Goal: Task Accomplishment & Management: Use online tool/utility

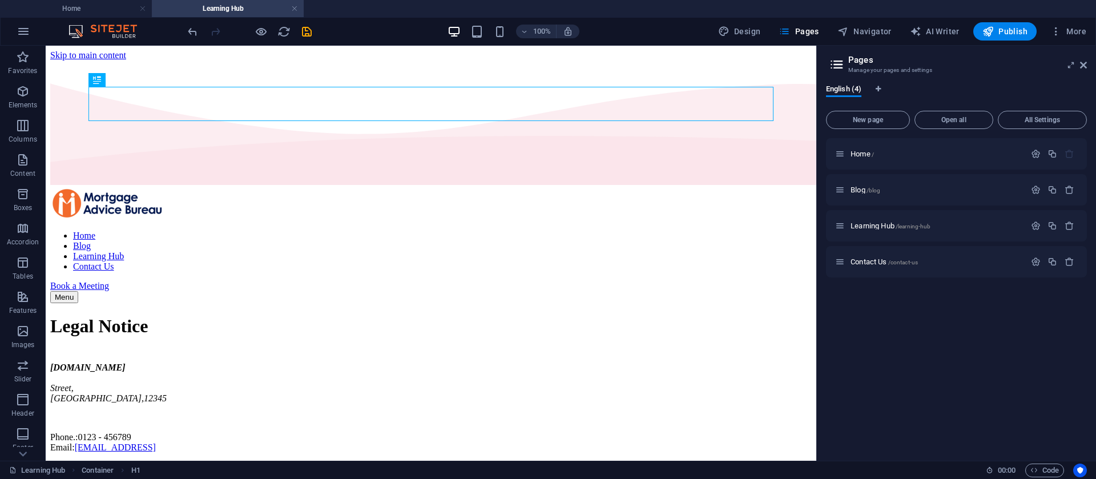
click at [1088, 69] on aside "Pages Manage your pages and settings English (4) New page Open all All Settings…" at bounding box center [956, 253] width 280 height 415
click at [1084, 69] on icon at bounding box center [1083, 65] width 7 height 9
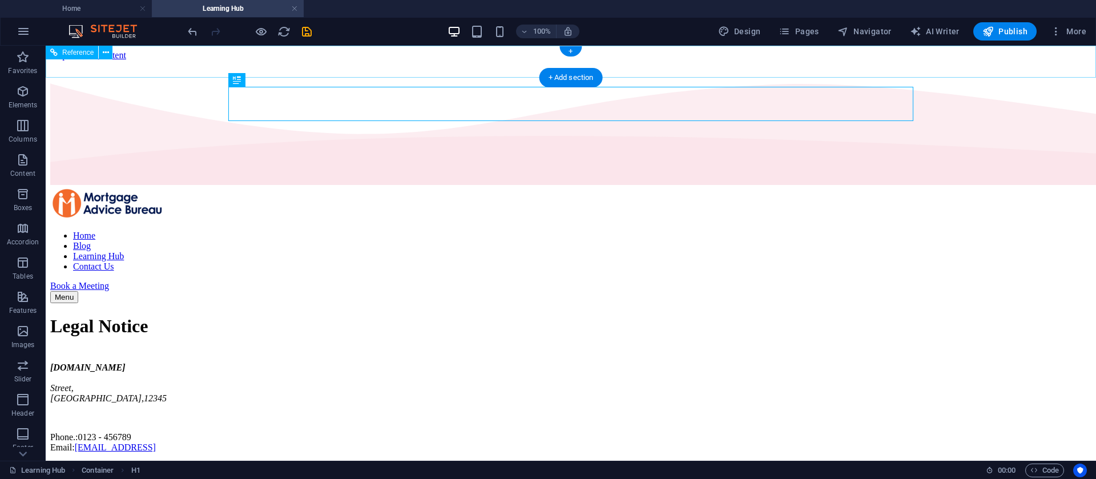
click at [505, 231] on nav "Home Blog Learning Hub Contact Us" at bounding box center [560, 251] width 1021 height 41
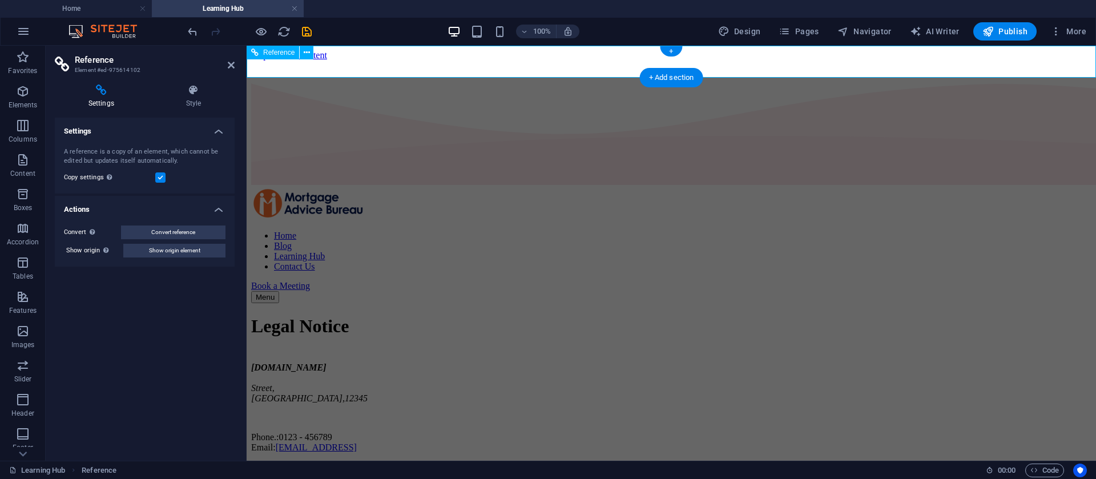
click at [601, 231] on nav "Home Blog Learning Hub Contact Us" at bounding box center [663, 251] width 824 height 41
click at [783, 35] on icon "button" at bounding box center [784, 31] width 11 height 11
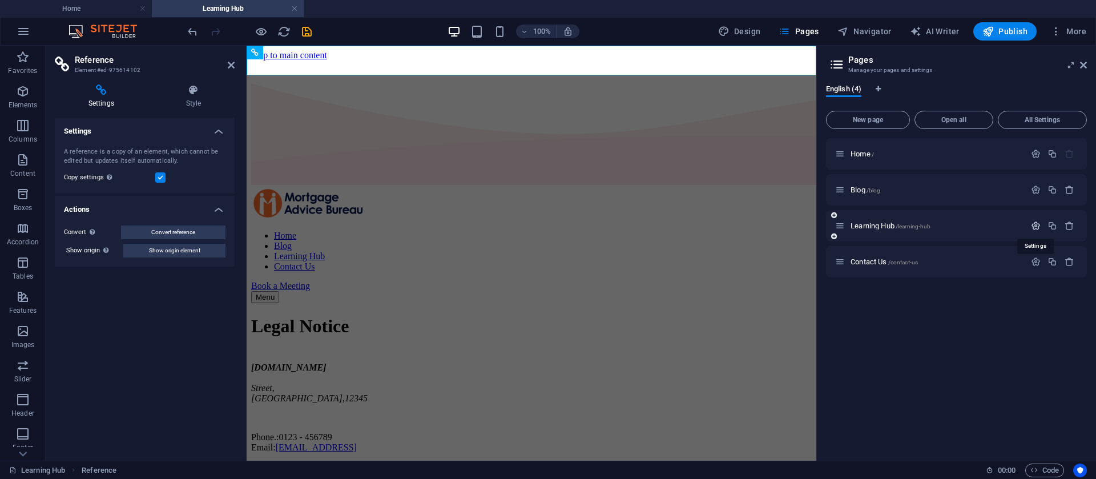
click at [1035, 228] on icon "button" at bounding box center [1036, 226] width 10 height 10
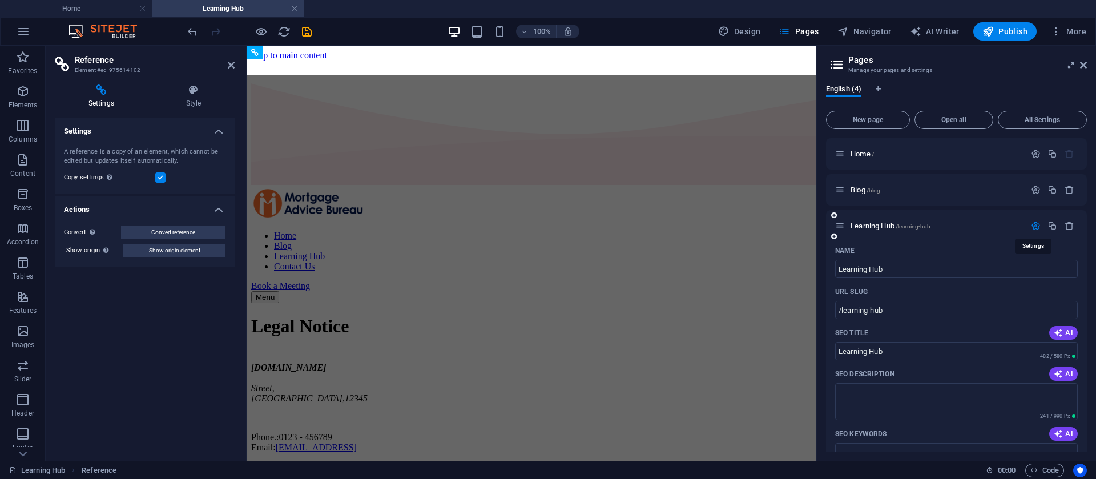
click at [1035, 228] on icon "button" at bounding box center [1036, 226] width 10 height 10
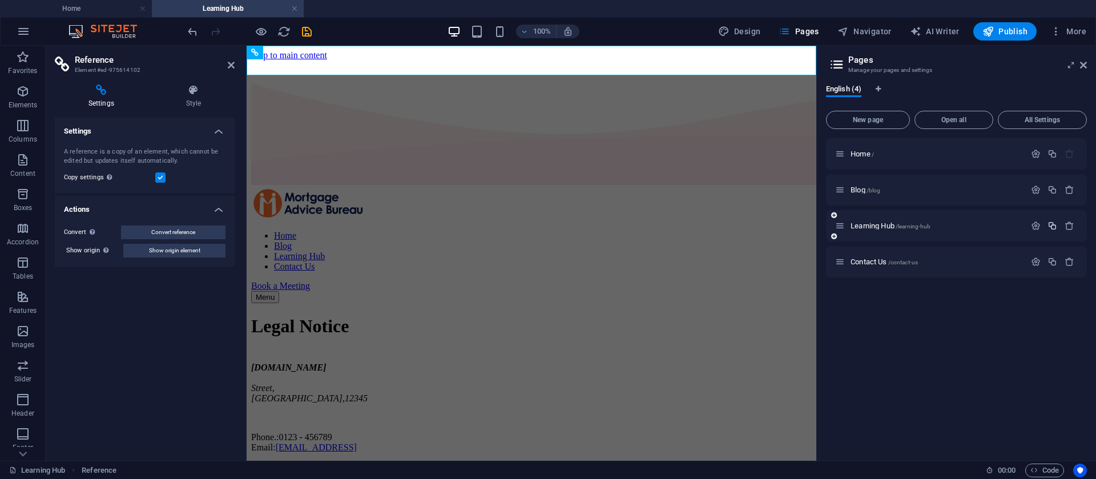
click at [1050, 224] on icon "button" at bounding box center [1053, 226] width 10 height 10
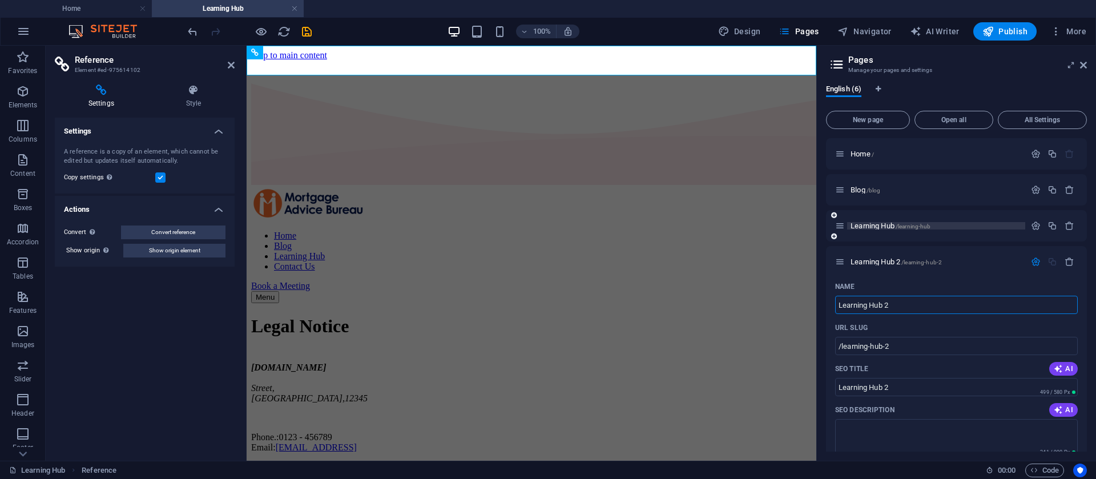
click at [939, 228] on p "Learning Hub /learning-hub" at bounding box center [936, 225] width 171 height 7
click at [1033, 228] on icon "button" at bounding box center [1036, 226] width 10 height 10
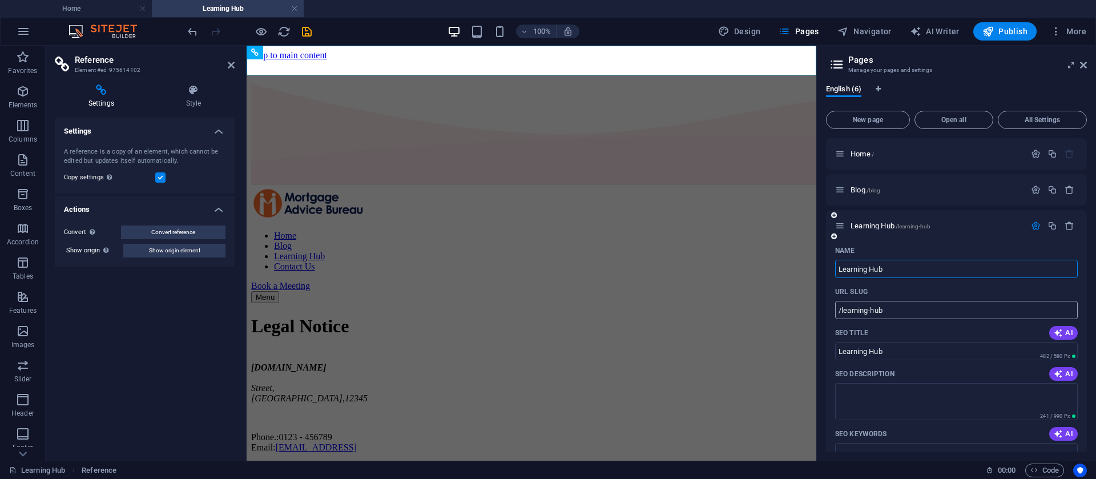
click at [900, 313] on input "/learning-hub" at bounding box center [956, 310] width 243 height 18
type input "/blogs"
click at [1039, 226] on icon "button" at bounding box center [1036, 226] width 10 height 10
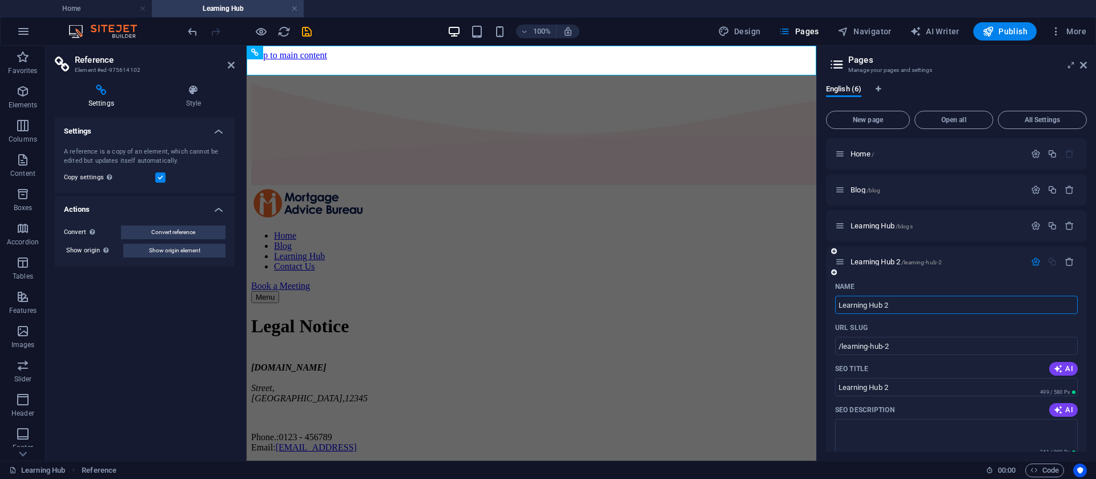
click at [903, 309] on input "Learning Hub 2" at bounding box center [956, 305] width 243 height 18
type input "Learning Hub"
type input "/learning-hub"
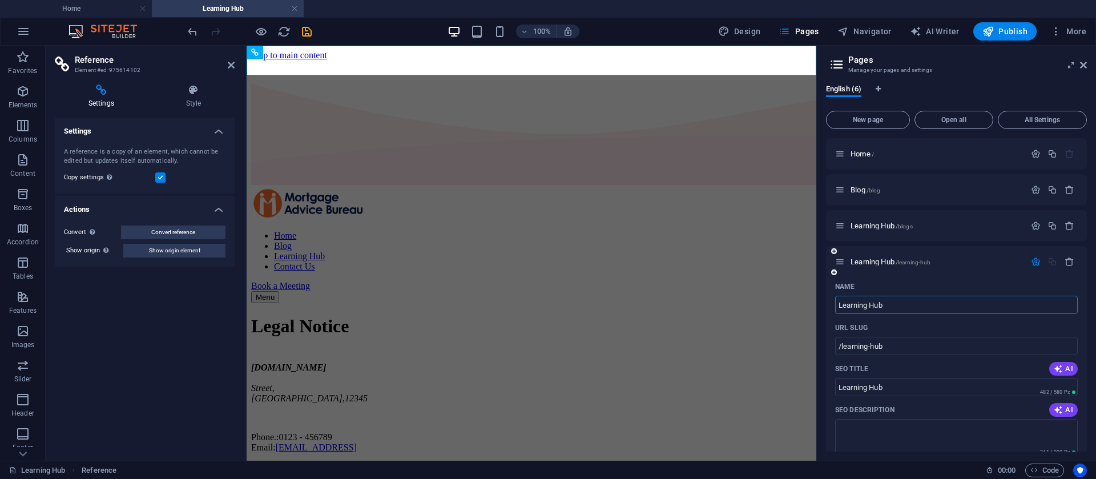
type input "Learning Hub"
click at [903, 352] on input "/learning-hub" at bounding box center [956, 346] width 243 height 18
type input "/learning-hub-videos"
click at [1035, 227] on icon "button" at bounding box center [1036, 226] width 10 height 10
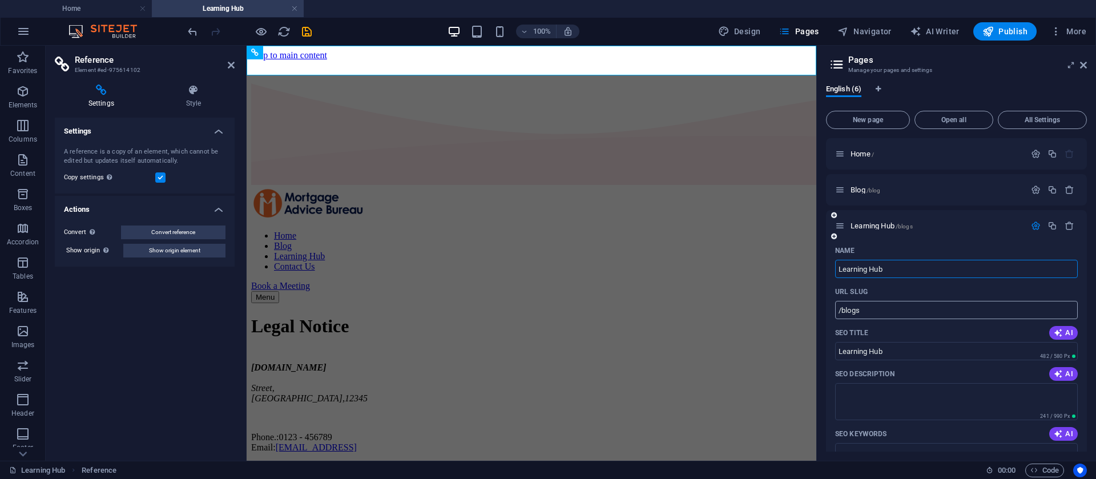
click at [842, 312] on input "/blogs" at bounding box center [956, 310] width 243 height 18
click at [871, 310] on input "/blogs" at bounding box center [956, 310] width 243 height 18
click at [842, 312] on input "/blogs" at bounding box center [956, 310] width 243 height 18
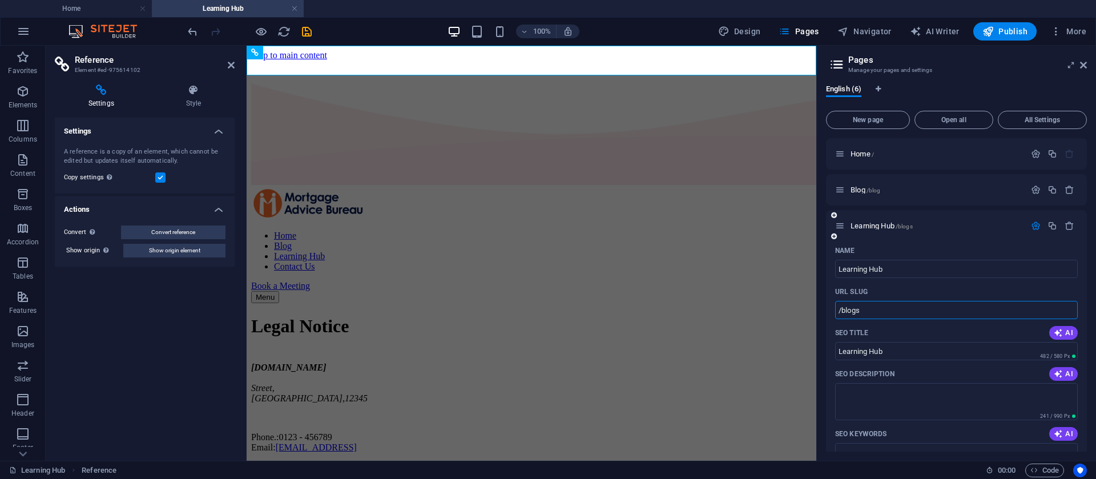
click at [846, 309] on input "/blogs" at bounding box center [956, 310] width 243 height 18
type input "/learning-hub-blogs"
click at [1032, 227] on icon "button" at bounding box center [1036, 226] width 10 height 10
click at [763, 363] on div "mortgageadvicebureausydney.com.au Street , Berlin , 12345 Phone.: 0123 - 456789…" at bounding box center [531, 408] width 561 height 90
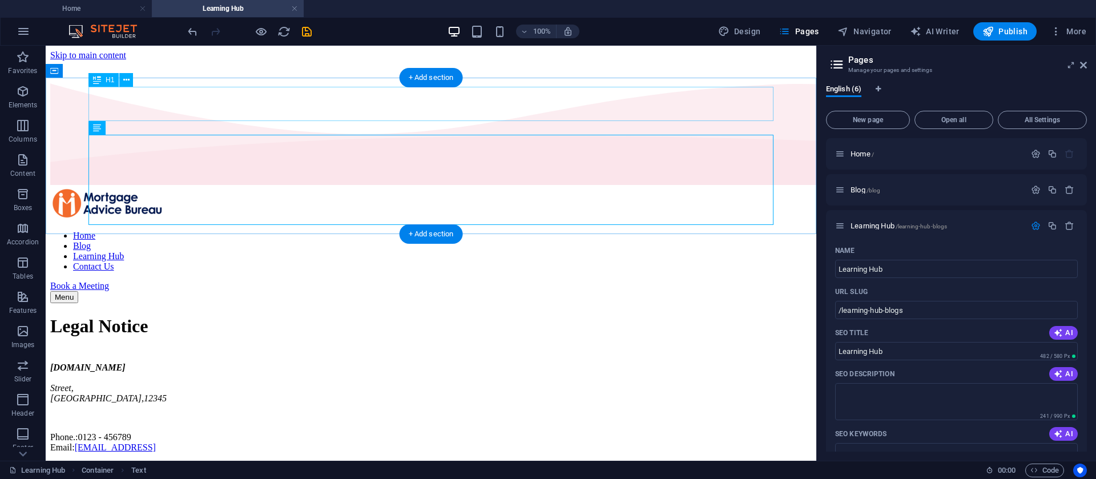
click at [762, 316] on div "Legal Notice" at bounding box center [431, 326] width 762 height 21
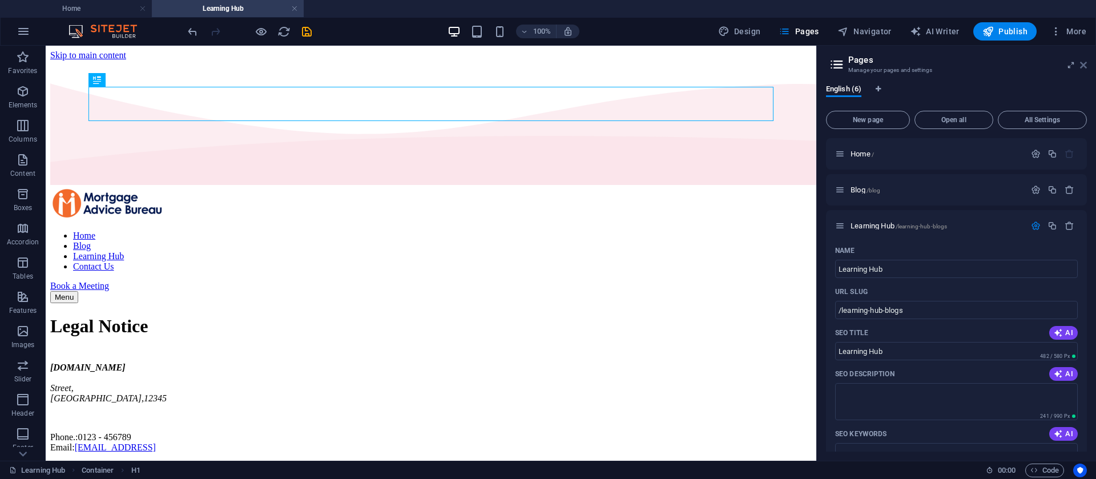
click at [1083, 65] on icon at bounding box center [1083, 65] width 7 height 9
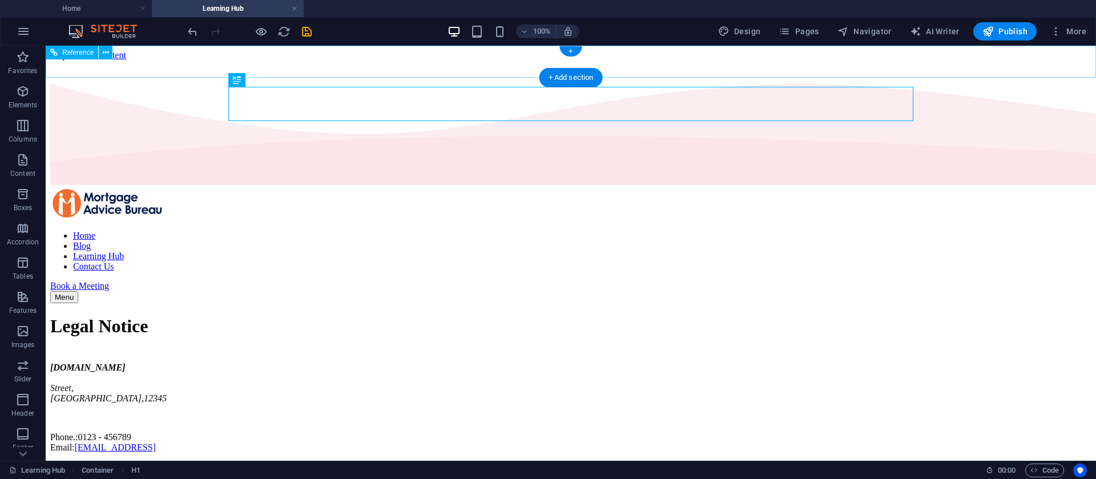
click at [562, 231] on nav "Home Blog Learning Hub Contact Us" at bounding box center [560, 251] width 1021 height 41
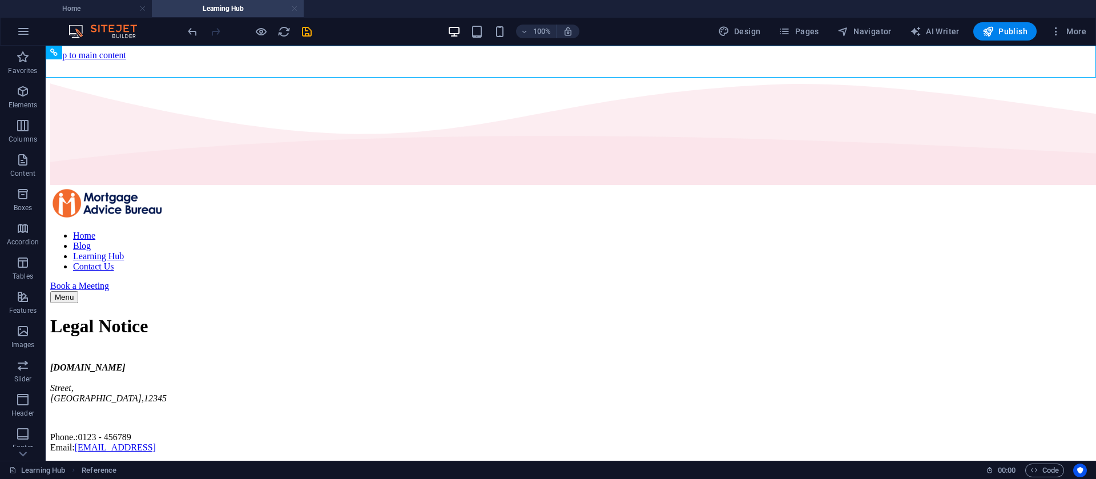
click at [293, 11] on link at bounding box center [294, 8] width 7 height 11
click at [297, 9] on link at bounding box center [294, 8] width 7 height 11
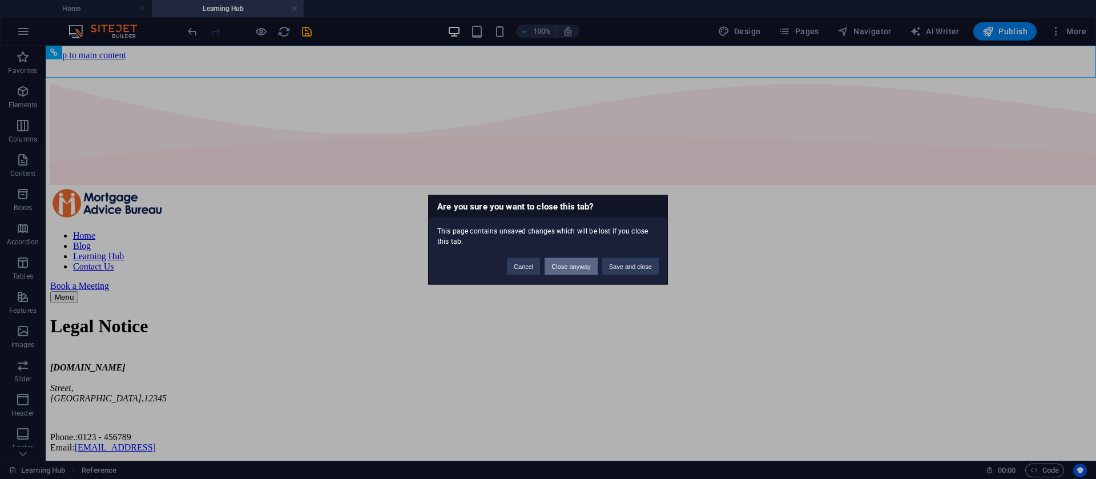
click at [553, 264] on button "Close anyway" at bounding box center [571, 265] width 53 height 17
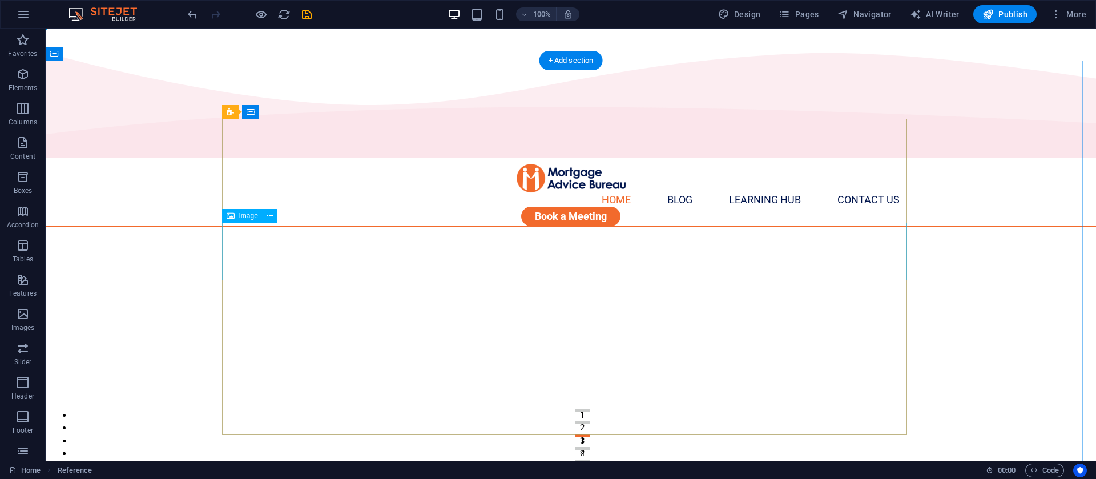
scroll to position [267, 0]
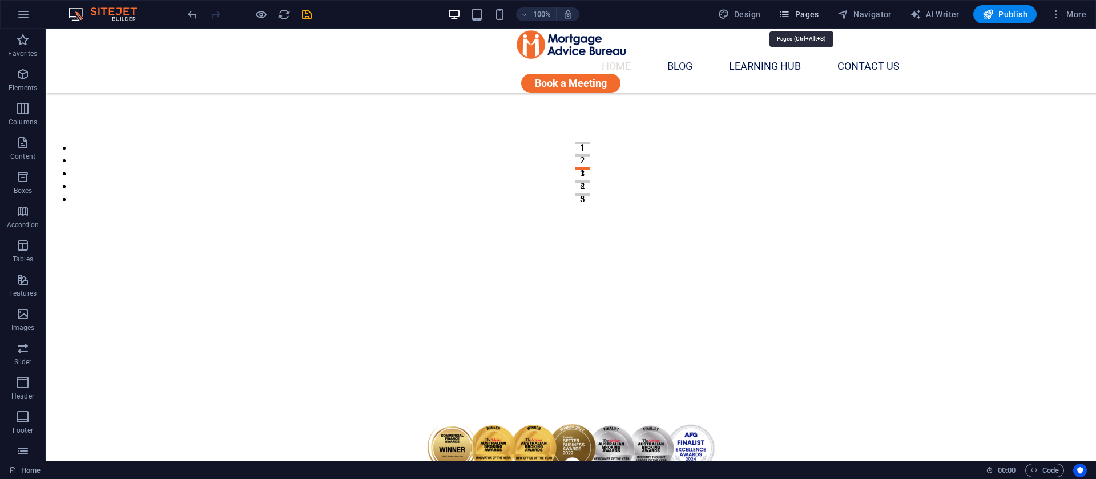
click at [802, 13] on span "Pages" at bounding box center [799, 14] width 40 height 11
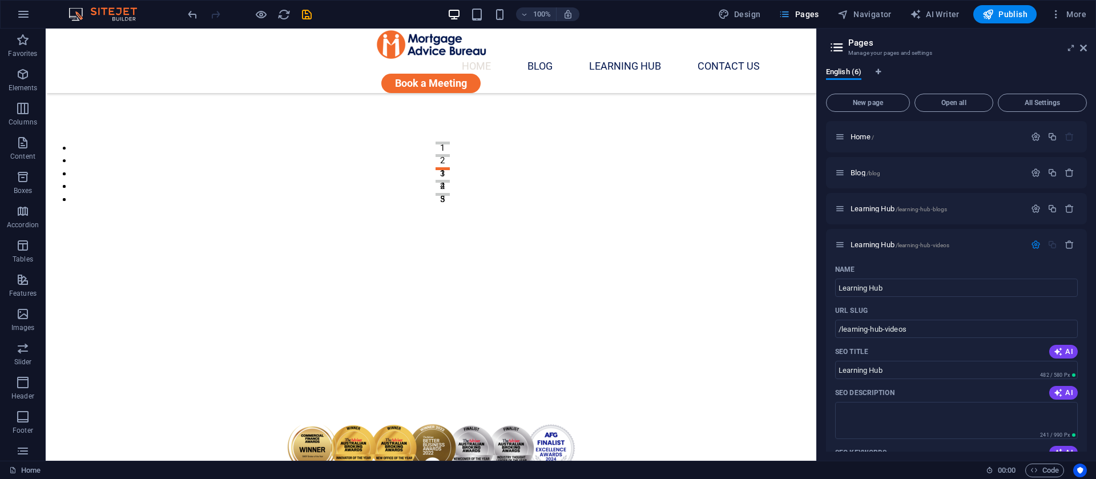
scroll to position [495, 0]
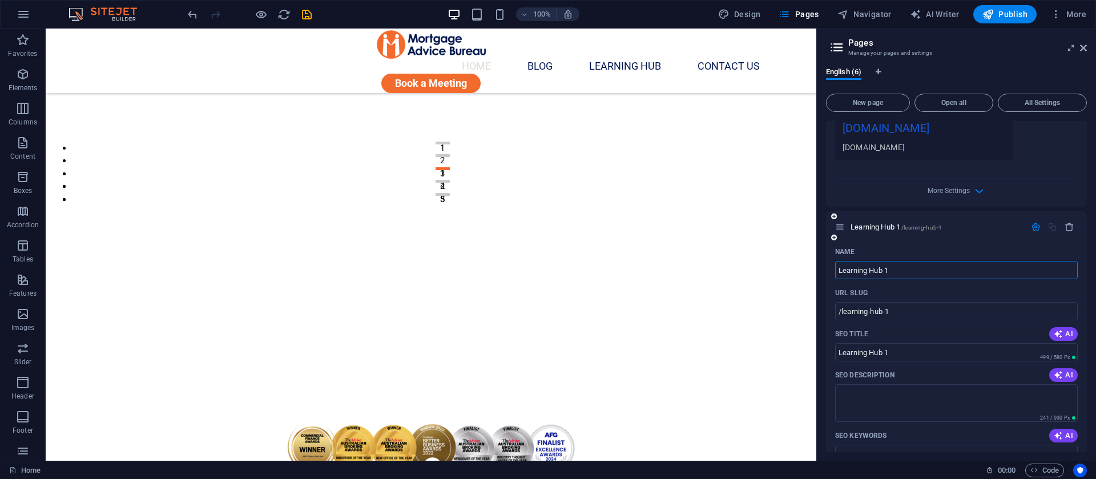
click at [1036, 232] on icon "button" at bounding box center [1036, 227] width 10 height 10
click at [1036, 160] on div "www.example.com ... learning-hub-videos Learning Hub - mortgageadvicebureausydn…" at bounding box center [956, 119] width 243 height 81
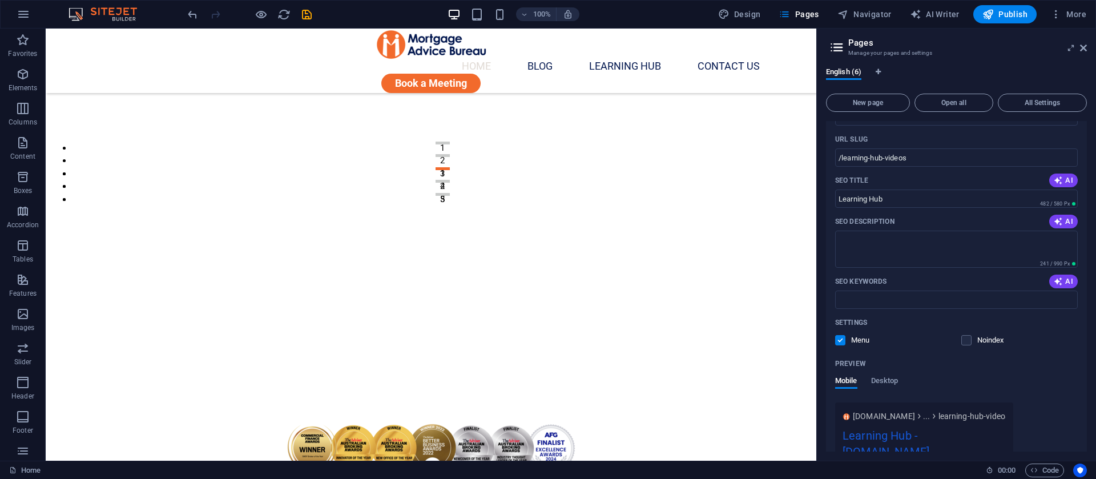
scroll to position [0, 0]
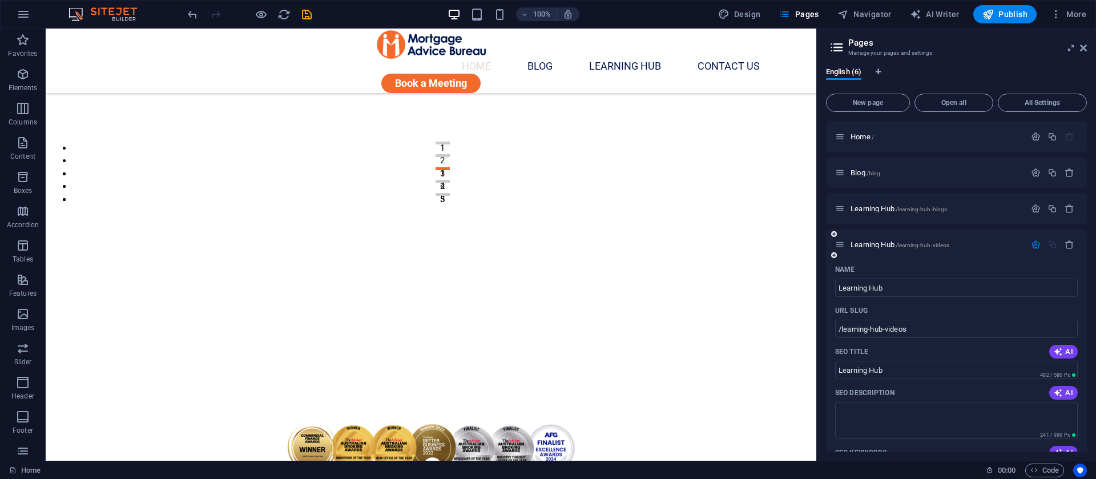
click at [1031, 246] on icon "button" at bounding box center [1036, 245] width 10 height 10
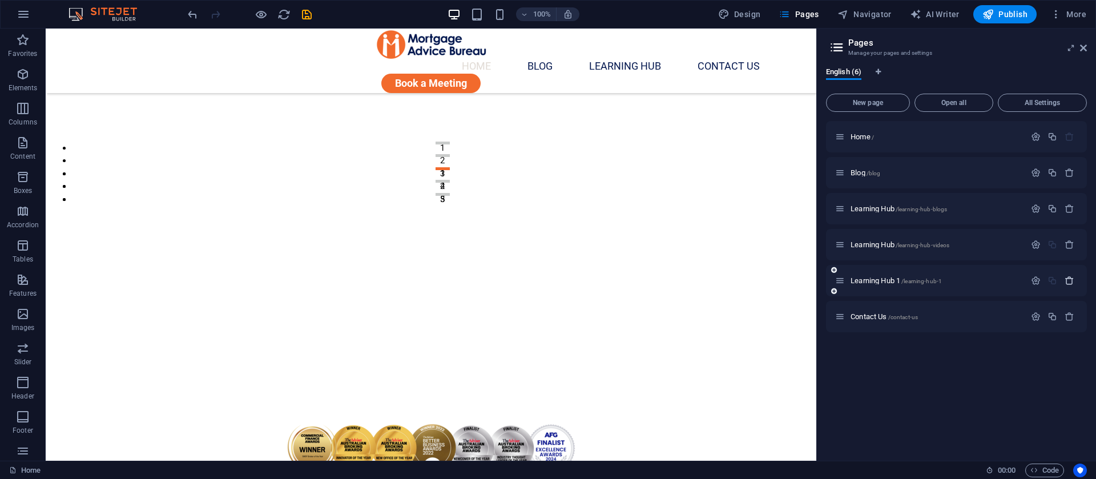
click at [1069, 283] on icon "button" at bounding box center [1070, 281] width 10 height 10
click at [898, 212] on div "Learning Hub /learning-hub-blogs" at bounding box center [930, 208] width 190 height 13
click at [866, 207] on span "Learning Hub /learning-hub-blogs" at bounding box center [899, 208] width 96 height 9
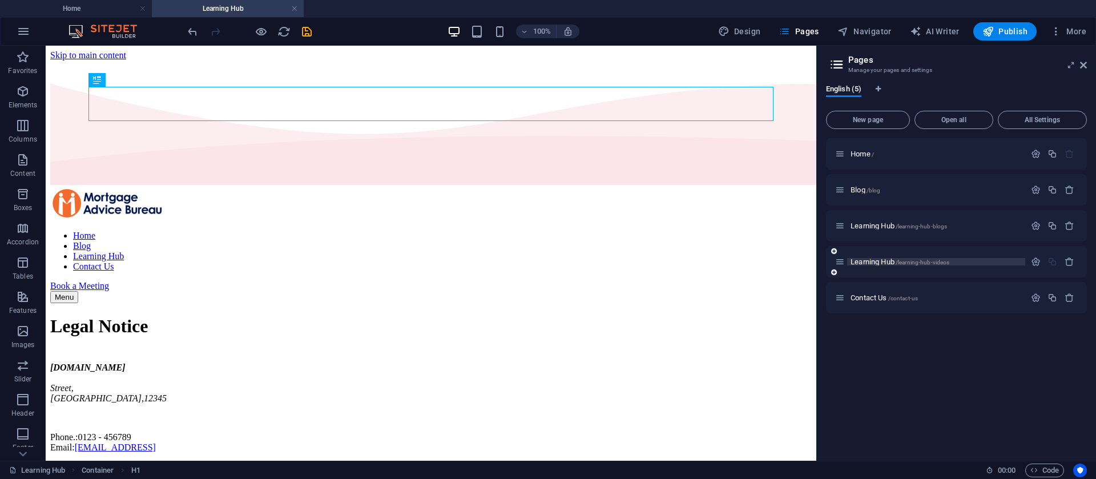
click at [884, 262] on span "Learning Hub /learning-hub-videos" at bounding box center [900, 261] width 99 height 9
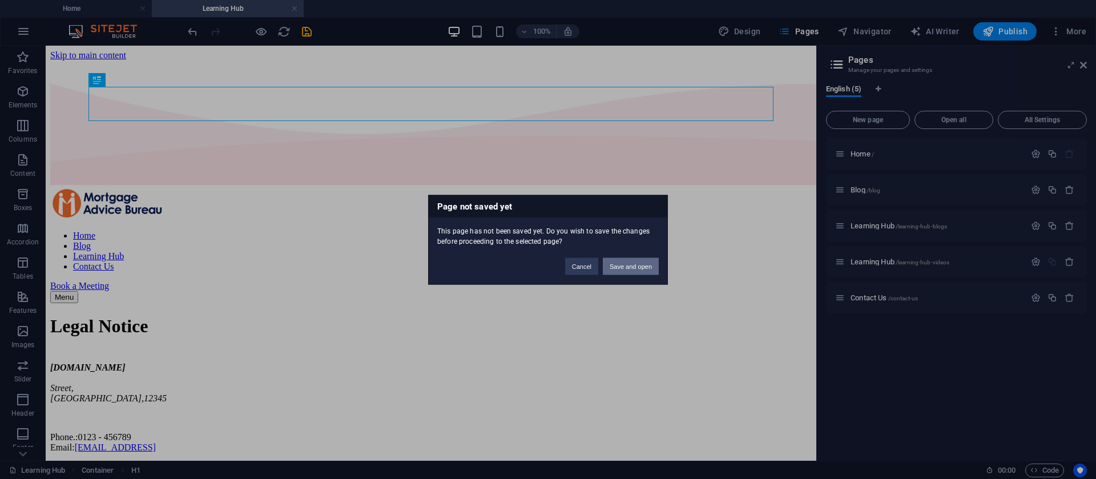
click at [627, 268] on button "Save and open" at bounding box center [631, 265] width 56 height 17
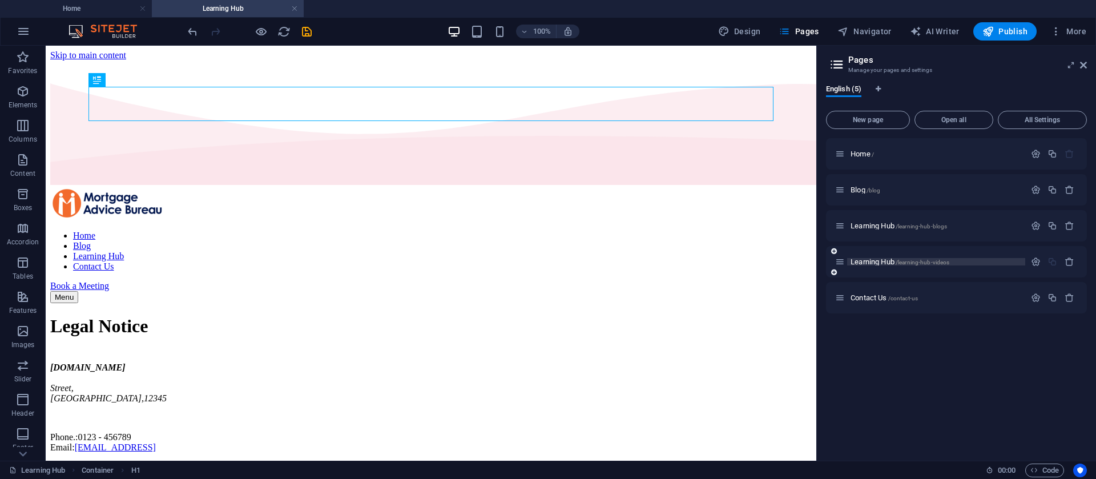
click at [880, 261] on span "Learning Hub /learning-hub-videos" at bounding box center [900, 261] width 99 height 9
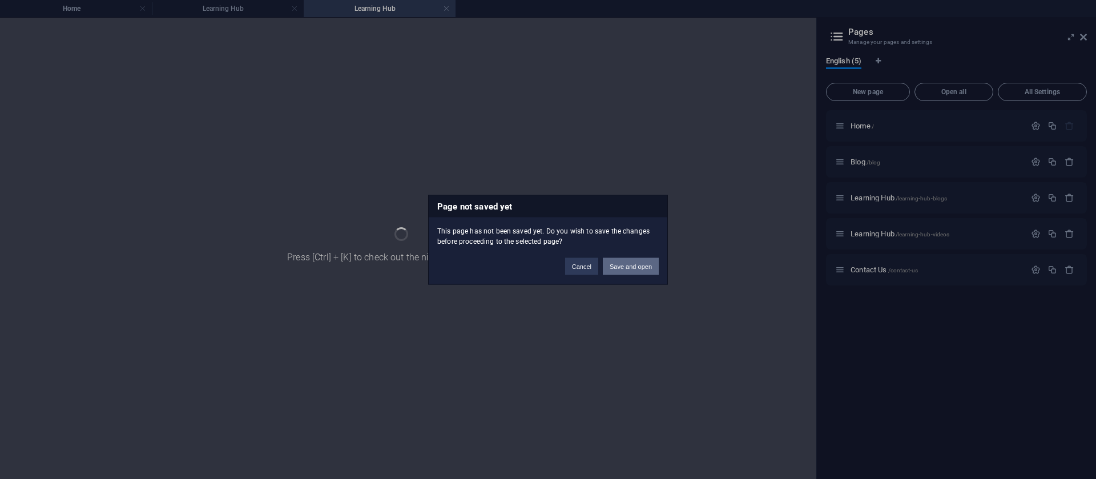
click at [626, 268] on button "Save and open" at bounding box center [631, 265] width 56 height 17
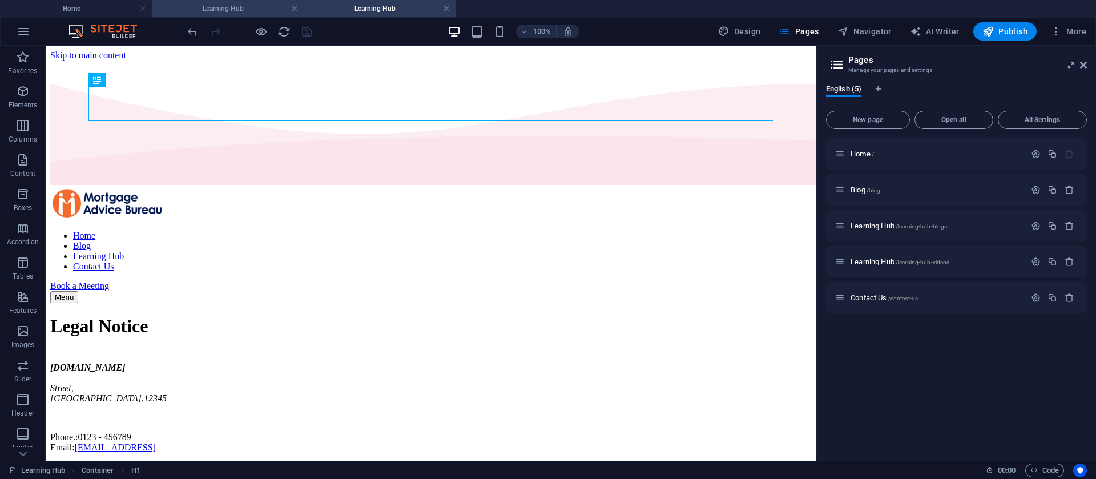
click at [235, 7] on h4 "Learning Hub" at bounding box center [228, 8] width 152 height 13
click at [1085, 63] on icon at bounding box center [1083, 65] width 7 height 9
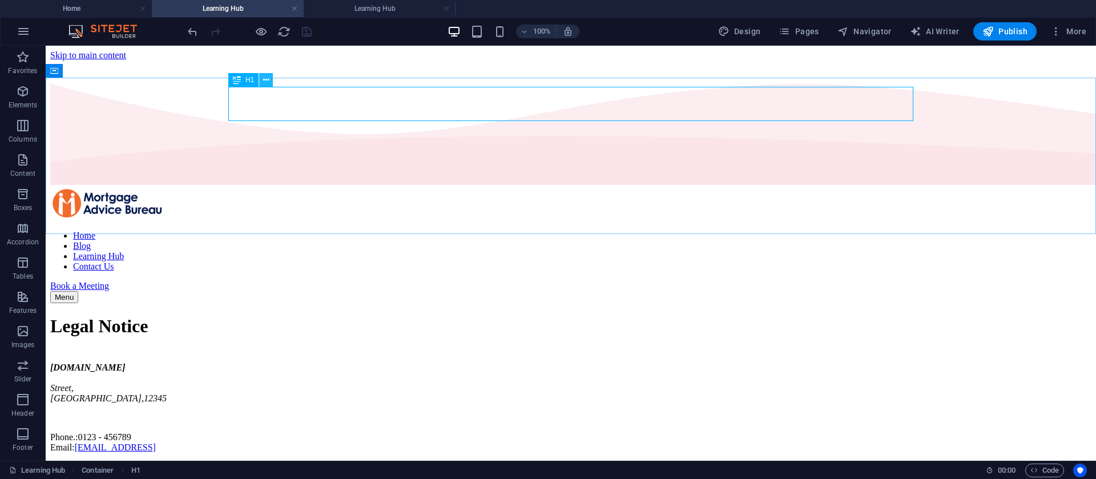
click at [267, 76] on icon at bounding box center [266, 80] width 6 height 12
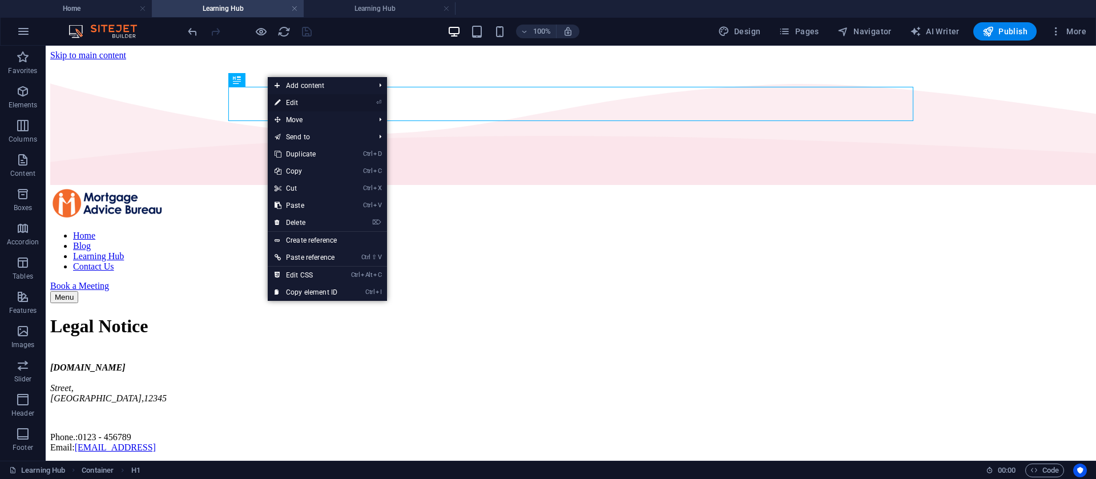
click at [299, 104] on link "⏎ Edit" at bounding box center [306, 102] width 77 height 17
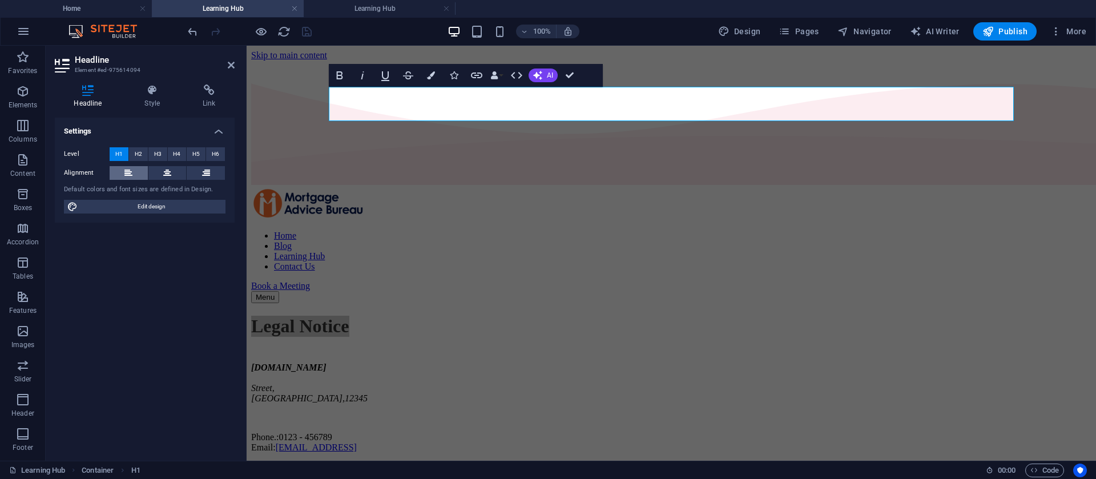
click at [123, 172] on button at bounding box center [129, 173] width 38 height 14
click at [352, 316] on h1 "Legal Notice" at bounding box center [671, 326] width 840 height 21
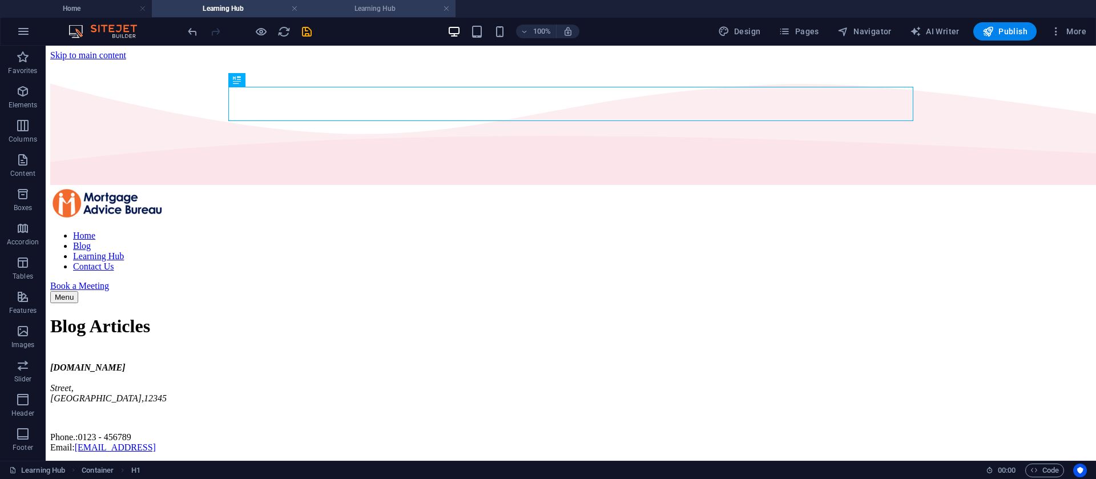
click at [357, 5] on h4 "Learning Hub" at bounding box center [380, 8] width 152 height 13
click at [263, 79] on icon at bounding box center [266, 80] width 6 height 12
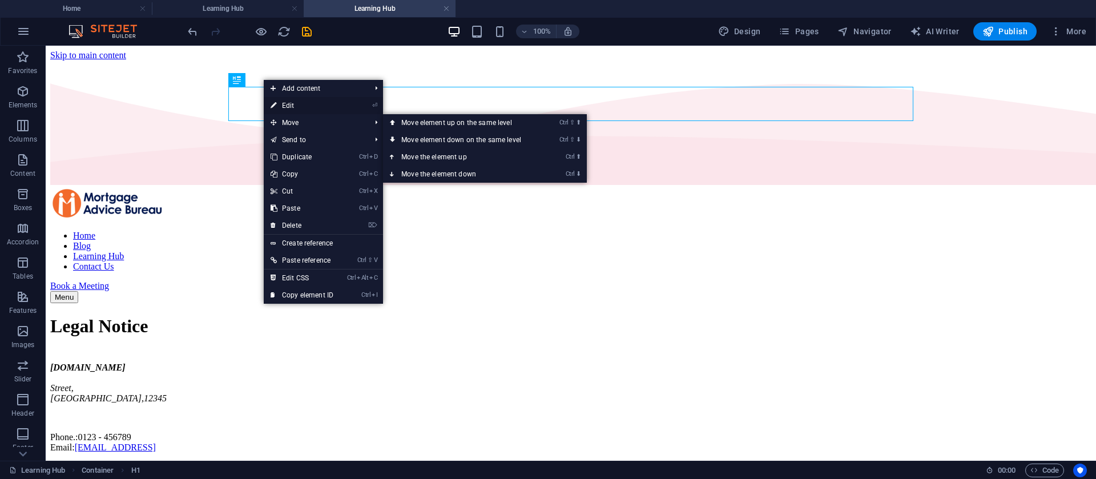
click at [289, 111] on link "⏎ Edit" at bounding box center [302, 105] width 77 height 17
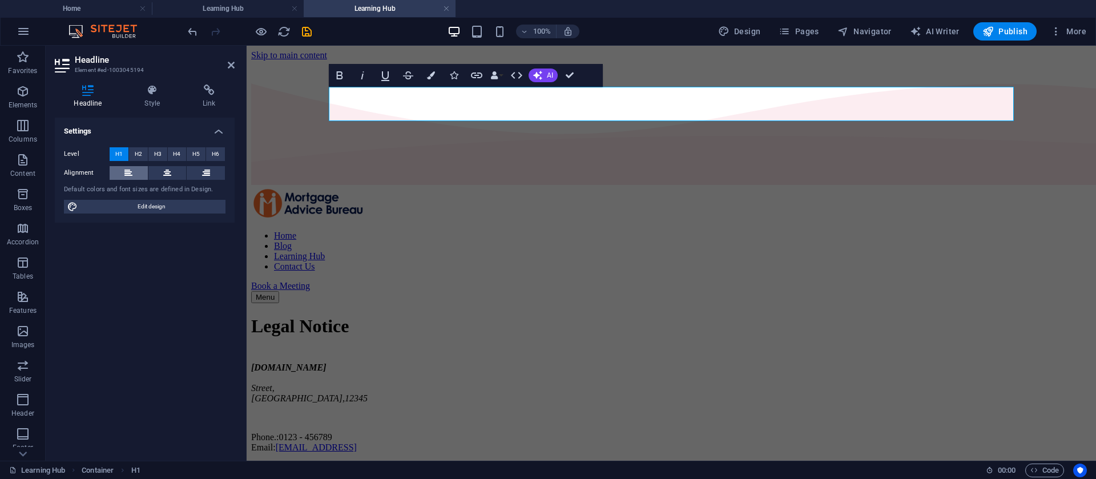
click at [126, 173] on icon at bounding box center [128, 173] width 8 height 14
click at [462, 316] on h1 "Legal Notice" at bounding box center [671, 326] width 840 height 21
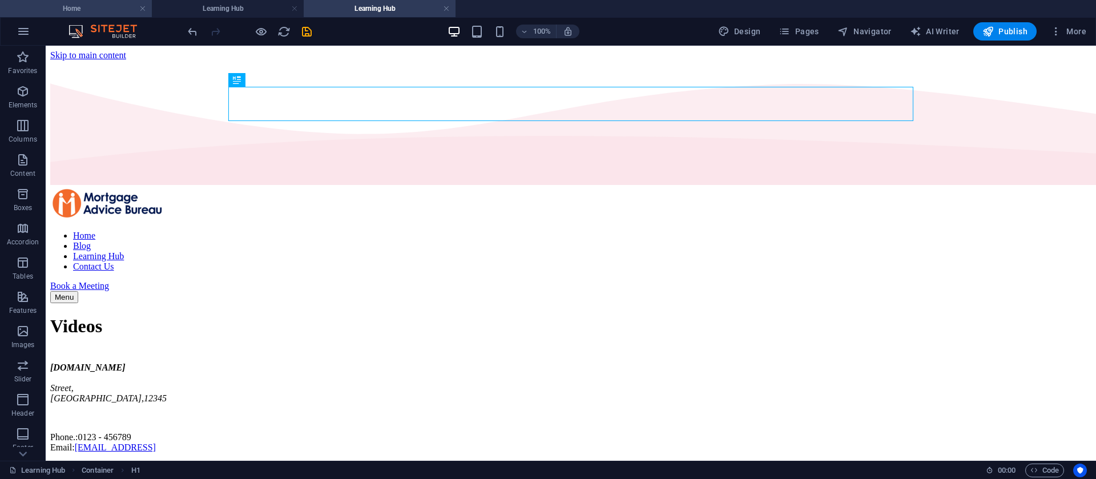
click at [118, 13] on h4 "Home" at bounding box center [76, 8] width 152 height 13
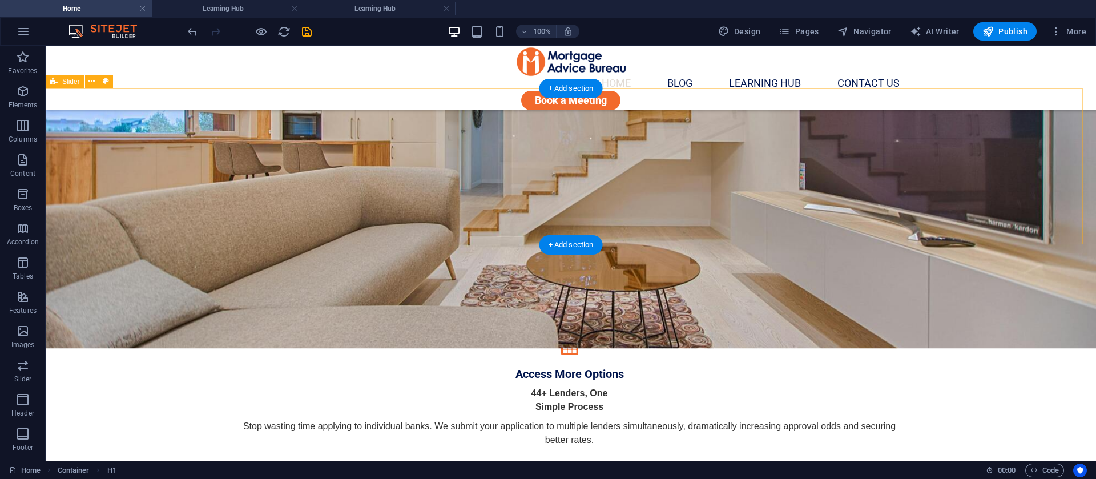
scroll to position [1723, 0]
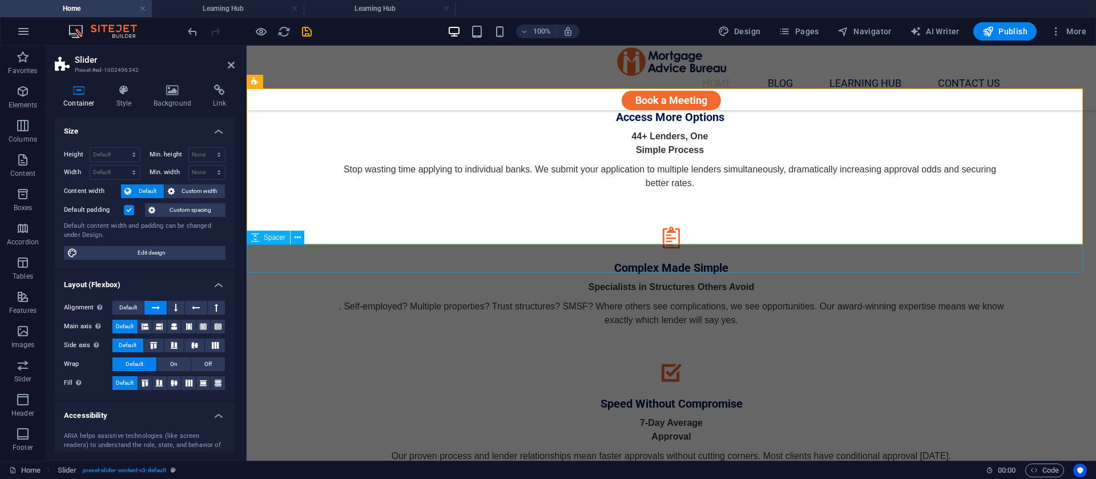
select select "px"
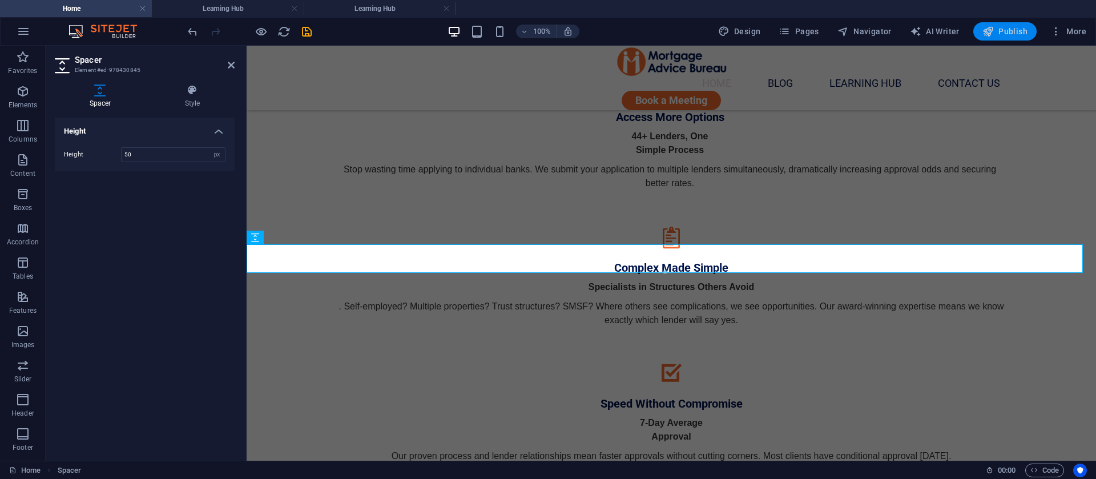
click at [1000, 31] on span "Publish" at bounding box center [1005, 31] width 45 height 11
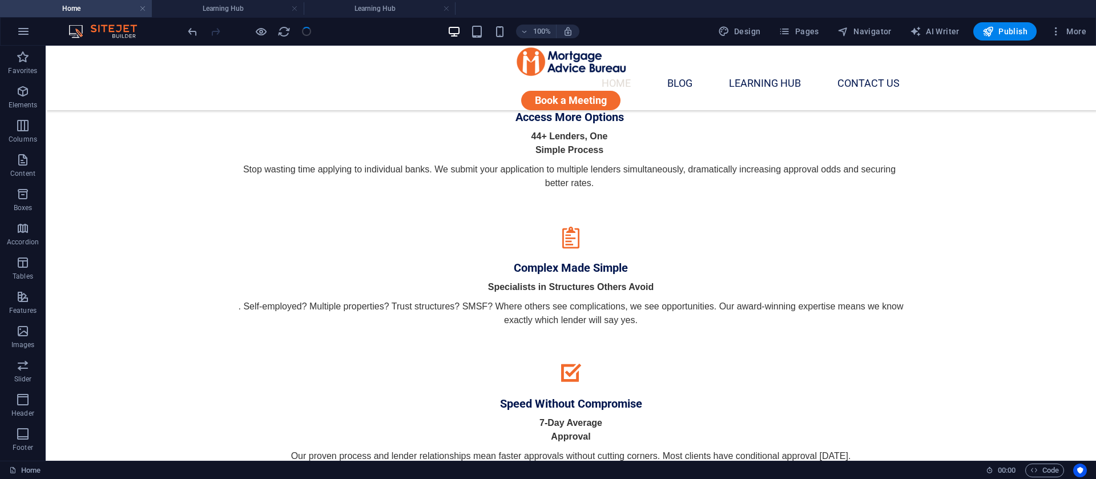
click at [697, 78] on nav "Home Blog Learning Hub Contact Us" at bounding box center [563, 84] width 671 height 13
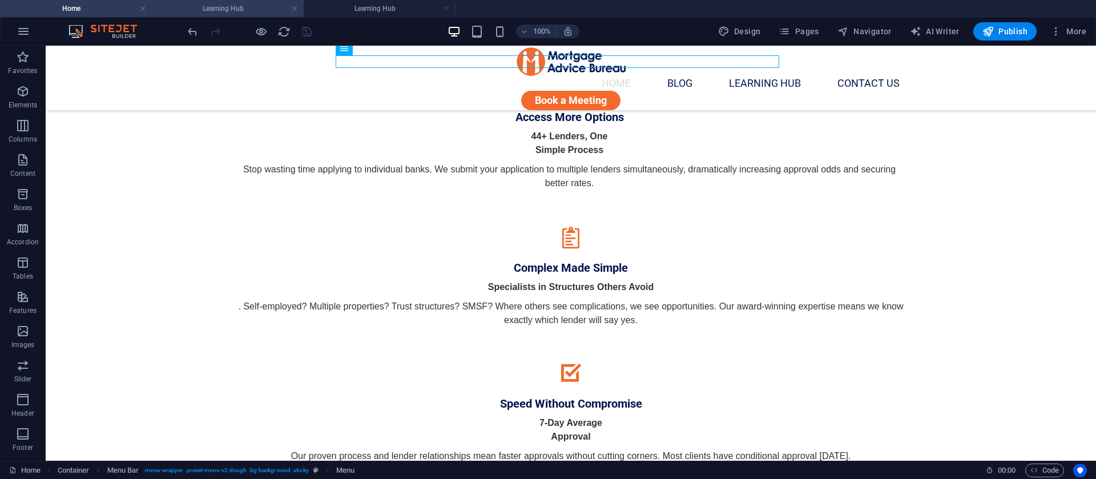
click at [253, 14] on h4 "Learning Hub" at bounding box center [228, 8] width 152 height 13
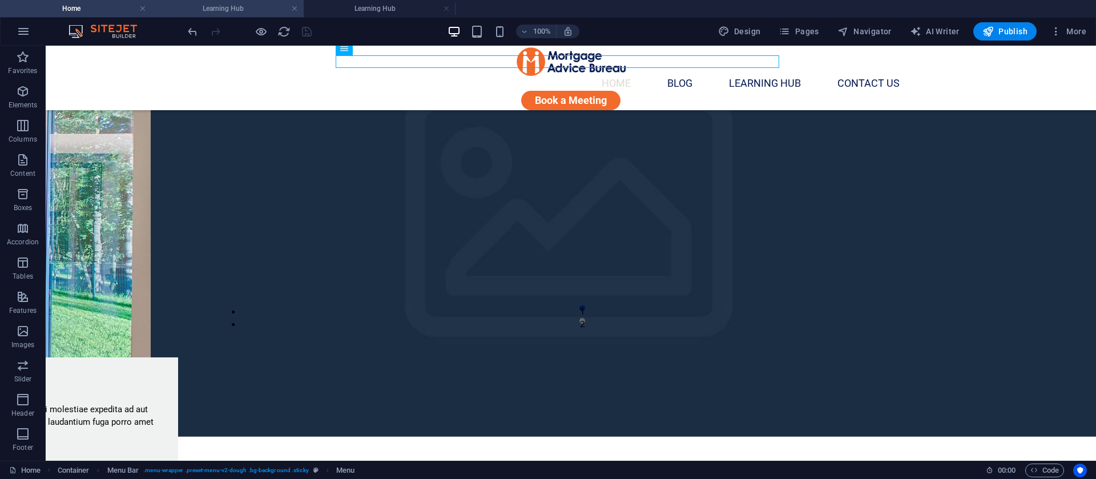
scroll to position [0, 0]
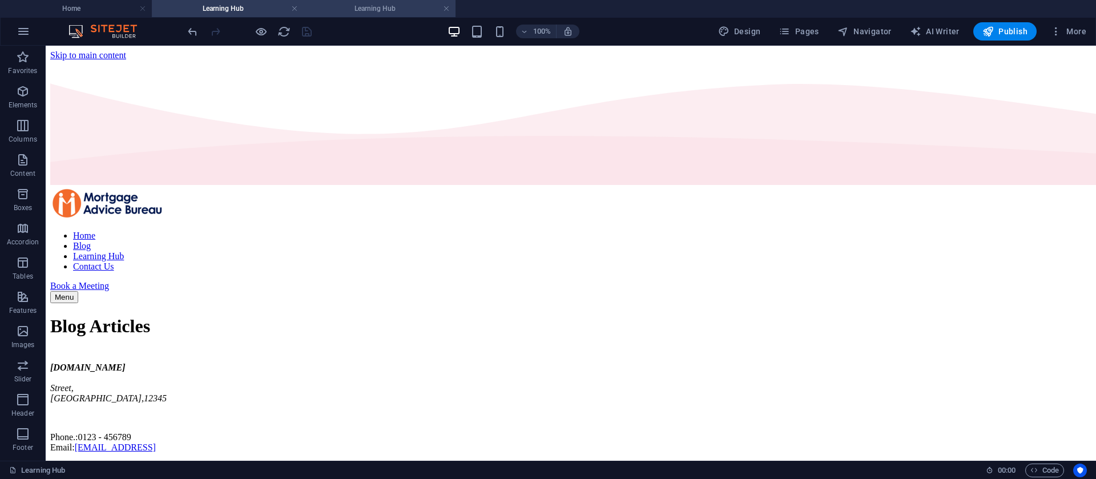
click at [353, 13] on h4 "Learning Hub" at bounding box center [380, 8] width 152 height 13
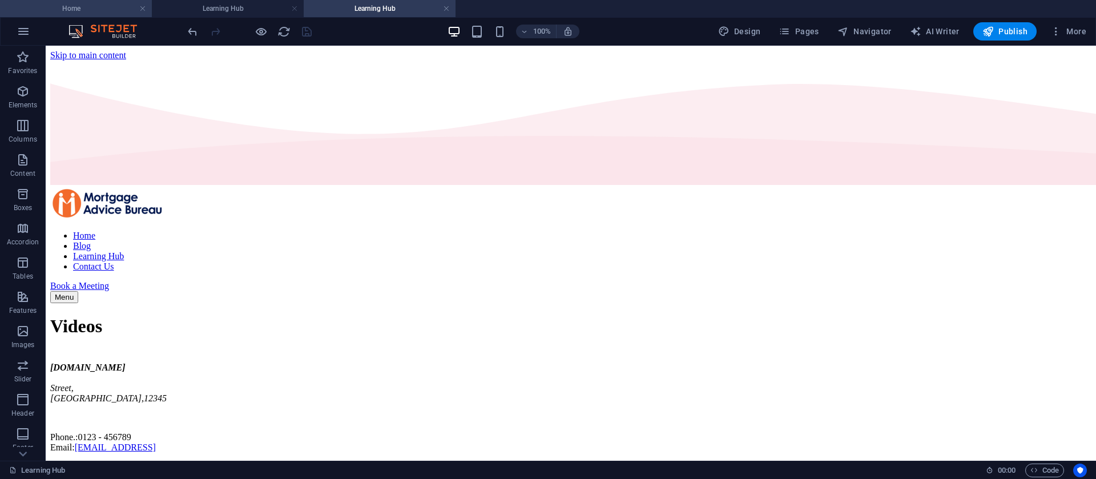
click at [121, 10] on h4 "Home" at bounding box center [76, 8] width 152 height 13
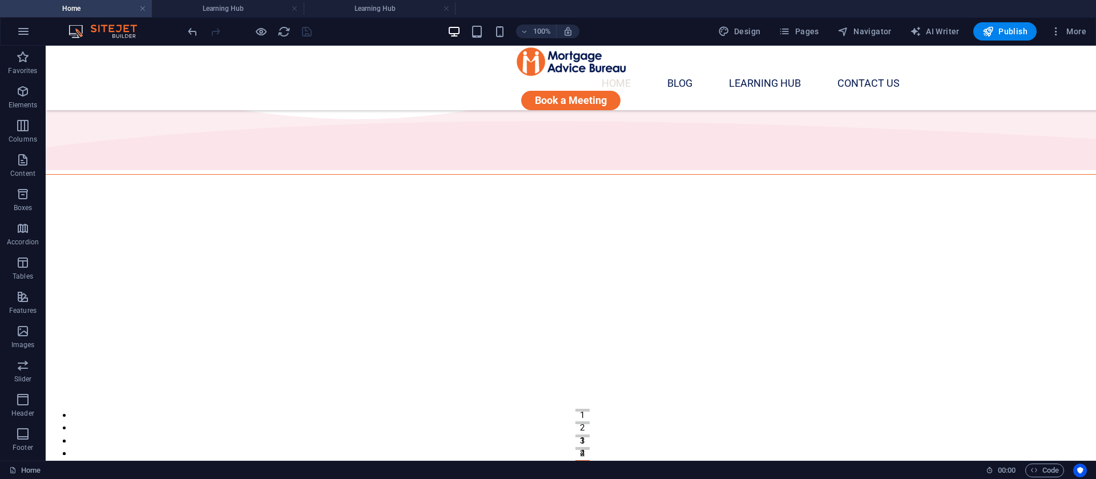
scroll to position [1723, 0]
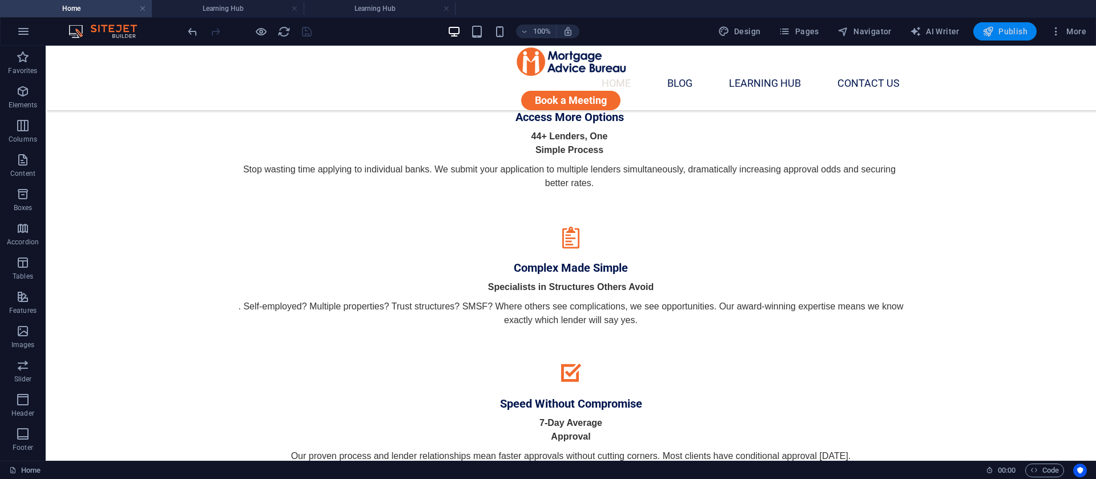
click at [1006, 31] on span "Publish" at bounding box center [1005, 31] width 45 height 11
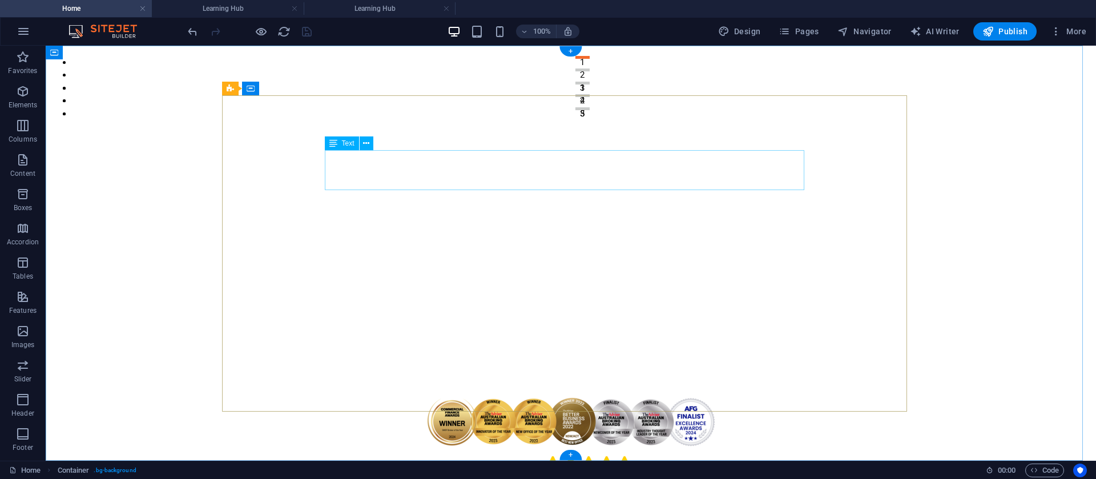
scroll to position [0, 0]
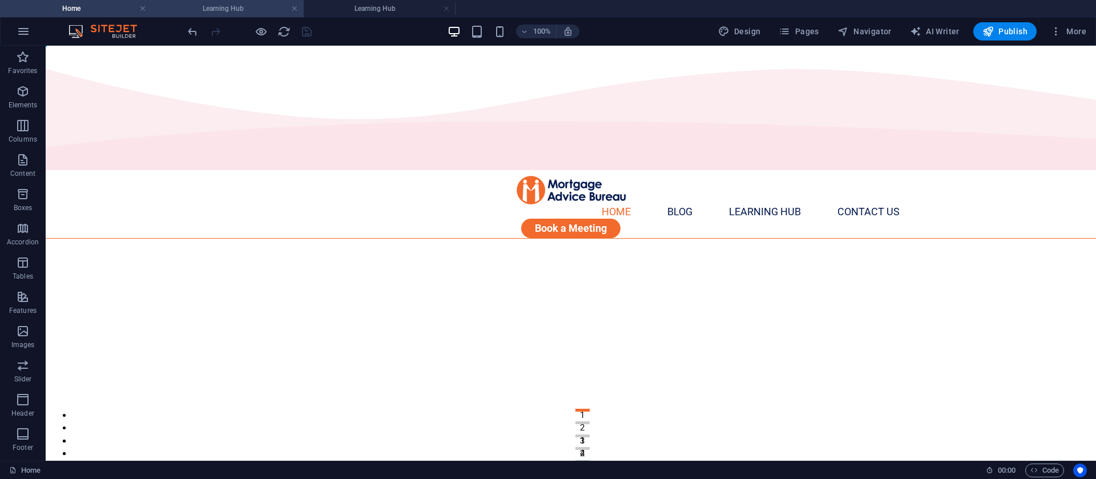
click at [204, 6] on h4 "Learning Hub" at bounding box center [228, 8] width 152 height 13
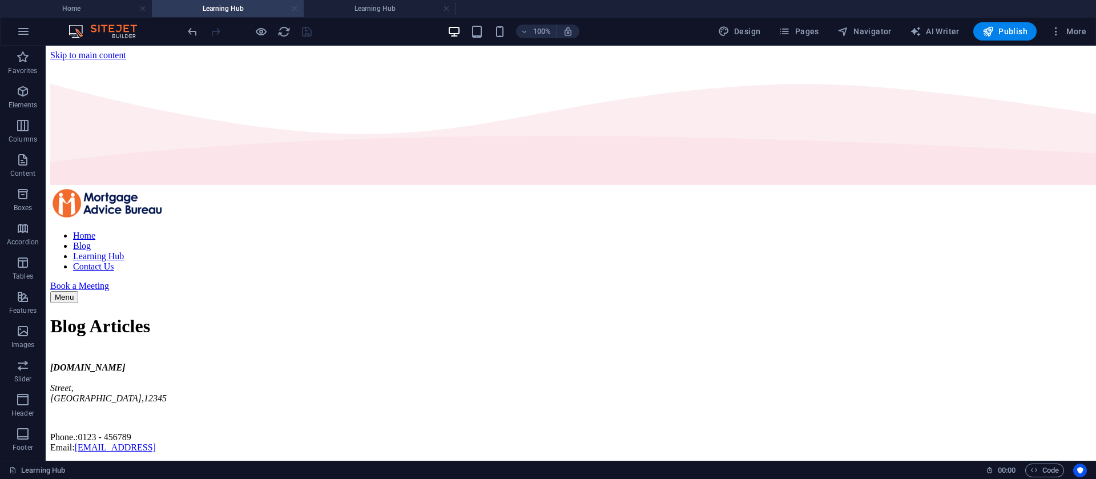
click at [296, 10] on link at bounding box center [294, 8] width 7 height 11
click at [443, 10] on link at bounding box center [446, 8] width 7 height 11
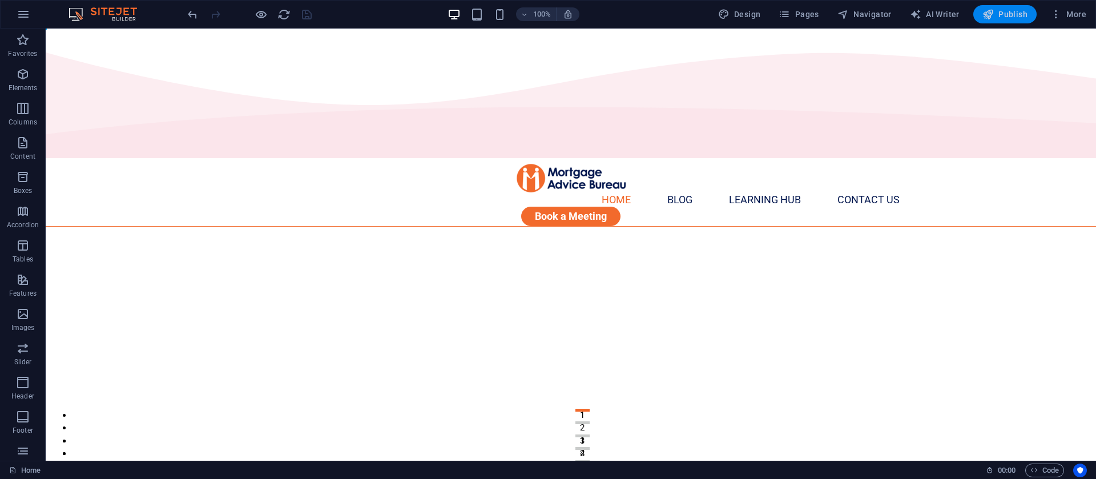
click at [1007, 9] on span "Publish" at bounding box center [1005, 14] width 45 height 11
click at [686, 227] on figure at bounding box center [571, 443] width 1051 height 432
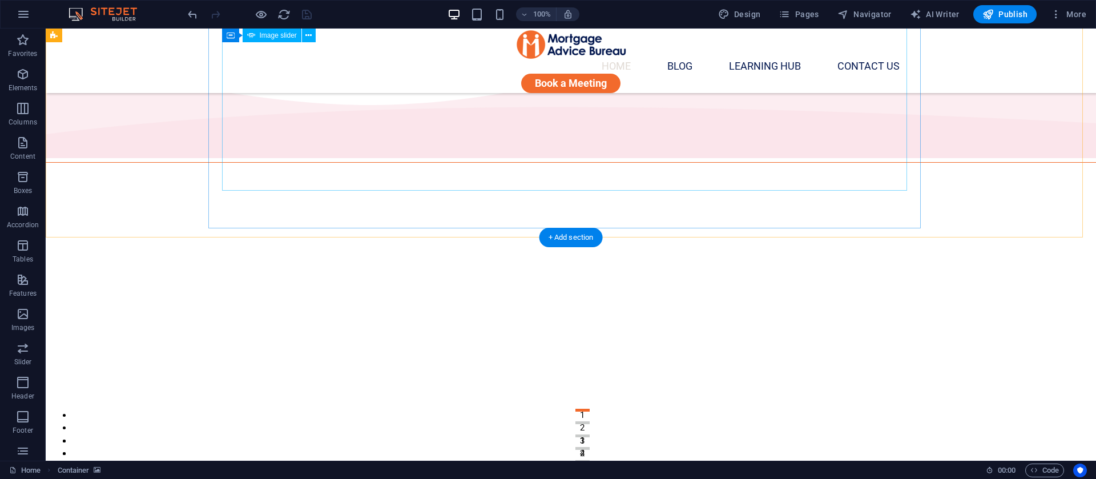
scroll to position [942, 0]
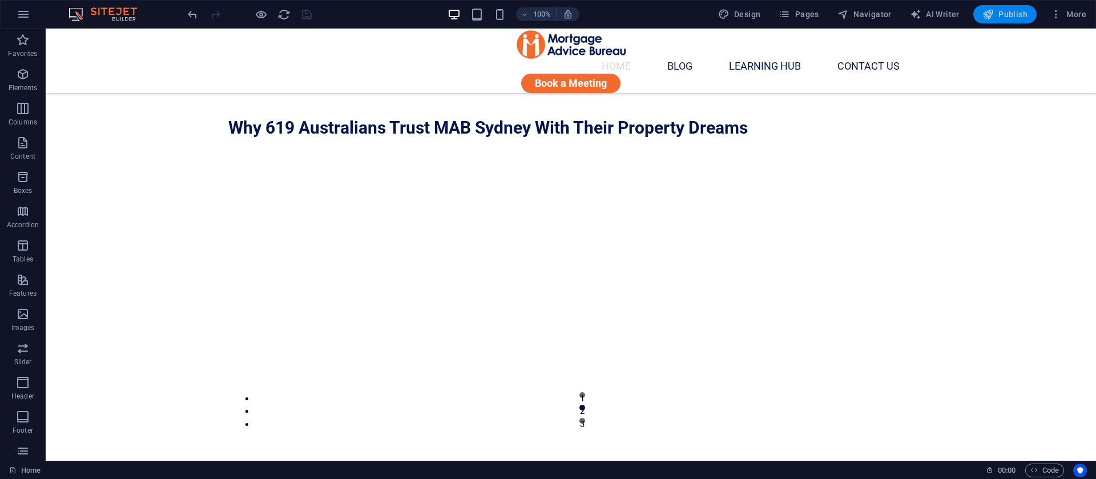
click at [983, 18] on icon "button" at bounding box center [988, 14] width 11 height 11
click at [304, 18] on div at bounding box center [250, 14] width 128 height 18
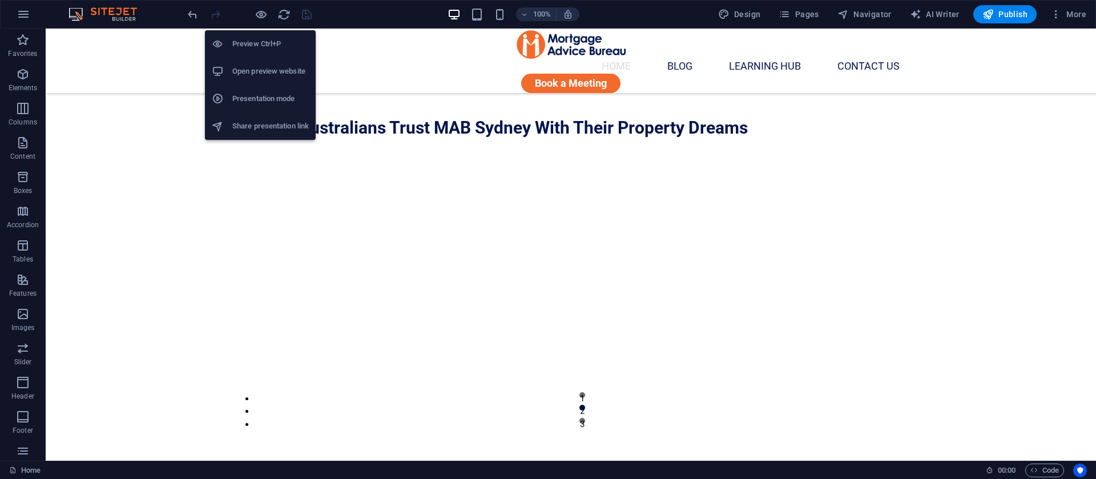
click at [261, 70] on h6 "Open preview website" at bounding box center [270, 72] width 77 height 14
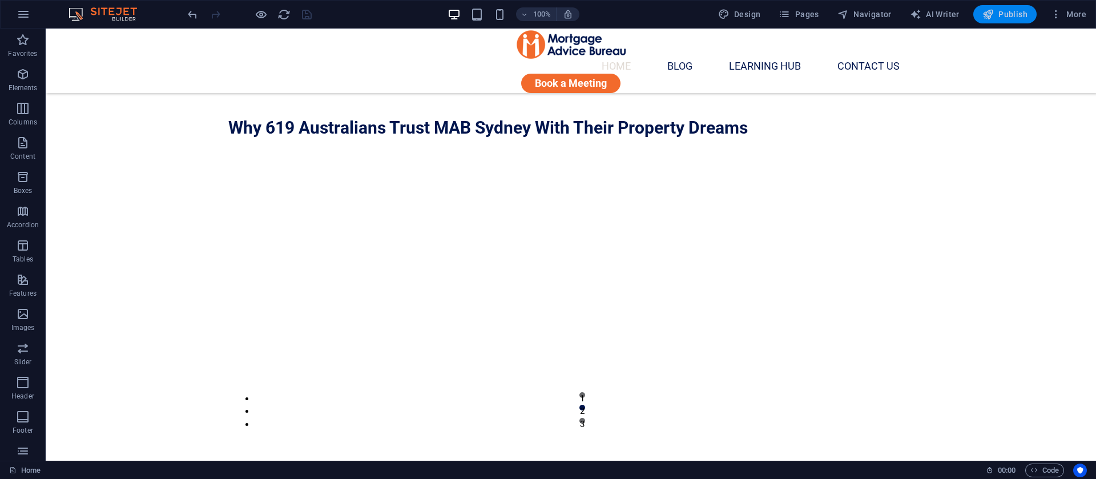
click at [996, 16] on span "Publish" at bounding box center [1005, 14] width 45 height 11
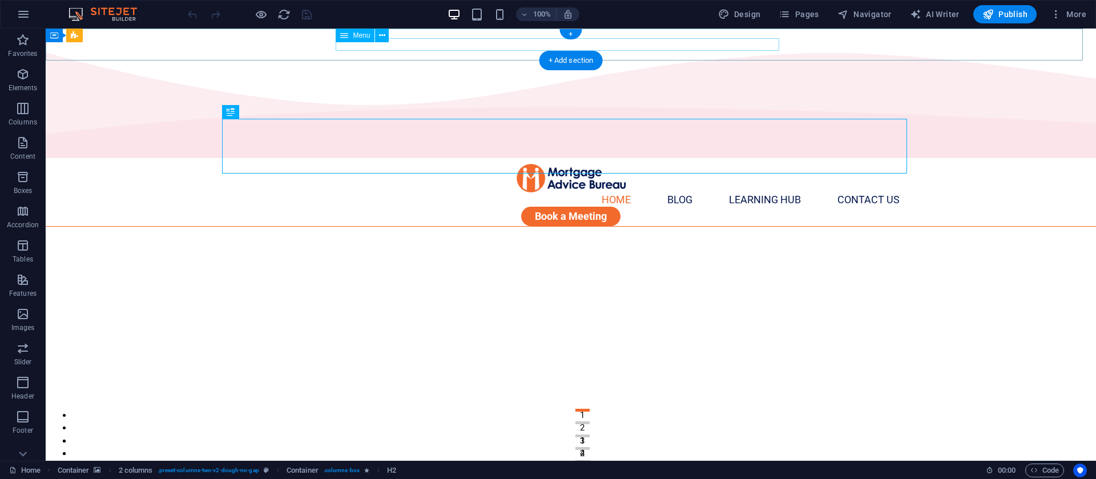
click at [637, 194] on nav "Home Blog Learning Hub Contact Us" at bounding box center [563, 200] width 671 height 13
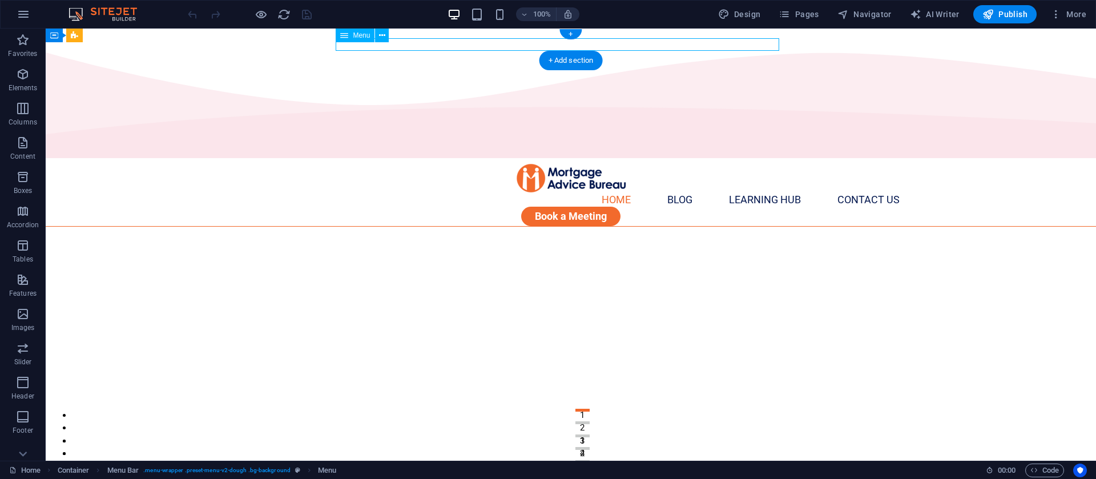
click at [637, 194] on nav "Home Blog Learning Hub Contact Us" at bounding box center [563, 200] width 671 height 13
select select
select select "1"
select select
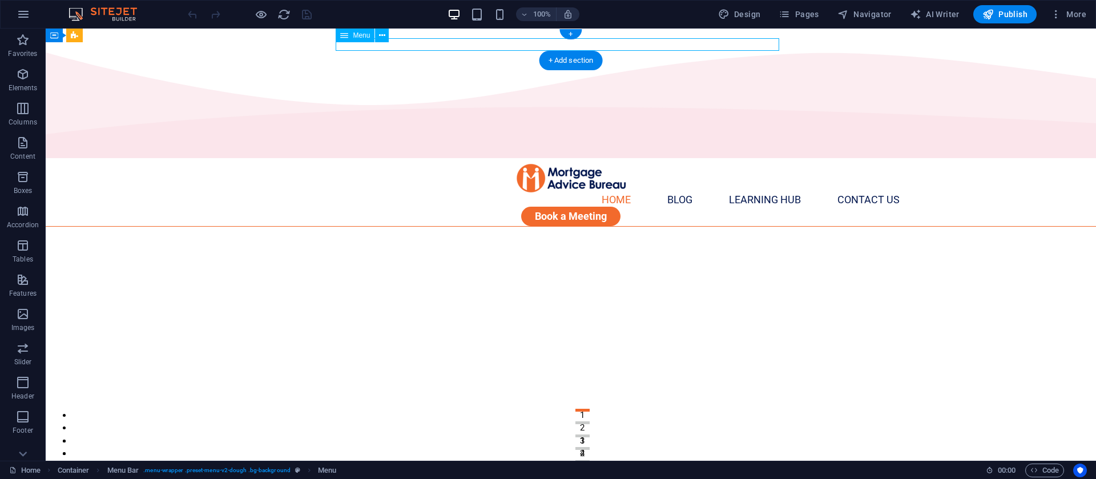
select select "2"
select select
select select "4"
select select
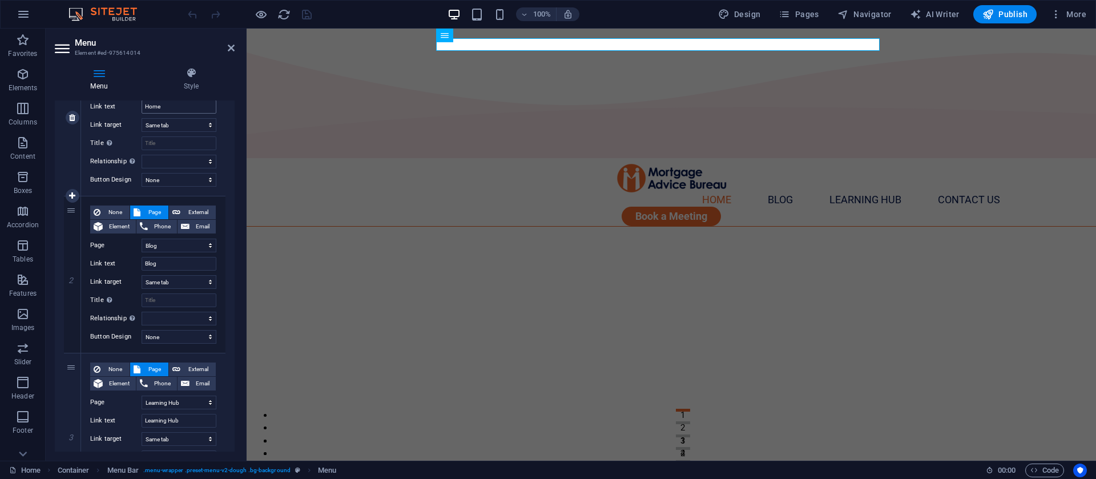
scroll to position [171, 0]
click at [162, 243] on select "Home Blog Learning Hub Learning Hub Contact Us" at bounding box center [179, 244] width 75 height 14
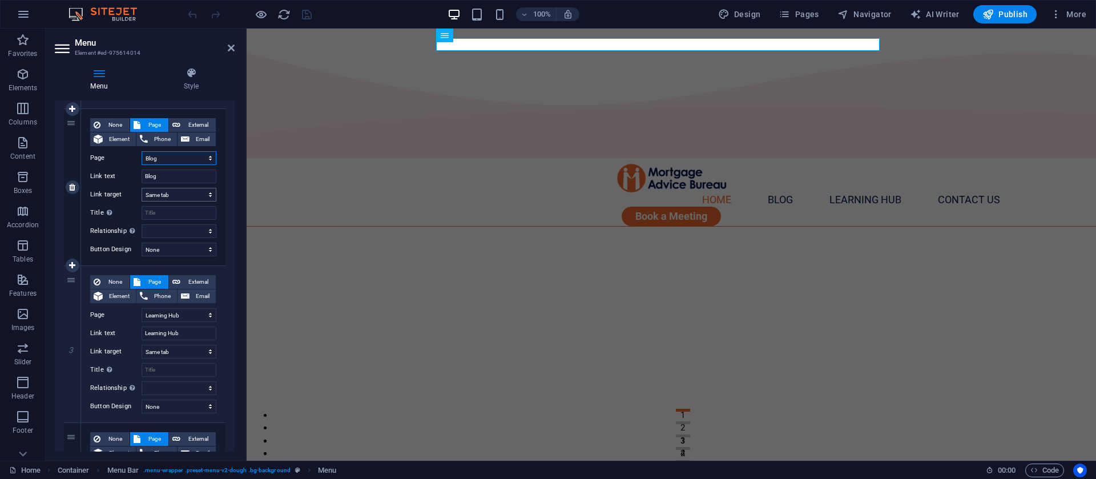
scroll to position [343, 0]
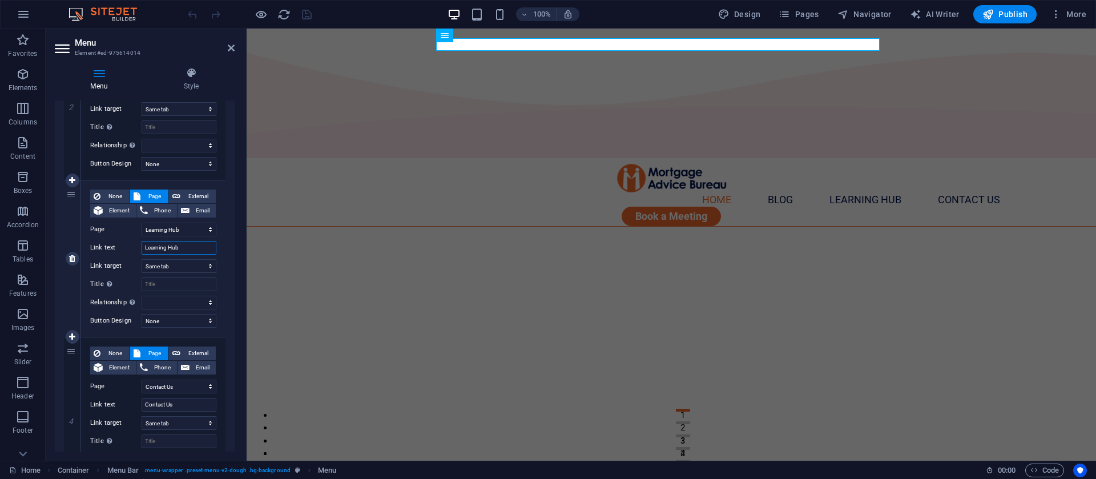
click at [186, 248] on input "Learning Hub" at bounding box center [179, 248] width 75 height 14
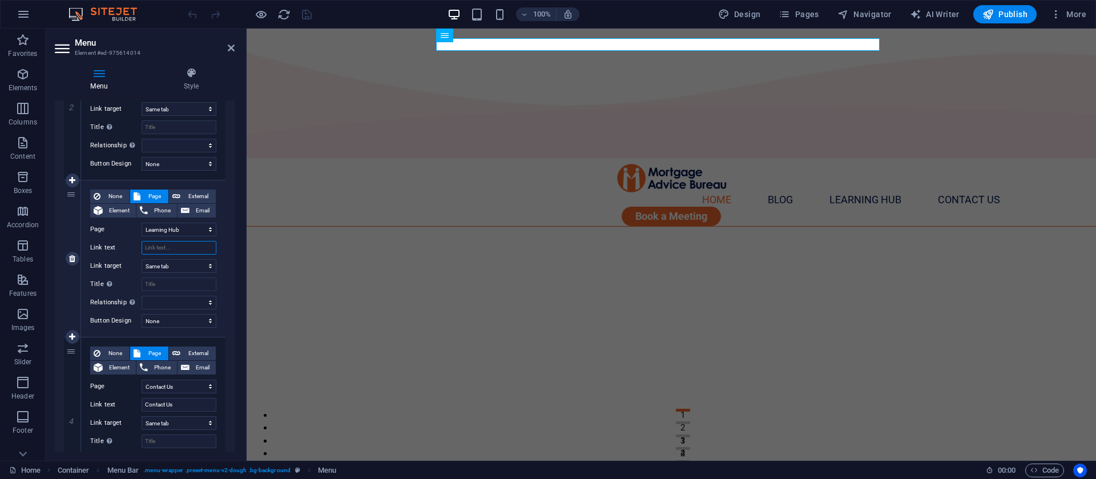
type input "j"
select select
type input "jb"
select select
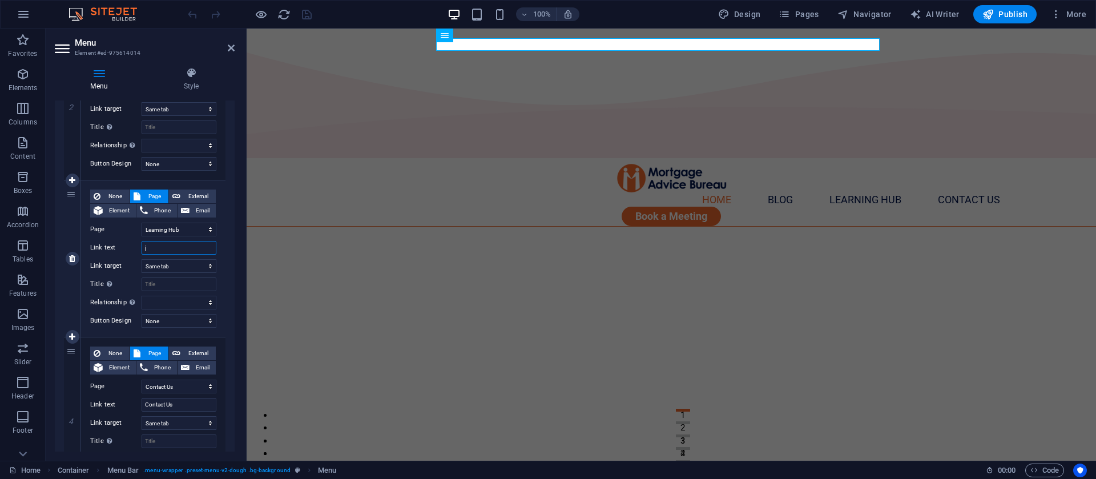
select select
type input "jbjb"
select select
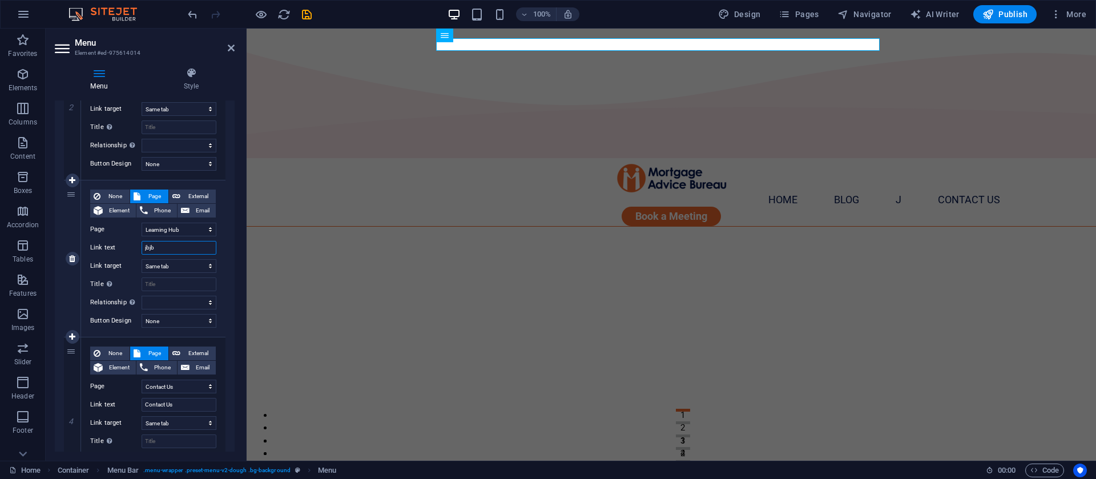
select select
type input "j"
type input "l"
select select
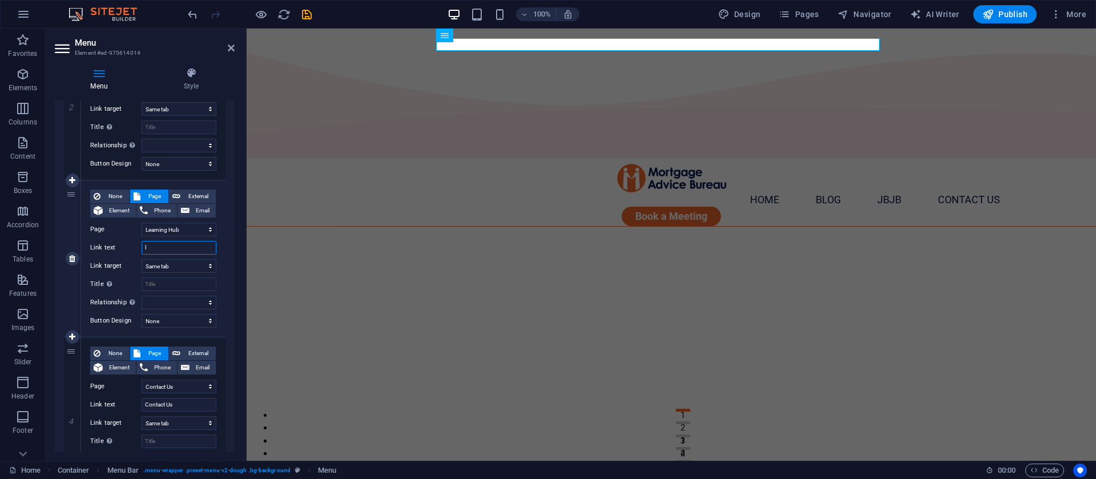
select select
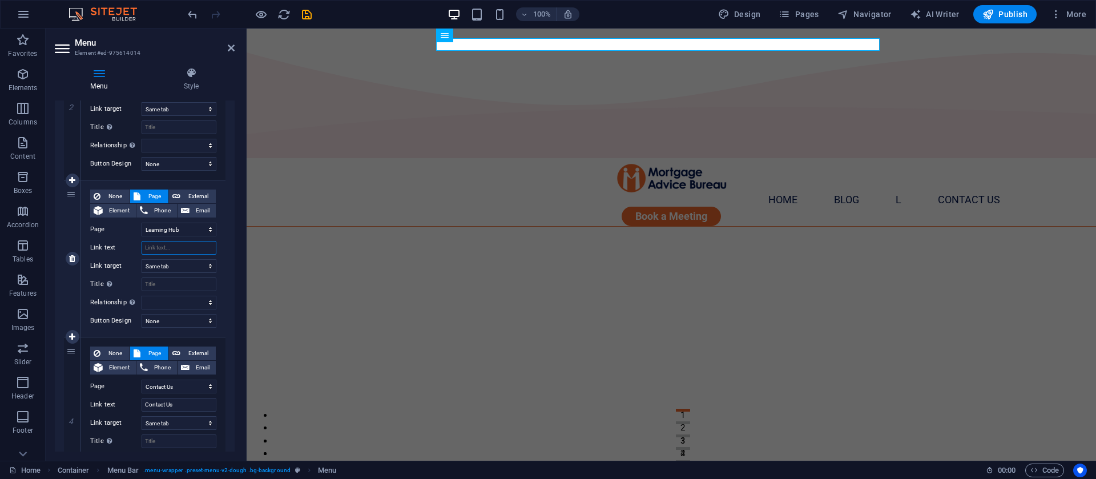
select select
type input "l"
select select
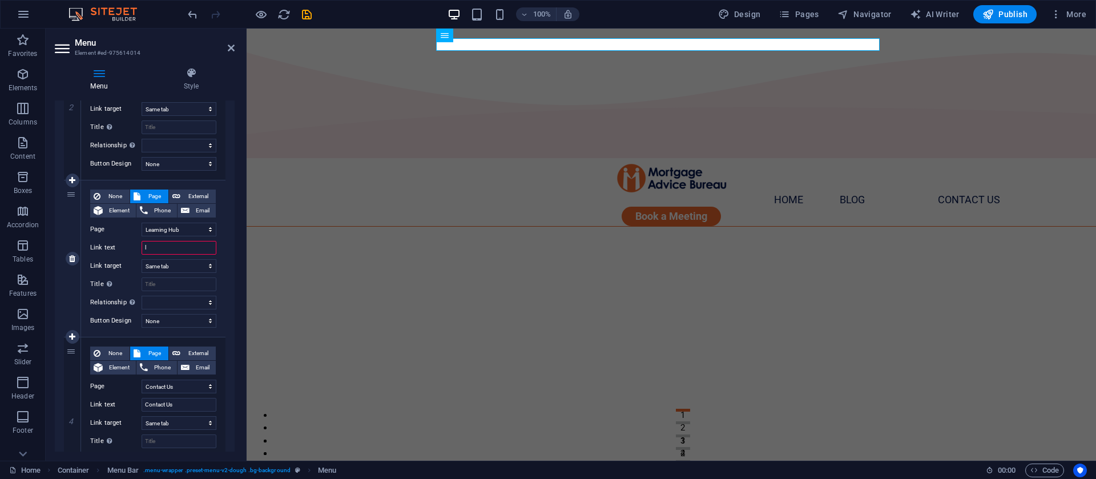
select select
type input "Learning Hub"
select select
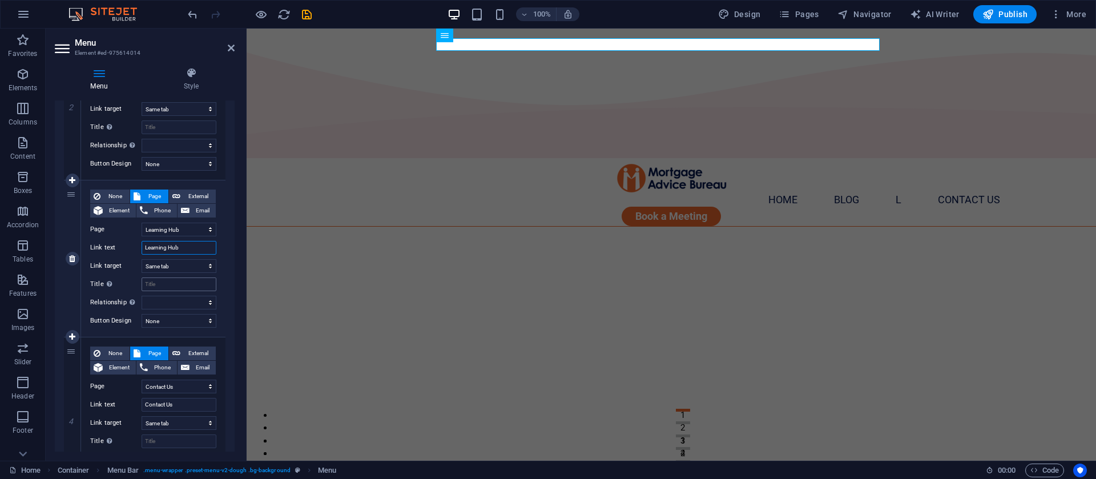
select select
click at [186, 229] on select "Home Blog Learning Hub Learning Hub Contact Us" at bounding box center [179, 230] width 75 height 14
click at [142, 223] on select "Home Blog Learning Hub Learning Hub Contact Us" at bounding box center [179, 230] width 75 height 14
click at [179, 267] on select "New tab Same tab Overlay" at bounding box center [179, 266] width 75 height 14
click at [142, 259] on select "New tab Same tab Overlay" at bounding box center [179, 266] width 75 height 14
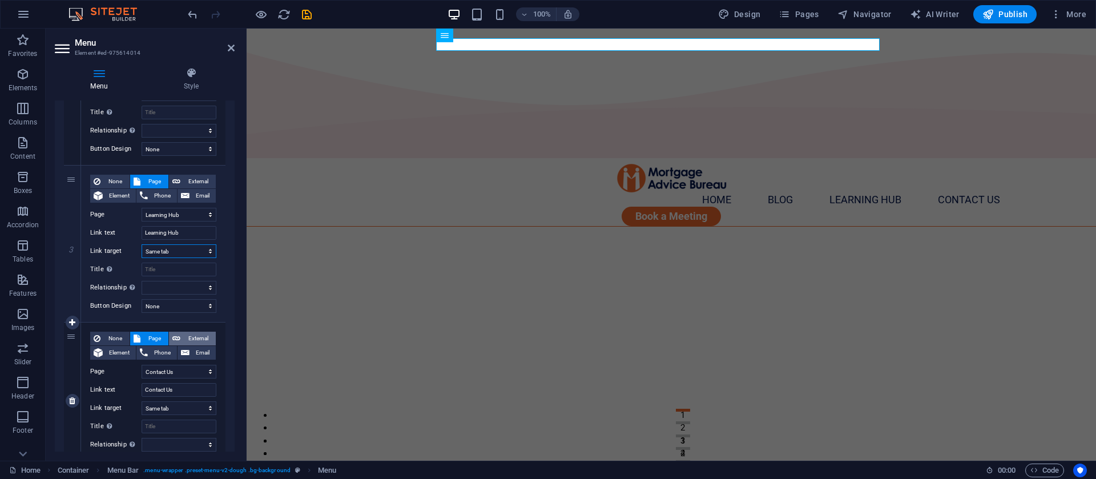
scroll to position [331, 0]
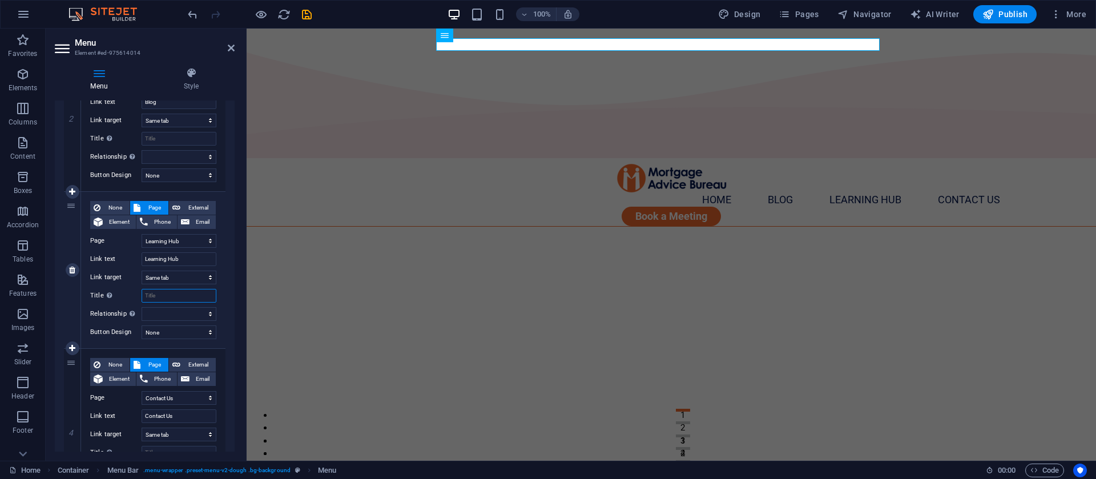
click at [158, 296] on input "Title Additional link description, should not be the same as the link text. The…" at bounding box center [179, 296] width 75 height 14
type input "jk"
select select
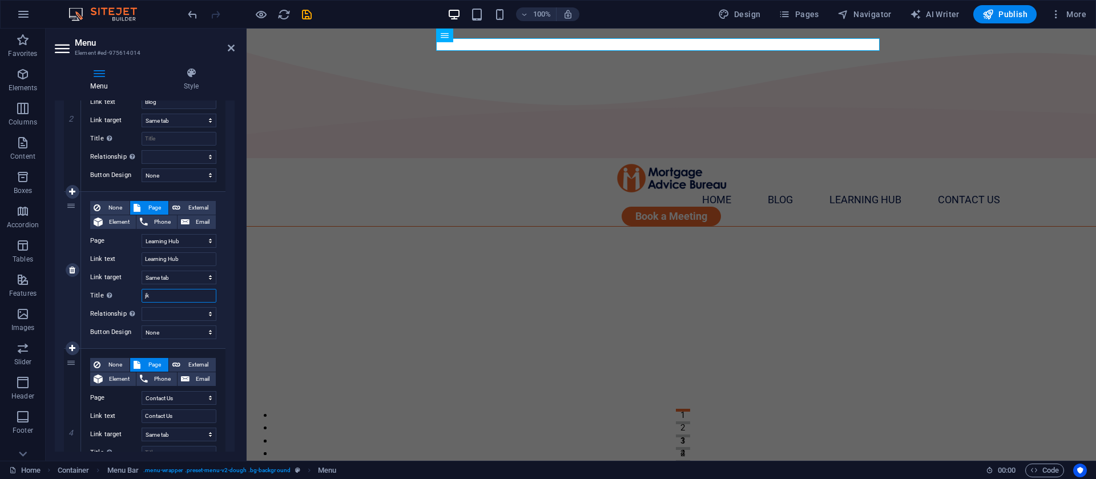
select select
type input "j"
select select
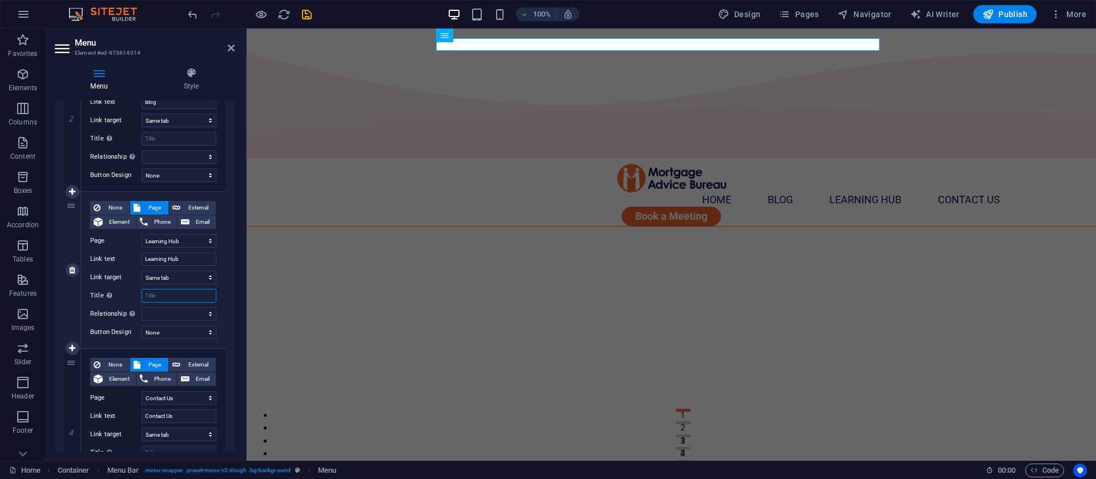
select select
type input "Video"
select select
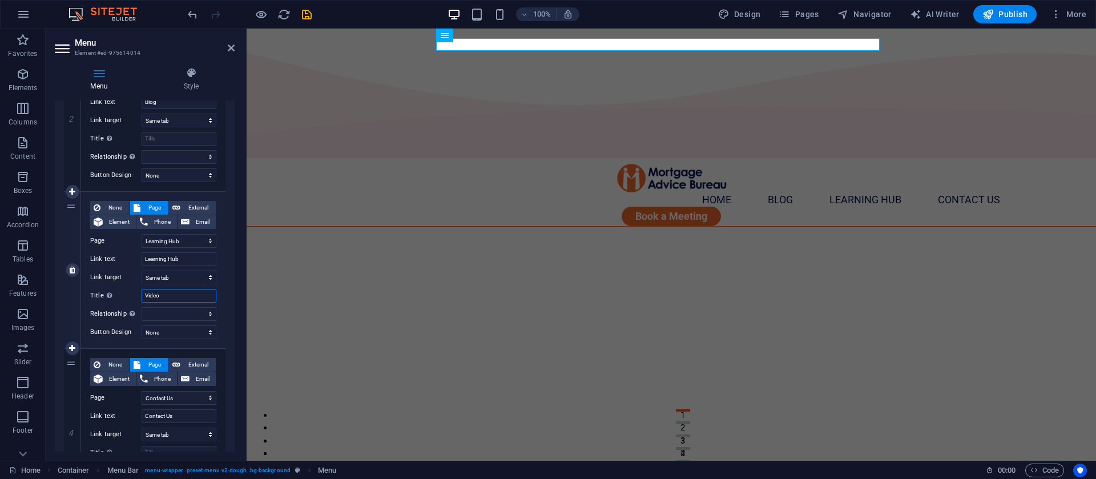
select select
type input "Videos"
select select
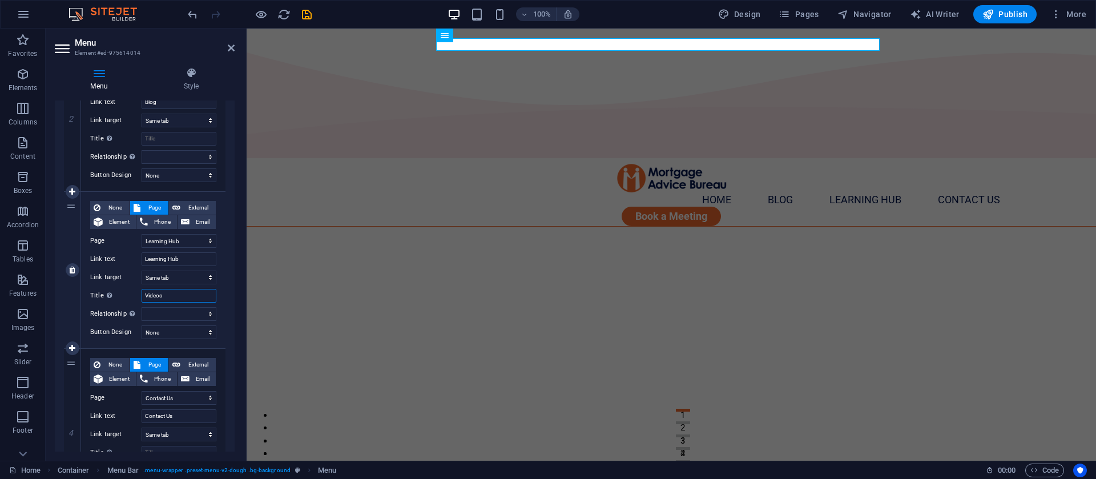
select select
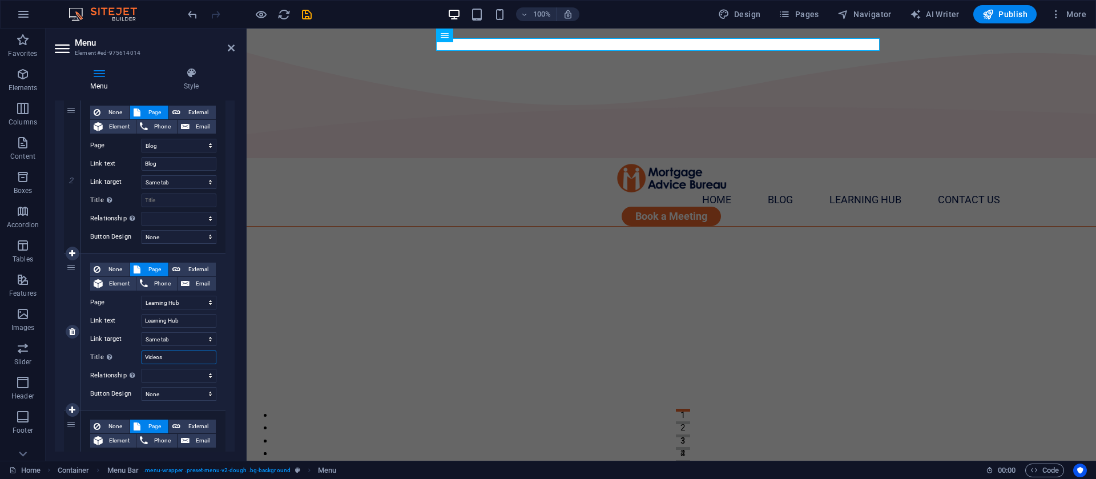
scroll to position [246, 0]
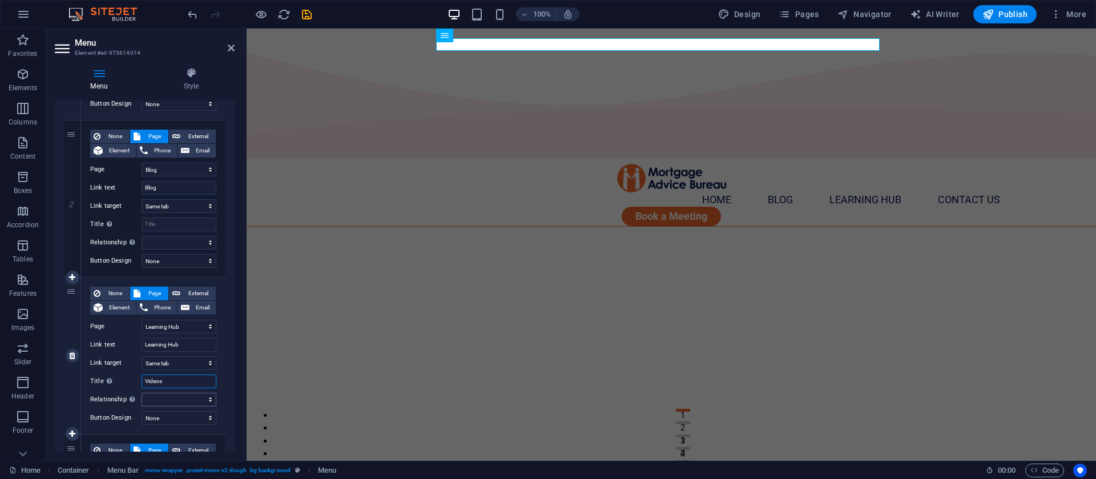
type input "Videos"
click at [155, 397] on select "alternate author bookmark external help license next nofollow noreferrer noopen…" at bounding box center [179, 400] width 75 height 14
select select "nofollow"
click at [142, 393] on select "alternate author bookmark external help license next nofollow noreferrer noopen…" at bounding box center [179, 400] width 75 height 14
select select
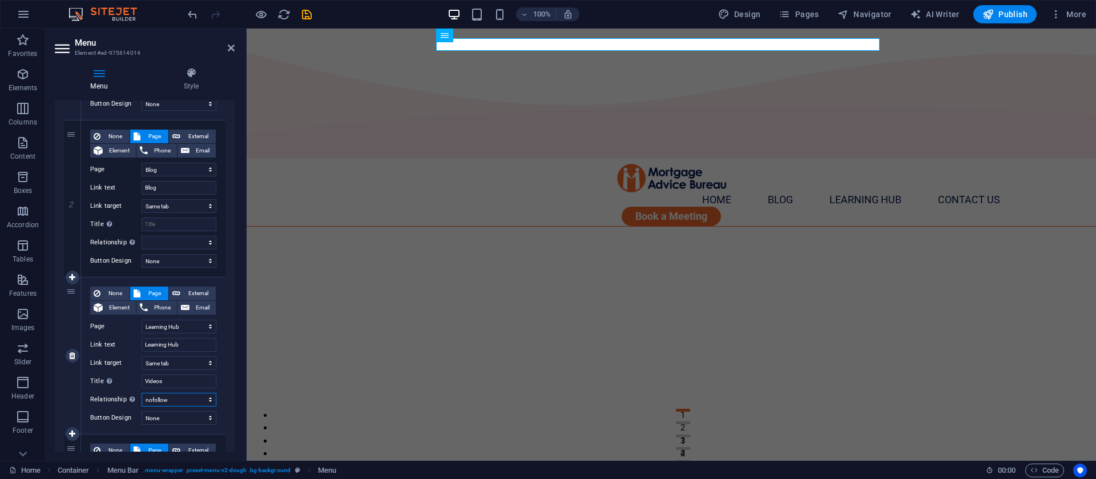
select select
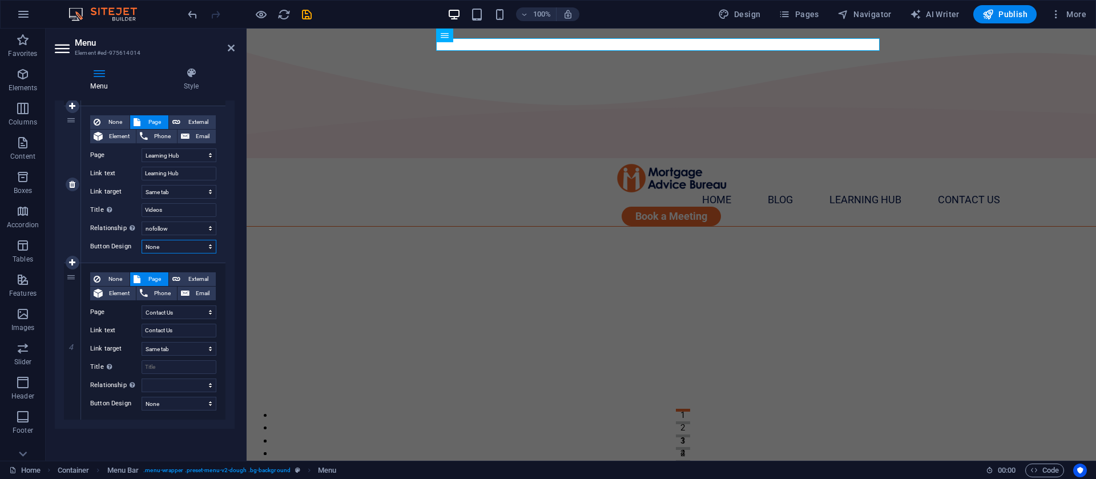
click at [177, 251] on select "None Default Primary Secondary" at bounding box center [179, 247] width 75 height 14
click at [233, 49] on icon at bounding box center [231, 47] width 7 height 9
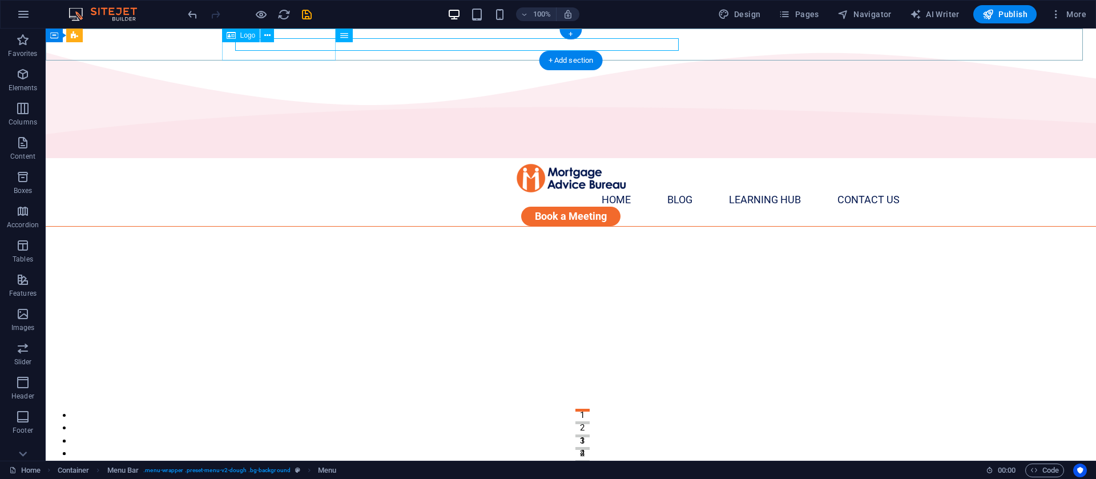
drag, startPoint x: 279, startPoint y: 77, endPoint x: 573, endPoint y: 54, distance: 295.0
click at [233, 162] on div at bounding box center [570, 178] width 685 height 32
select select "px"
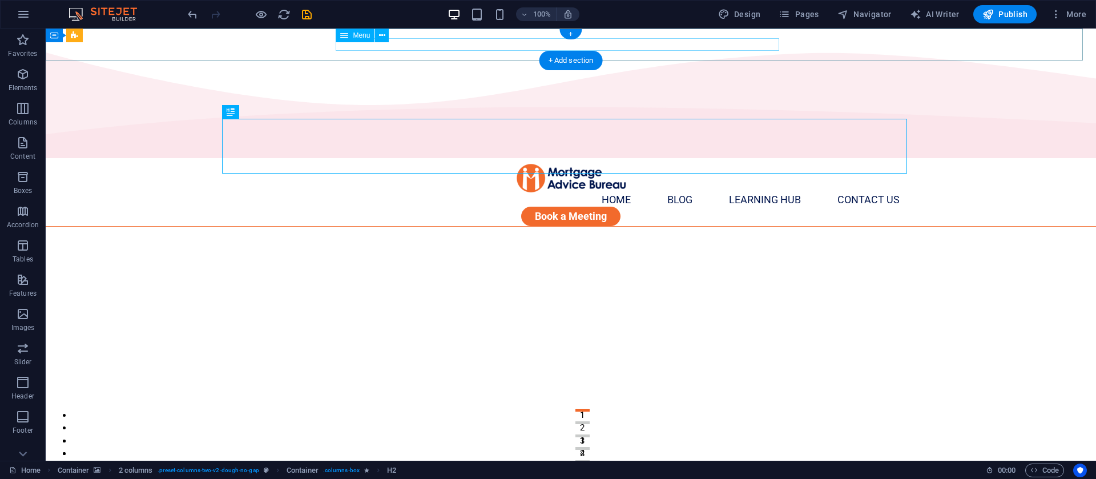
click at [658, 194] on nav "Home Blog Learning Hub Contact Us" at bounding box center [563, 200] width 671 height 13
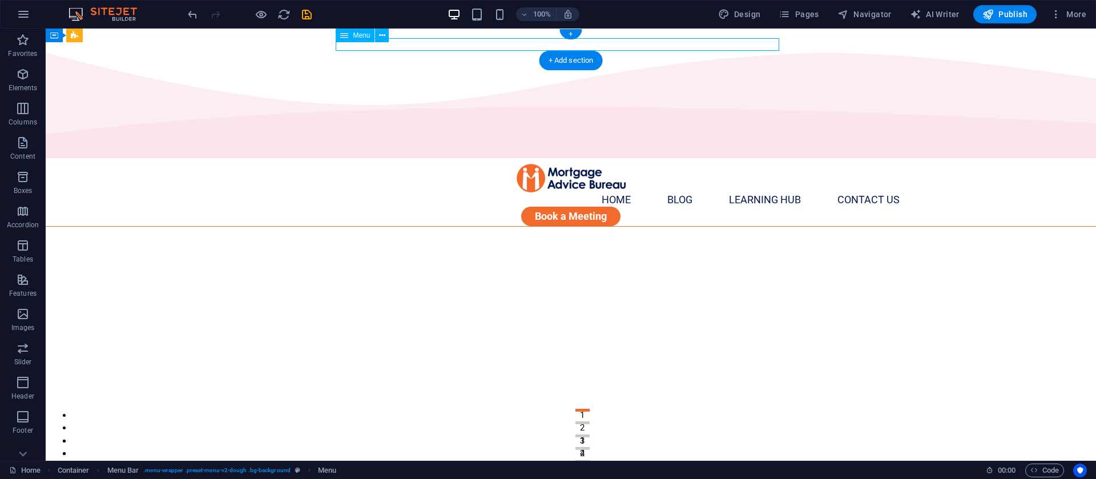
click at [658, 194] on nav "Home Blog Learning Hub Contact Us" at bounding box center [563, 200] width 671 height 13
select select
select select "1"
select select
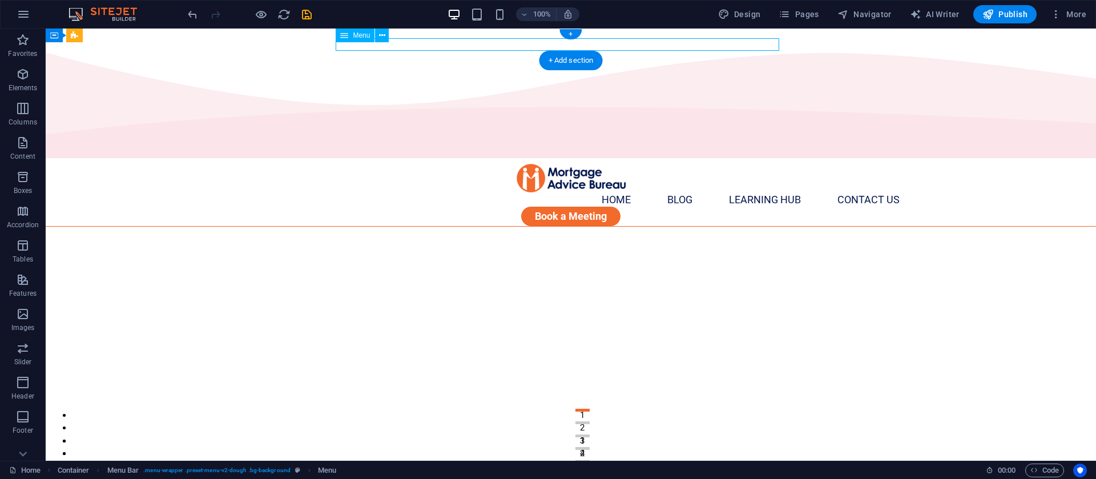
select select "2"
select select
select select "nofollow"
select select "4"
select select
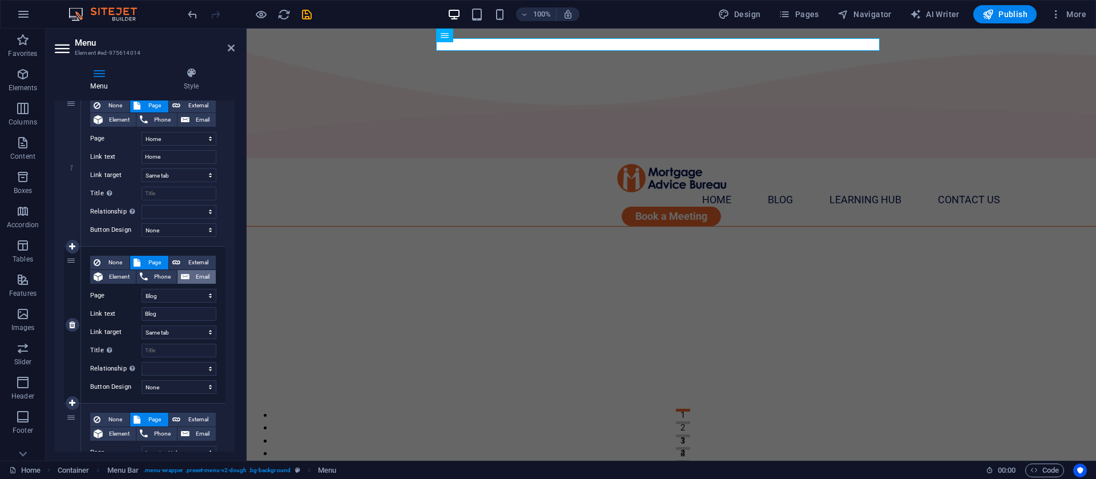
scroll to position [86, 0]
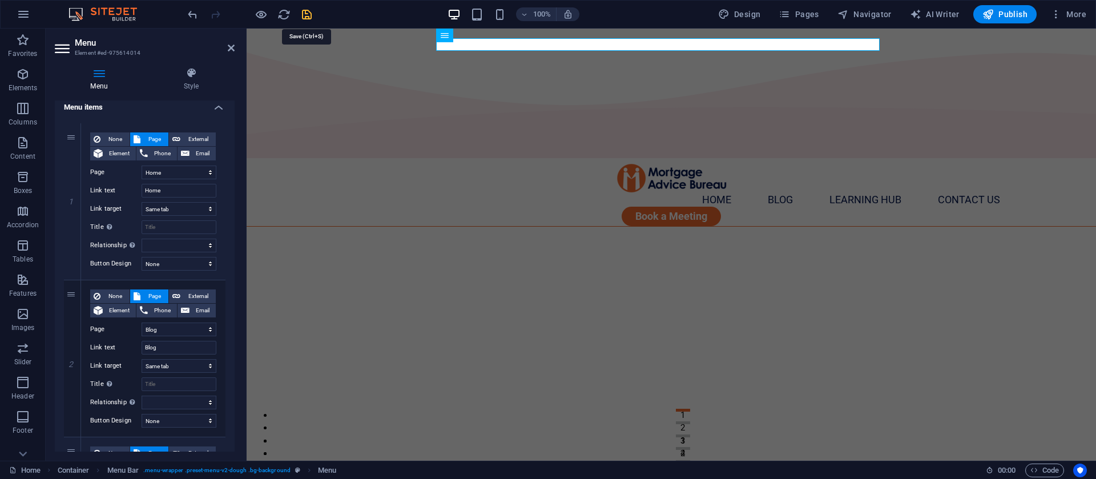
click at [307, 12] on icon "save" at bounding box center [306, 14] width 13 height 13
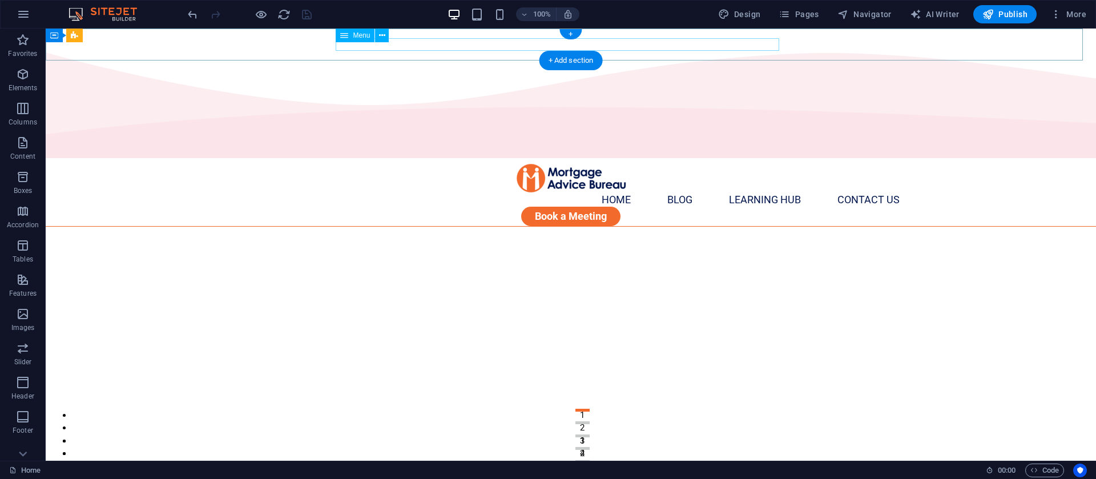
click at [749, 194] on nav "Home Blog Learning Hub Contact Us" at bounding box center [563, 200] width 671 height 13
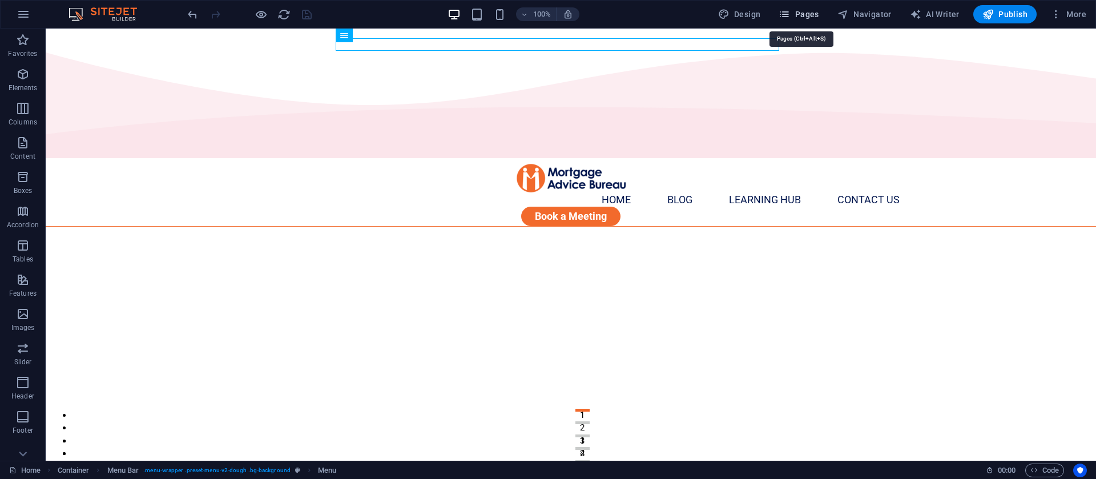
click at [812, 14] on span "Pages" at bounding box center [799, 14] width 40 height 11
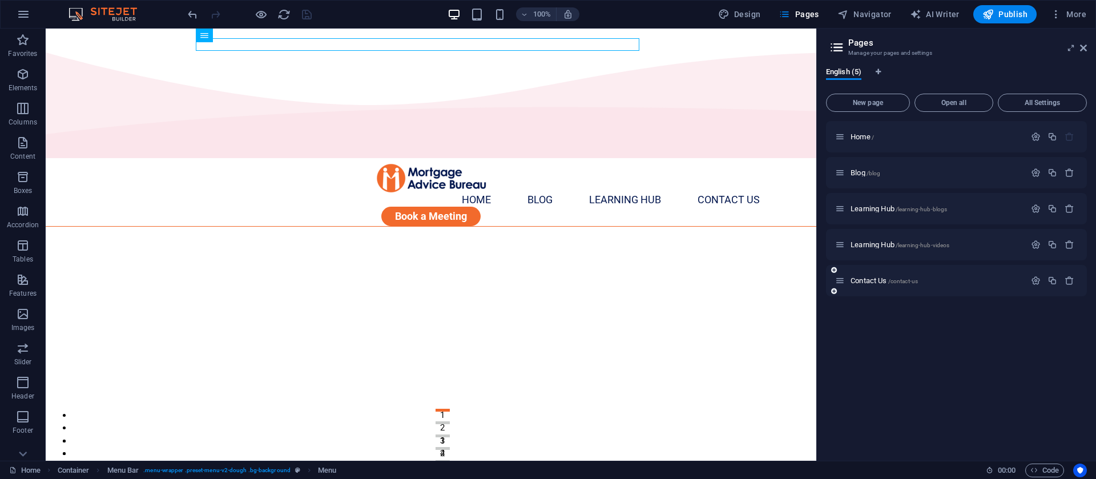
click at [879, 284] on div "Contact Us /contact-us" at bounding box center [930, 280] width 190 height 13
click at [877, 279] on span "Contact Us /contact-us" at bounding box center [884, 280] width 67 height 9
click at [877, 279] on div "Contact Us /contact-us" at bounding box center [956, 280] width 261 height 31
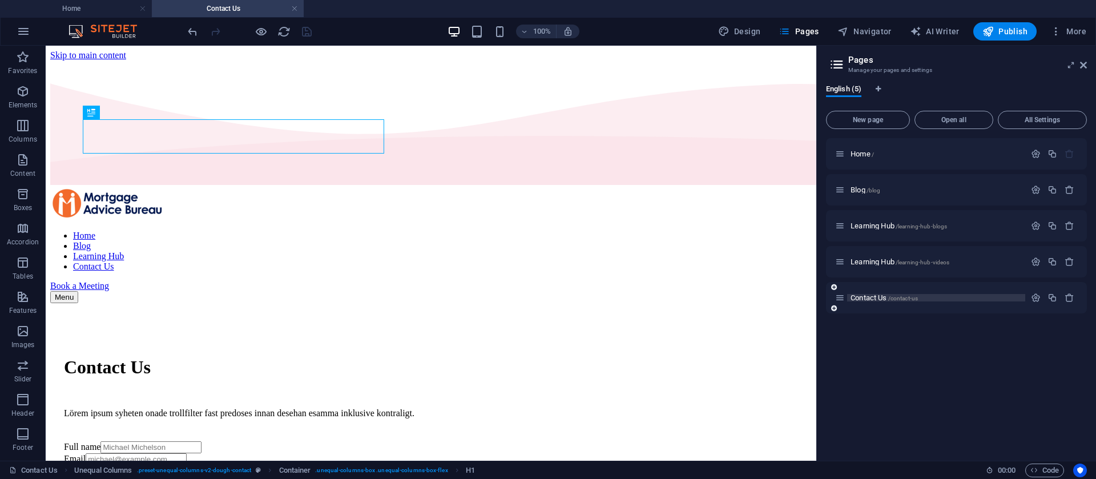
scroll to position [0, 0]
click at [26, 328] on icon "button" at bounding box center [23, 331] width 14 height 14
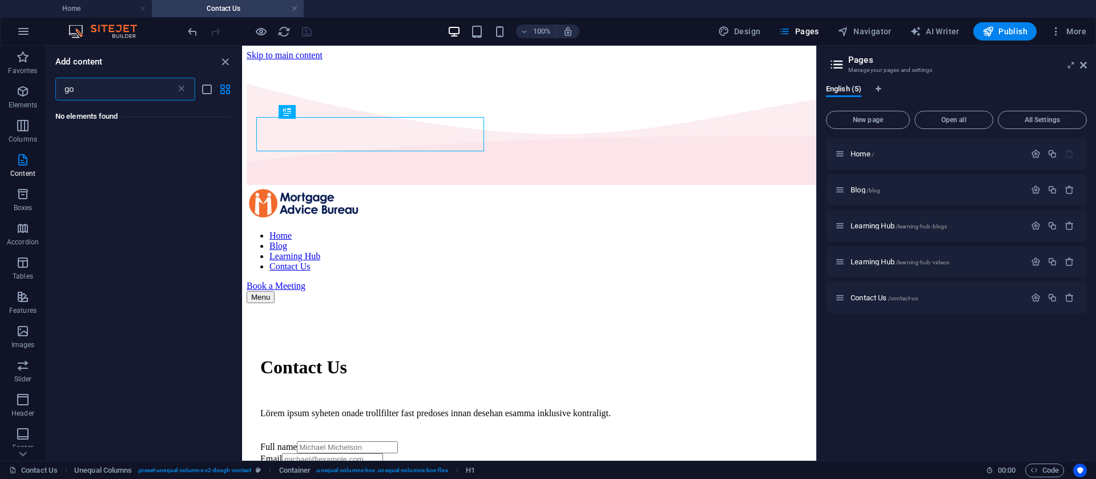
type input "g"
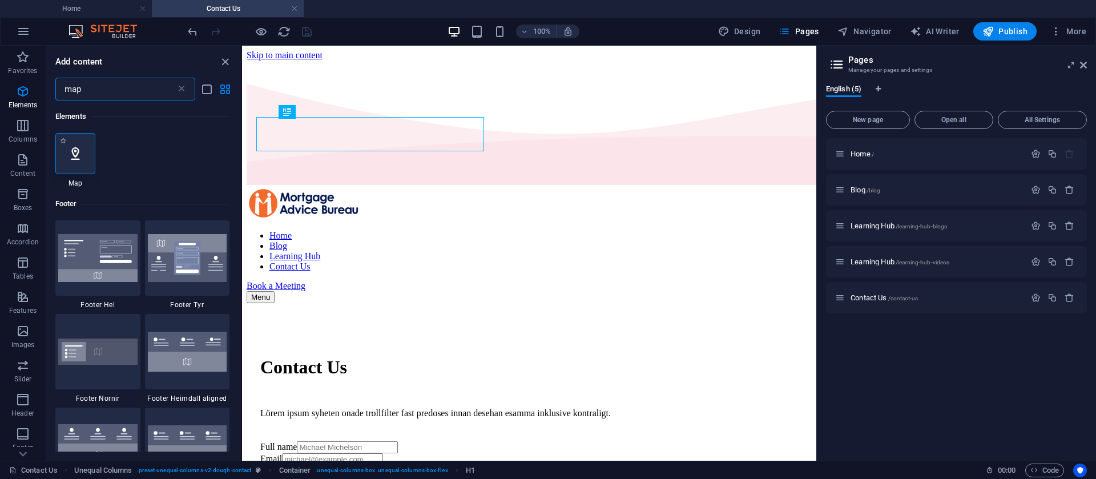
type input "map"
click at [63, 159] on div at bounding box center [75, 153] width 40 height 41
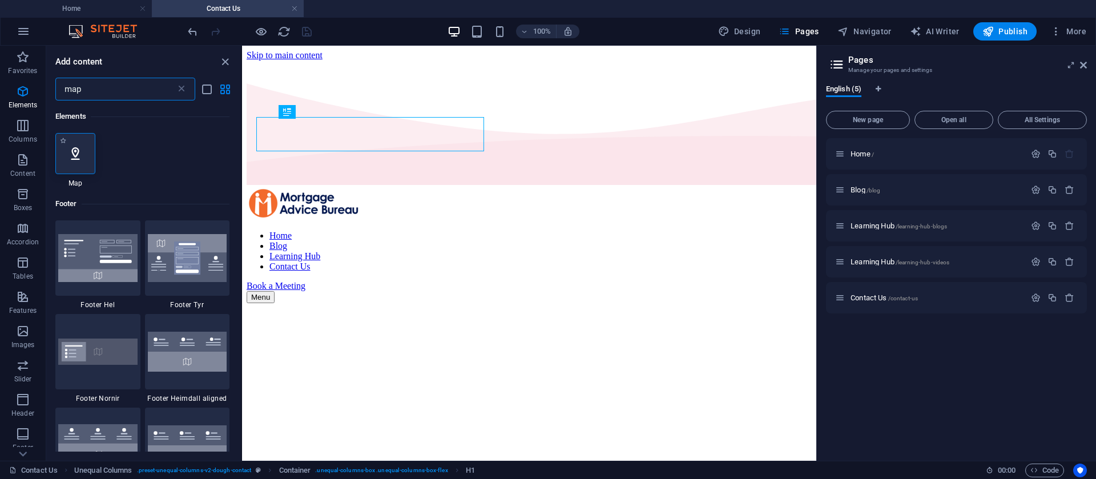
select select "1"
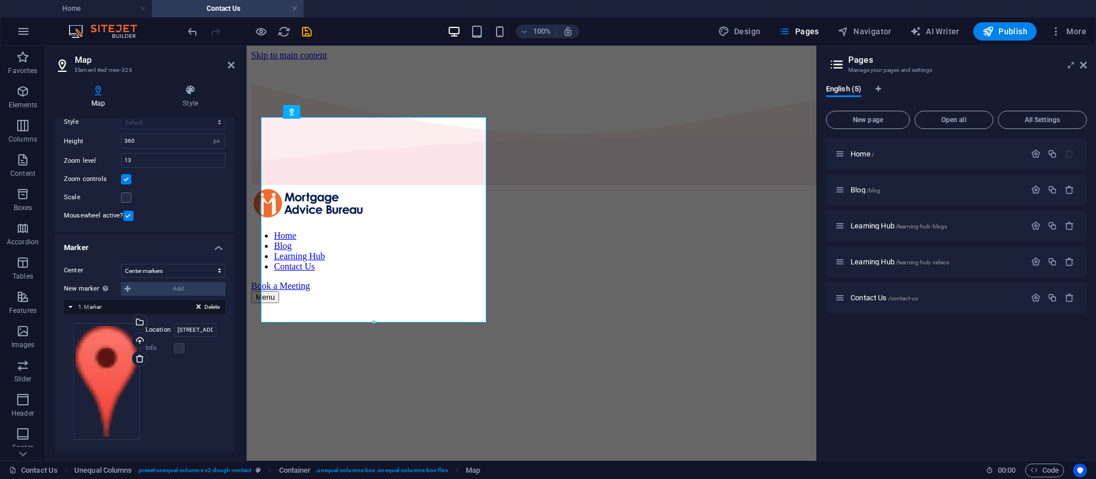
scroll to position [91, 0]
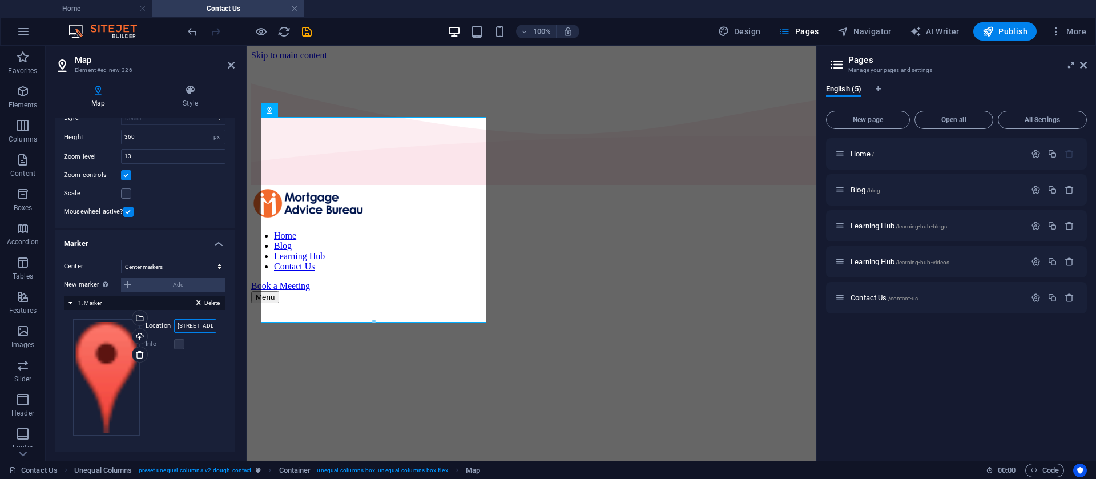
click at [188, 332] on input "Street, 12345 Berlin" at bounding box center [195, 326] width 42 height 14
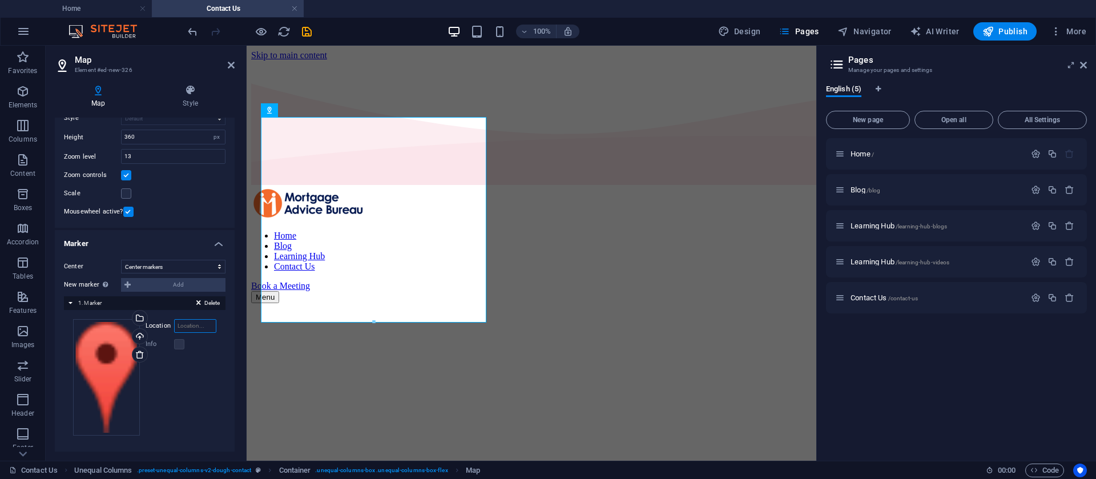
paste input "Ground Floor/73 Miller St, North Sydney NSW 2060, Australia"
type input "Ground Floor/73 Miller St, North Sydney NSW 2060, Australia"
click at [172, 344] on label "Info" at bounding box center [160, 344] width 29 height 14
click at [178, 344] on label at bounding box center [179, 344] width 10 height 10
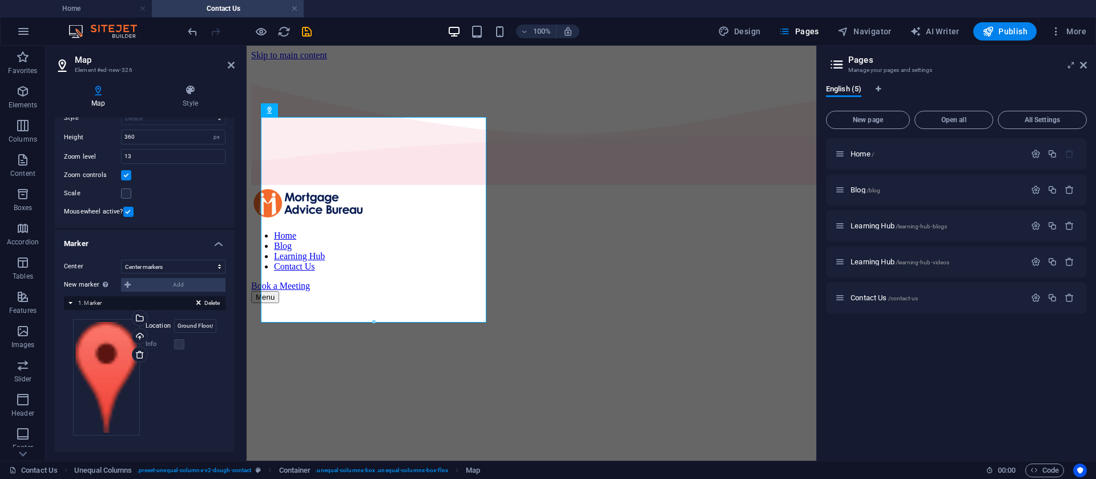
click at [150, 344] on label "Info" at bounding box center [160, 344] width 29 height 14
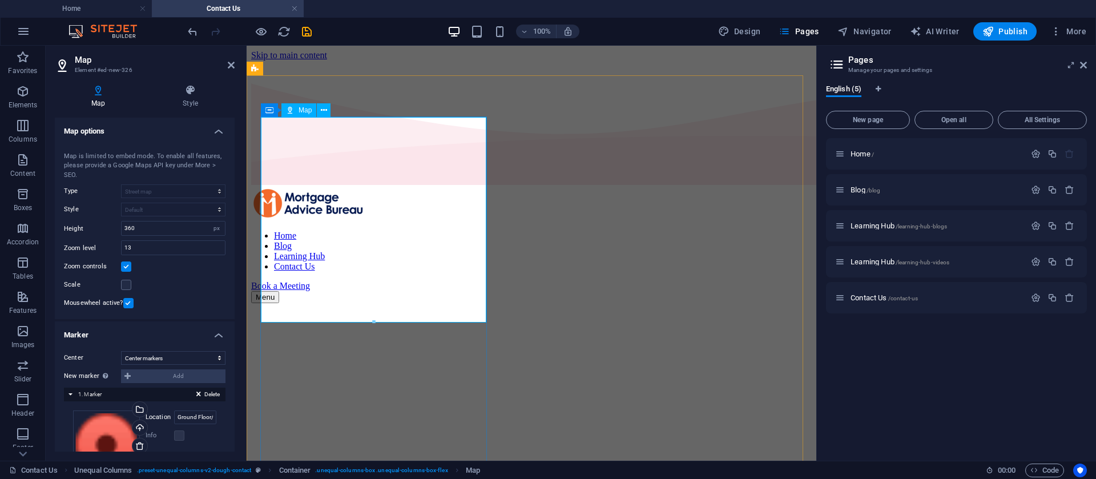
click at [383, 344] on div at bounding box center [531, 447] width 533 height 206
click at [227, 66] on header "Map Element #ed-new-326" at bounding box center [145, 61] width 180 height 30
click at [230, 65] on icon at bounding box center [231, 65] width 7 height 9
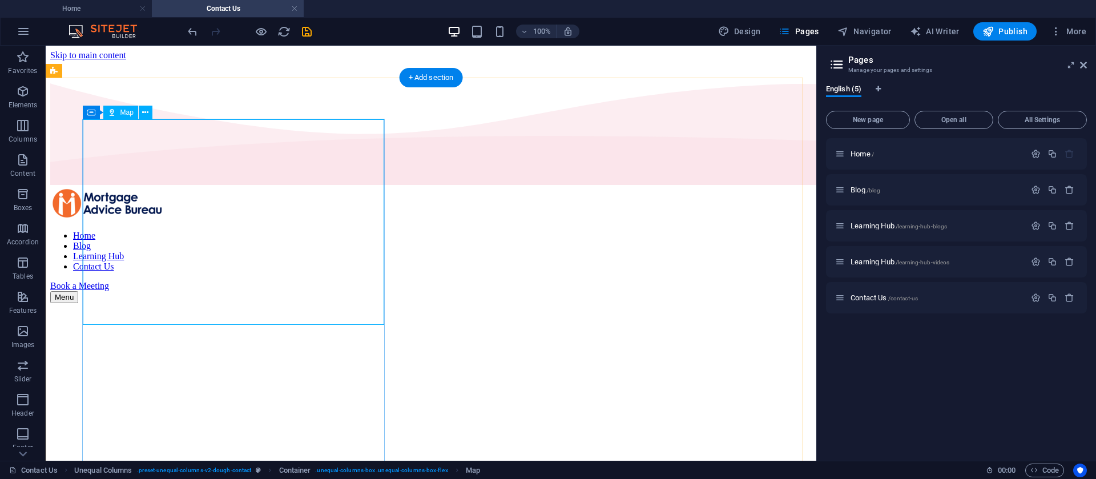
click at [266, 344] on div at bounding box center [431, 447] width 734 height 206
select select "1"
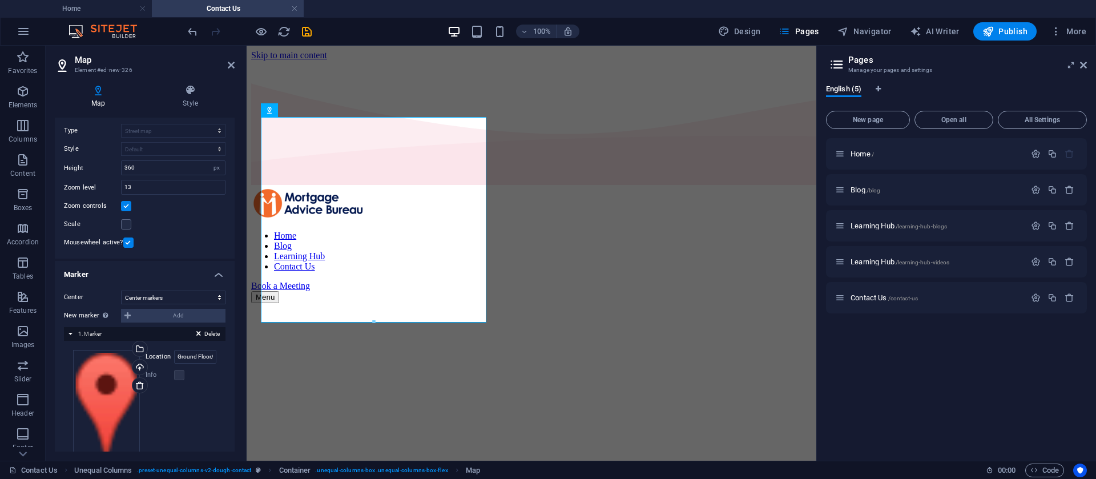
scroll to position [86, 0]
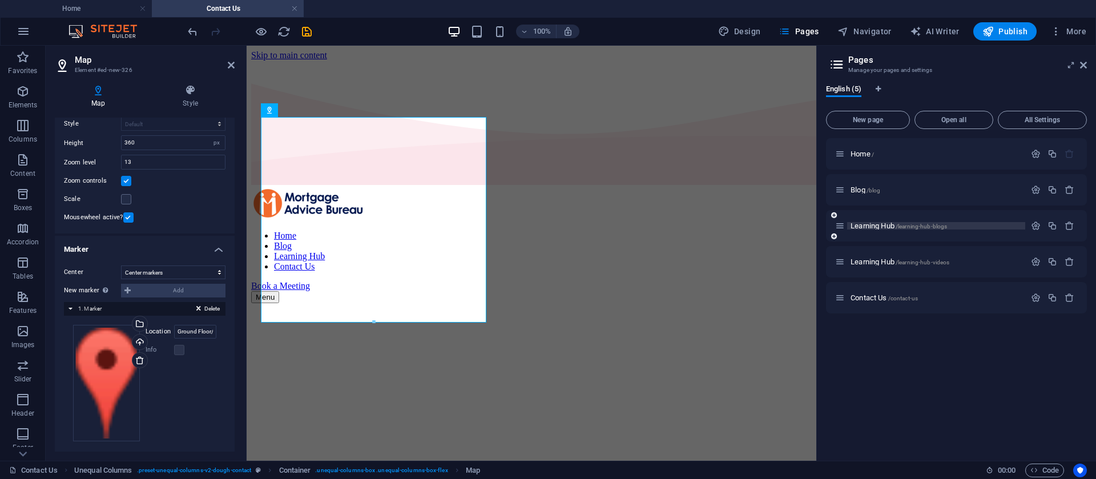
drag, startPoint x: 840, startPoint y: 226, endPoint x: 868, endPoint y: 228, distance: 27.5
drag, startPoint x: 868, startPoint y: 228, endPoint x: 887, endPoint y: 226, distance: 19.0
click at [887, 226] on span "Learning Hub /learning-hub-blogs" at bounding box center [899, 226] width 96 height 9
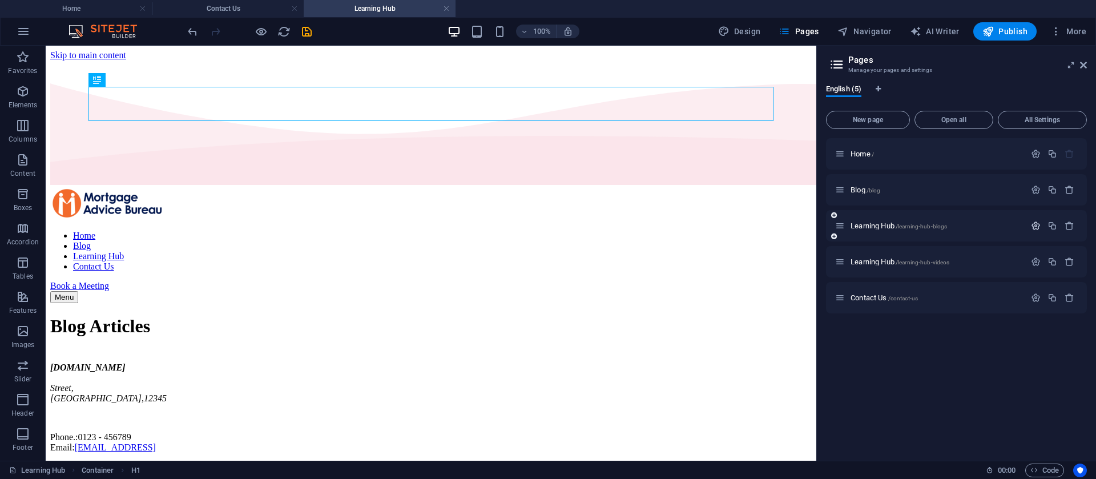
scroll to position [0, 0]
click at [1040, 228] on icon "button" at bounding box center [1036, 226] width 10 height 10
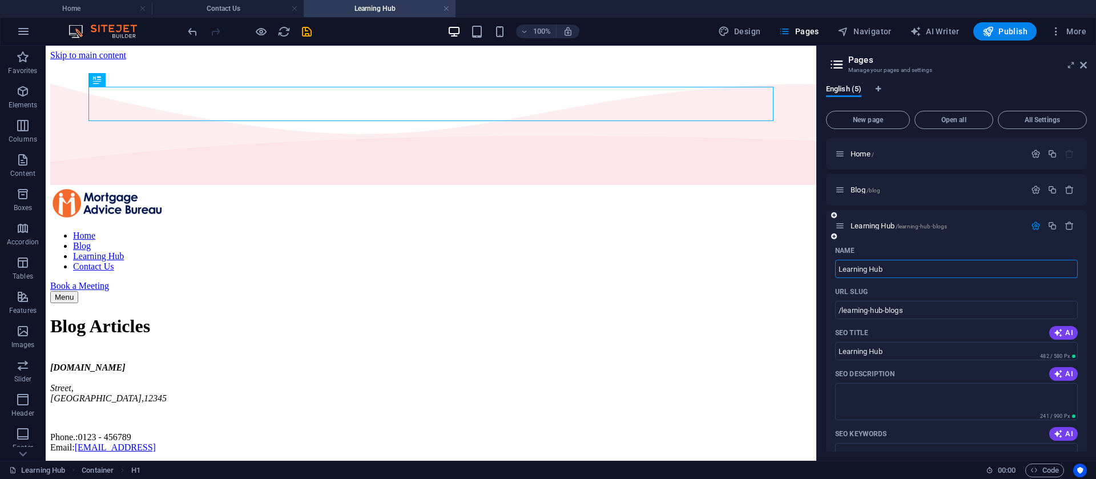
click at [1040, 228] on button "button" at bounding box center [1036, 226] width 17 height 10
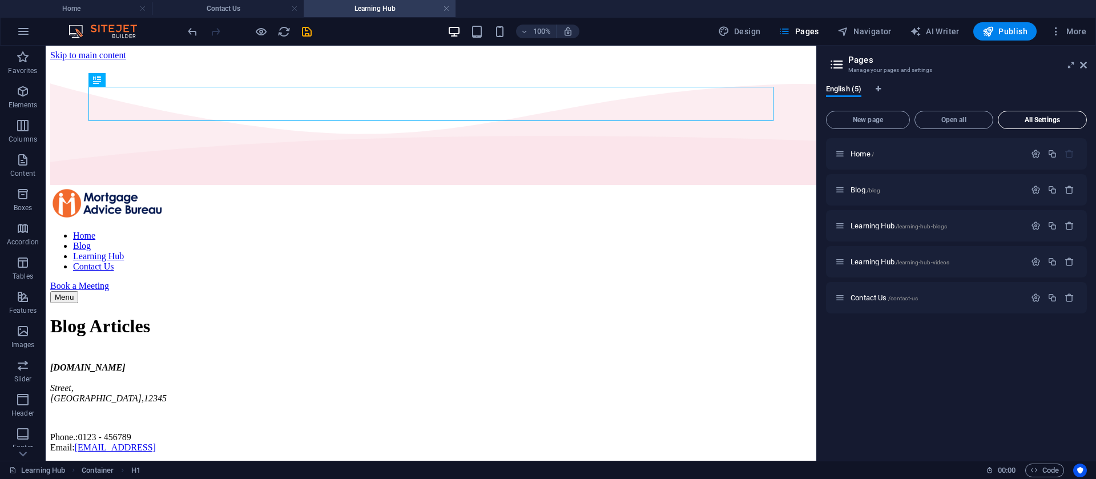
click at [1056, 121] on span "All Settings" at bounding box center [1042, 119] width 79 height 7
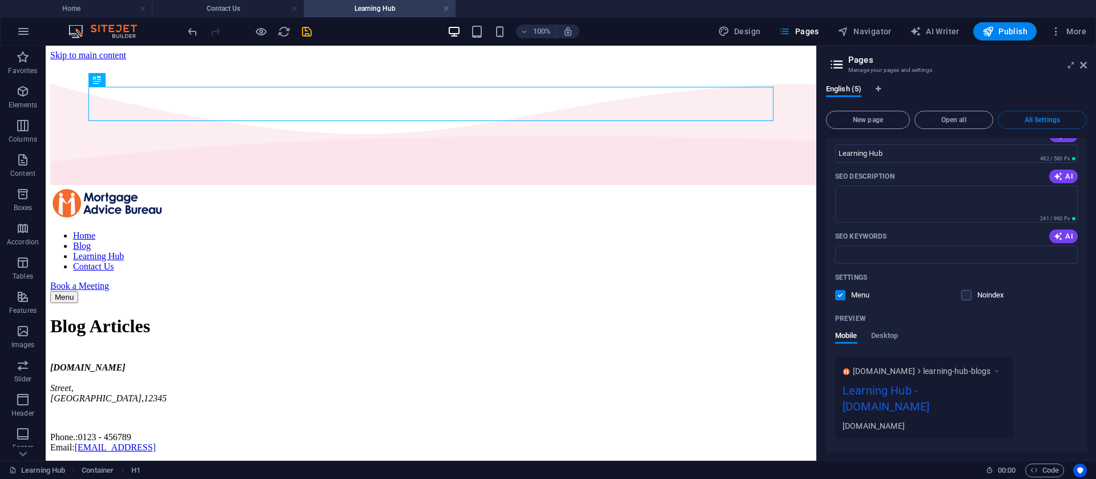
scroll to position [1004, 0]
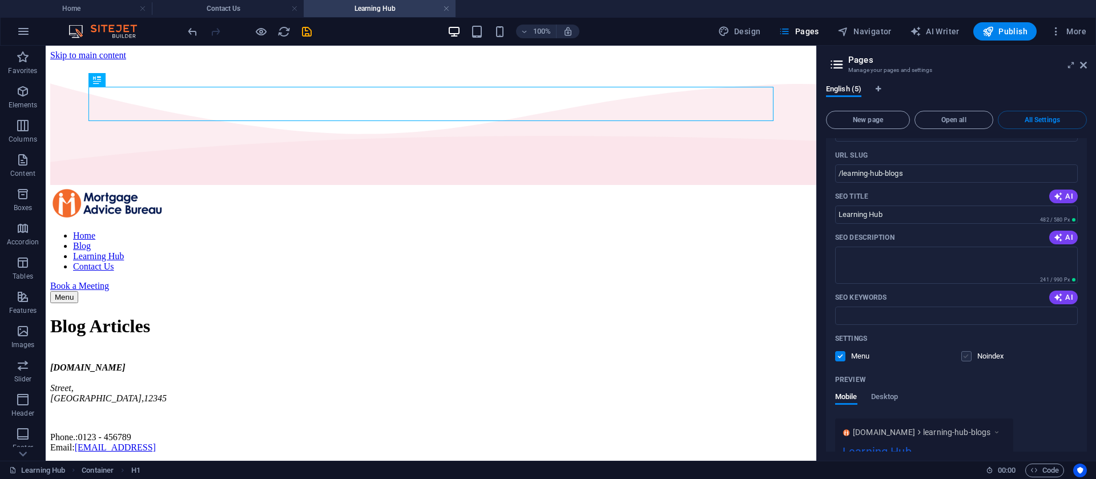
click at [965, 361] on label at bounding box center [966, 356] width 10 height 10
click at [0, 0] on input "checkbox" at bounding box center [0, 0] width 0 height 0
click at [965, 361] on label at bounding box center [966, 356] width 10 height 10
click at [0, 0] on input "checkbox" at bounding box center [0, 0] width 0 height 0
click at [964, 361] on label at bounding box center [966, 356] width 10 height 10
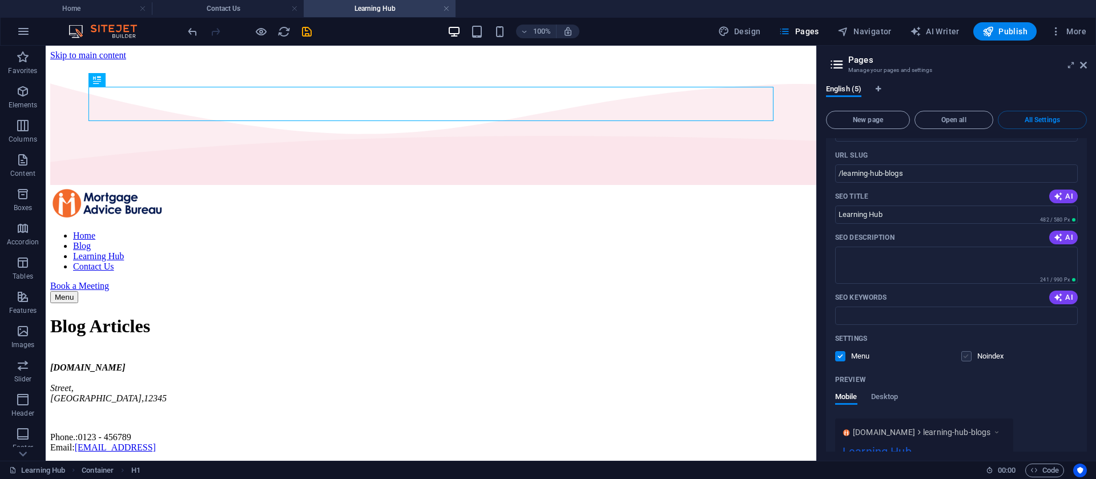
click at [0, 0] on input "checkbox" at bounding box center [0, 0] width 0 height 0
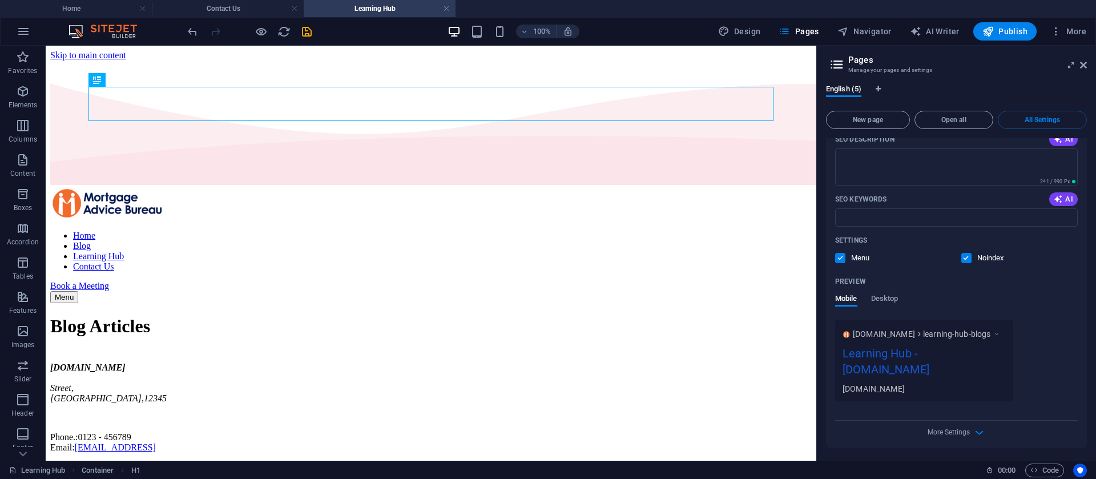
scroll to position [1089, 0]
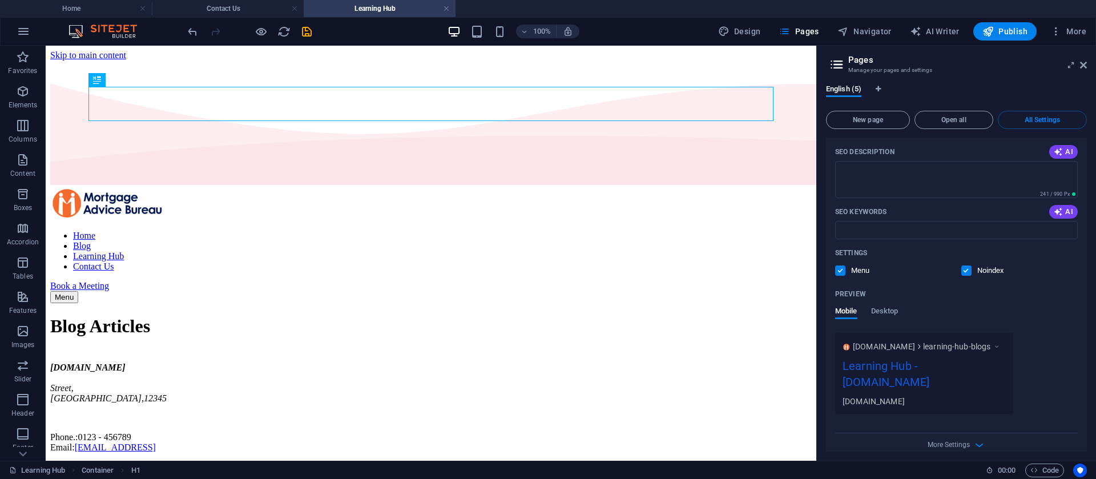
click at [968, 276] on label at bounding box center [966, 270] width 10 height 10
click at [0, 0] on input "checkbox" at bounding box center [0, 0] width 0 height 0
click at [968, 276] on label at bounding box center [966, 270] width 10 height 10
click at [0, 0] on input "checkbox" at bounding box center [0, 0] width 0 height 0
click at [968, 276] on label at bounding box center [966, 270] width 10 height 10
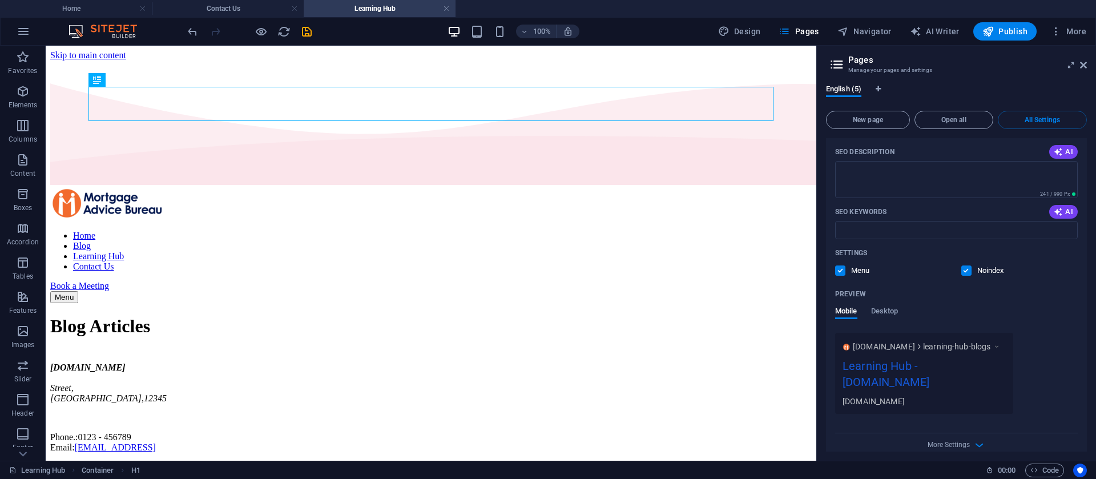
click at [0, 0] on input "checkbox" at bounding box center [0, 0] width 0 height 0
click at [968, 276] on label at bounding box center [966, 270] width 10 height 10
click at [0, 0] on input "checkbox" at bounding box center [0, 0] width 0 height 0
click at [968, 276] on label at bounding box center [966, 270] width 10 height 10
click at [0, 0] on input "checkbox" at bounding box center [0, 0] width 0 height 0
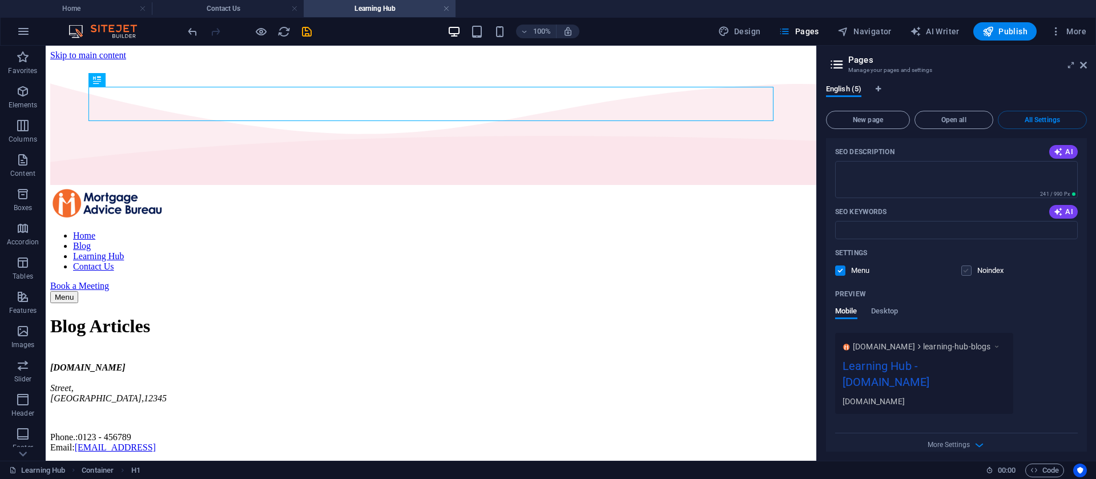
click at [965, 276] on label at bounding box center [966, 270] width 10 height 10
click at [0, 0] on input "checkbox" at bounding box center [0, 0] width 0 height 0
click at [965, 276] on label at bounding box center [966, 270] width 10 height 10
click at [0, 0] on input "checkbox" at bounding box center [0, 0] width 0 height 0
click at [965, 276] on label at bounding box center [966, 270] width 10 height 10
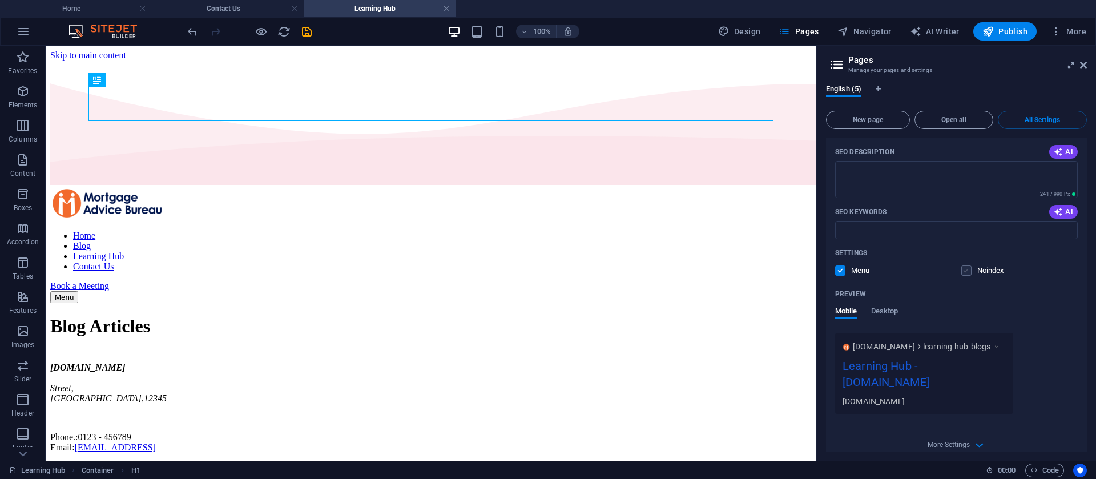
click at [0, 0] on input "checkbox" at bounding box center [0, 0] width 0 height 0
click at [965, 276] on label at bounding box center [966, 270] width 10 height 10
click at [0, 0] on input "checkbox" at bounding box center [0, 0] width 0 height 0
click at [965, 276] on label at bounding box center [966, 270] width 10 height 10
click at [0, 0] on input "checkbox" at bounding box center [0, 0] width 0 height 0
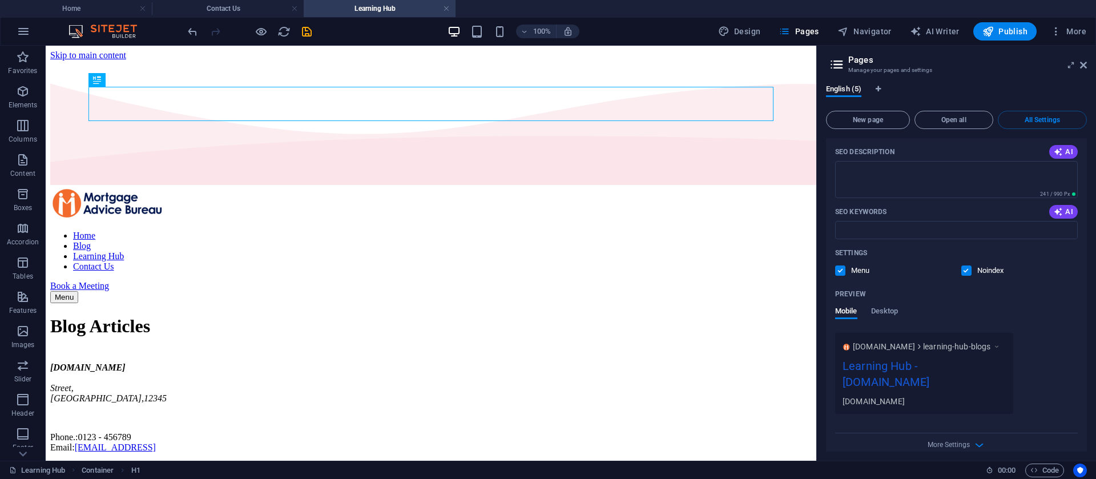
click at [965, 276] on label at bounding box center [966, 270] width 10 height 10
click at [0, 0] on input "checkbox" at bounding box center [0, 0] width 0 height 0
click at [965, 276] on label at bounding box center [966, 270] width 10 height 10
click at [0, 0] on input "checkbox" at bounding box center [0, 0] width 0 height 0
click at [965, 276] on label at bounding box center [966, 270] width 10 height 10
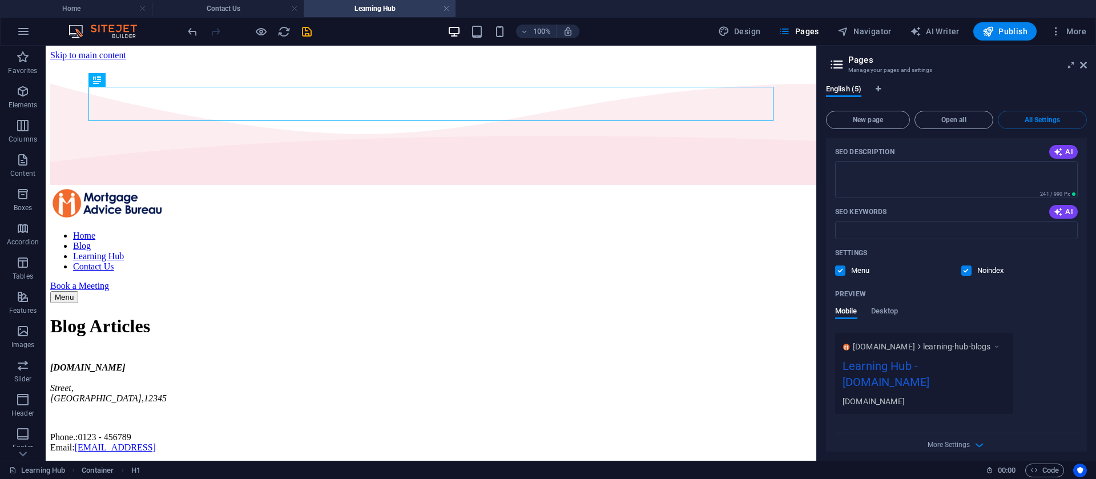
click at [0, 0] on input "checkbox" at bounding box center [0, 0] width 0 height 0
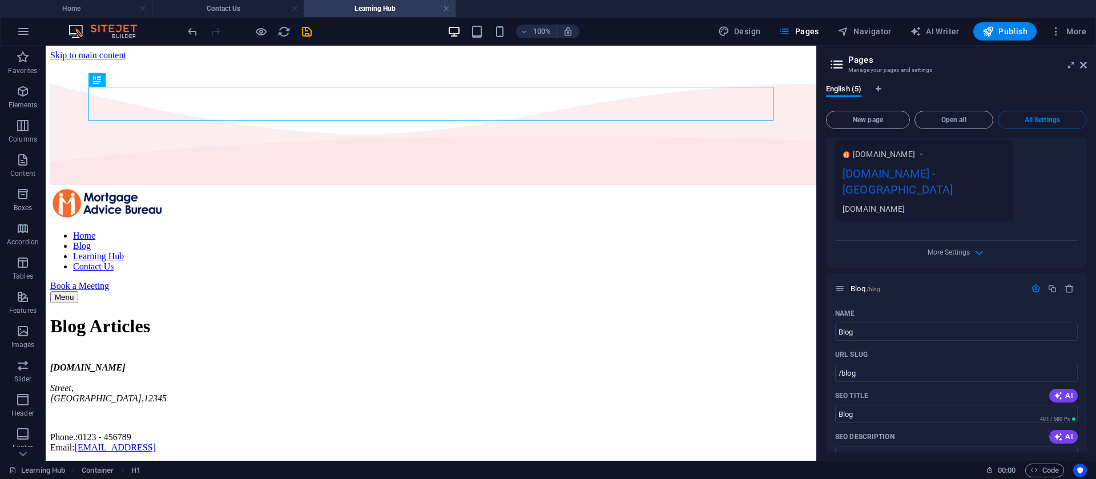
scroll to position [319, 0]
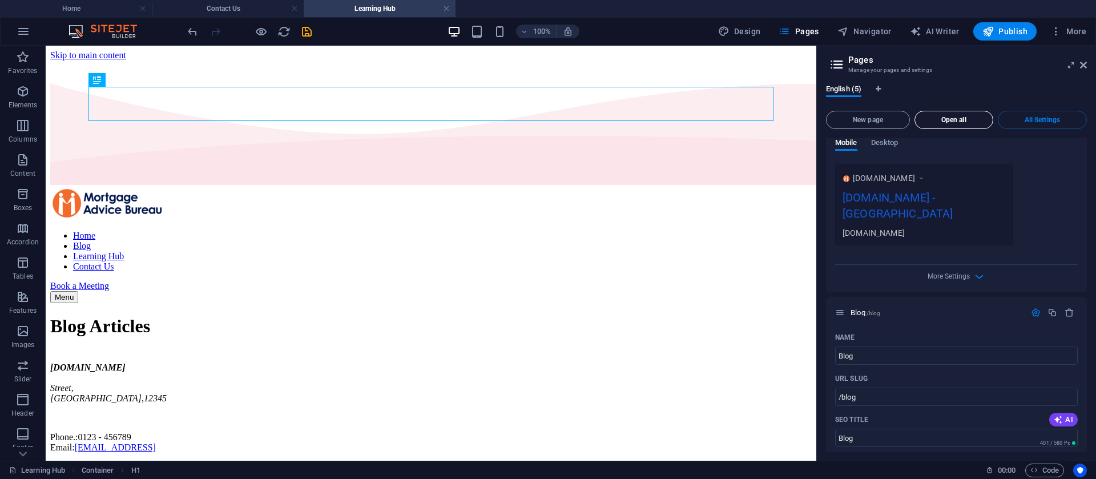
click at [982, 119] on span "Open all" at bounding box center [954, 119] width 69 height 7
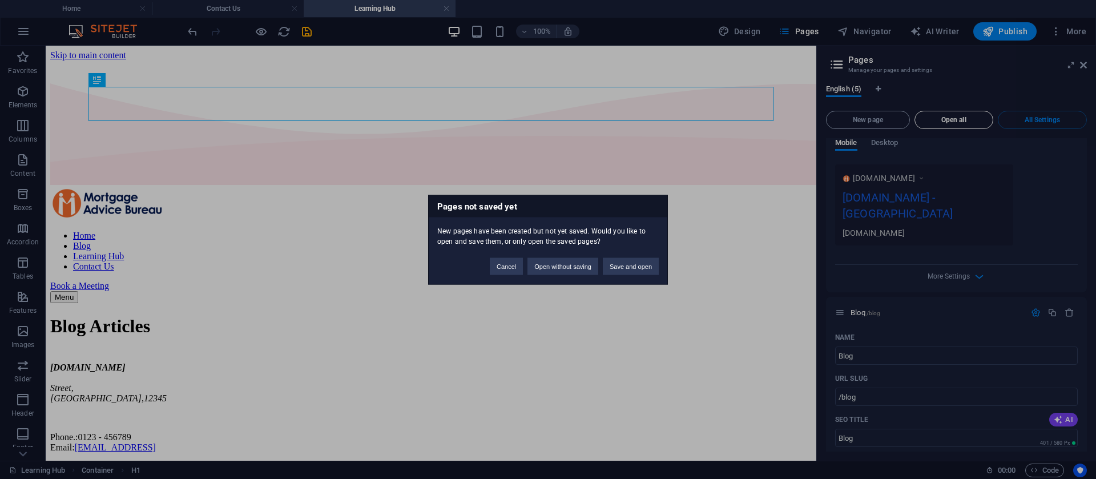
click at [982, 119] on div "Pages not saved yet New pages have been created but not yet saved. Would you li…" at bounding box center [548, 239] width 1096 height 479
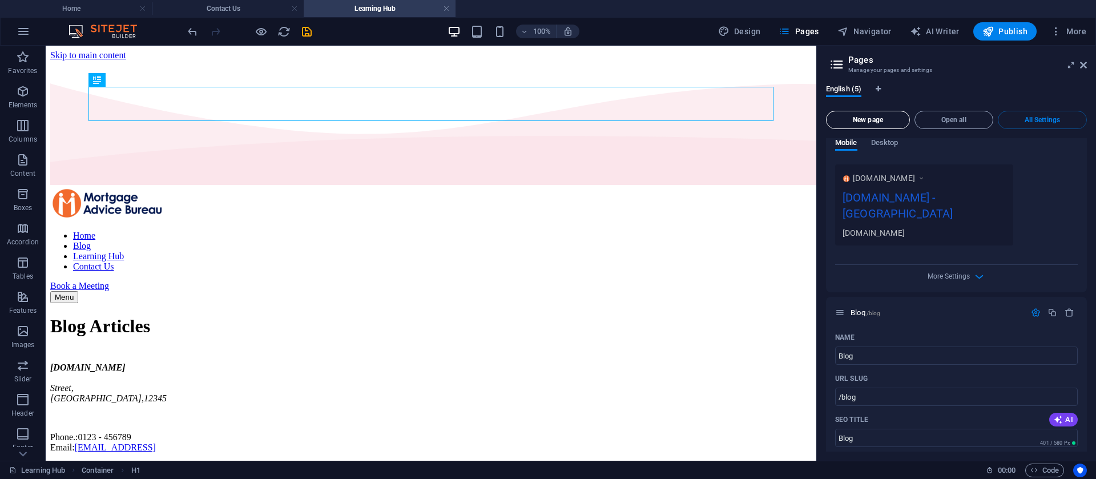
click at [886, 122] on span "New page" at bounding box center [868, 119] width 74 height 7
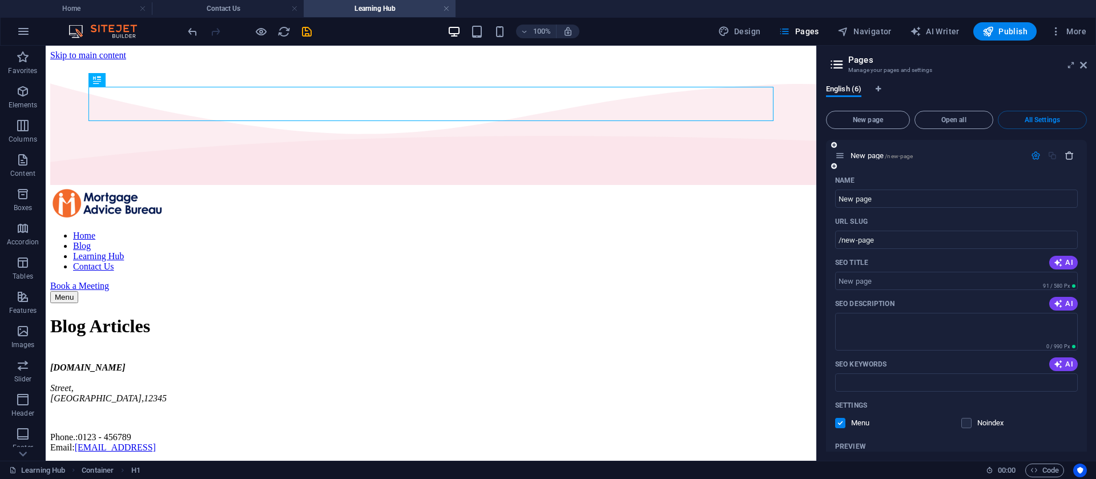
click at [1065, 160] on icon "button" at bounding box center [1070, 156] width 10 height 10
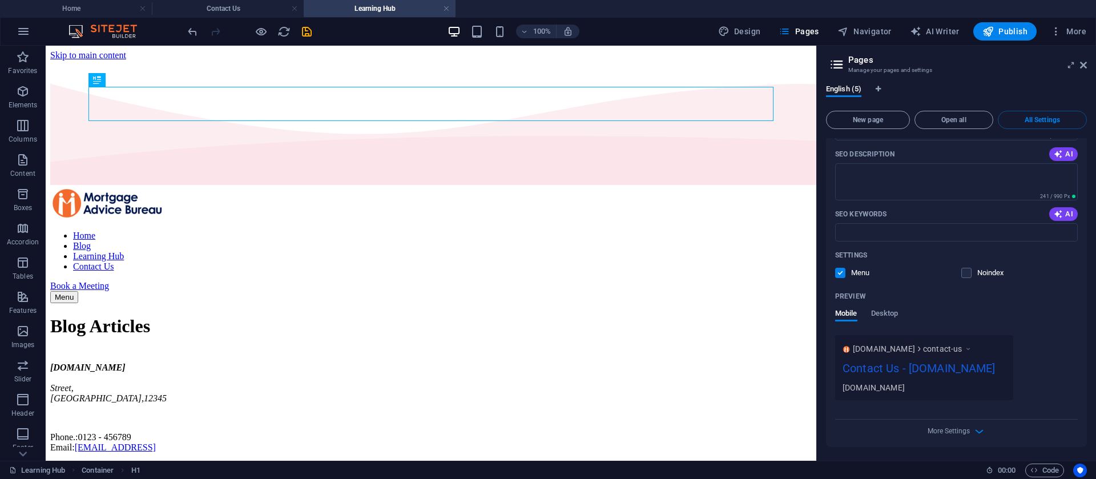
scroll to position [2138, 0]
click at [864, 120] on span "New page" at bounding box center [868, 119] width 74 height 7
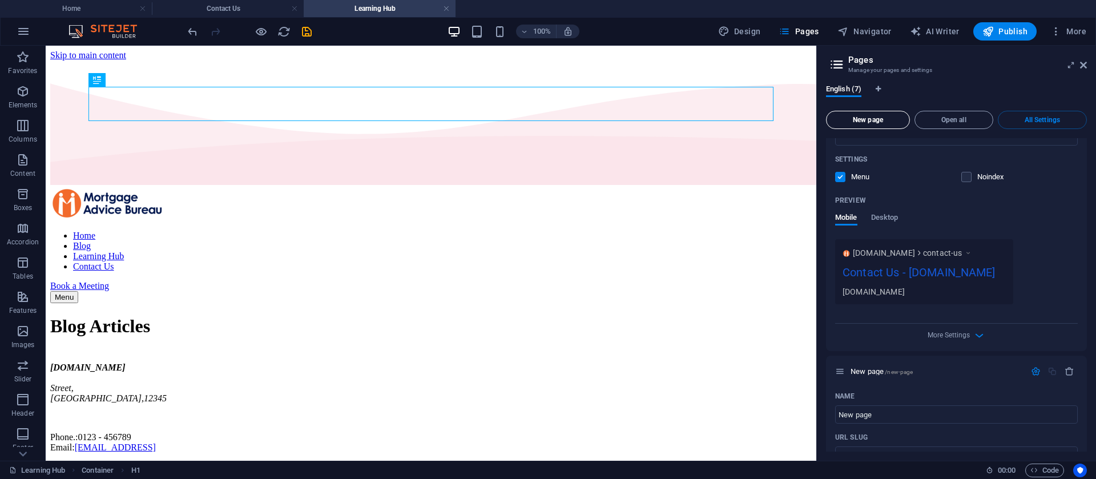
scroll to position [2788, 0]
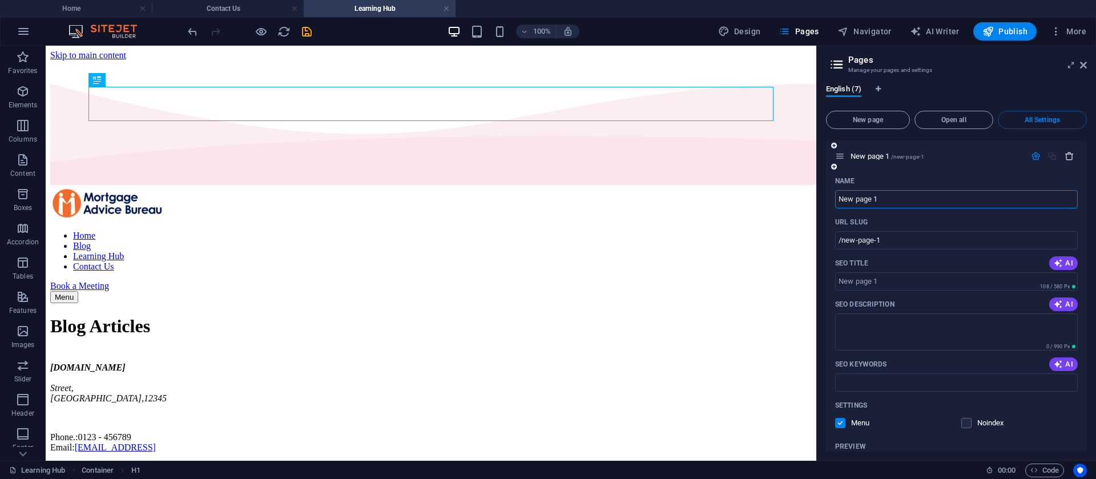
click at [1067, 161] on icon "button" at bounding box center [1070, 156] width 10 height 10
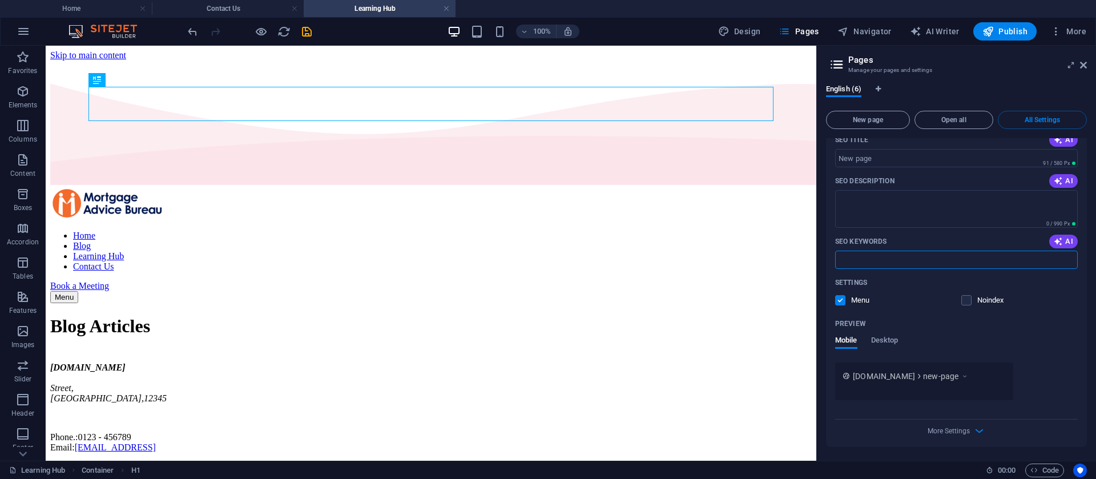
scroll to position [2573, 0]
click at [1084, 62] on icon at bounding box center [1083, 65] width 7 height 9
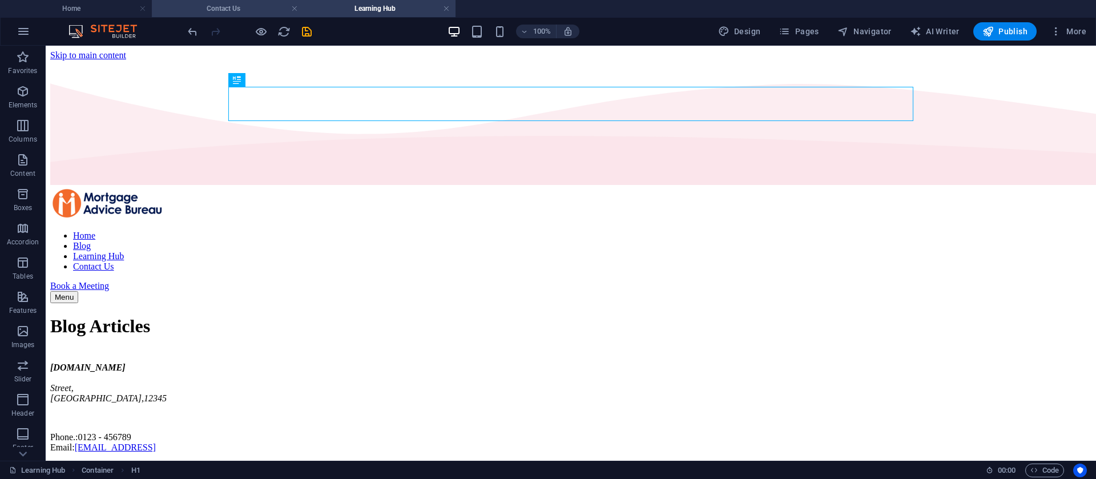
click at [218, 6] on h4 "Contact Us" at bounding box center [228, 8] width 152 height 13
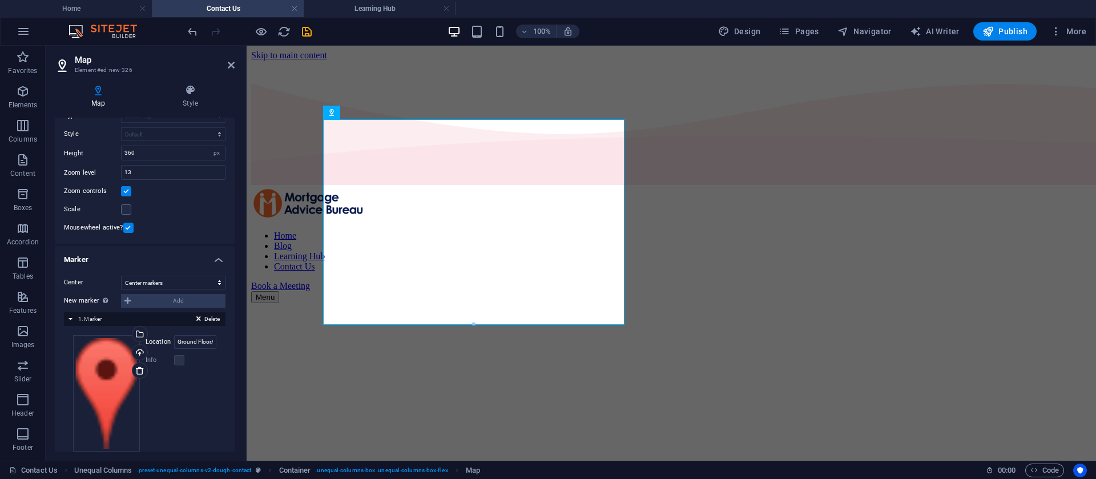
scroll to position [91, 0]
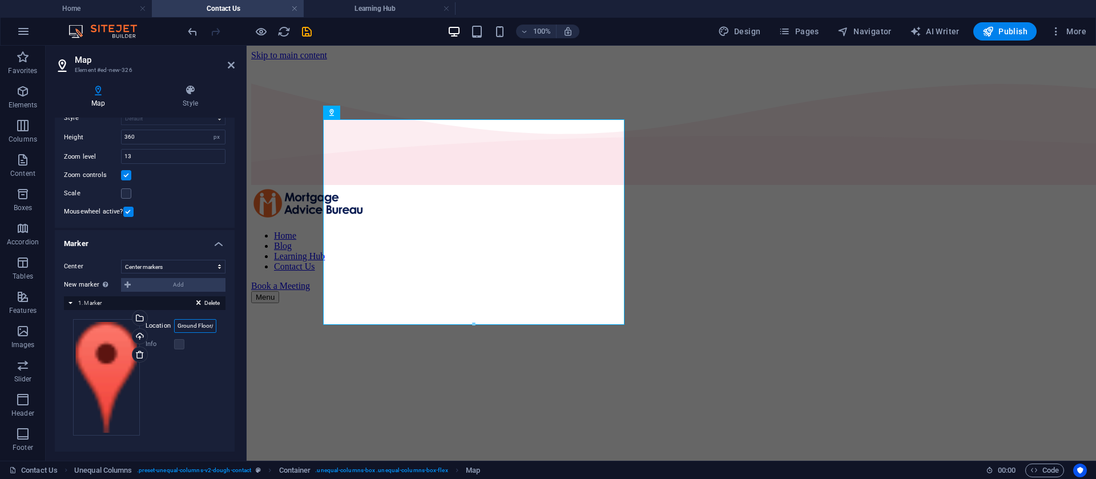
click at [194, 323] on input "Ground Floor/73 Miller St, North Sydney NSW 2060, Australia" at bounding box center [195, 326] width 42 height 14
click at [307, 35] on icon "save" at bounding box center [306, 31] width 13 height 13
click at [307, 35] on div at bounding box center [250, 31] width 128 height 18
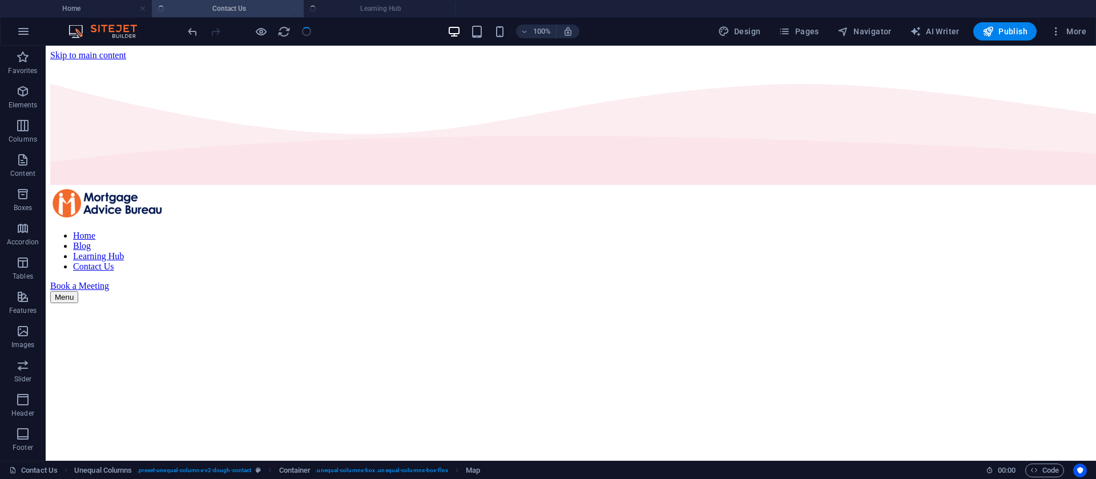
checkbox input "false"
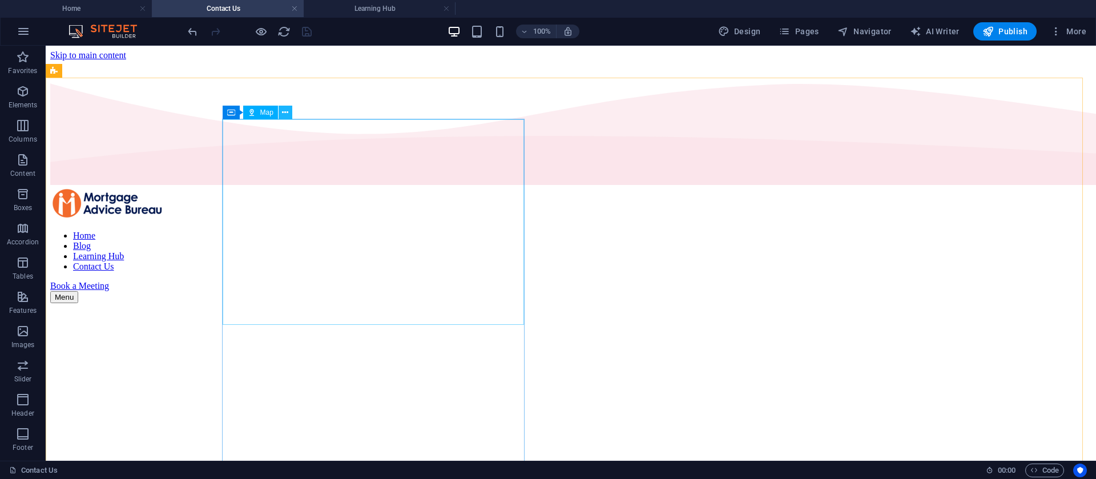
click at [285, 107] on icon at bounding box center [285, 113] width 6 height 12
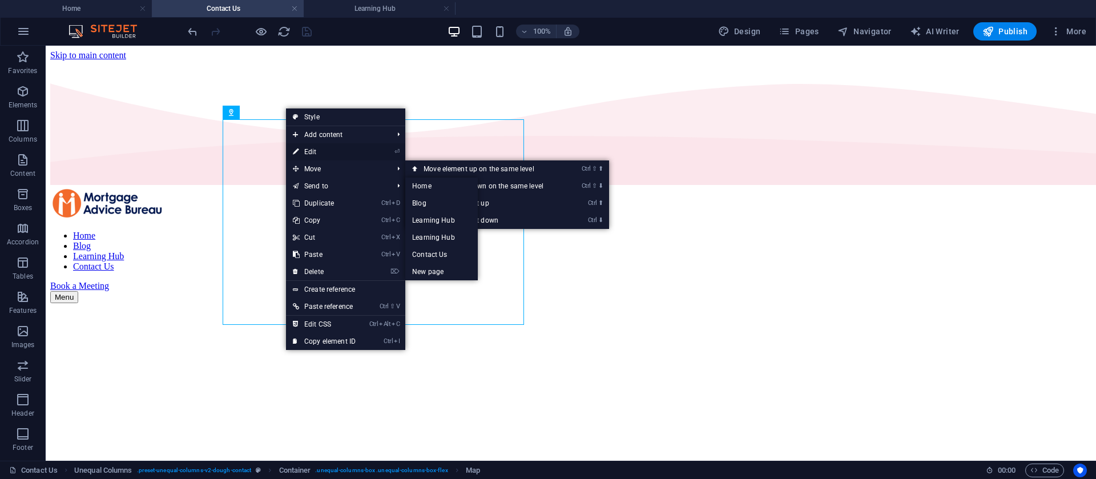
click at [324, 152] on link "⏎ Edit" at bounding box center [324, 151] width 77 height 17
select select "1"
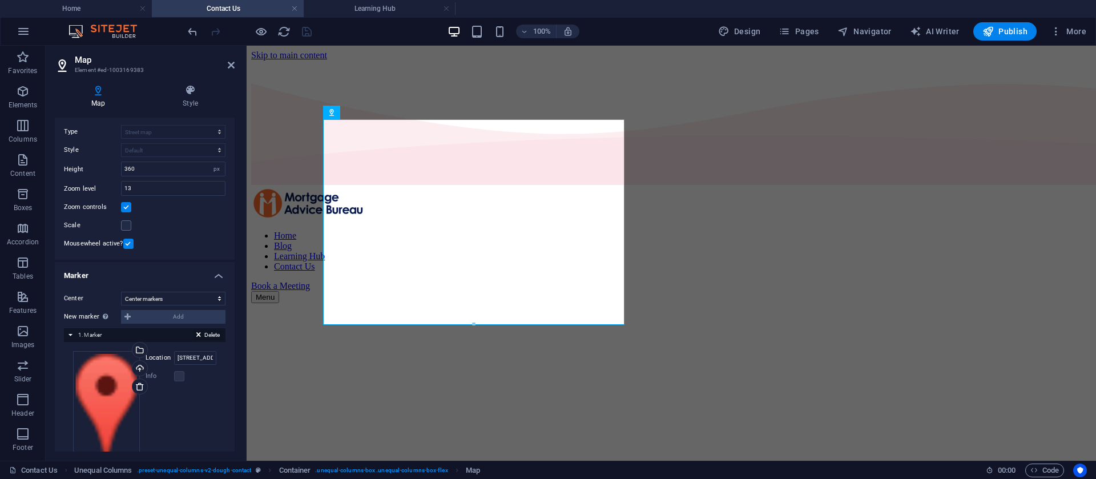
scroll to position [86, 0]
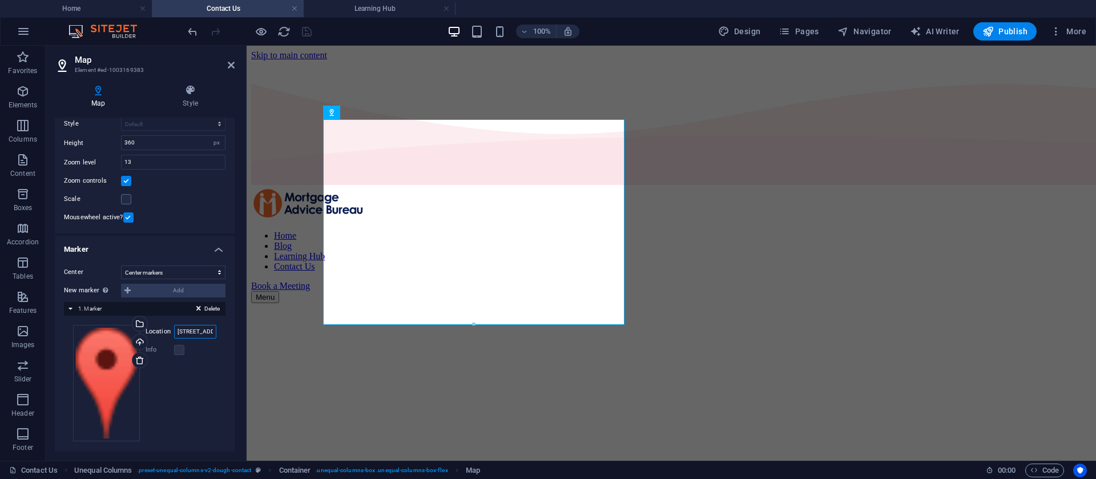
click at [184, 325] on input "Street, 12345 Berlin" at bounding box center [195, 332] width 42 height 14
click at [192, 323] on div "Drag files here, click to choose files or select files from Files or our free s…" at bounding box center [145, 383] width 162 height 135
drag, startPoint x: 192, startPoint y: 323, endPoint x: 192, endPoint y: 335, distance: 12.0
click at [192, 333] on div "Drag files here, click to choose files or select files from Files or our free s…" at bounding box center [145, 383] width 162 height 135
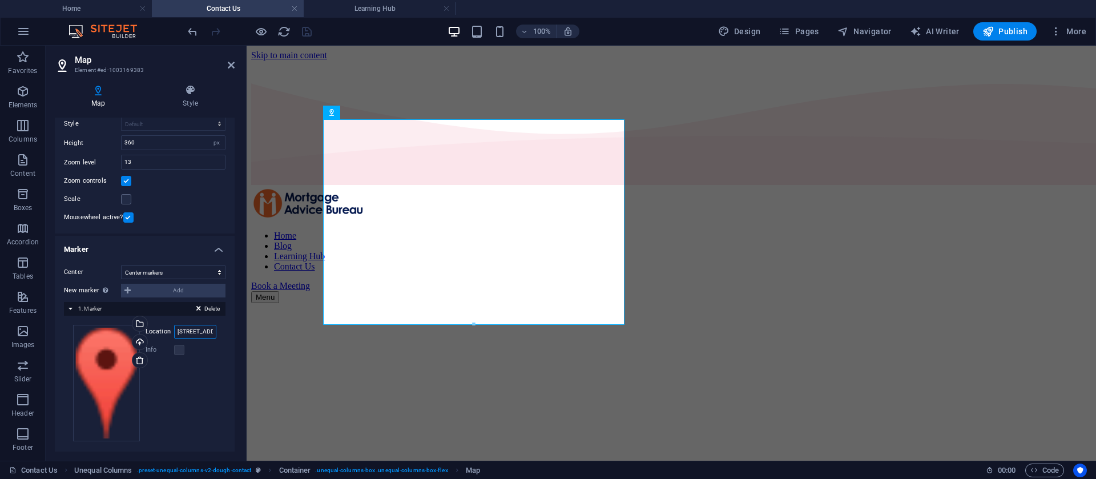
click at [192, 335] on input "Street, 12345 Berlin" at bounding box center [195, 332] width 42 height 14
paste input "Ground Floor/73 Miller St, North Sydney NSW 2060, Australia"
type input "73 Miller St, North Sydney NSW 2060, Australia"
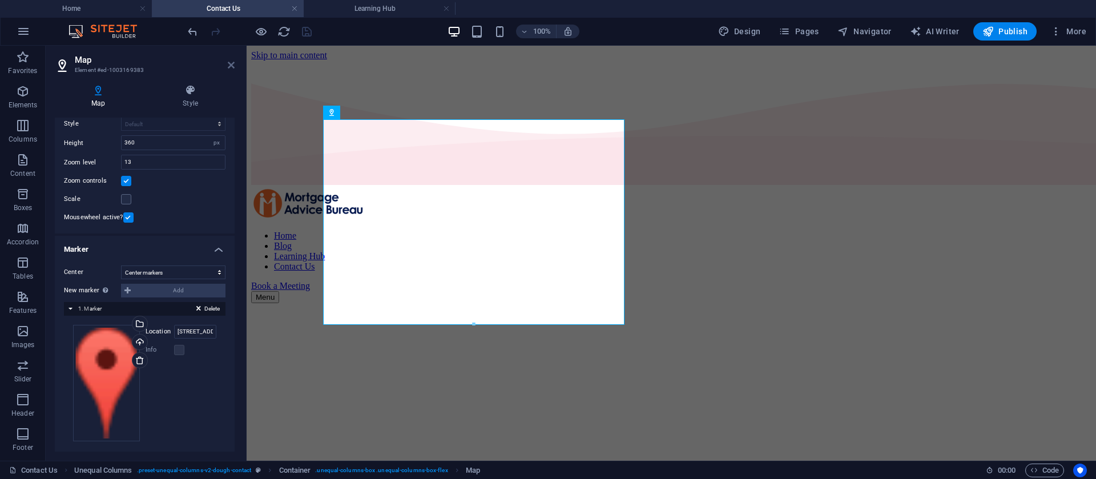
click at [228, 62] on icon at bounding box center [231, 65] width 7 height 9
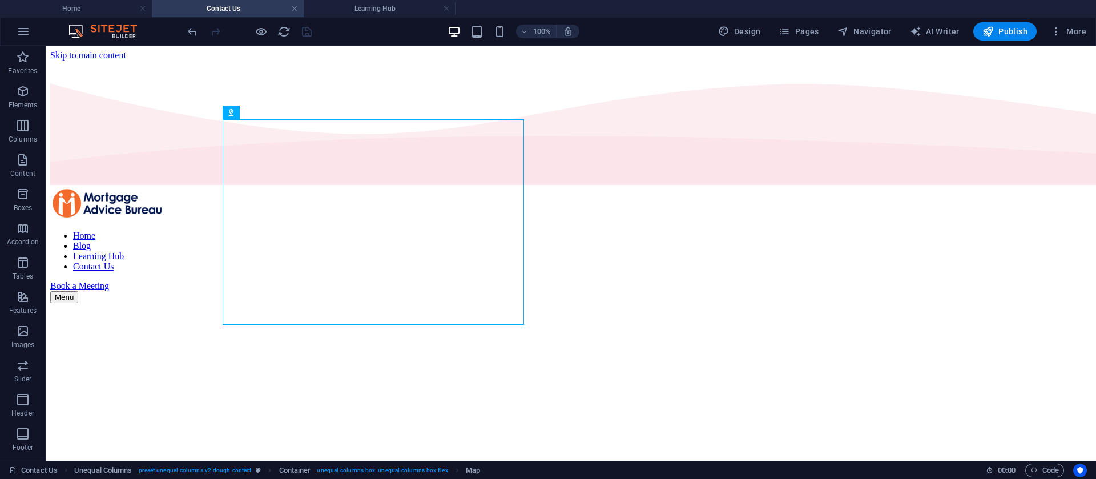
click at [305, 33] on div at bounding box center [250, 31] width 128 height 18
click at [653, 242] on button at bounding box center [658, 242] width 14 height 14
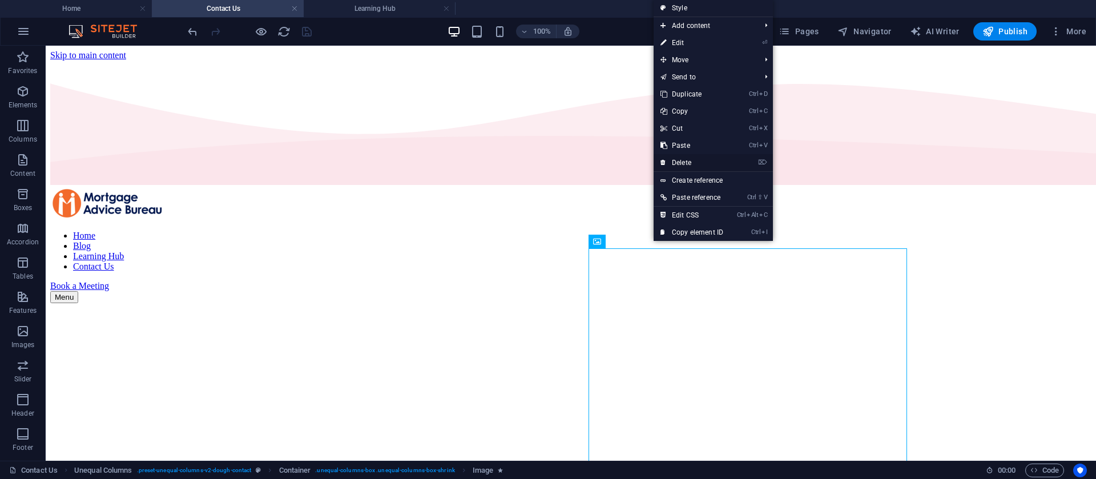
click at [686, 158] on link "⌦ Delete" at bounding box center [692, 162] width 77 height 17
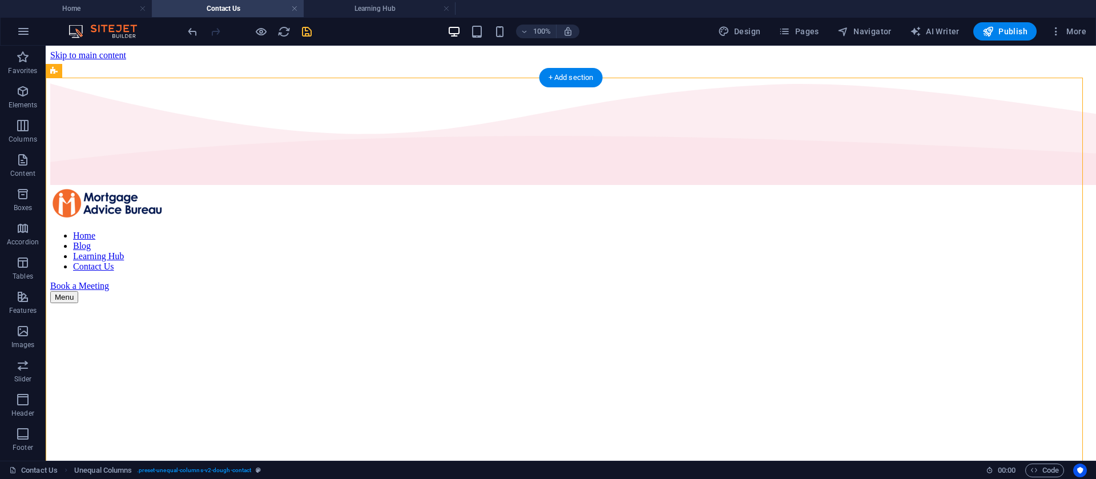
drag, startPoint x: 297, startPoint y: 161, endPoint x: 642, endPoint y: 398, distance: 418.9
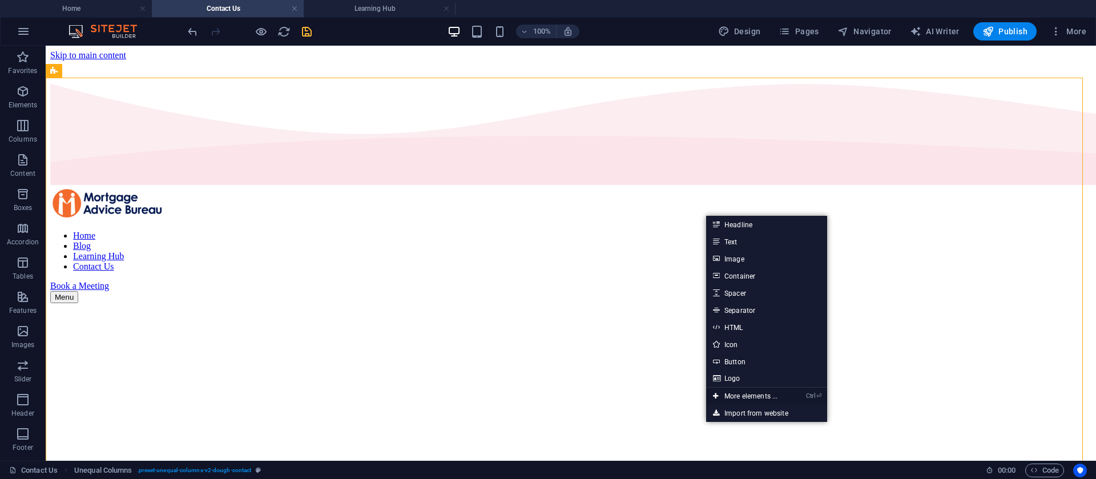
click at [739, 392] on link "Ctrl ⏎ More elements ..." at bounding box center [745, 396] width 78 height 17
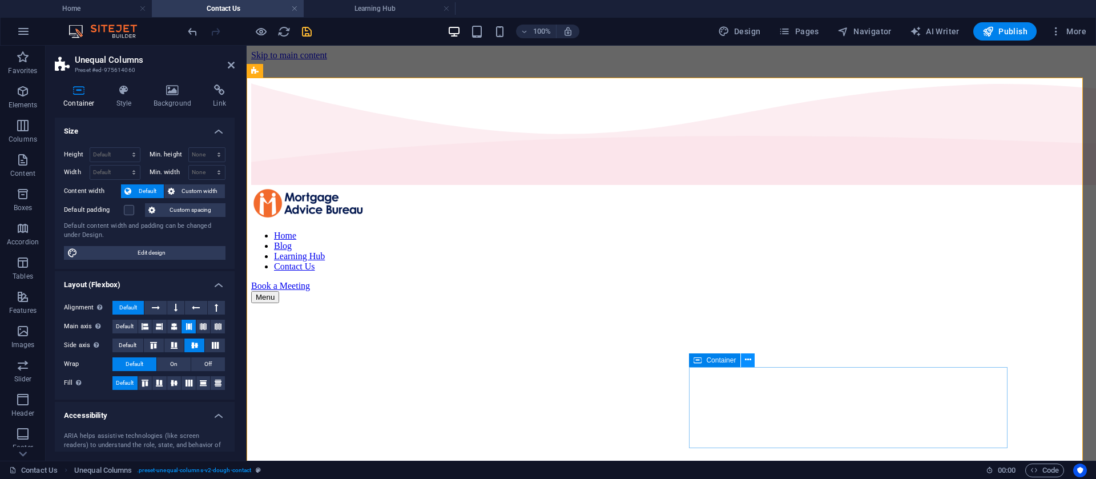
click at [746, 358] on icon at bounding box center [748, 360] width 6 height 12
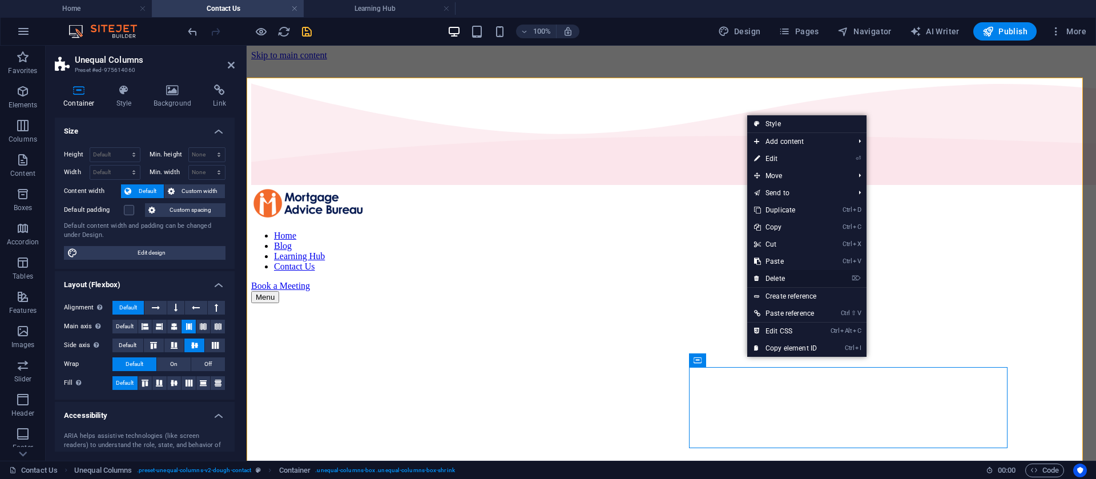
drag, startPoint x: 781, startPoint y: 279, endPoint x: 535, endPoint y: 231, distance: 250.6
click at [781, 279] on link "⌦ Delete" at bounding box center [785, 278] width 77 height 17
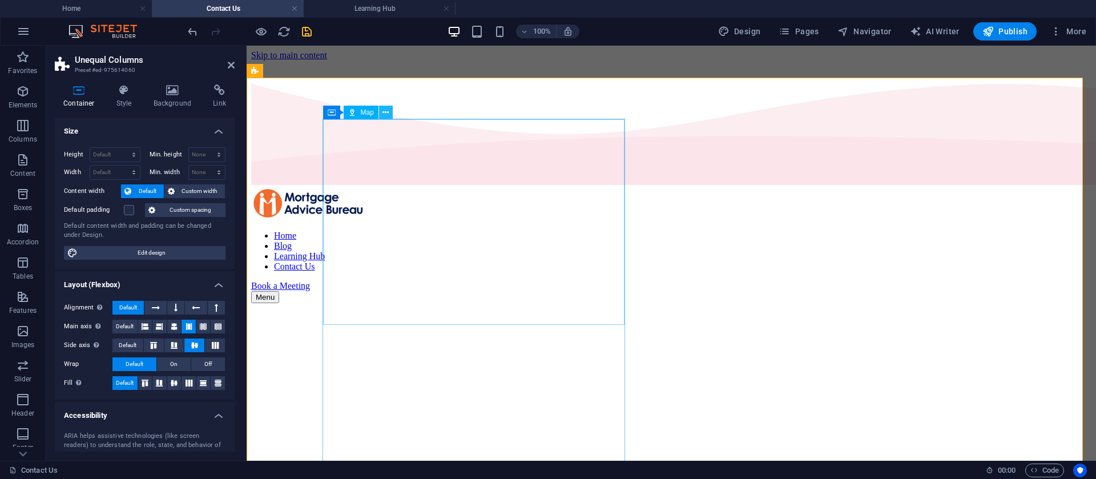
click at [389, 114] on icon at bounding box center [386, 113] width 6 height 12
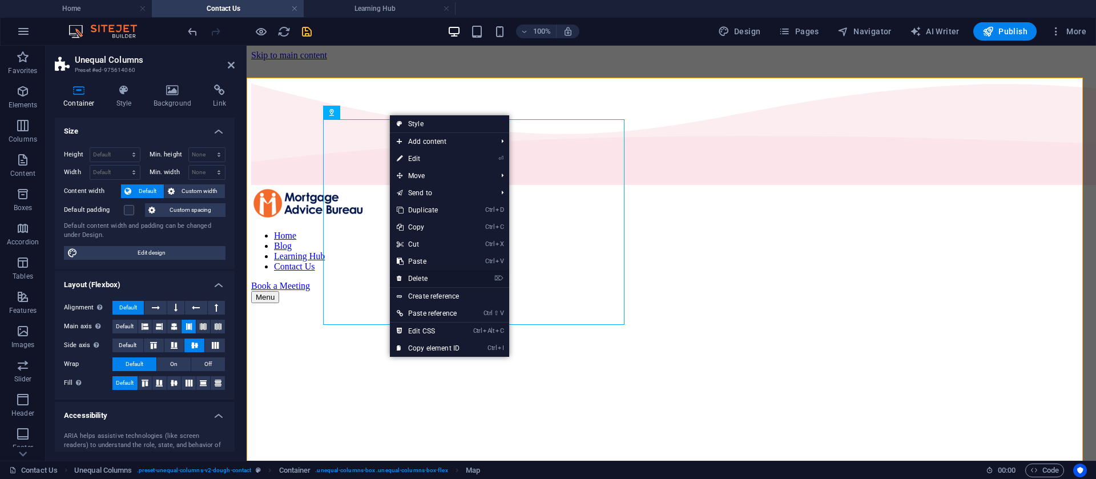
click at [432, 276] on link "⌦ Delete" at bounding box center [428, 278] width 77 height 17
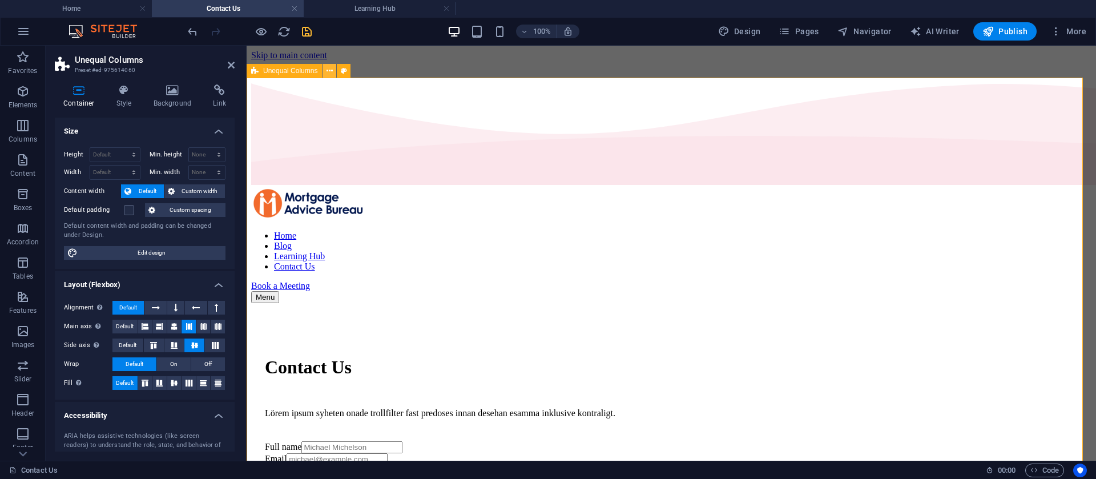
click at [327, 70] on icon at bounding box center [330, 71] width 6 height 12
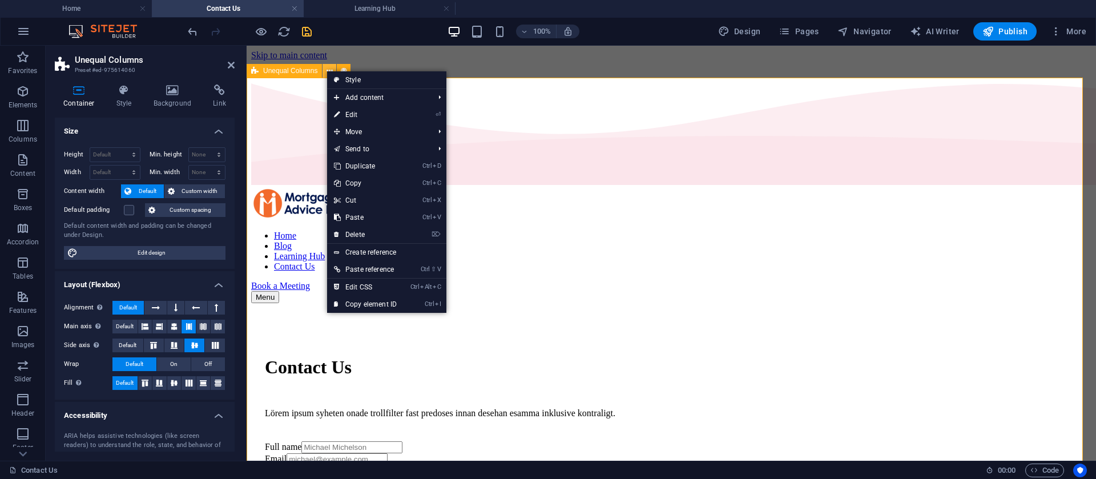
click at [327, 70] on icon at bounding box center [330, 71] width 6 height 12
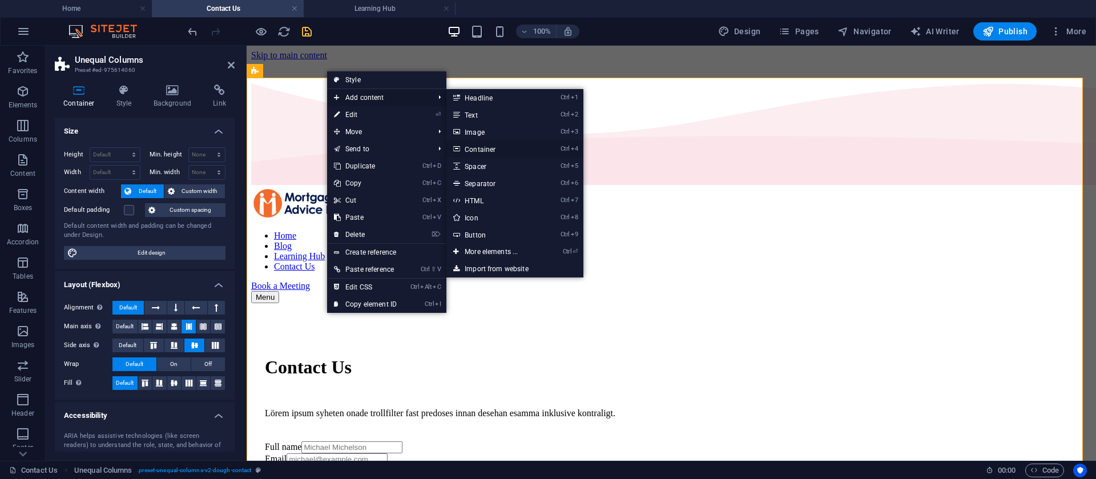
click at [496, 150] on link "Ctrl 4 Container" at bounding box center [493, 148] width 94 height 17
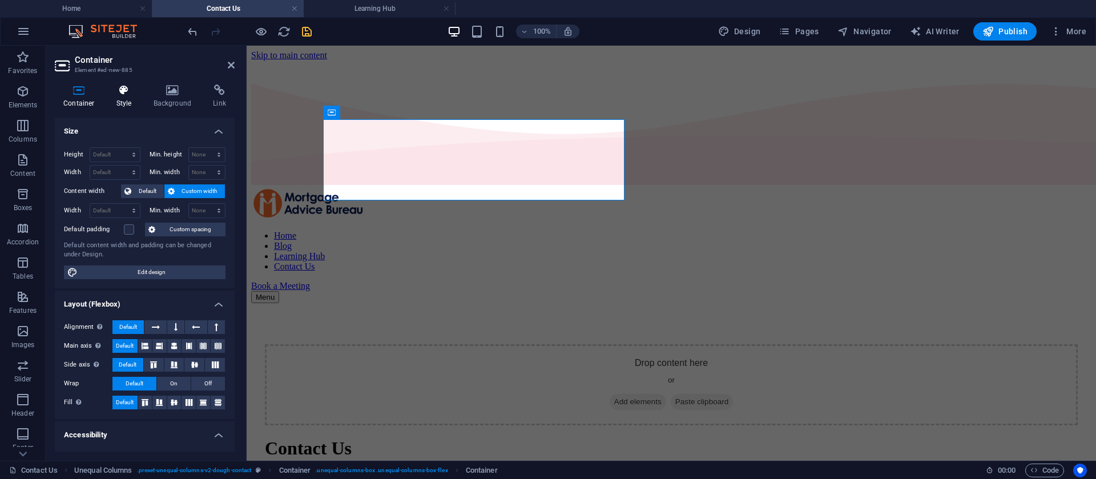
click at [124, 100] on h4 "Style" at bounding box center [126, 97] width 37 height 24
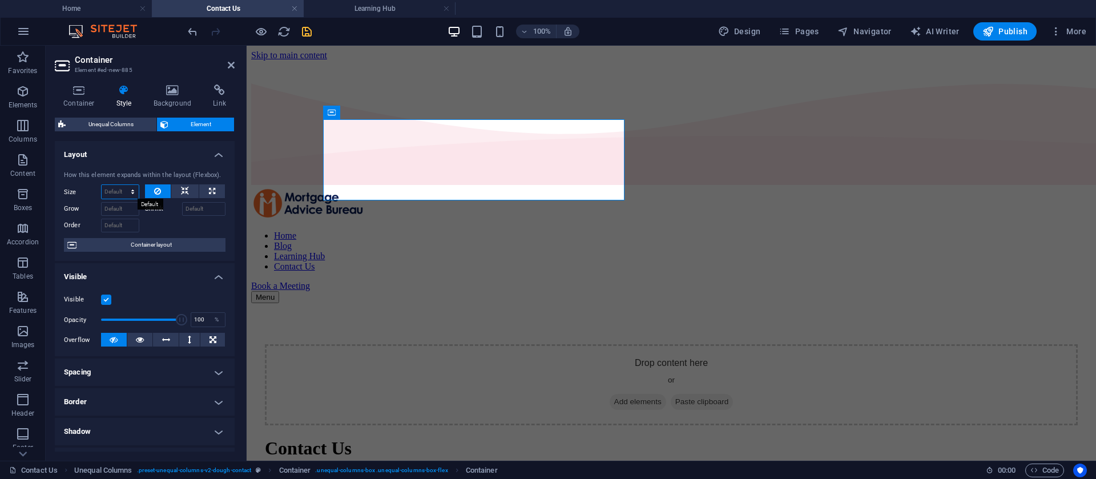
click at [131, 190] on select "Default auto px % 1/1 1/2 1/3 1/4 1/5 1/6 1/7 1/8 1/9 1/10" at bounding box center [120, 192] width 37 height 14
click at [136, 185] on select "Default auto px % 1/1 1/2 1/3 1/4 1/5 1/6 1/7 1/8 1/9 1/10" at bounding box center [120, 192] width 37 height 14
select select "1/2"
click at [121, 185] on select "Default auto px % 1/1 1/2 1/3 1/4 1/5 1/6 1/7 1/8 1/9 1/10" at bounding box center [120, 192] width 37 height 14
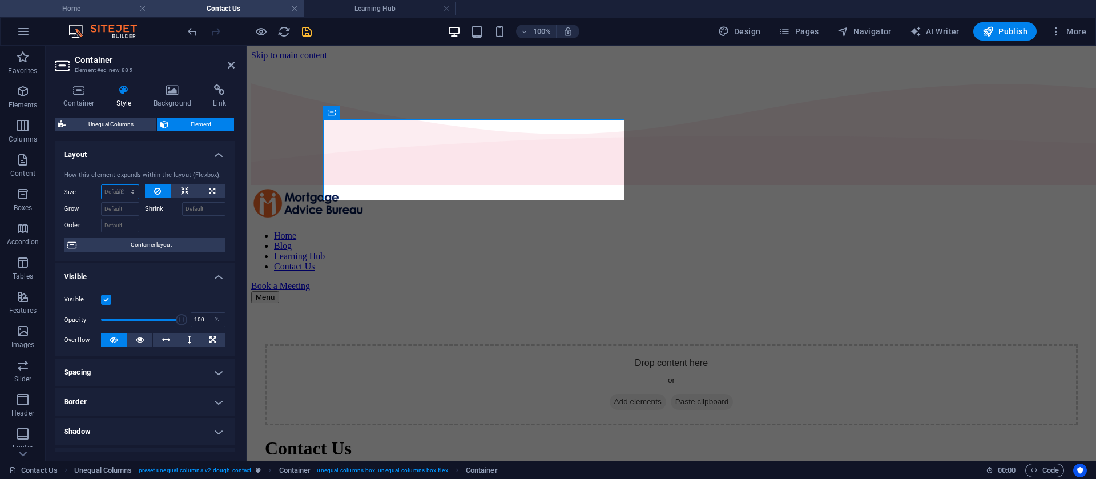
type input "50"
select select "%"
click at [123, 2] on h4 "Home" at bounding box center [76, 8] width 152 height 13
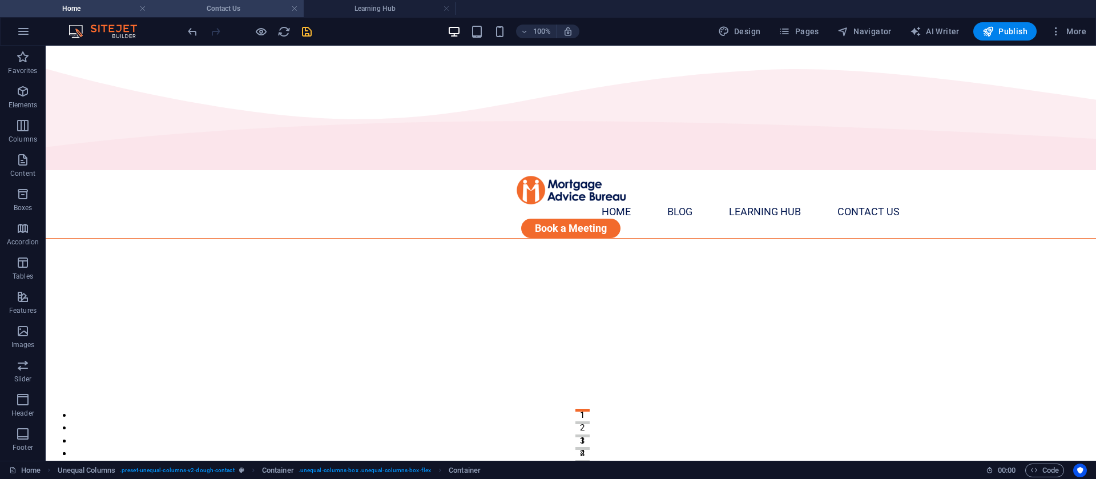
click at [212, 7] on h4 "Contact Us" at bounding box center [228, 8] width 152 height 13
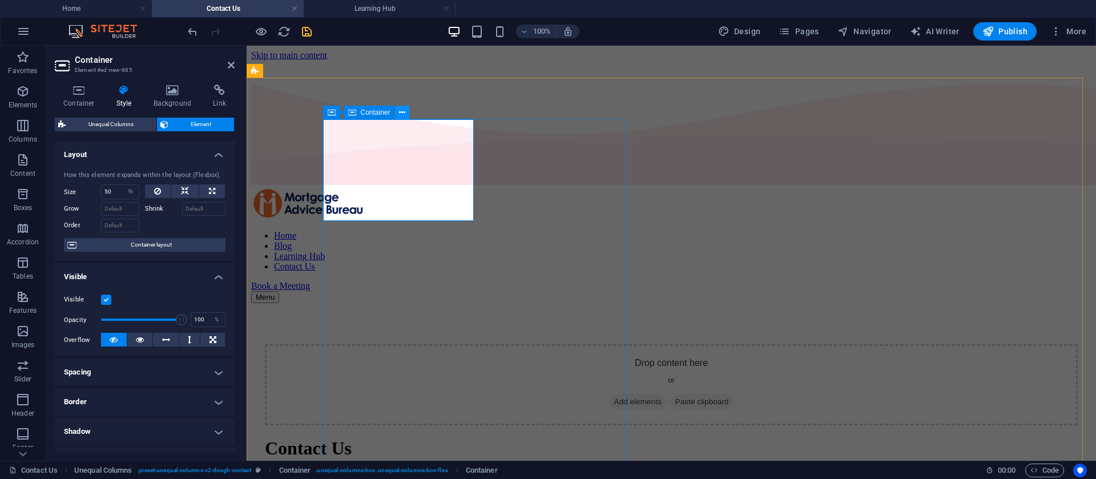
click at [405, 111] on icon at bounding box center [402, 113] width 6 height 12
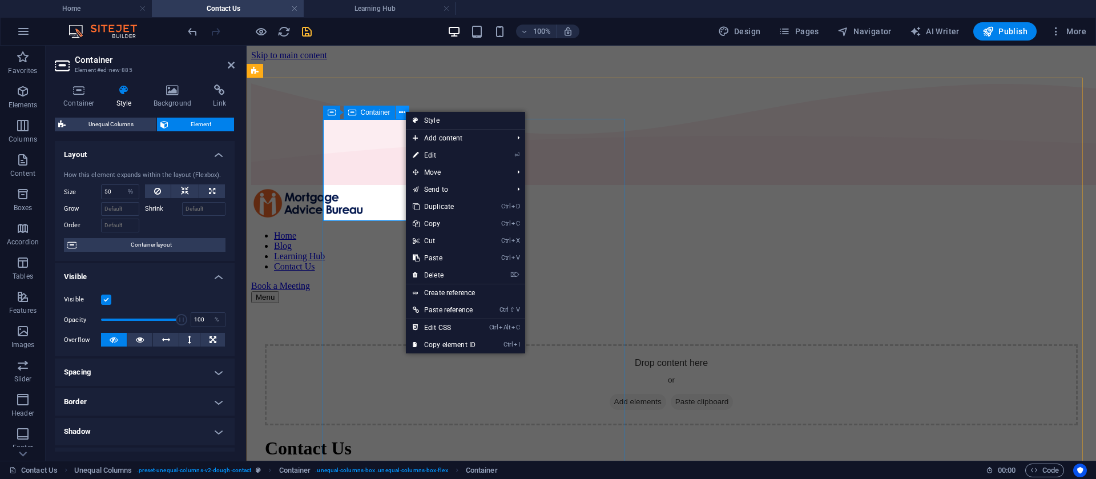
click at [405, 111] on icon at bounding box center [402, 113] width 6 height 12
click at [444, 277] on link "⌦ Delete" at bounding box center [444, 275] width 77 height 17
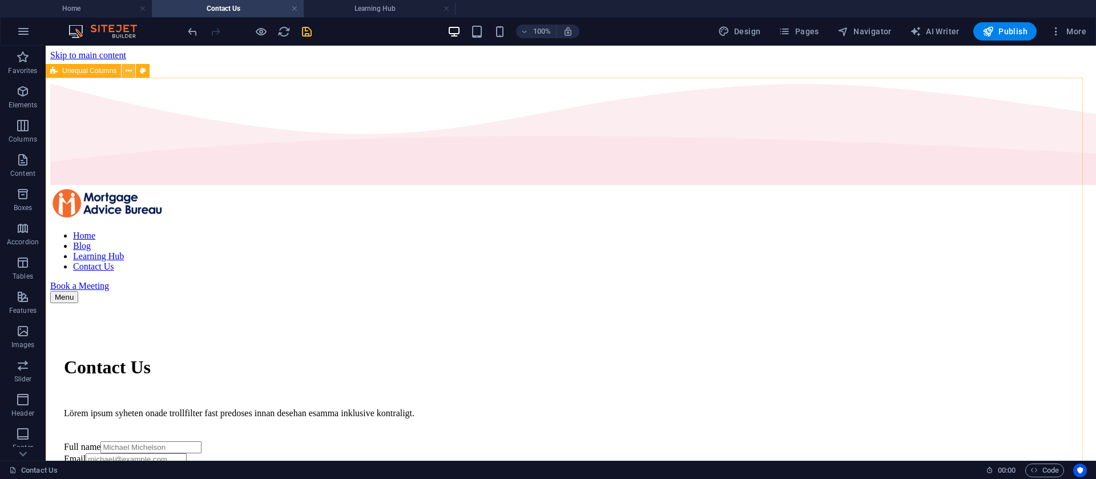
click at [132, 70] on button at bounding box center [129, 71] width 14 height 14
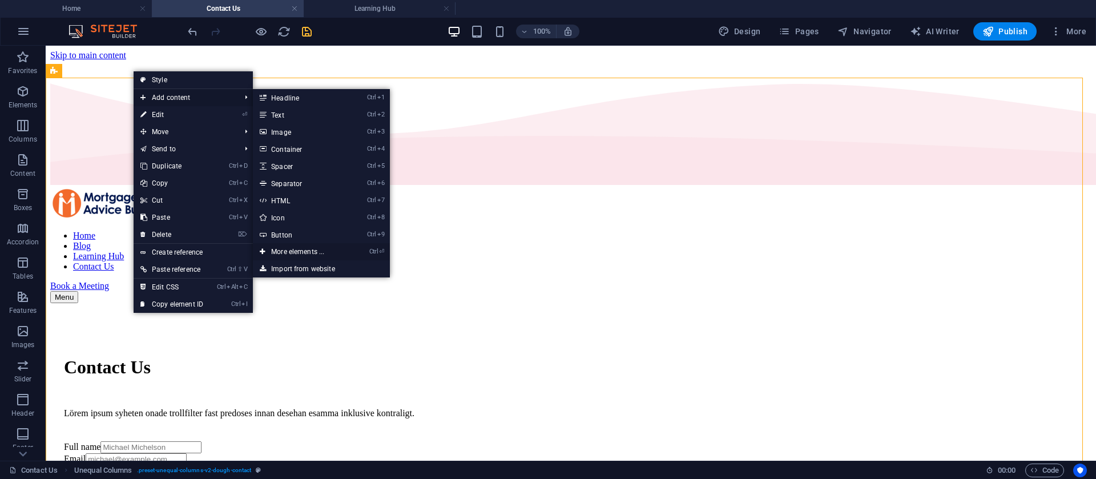
click at [292, 251] on link "Ctrl ⏎ More elements ..." at bounding box center [300, 251] width 94 height 17
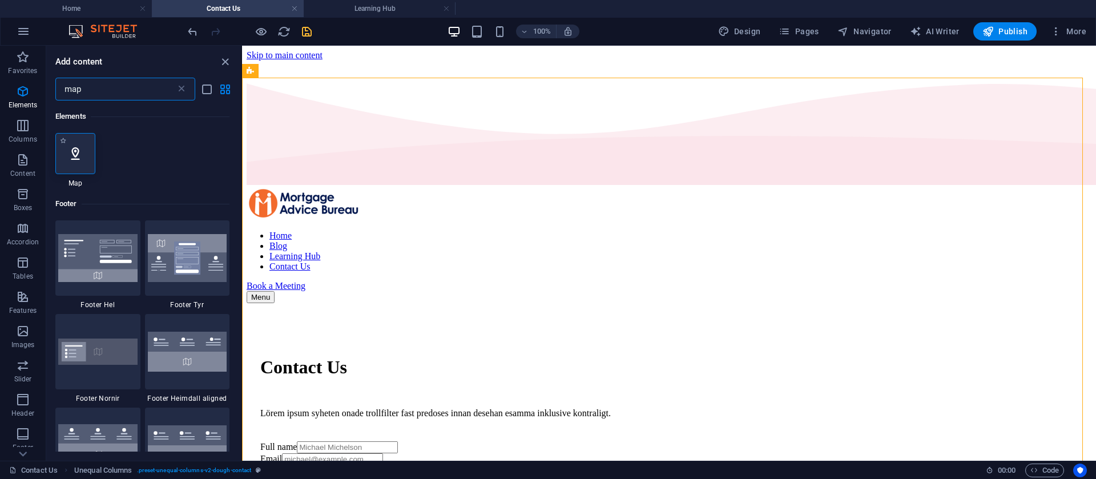
click at [72, 158] on icon at bounding box center [75, 153] width 15 height 15
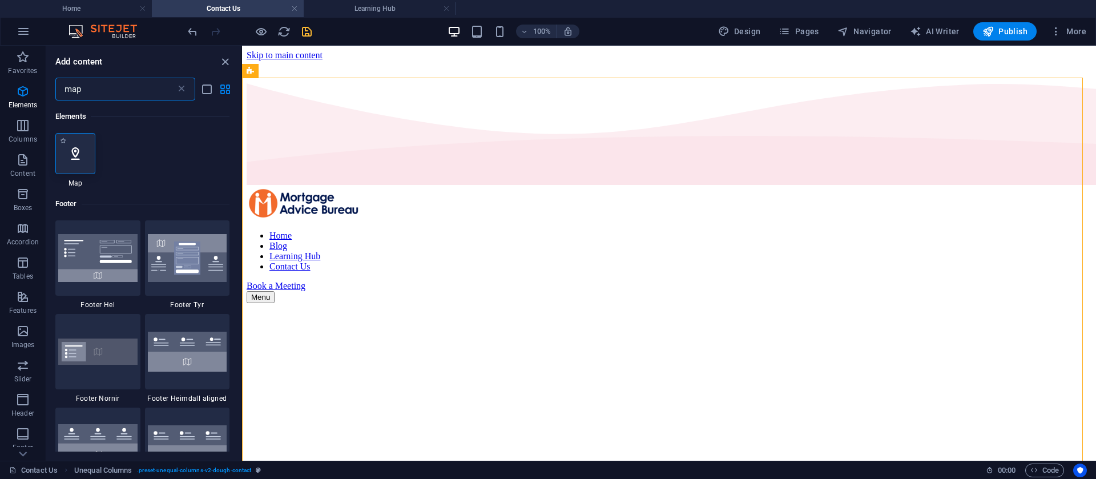
select select "1"
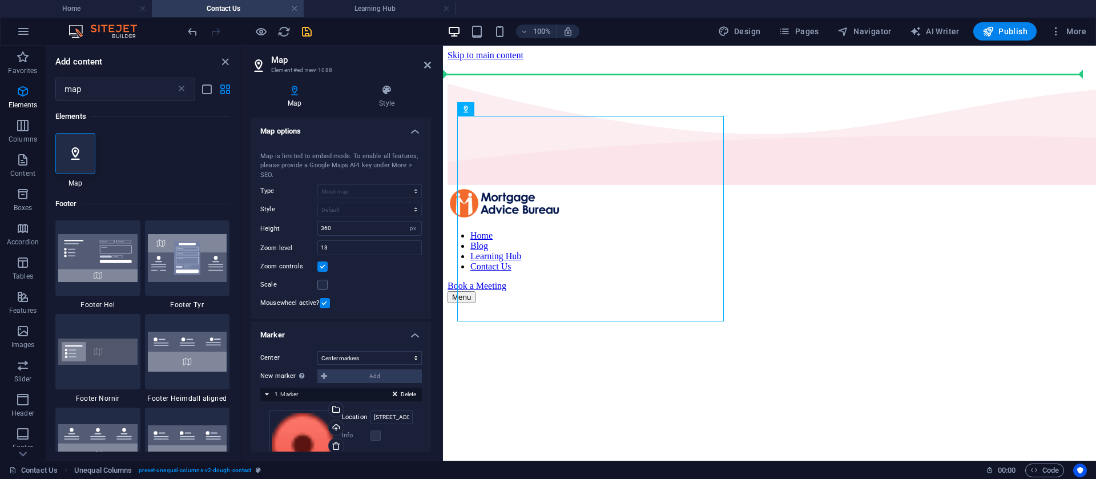
drag, startPoint x: 932, startPoint y: 154, endPoint x: 906, endPoint y: 318, distance: 166.4
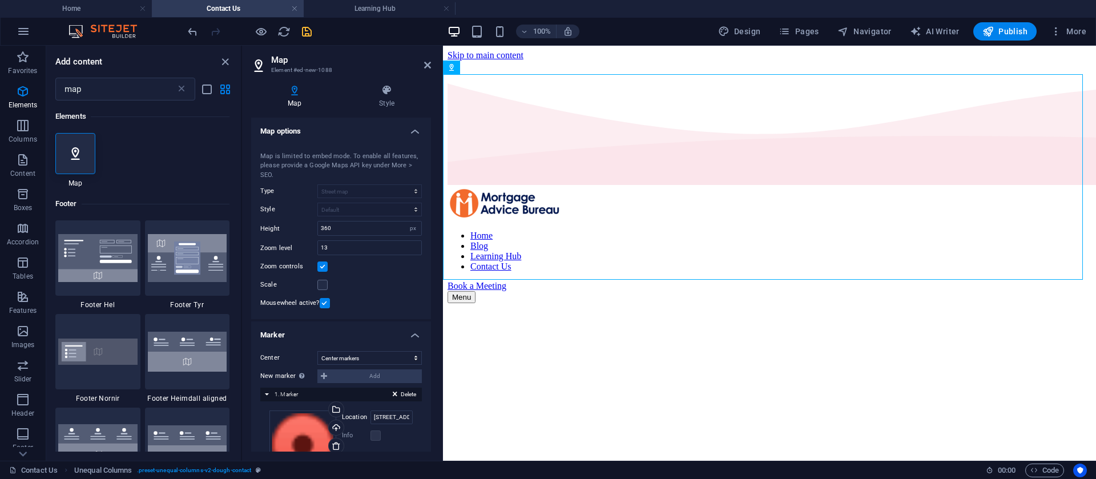
click at [433, 69] on aside "Map Element #ed-new-1088 Map Style Map options Map center Street, 12345 Berlin …" at bounding box center [342, 253] width 201 height 415
click at [426, 64] on icon at bounding box center [427, 65] width 7 height 9
click at [627, 187] on div at bounding box center [770, 204] width 644 height 34
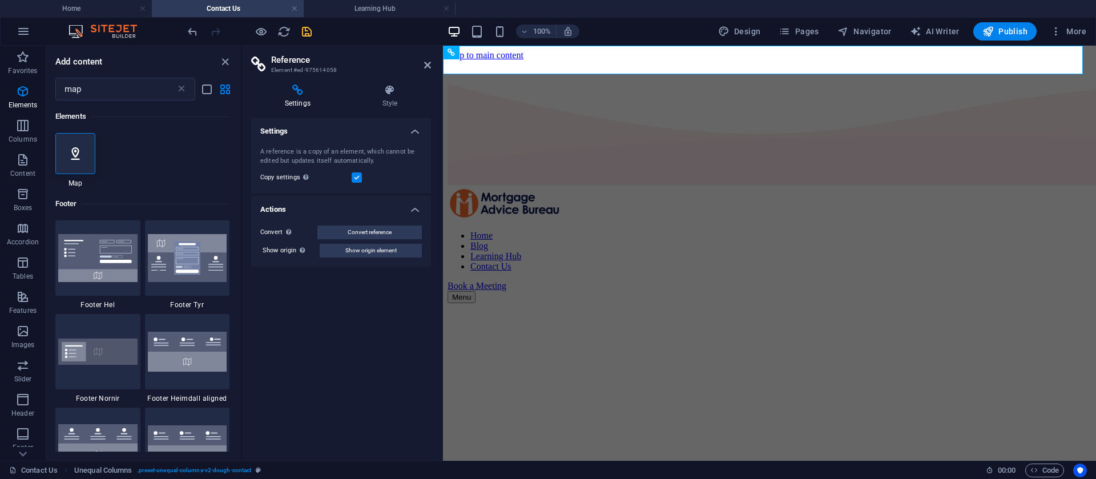
click at [426, 64] on icon at bounding box center [427, 65] width 7 height 9
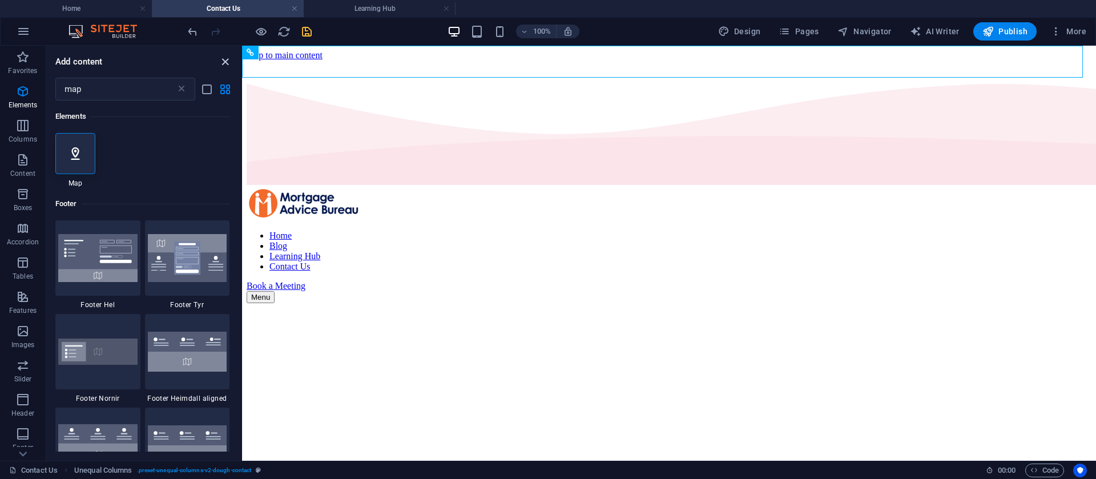
click at [228, 62] on icon "close panel" at bounding box center [225, 61] width 13 height 13
click at [221, 65] on icon "close panel" at bounding box center [225, 61] width 13 height 13
click at [227, 61] on icon "close panel" at bounding box center [225, 61] width 13 height 13
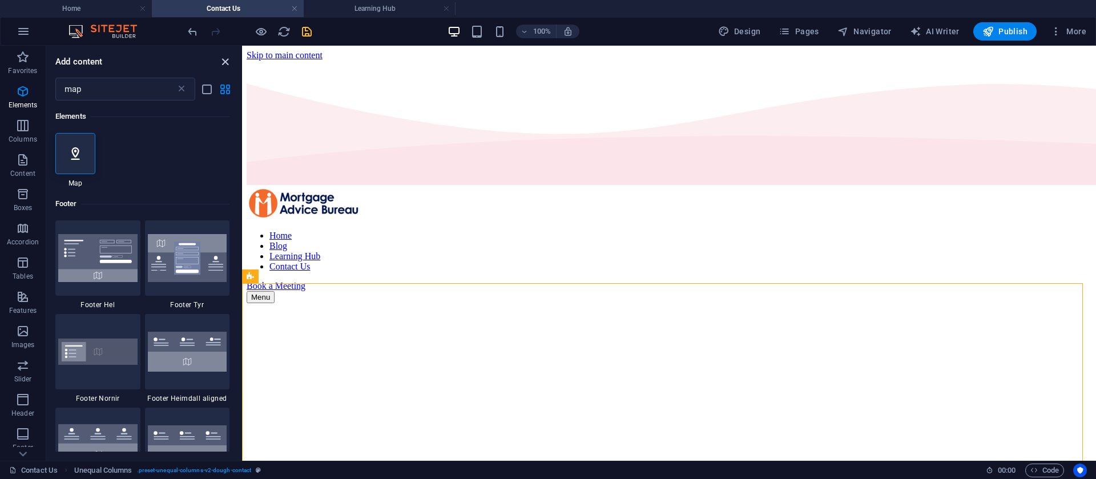
click at [222, 59] on icon "close panel" at bounding box center [225, 61] width 13 height 13
click at [309, 31] on icon "save" at bounding box center [306, 31] width 13 height 13
click at [309, 35] on icon "save" at bounding box center [306, 31] width 13 height 13
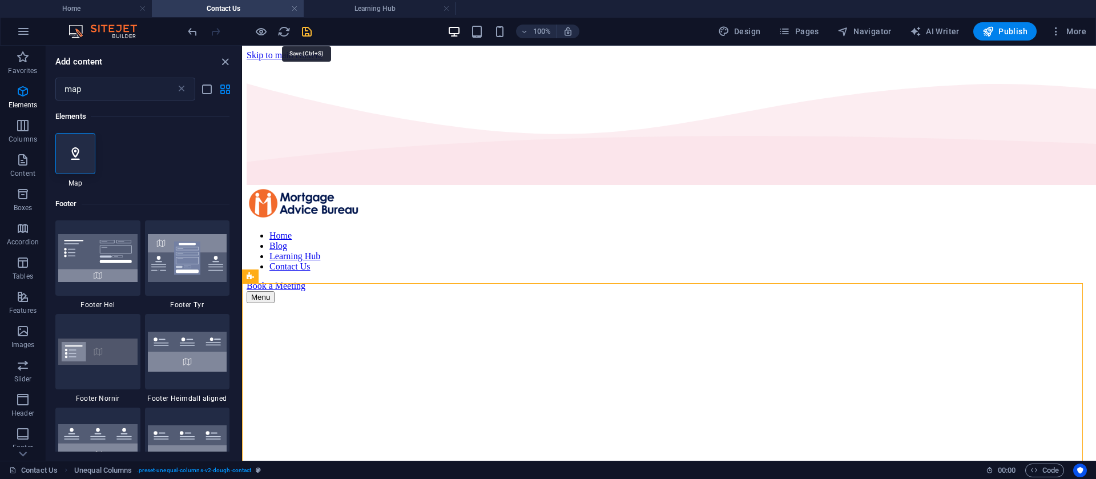
click at [309, 35] on icon "save" at bounding box center [306, 31] width 13 height 13
click at [311, 29] on icon "save" at bounding box center [306, 31] width 13 height 13
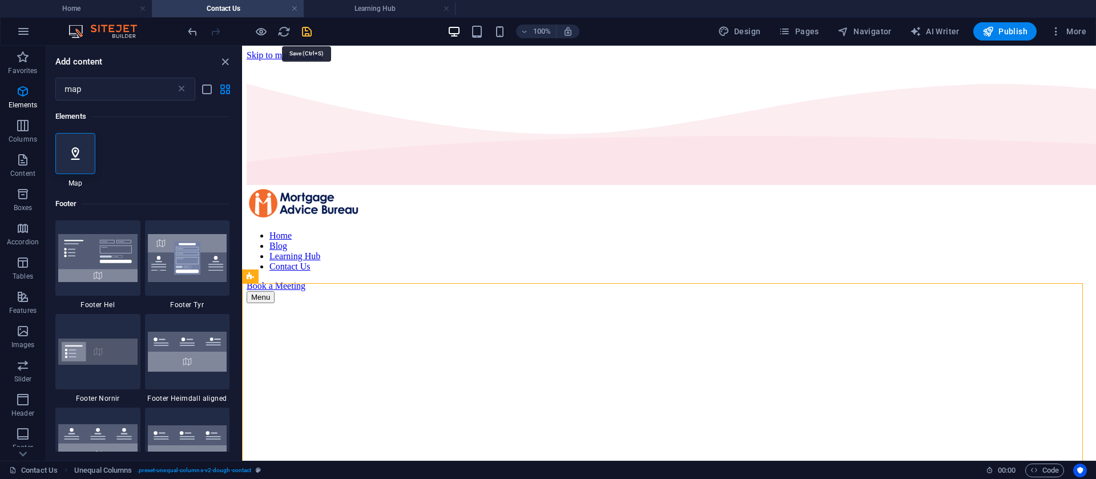
click at [311, 29] on icon "save" at bounding box center [306, 31] width 13 height 13
click at [307, 35] on icon "save" at bounding box center [306, 31] width 13 height 13
click at [311, 26] on icon "save" at bounding box center [306, 31] width 13 height 13
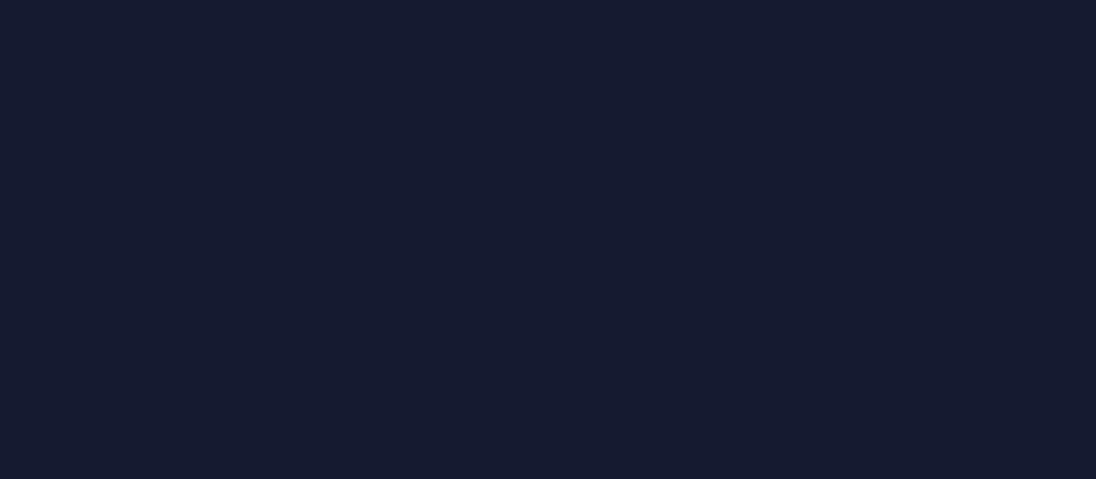
click at [613, 272] on div at bounding box center [548, 239] width 1096 height 479
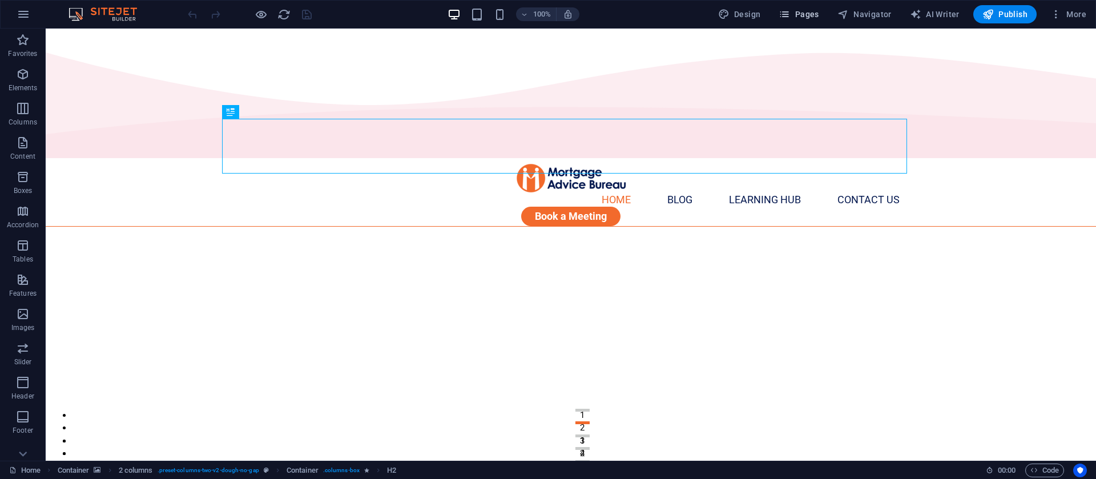
click at [819, 16] on span "Pages" at bounding box center [799, 14] width 40 height 11
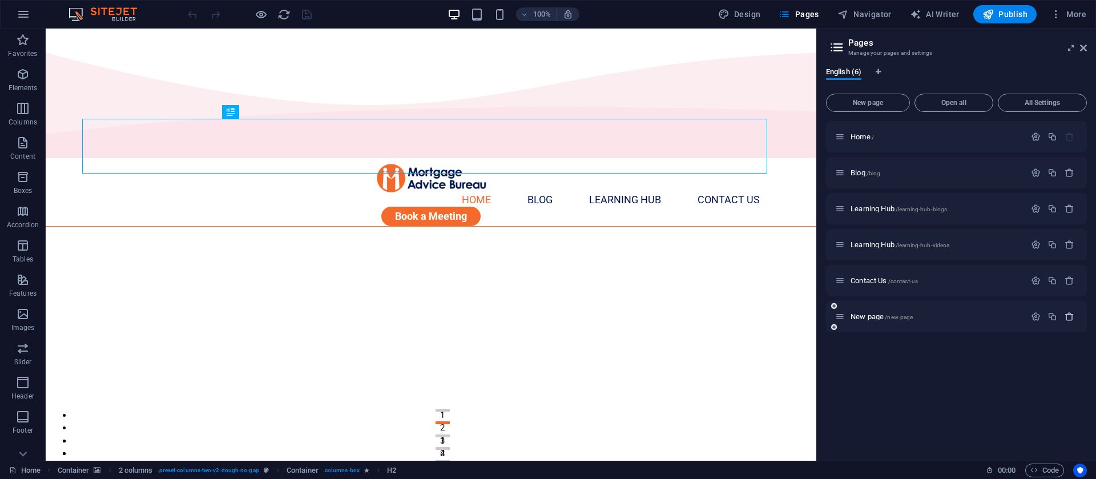
click at [1076, 316] on button "button" at bounding box center [1069, 317] width 17 height 10
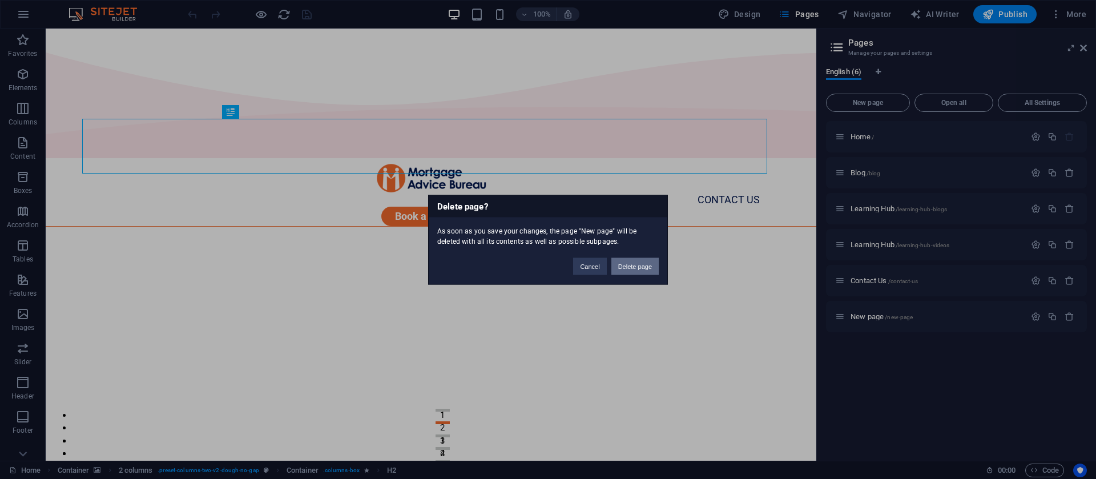
click at [638, 261] on button "Delete page" at bounding box center [634, 265] width 47 height 17
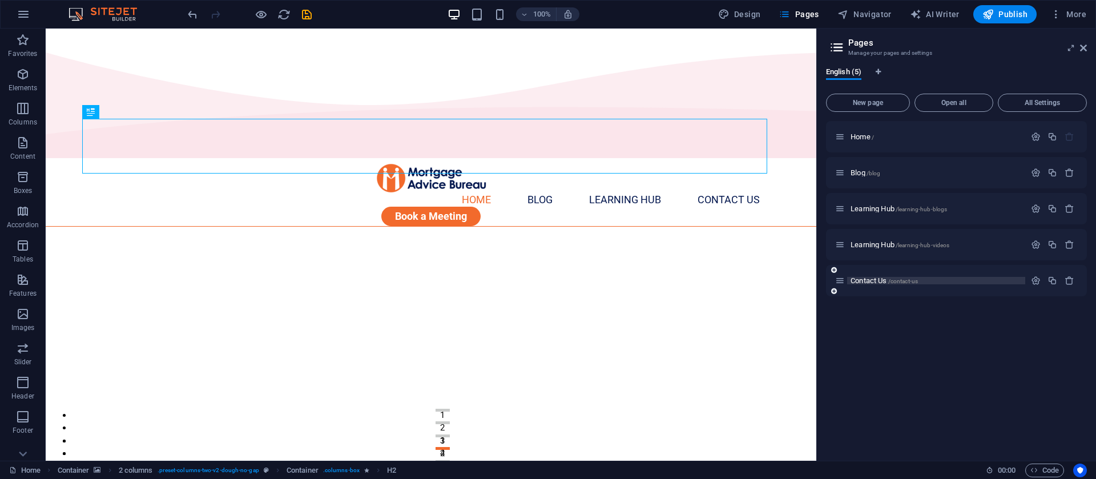
click at [952, 283] on p "Contact Us /contact-us" at bounding box center [936, 280] width 171 height 7
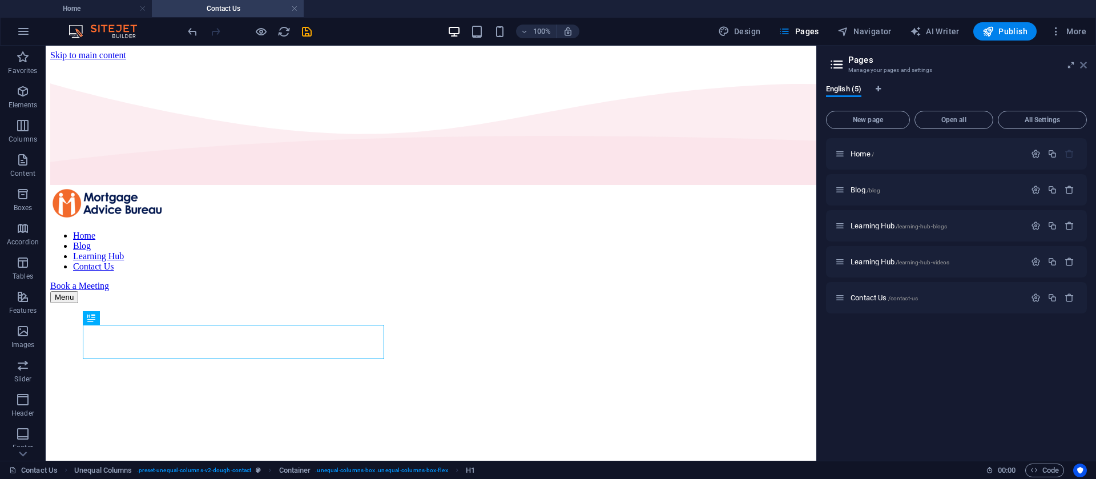
click at [1084, 65] on icon at bounding box center [1083, 65] width 7 height 9
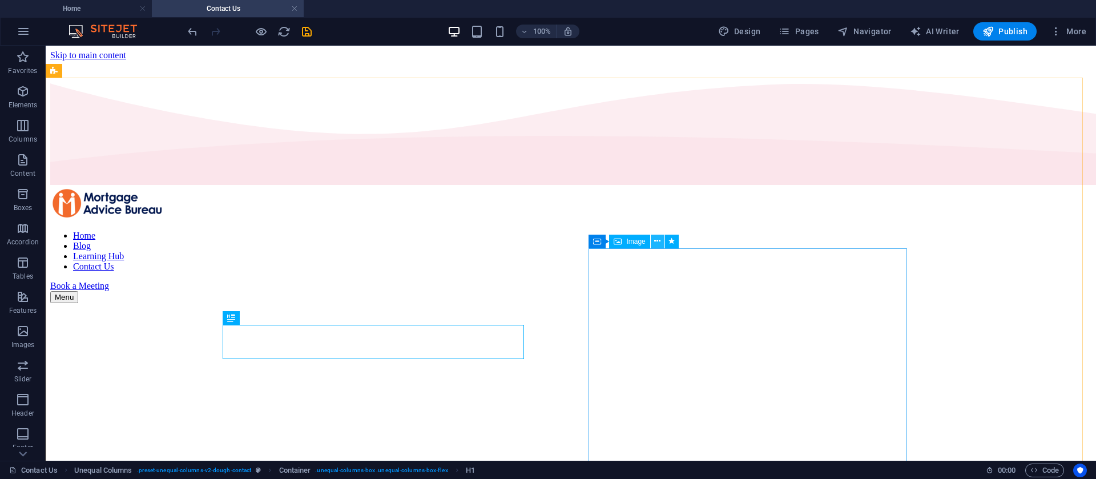
click at [661, 244] on button at bounding box center [658, 242] width 14 height 14
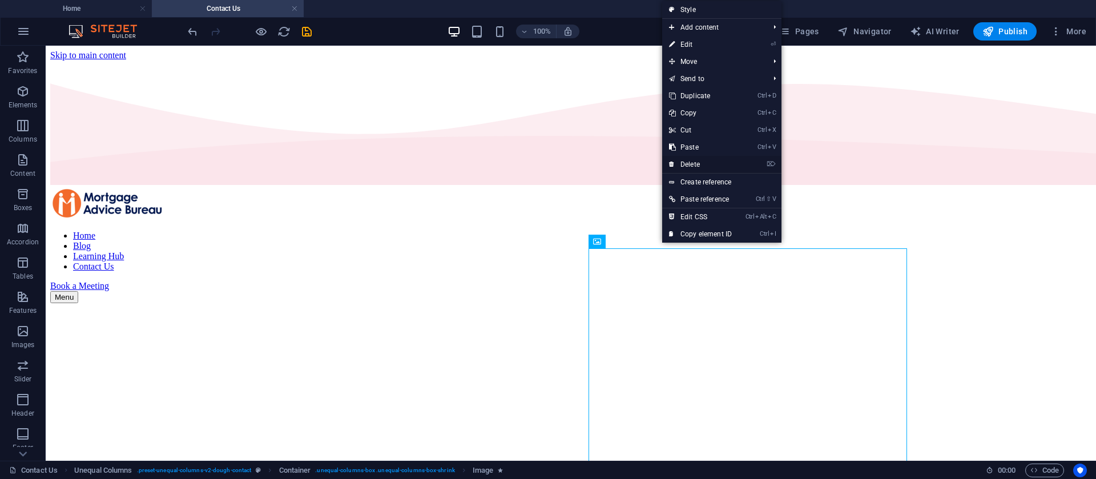
click at [703, 165] on link "⌦ Delete" at bounding box center [700, 164] width 77 height 17
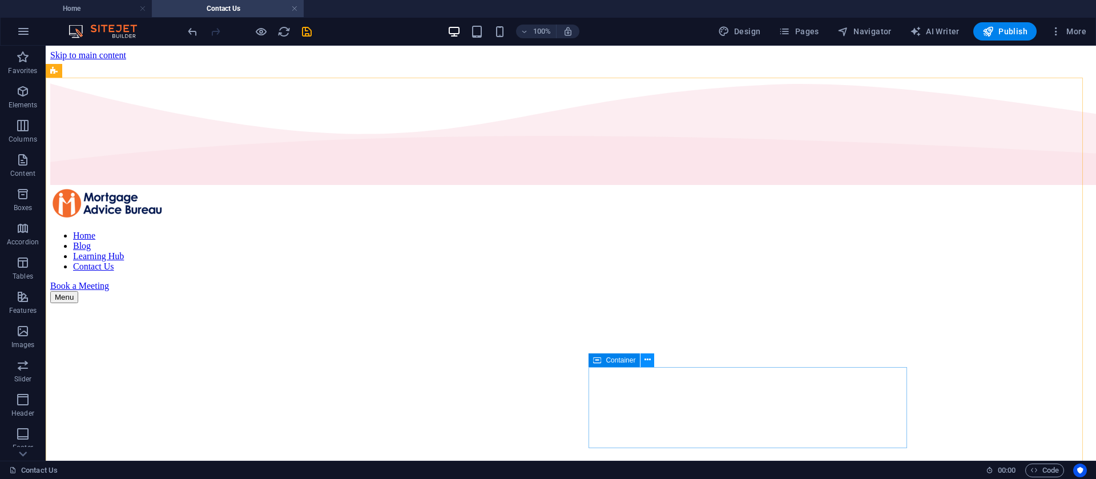
click at [645, 357] on icon at bounding box center [648, 360] width 6 height 12
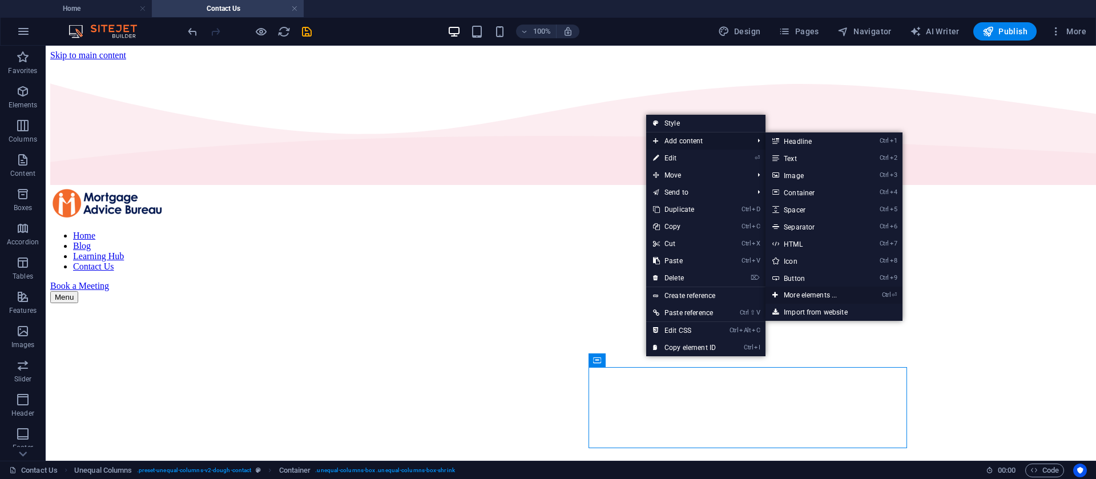
click at [804, 295] on link "Ctrl ⏎ More elements ..." at bounding box center [813, 295] width 94 height 17
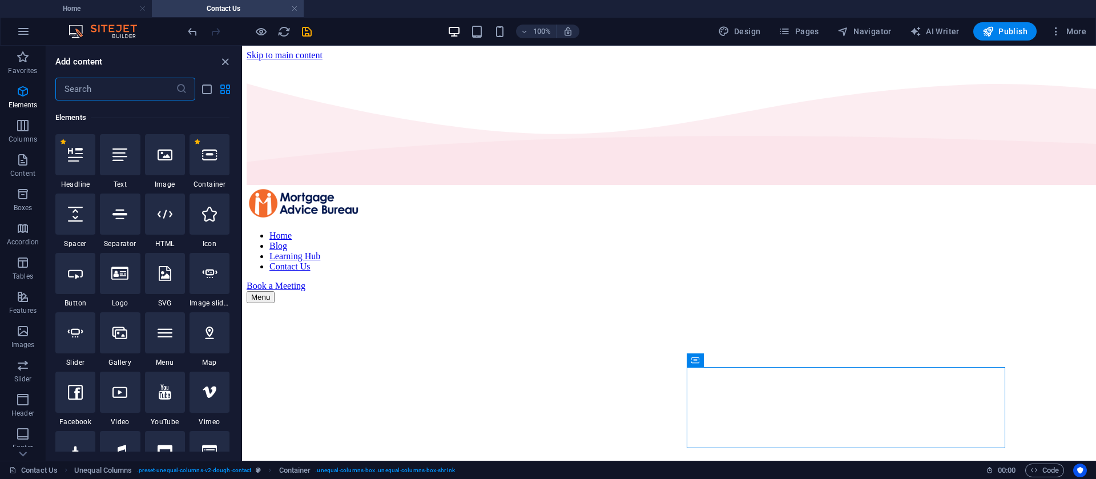
scroll to position [122, 0]
click at [146, 95] on input "text" at bounding box center [115, 89] width 120 height 23
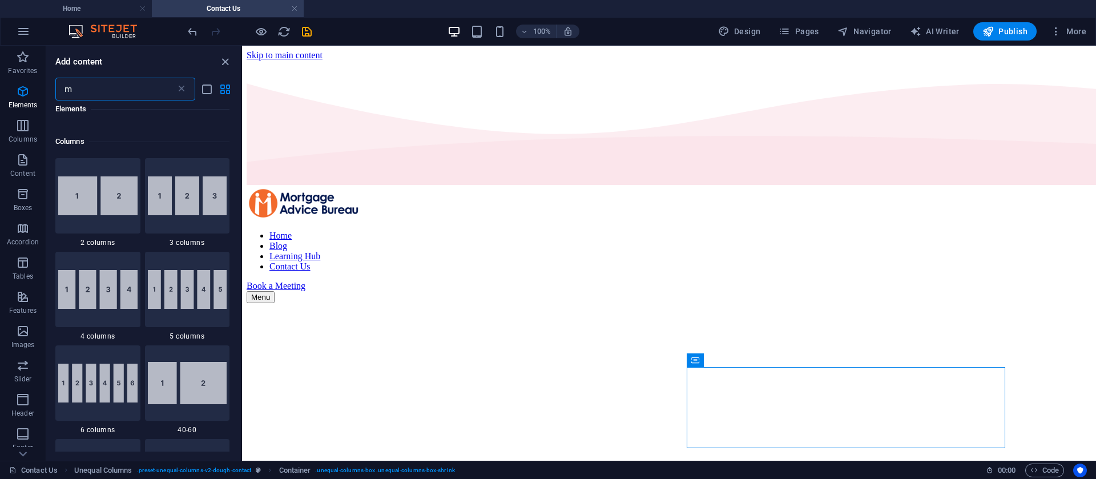
scroll to position [0, 0]
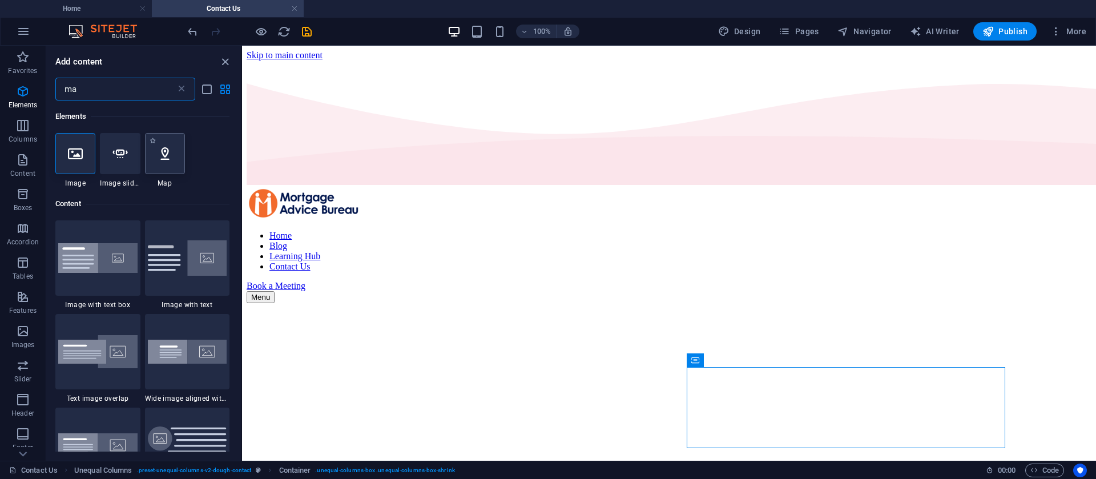
type input "ma"
click at [158, 163] on div at bounding box center [165, 153] width 40 height 41
select select "1"
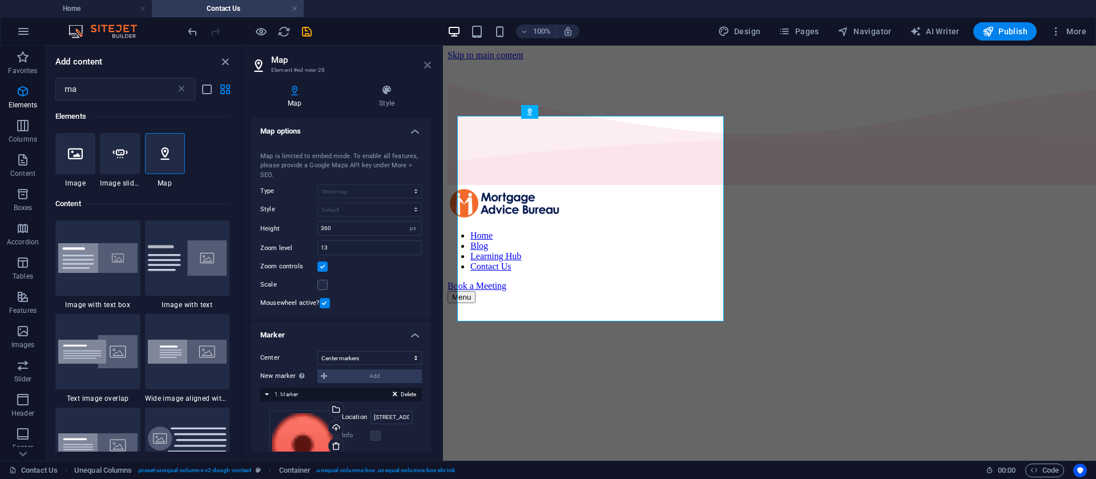
click at [430, 65] on icon at bounding box center [427, 65] width 7 height 9
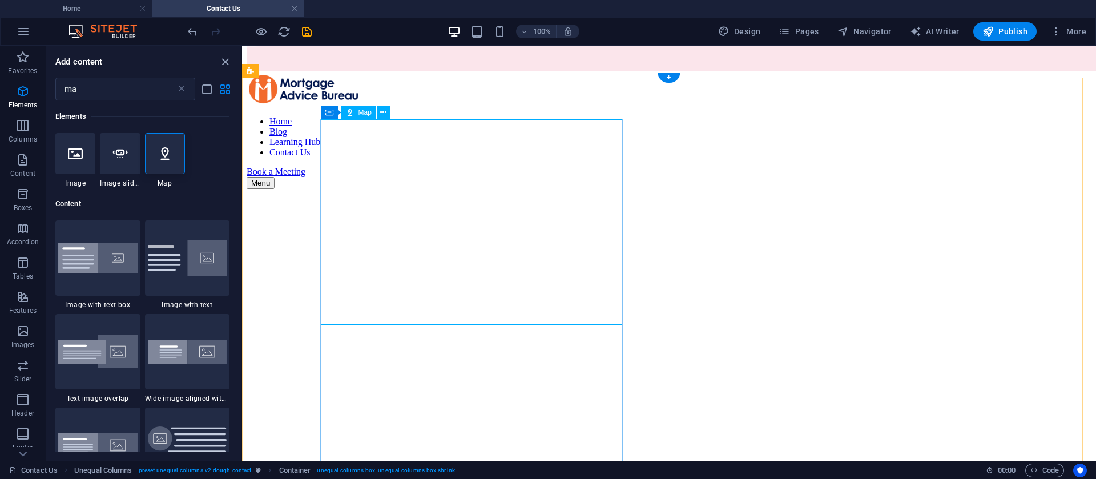
scroll to position [171, 0]
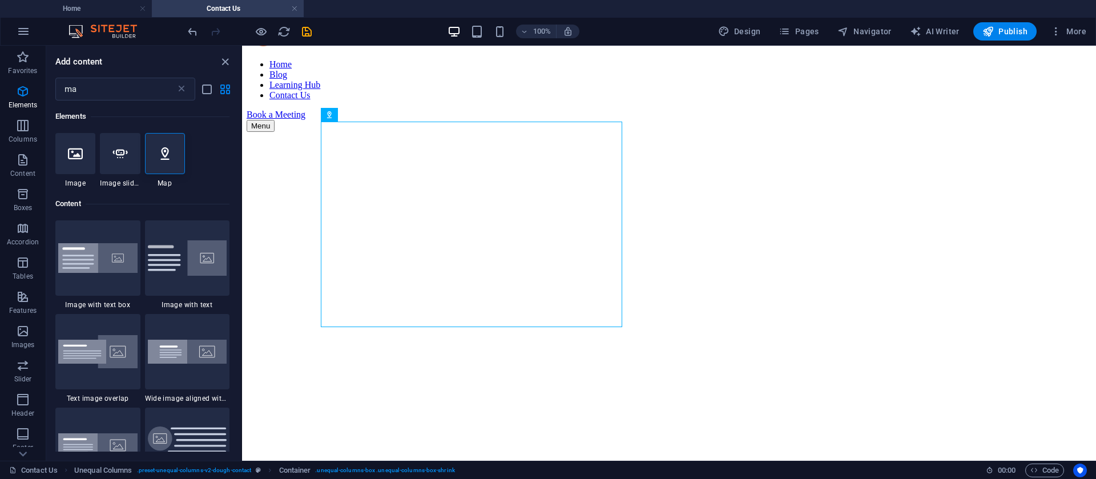
drag, startPoint x: 572, startPoint y: 158, endPoint x: 822, endPoint y: 301, distance: 288.7
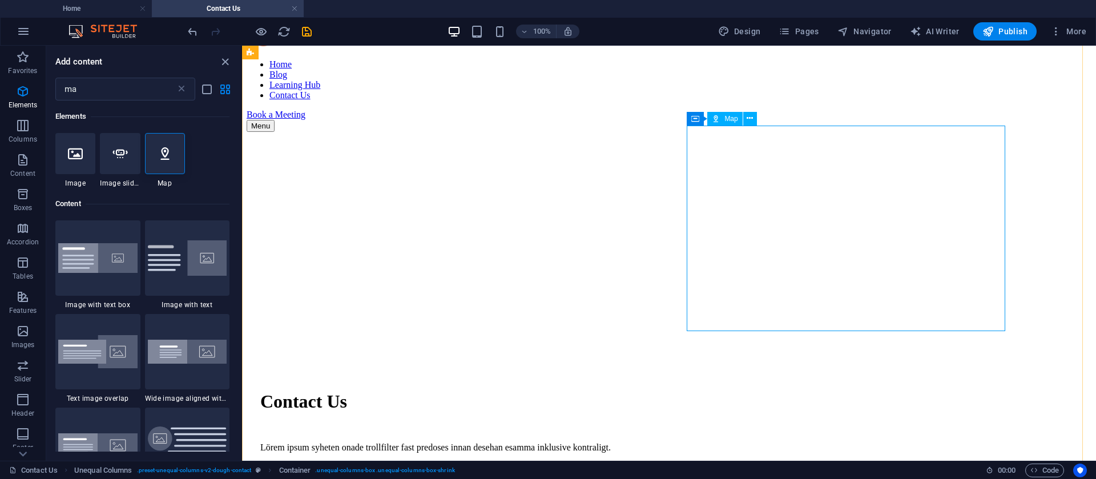
scroll to position [0, 0]
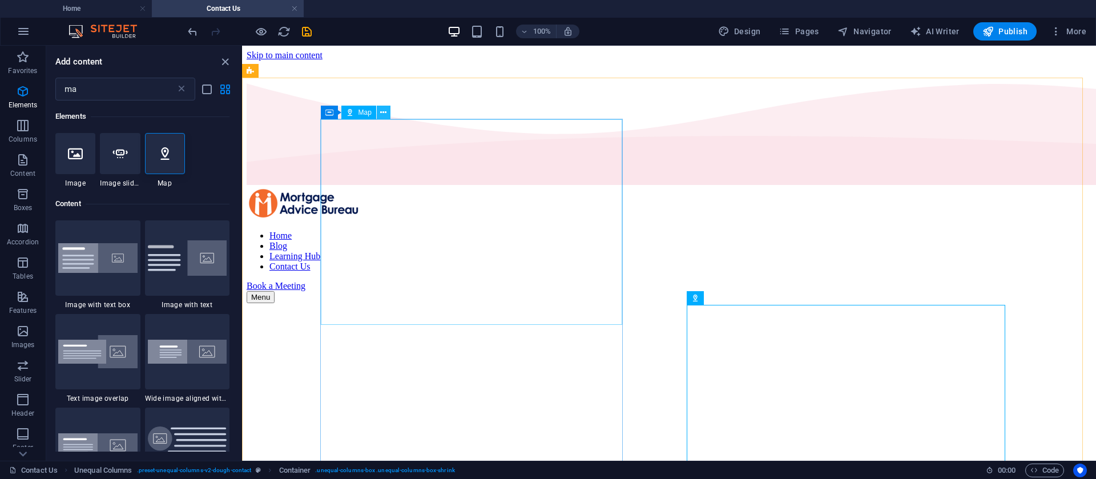
click at [382, 114] on icon at bounding box center [383, 113] width 6 height 12
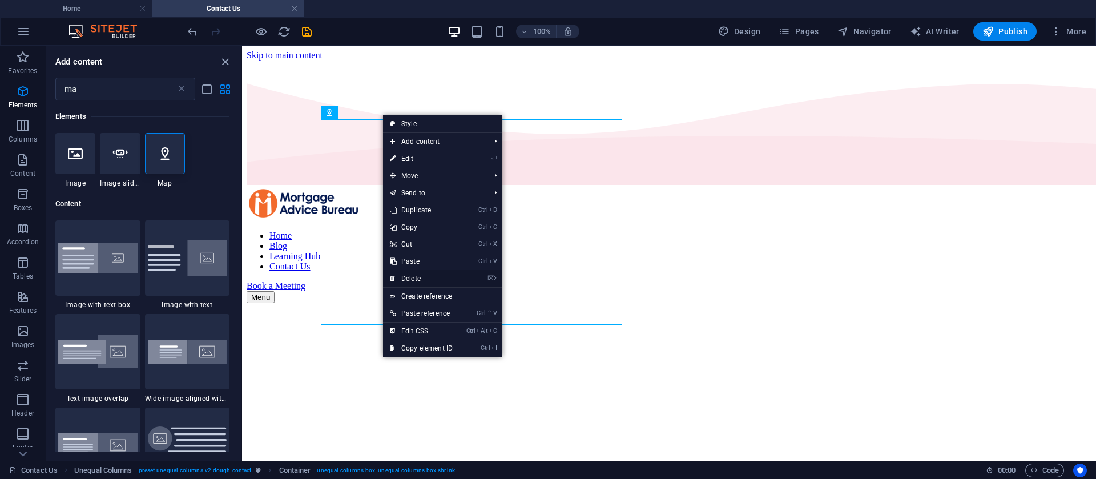
click at [413, 281] on link "⌦ Delete" at bounding box center [421, 278] width 77 height 17
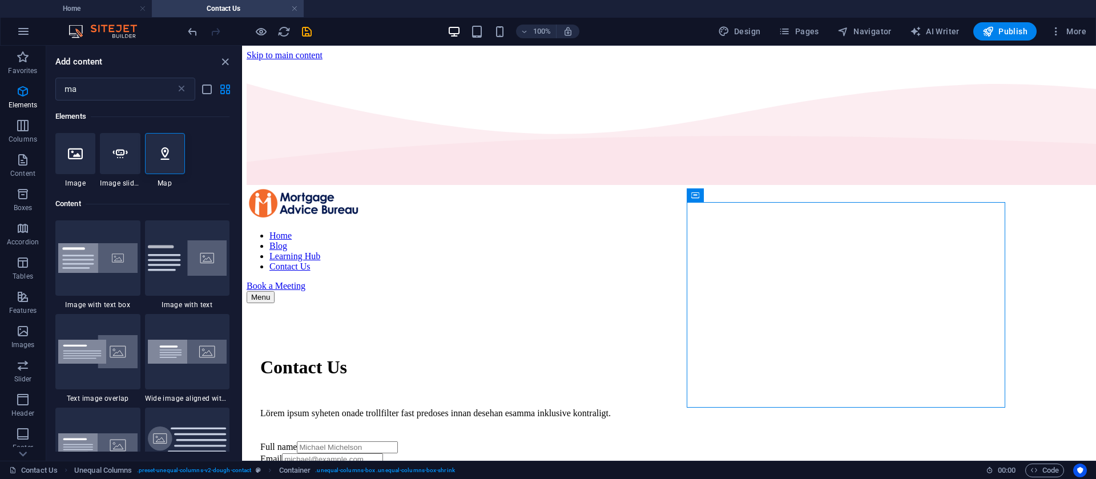
click at [695, 194] on icon at bounding box center [695, 195] width 8 height 14
click at [322, 73] on icon at bounding box center [325, 71] width 6 height 12
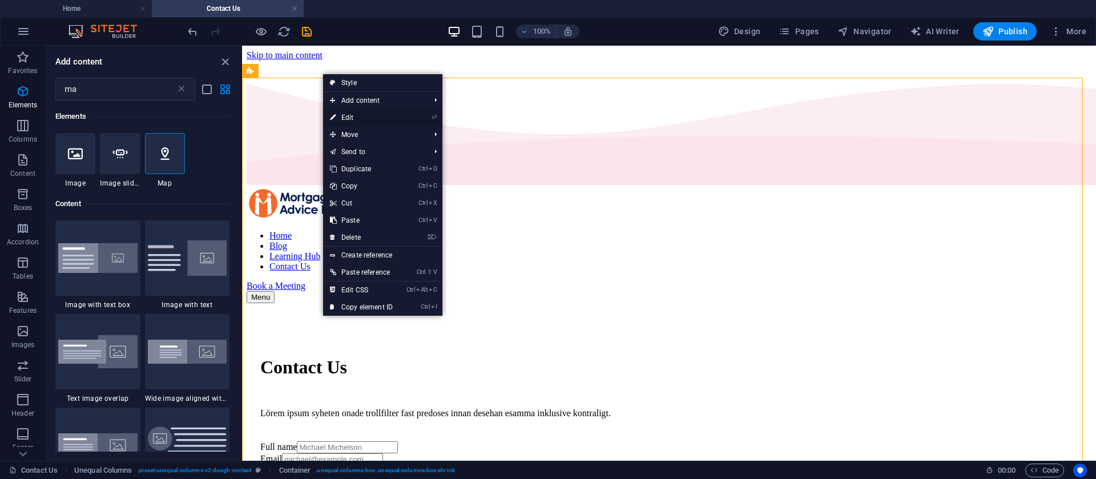
click at [352, 115] on link "⏎ Edit" at bounding box center [361, 117] width 77 height 17
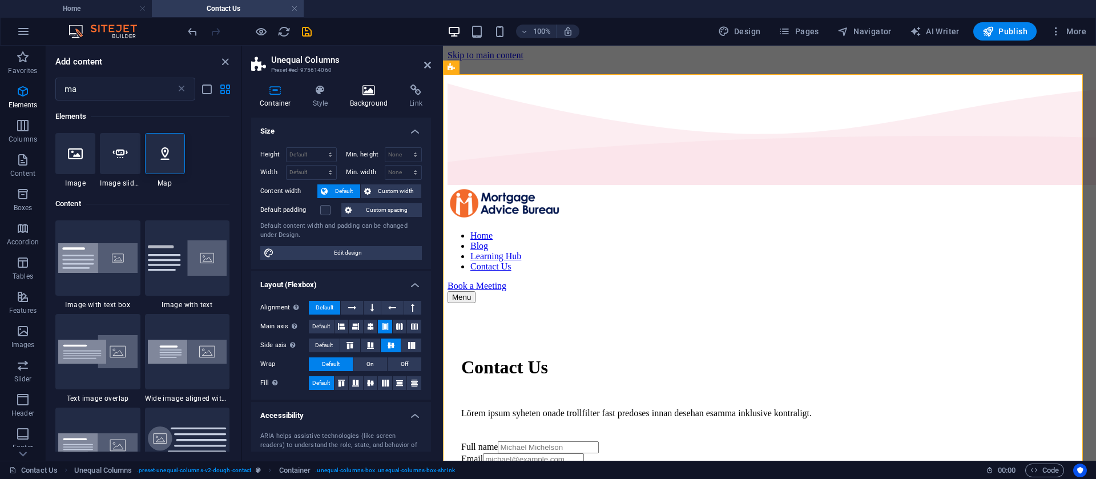
click at [360, 88] on icon at bounding box center [368, 90] width 55 height 11
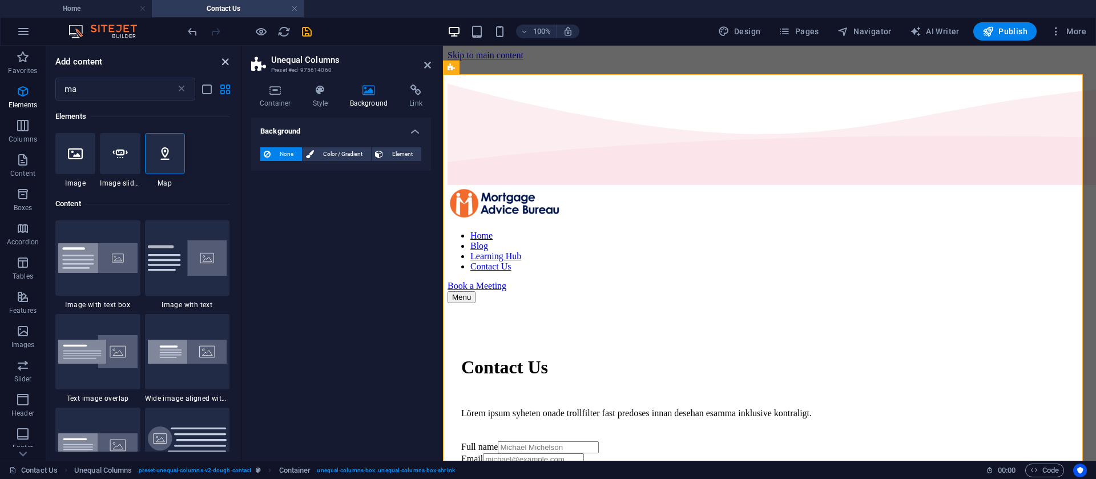
click at [228, 64] on icon "close panel" at bounding box center [225, 61] width 13 height 13
click at [224, 64] on icon "close panel" at bounding box center [225, 61] width 13 height 13
click at [226, 63] on icon "close panel" at bounding box center [225, 61] width 13 height 13
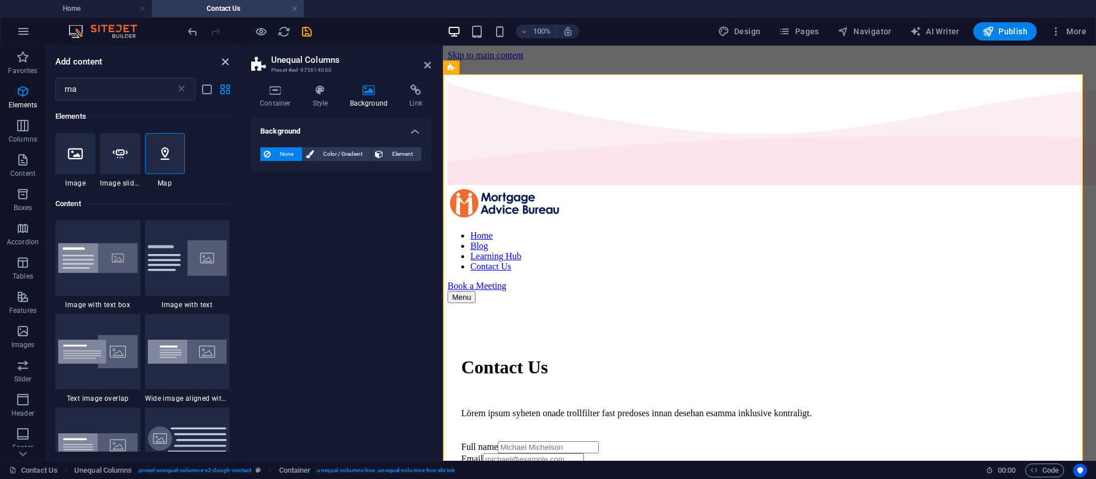
click at [226, 63] on icon "close panel" at bounding box center [225, 61] width 13 height 13
click at [222, 57] on icon "close panel" at bounding box center [225, 61] width 13 height 13
click at [228, 61] on icon "close panel" at bounding box center [225, 61] width 13 height 13
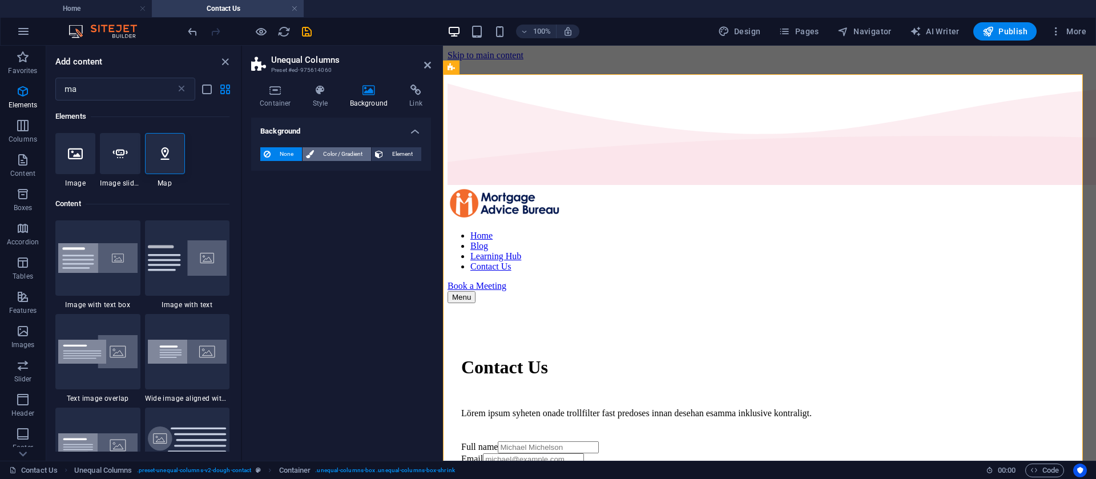
click at [336, 156] on span "Color / Gradient" at bounding box center [342, 154] width 50 height 14
click at [275, 197] on div "Color" at bounding box center [341, 200] width 160 height 14
click at [265, 197] on span at bounding box center [267, 200] width 13 height 13
click at [268, 198] on span at bounding box center [267, 200] width 13 height 13
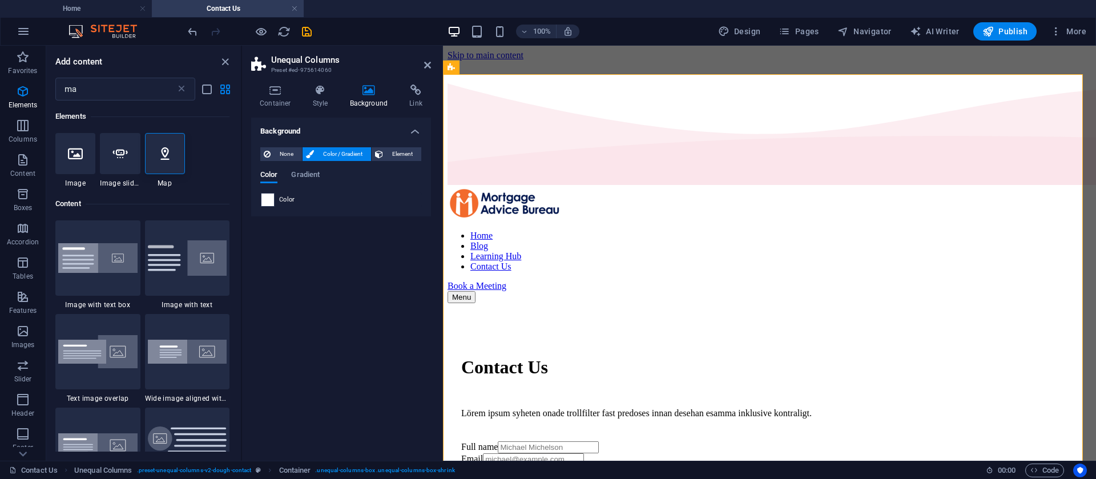
click at [268, 198] on span at bounding box center [267, 200] width 13 height 13
click at [430, 67] on icon at bounding box center [427, 65] width 7 height 9
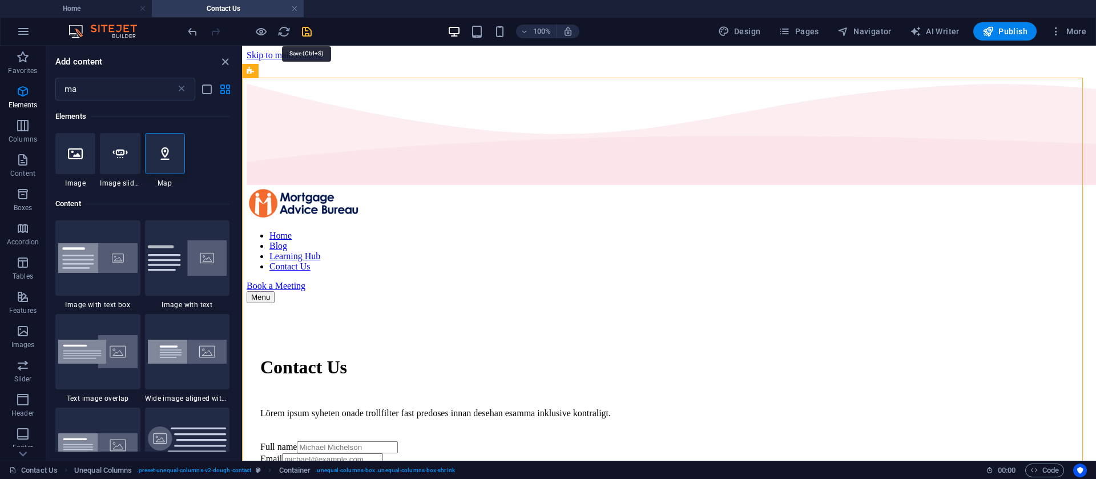
click at [308, 31] on icon "save" at bounding box center [306, 31] width 13 height 13
click at [308, 28] on icon "save" at bounding box center [306, 31] width 13 height 13
click at [308, 36] on icon "save" at bounding box center [306, 31] width 13 height 13
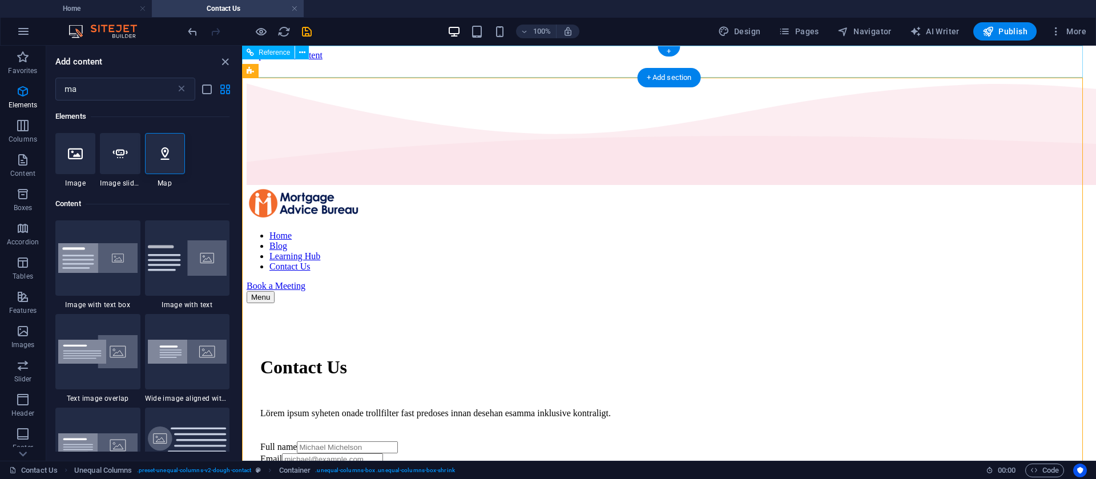
checkbox input "false"
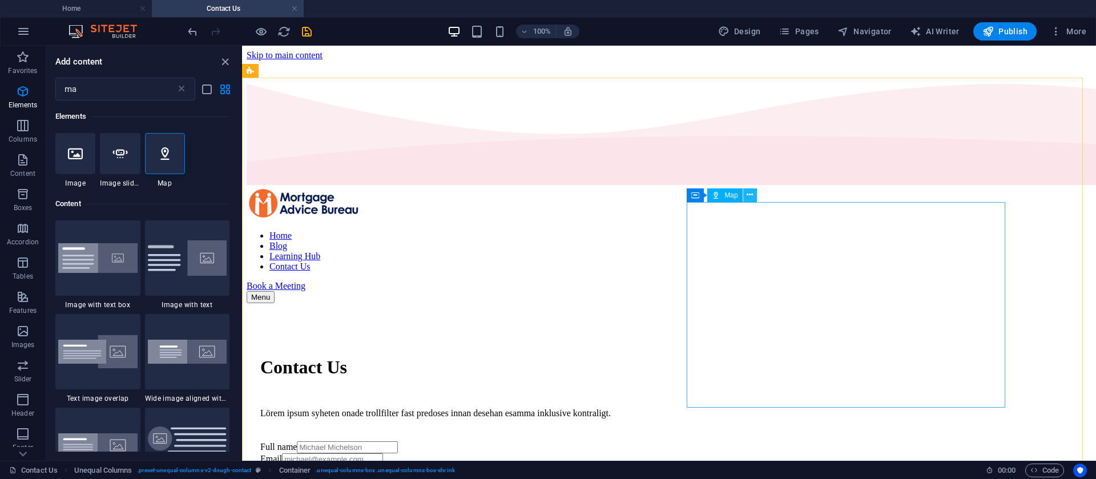
click at [745, 195] on button at bounding box center [750, 195] width 14 height 14
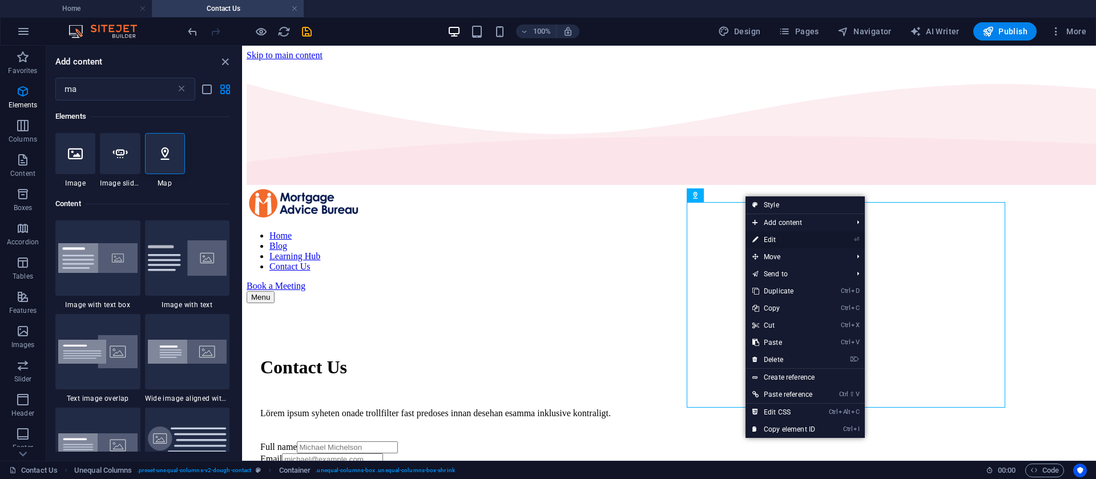
click at [778, 244] on link "⏎ Edit" at bounding box center [784, 239] width 77 height 17
select select "1"
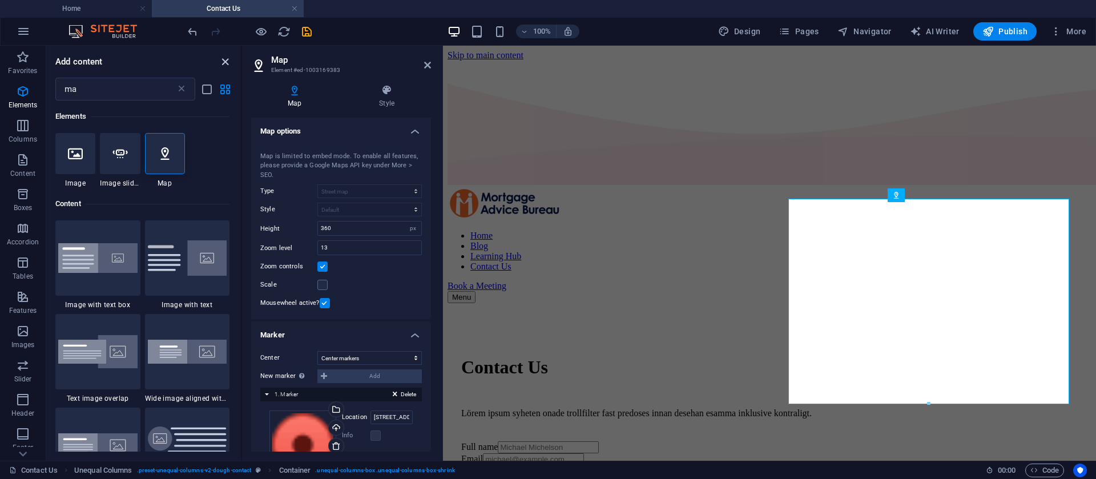
click at [226, 58] on icon "close panel" at bounding box center [225, 61] width 13 height 13
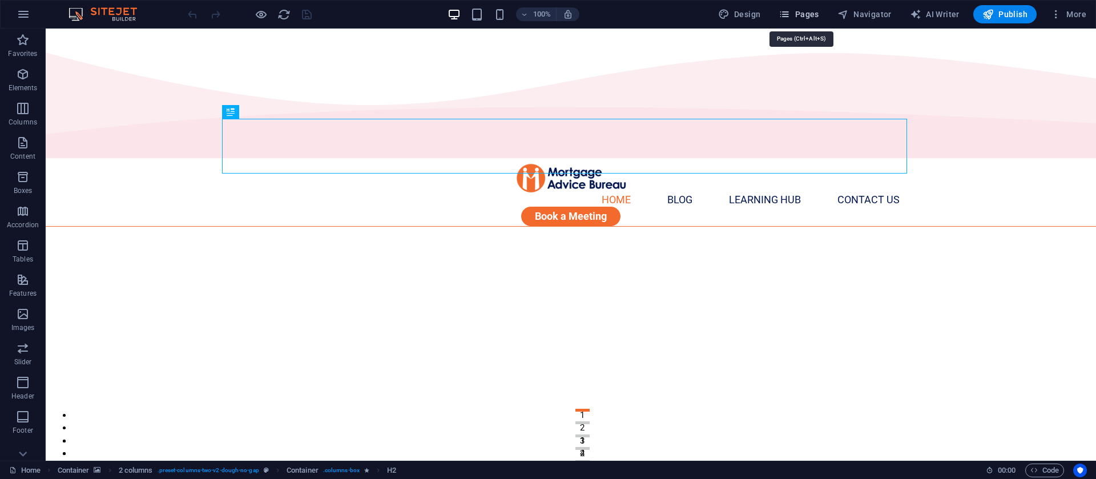
click at [804, 11] on span "Pages" at bounding box center [799, 14] width 40 height 11
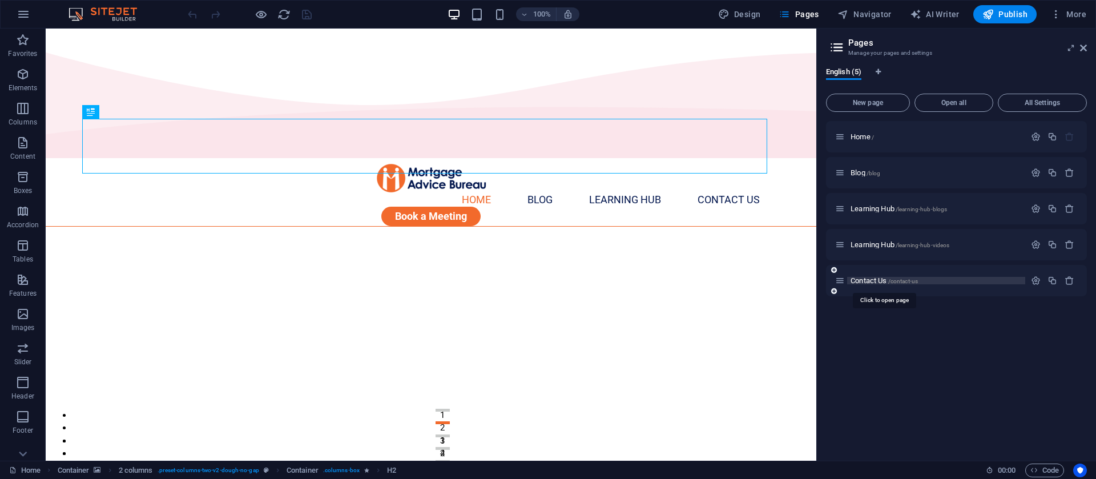
click at [906, 278] on span "/contact-us" at bounding box center [903, 281] width 30 height 6
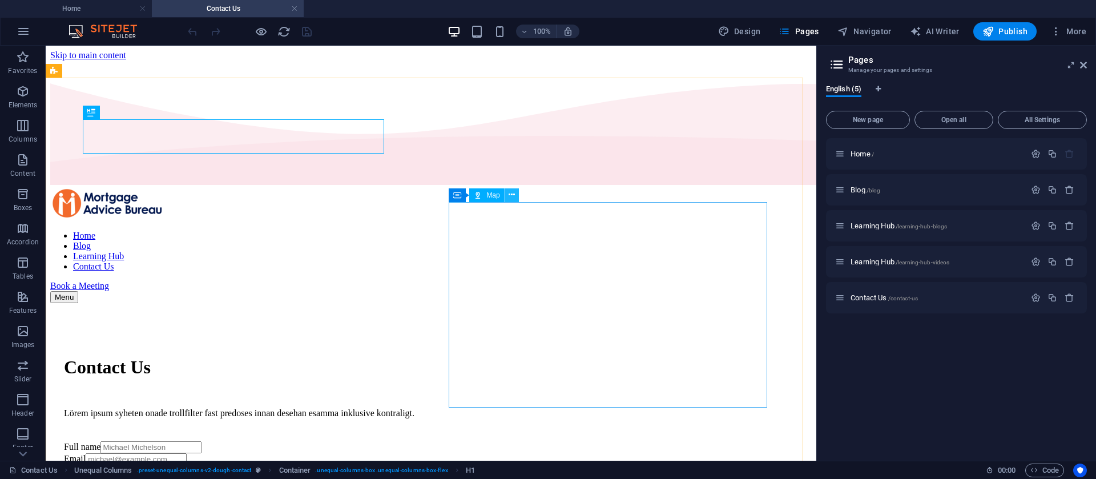
click at [508, 198] on button at bounding box center [512, 195] width 14 height 14
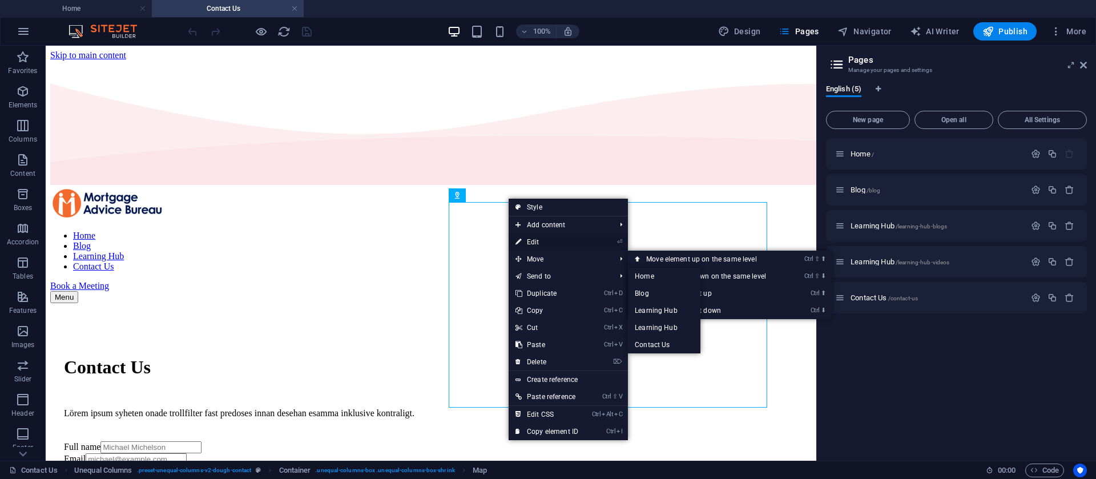
click at [553, 240] on link "⏎ Edit" at bounding box center [547, 242] width 77 height 17
select select "1"
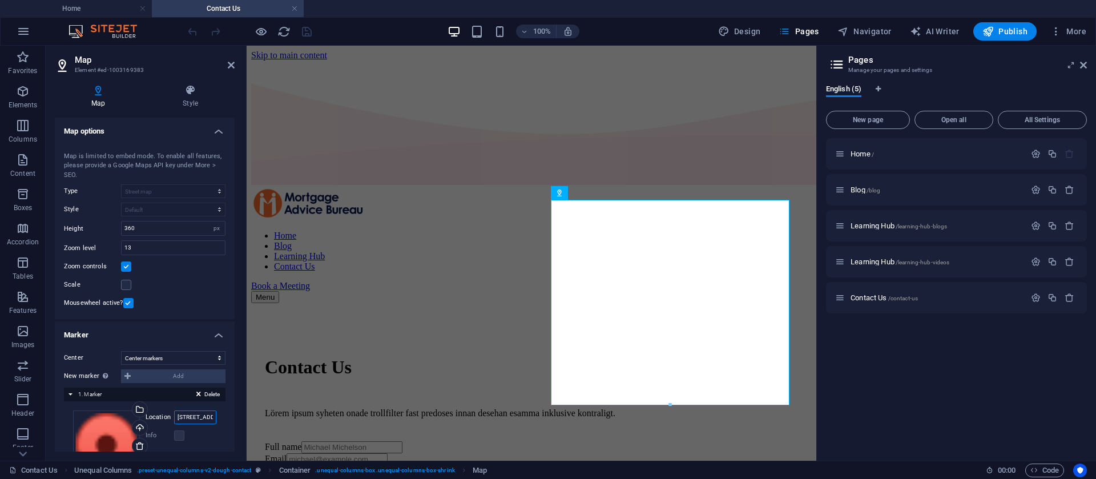
click at [195, 419] on input "[STREET_ADDRESS]" at bounding box center [195, 418] width 42 height 14
paste input "Ground Floor/[STREET_ADDRESS][PERSON_NAME]"
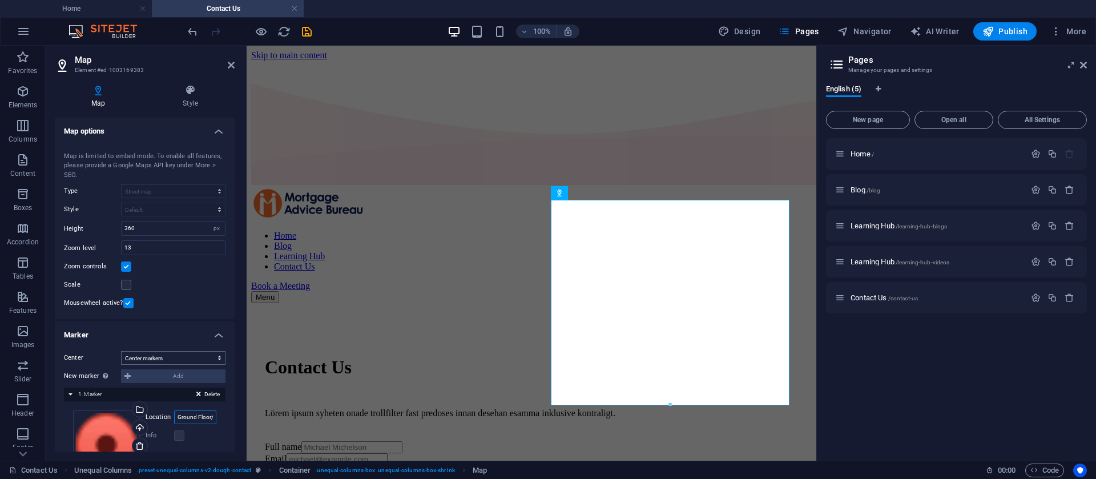
type input "Ground Floor/[STREET_ADDRESS][PERSON_NAME]"
click at [192, 359] on select "Don't center Center markers Center and zoom markers" at bounding box center [173, 358] width 104 height 14
click at [131, 285] on label at bounding box center [126, 285] width 10 height 10
click at [0, 0] on input "Scale" at bounding box center [0, 0] width 0 height 0
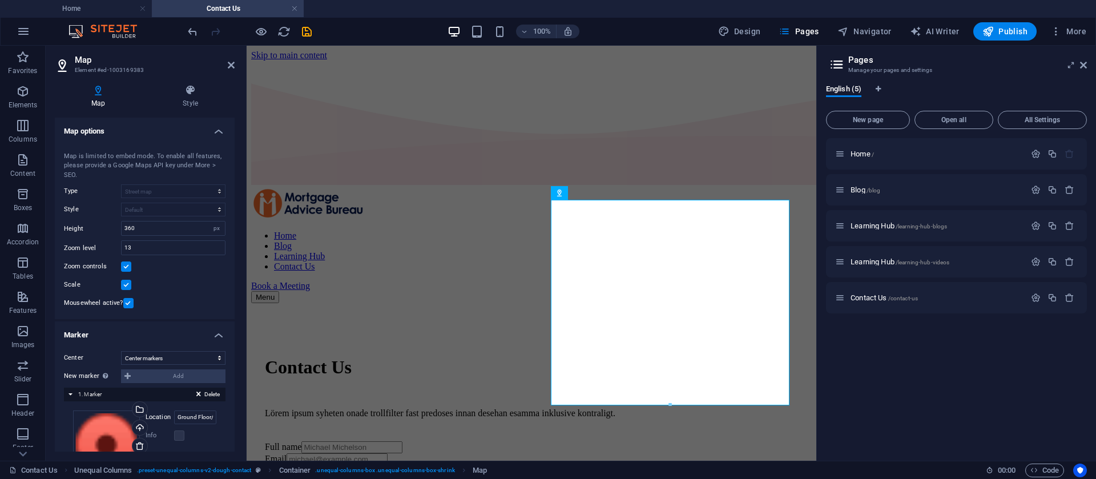
click at [131, 285] on label at bounding box center [126, 285] width 10 height 10
click at [0, 0] on input "Scale" at bounding box center [0, 0] width 0 height 0
click at [131, 285] on label at bounding box center [126, 285] width 10 height 10
click at [0, 0] on input "Scale" at bounding box center [0, 0] width 0 height 0
click at [131, 285] on label at bounding box center [126, 285] width 10 height 10
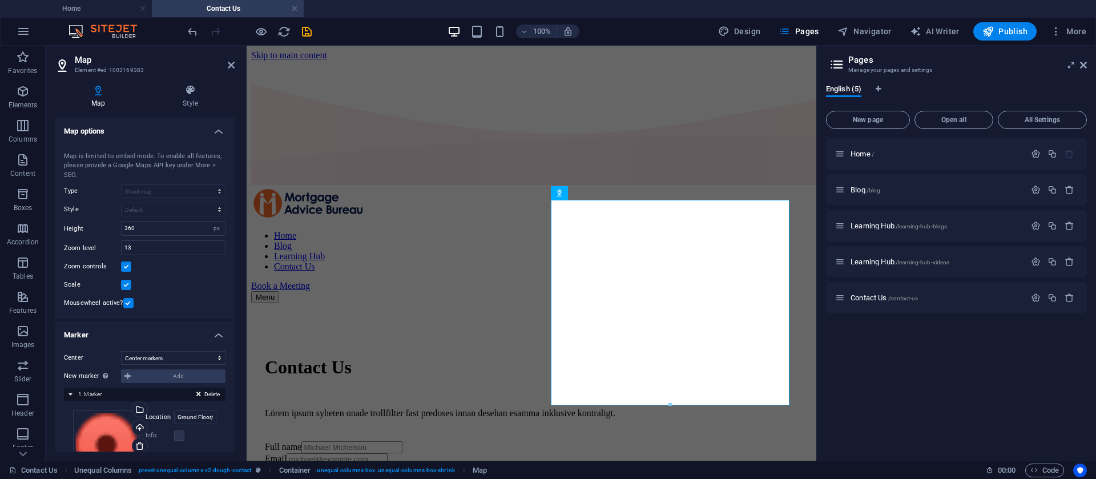
click at [0, 0] on input "Scale" at bounding box center [0, 0] width 0 height 0
click at [127, 284] on label at bounding box center [126, 285] width 10 height 10
click at [0, 0] on input "Scale" at bounding box center [0, 0] width 0 height 0
click at [147, 246] on input "13" at bounding box center [173, 248] width 103 height 14
click at [139, 219] on div "Map [GEOGRAPHIC_DATA] Map is limited to embed mode. To enable all features, ple…" at bounding box center [145, 229] width 180 height 182
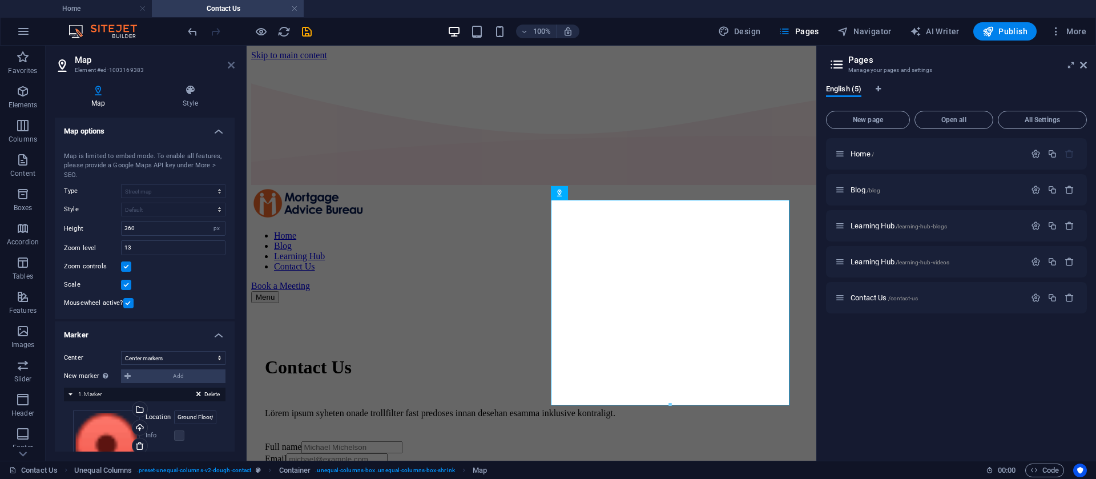
click at [230, 63] on icon at bounding box center [231, 65] width 7 height 9
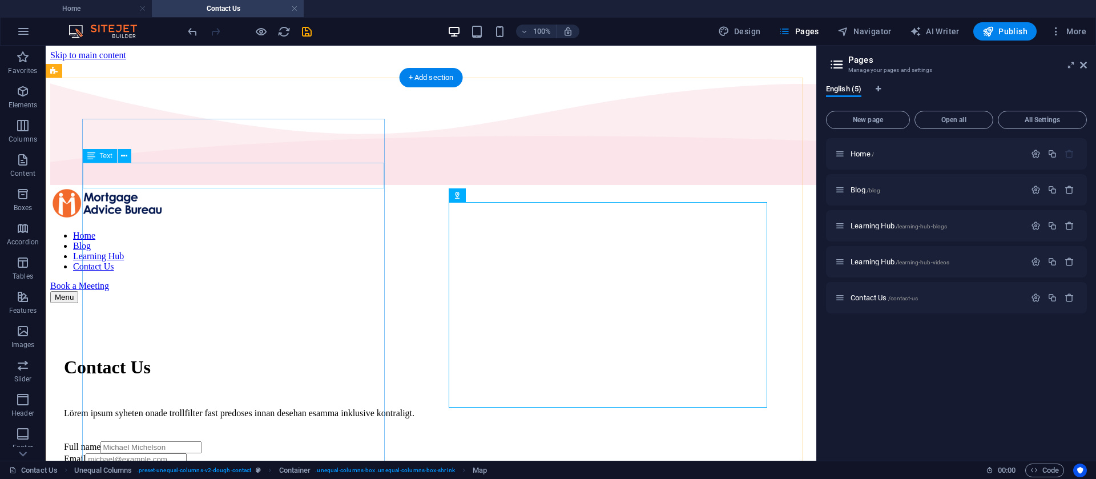
click at [226, 408] on div "Lörem ipsum syheten onade trollfilter fast predoses innan desehan esamma inklus…" at bounding box center [431, 413] width 734 height 10
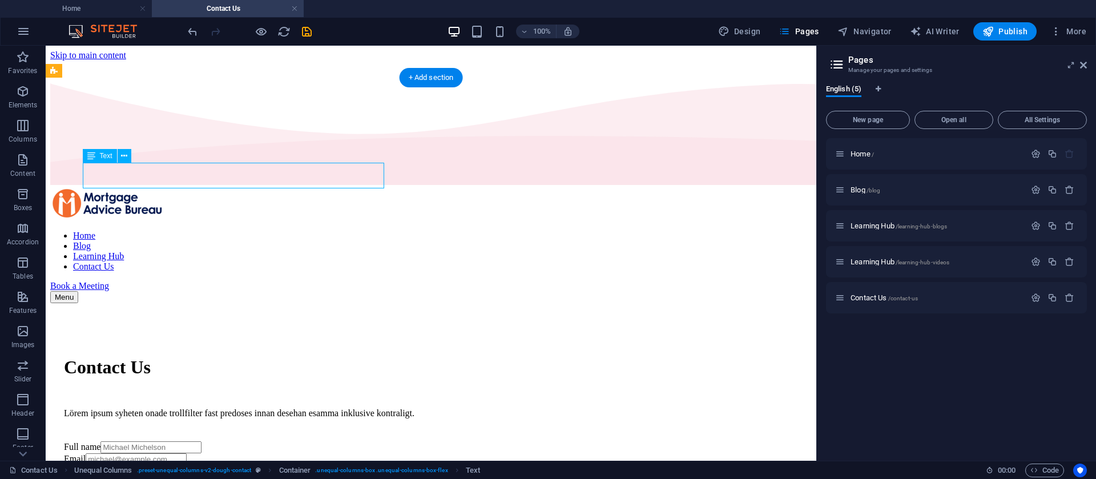
click at [226, 408] on div "Lörem ipsum syheten onade trollfilter fast predoses innan desehan esamma inklus…" at bounding box center [431, 413] width 734 height 10
click at [226, 173] on div "Drag here to replace the existing content. Press “Ctrl” if you want to create a…" at bounding box center [431, 253] width 771 height 415
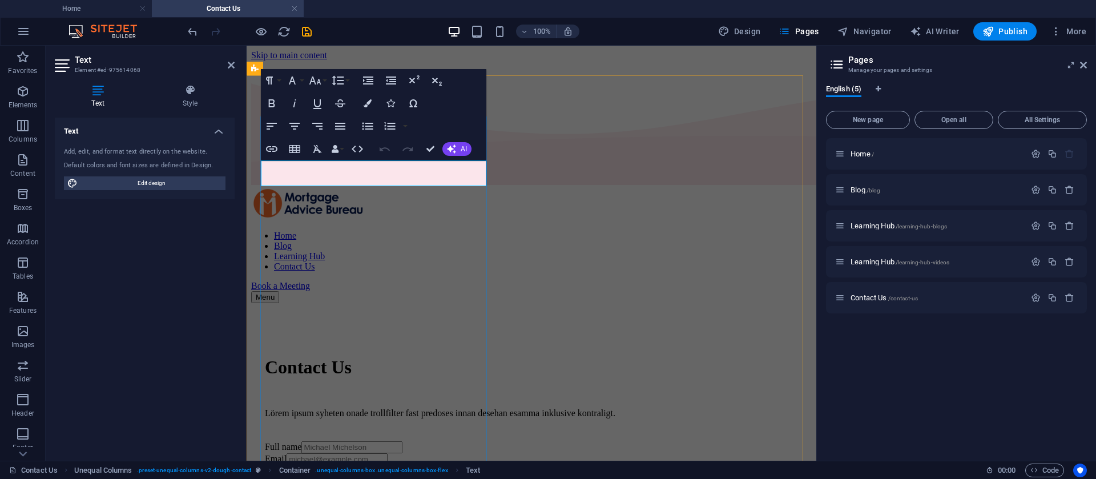
click at [361, 408] on p "Lörem ipsum syheten onade trollfilter fast predoses innan desehan esamma inklus…" at bounding box center [531, 413] width 533 height 10
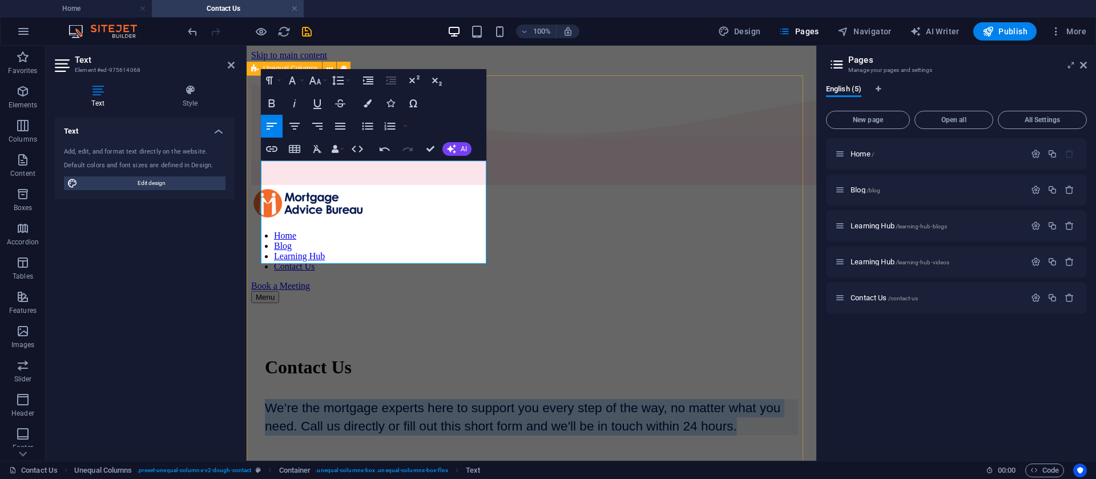
drag, startPoint x: 390, startPoint y: 240, endPoint x: 252, endPoint y: 170, distance: 154.7
click at [319, 143] on icon "button" at bounding box center [318, 149] width 14 height 14
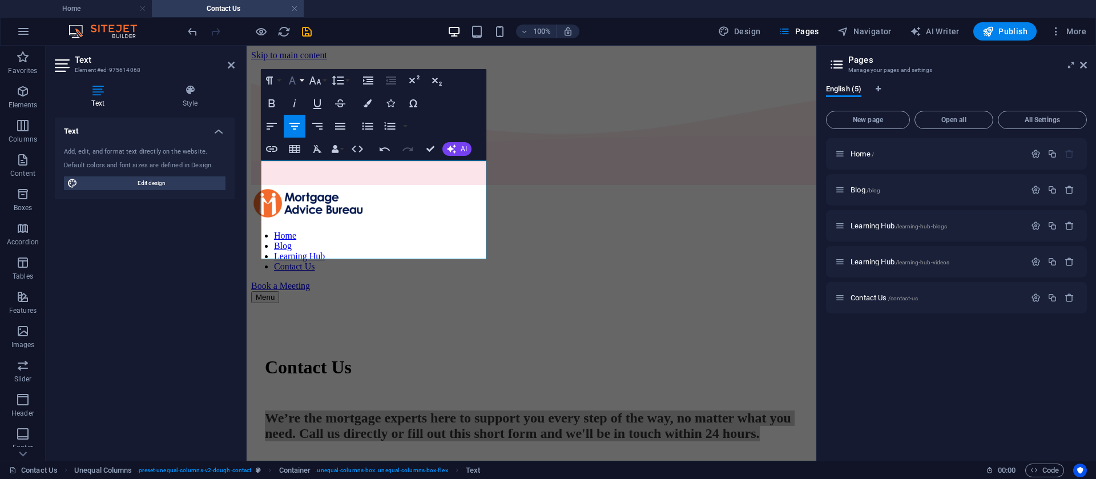
click at [294, 81] on icon "button" at bounding box center [292, 81] width 7 height 8
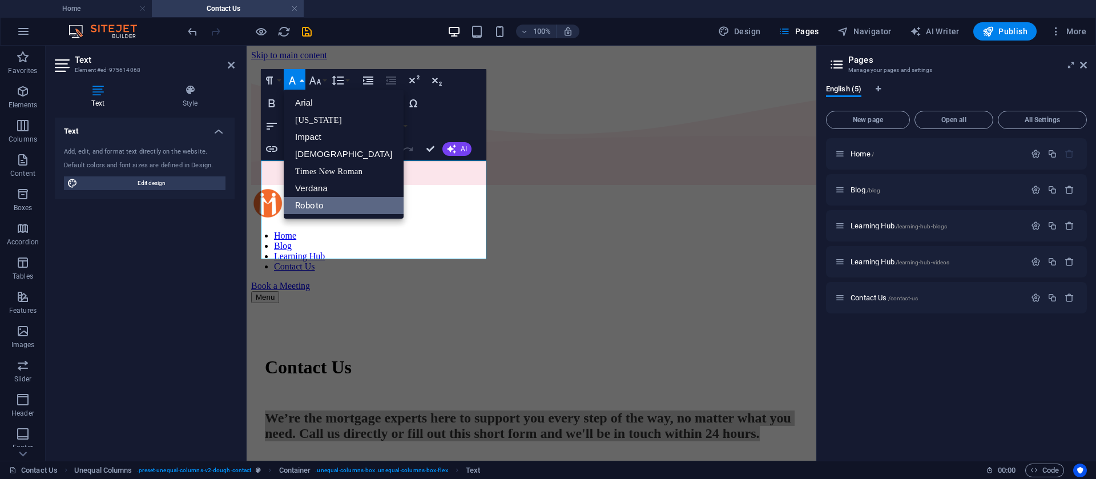
click at [294, 81] on icon "button" at bounding box center [292, 81] width 7 height 8
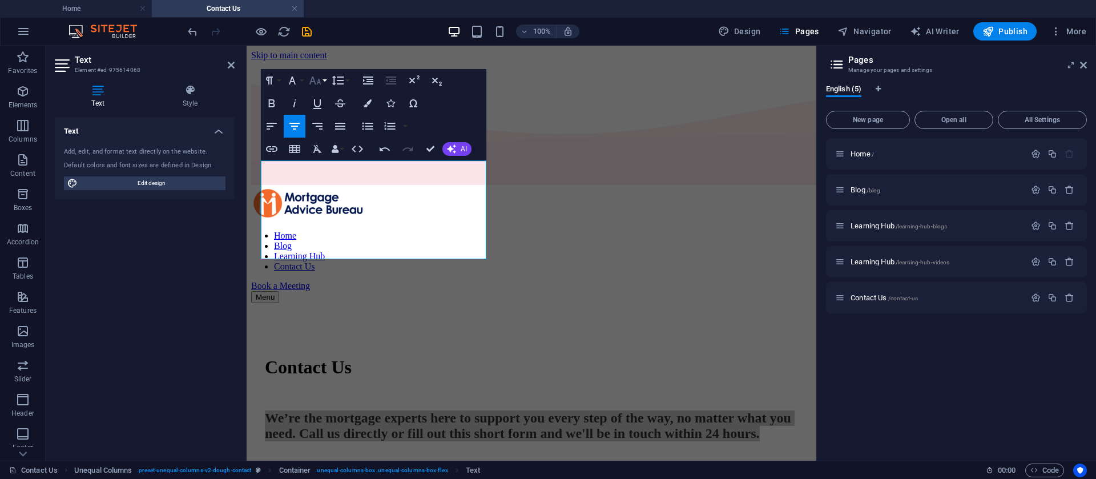
click at [319, 81] on icon "button" at bounding box center [315, 81] width 14 height 14
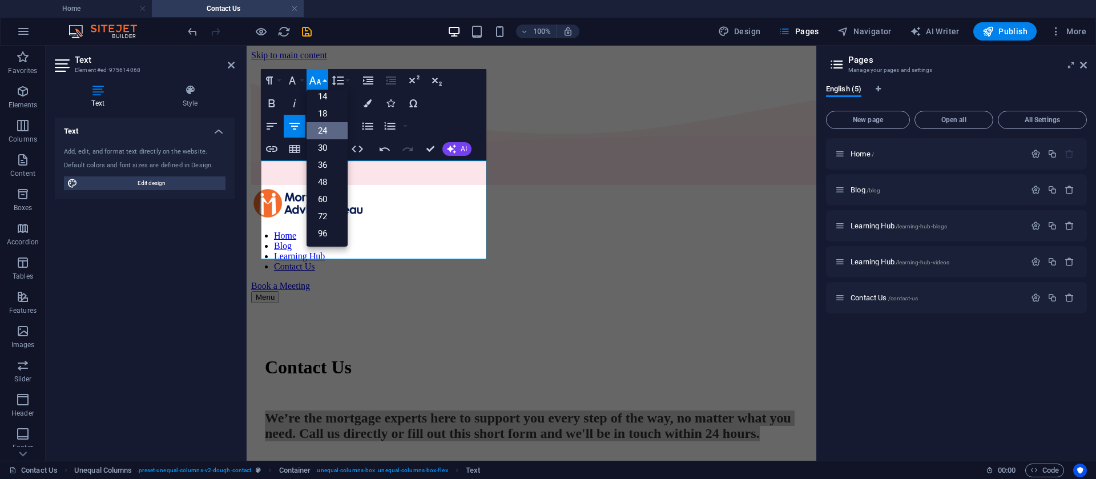
scroll to position [92, 0]
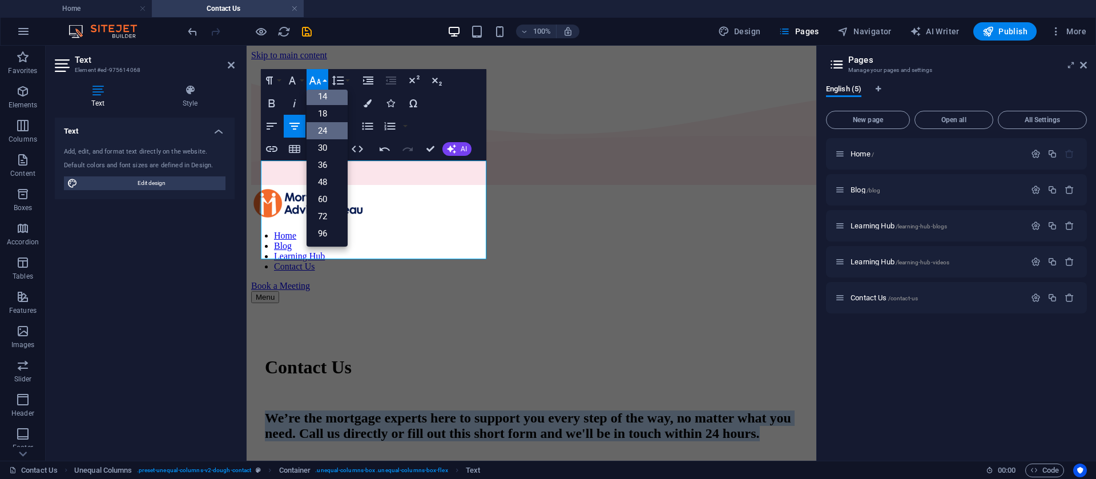
click at [326, 101] on link "14" at bounding box center [327, 96] width 41 height 17
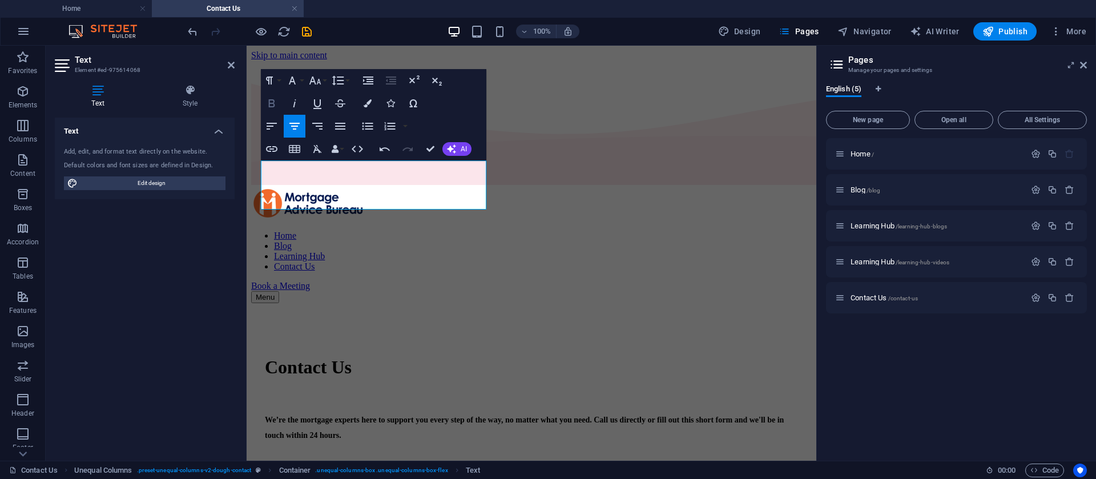
click at [274, 102] on icon "button" at bounding box center [272, 103] width 6 height 8
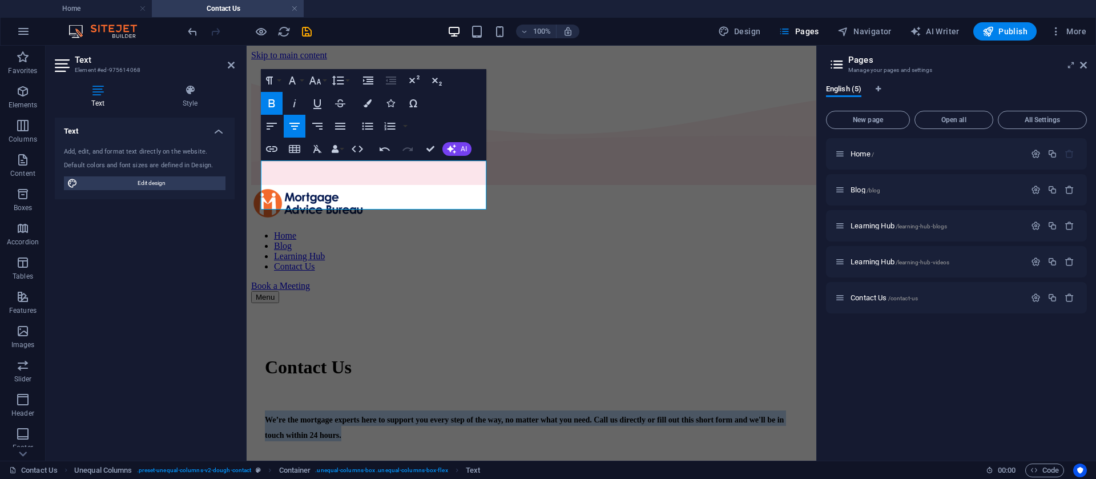
click at [274, 102] on icon "button" at bounding box center [272, 103] width 6 height 8
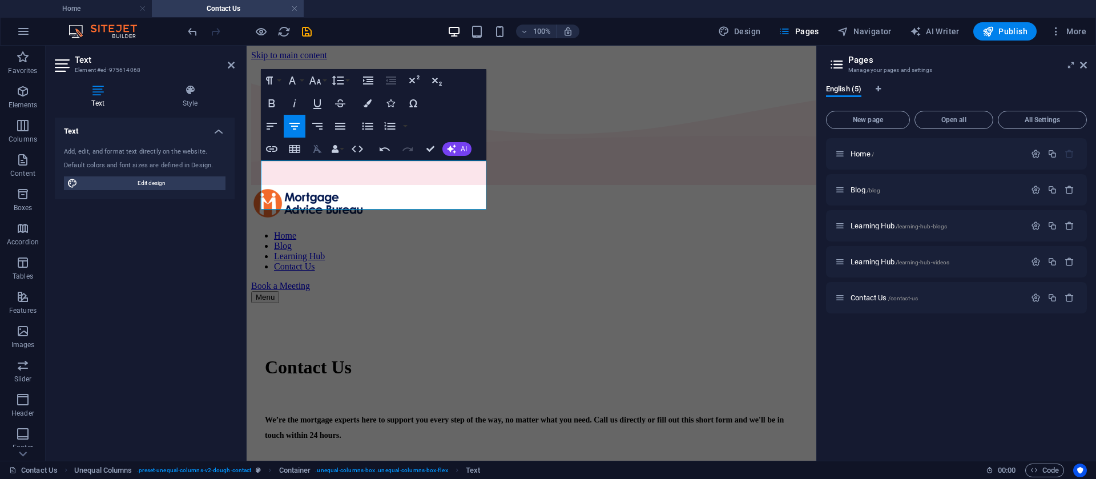
click at [320, 148] on icon "button" at bounding box center [318, 149] width 14 height 14
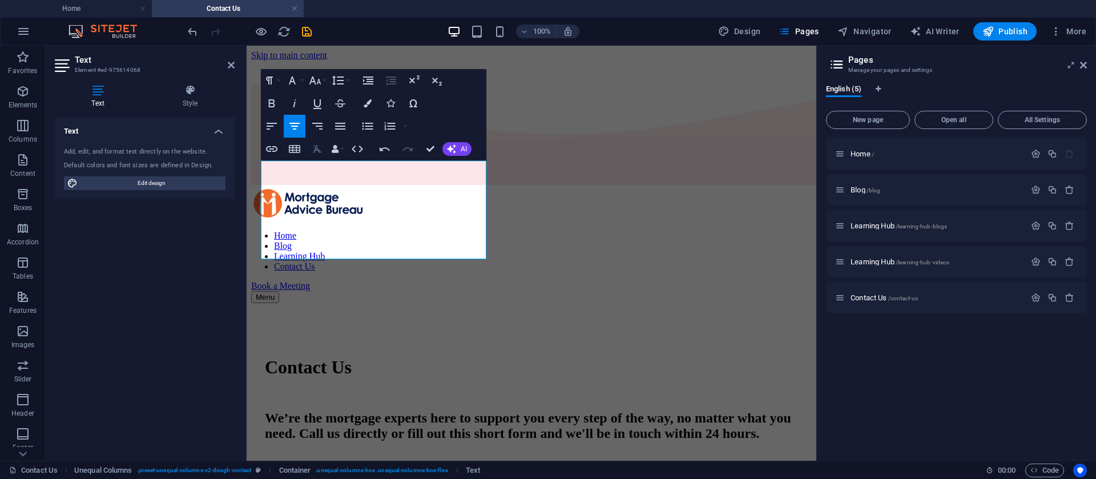
click at [320, 148] on icon "button" at bounding box center [318, 149] width 14 height 14
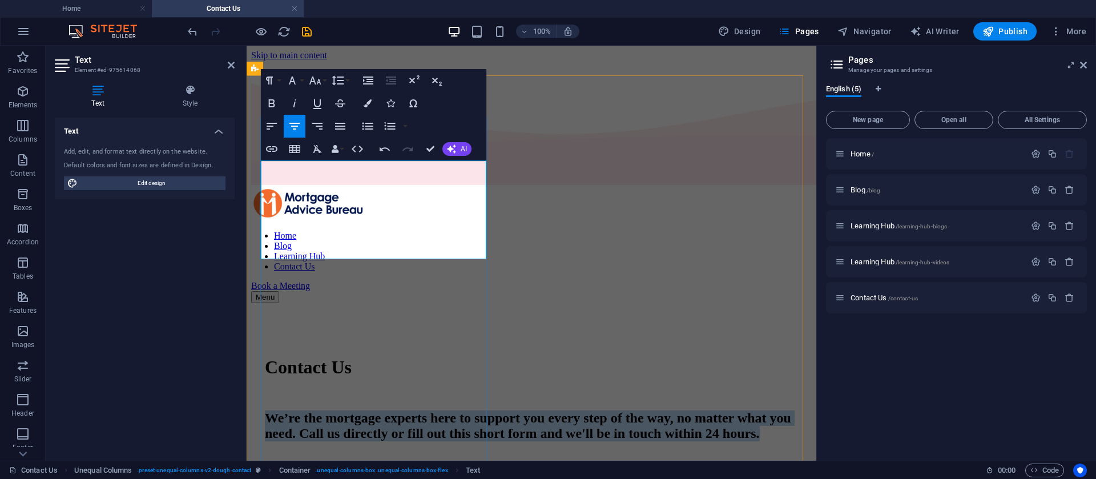
click at [432, 411] on h2 "We’re the mortgage experts here to support you every step of the way, no matter…" at bounding box center [531, 426] width 533 height 31
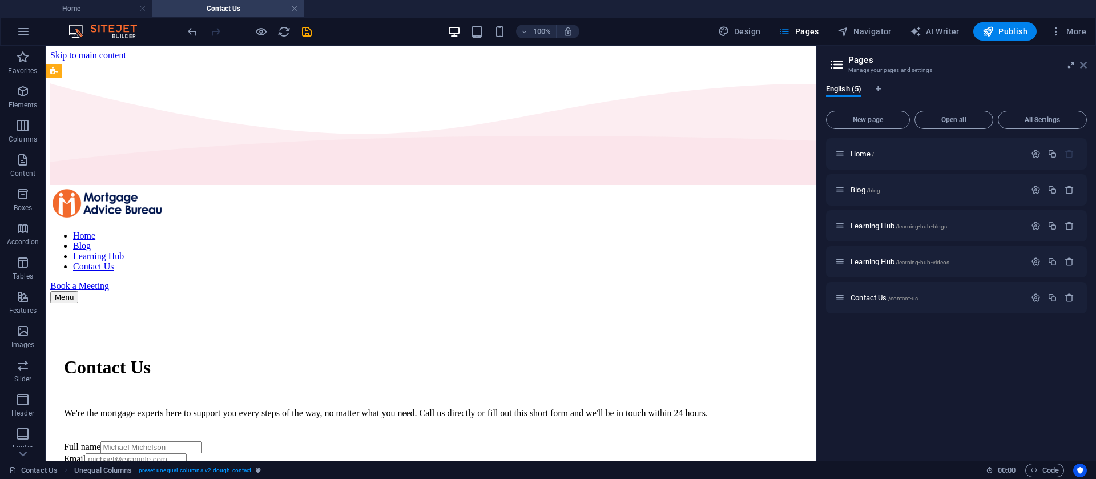
click at [1087, 65] on icon at bounding box center [1083, 65] width 7 height 9
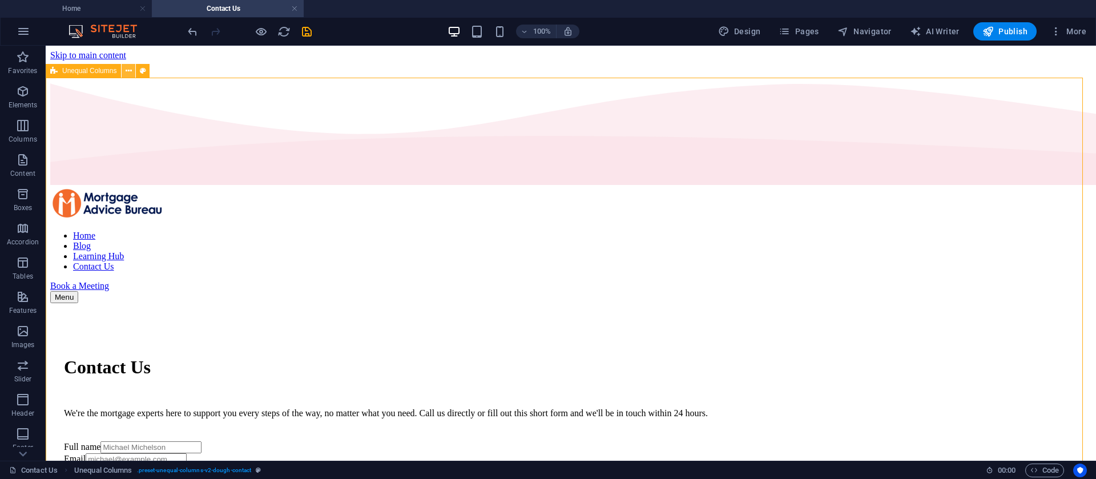
click at [128, 74] on icon at bounding box center [129, 71] width 6 height 12
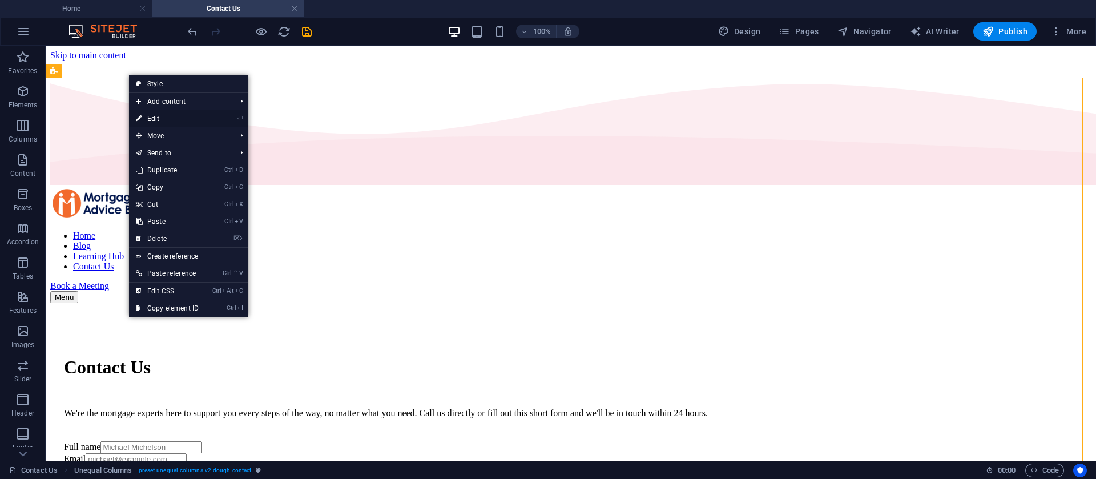
click at [155, 113] on link "⏎ Edit" at bounding box center [167, 118] width 77 height 17
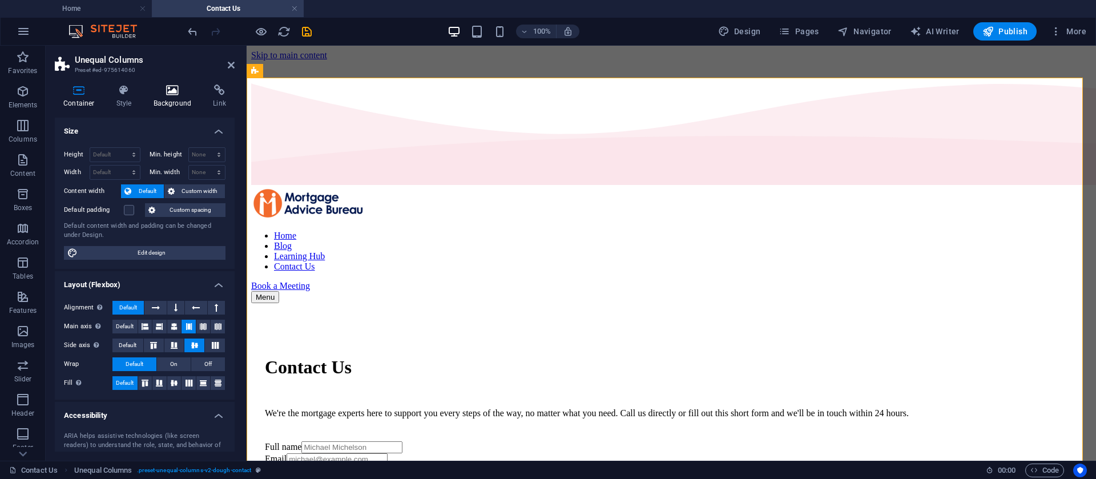
click at [162, 96] on h4 "Background" at bounding box center [175, 97] width 60 height 24
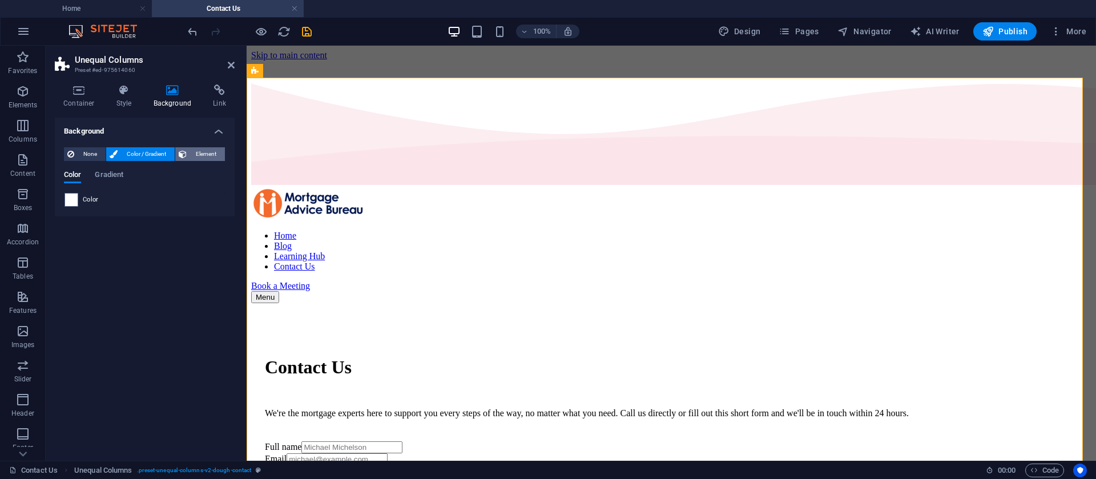
click at [196, 153] on span "Element" at bounding box center [205, 154] width 31 height 14
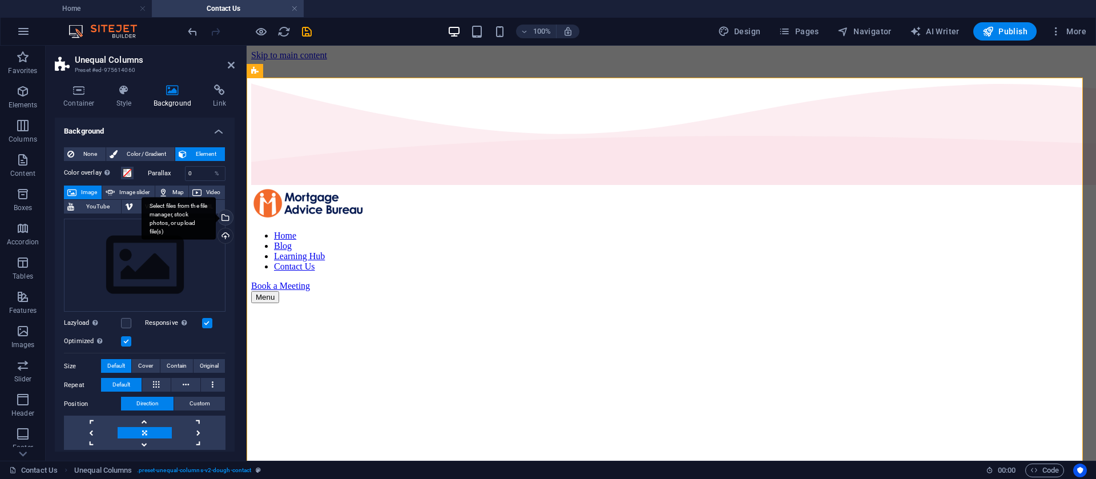
click at [223, 218] on div "Select files from the file manager, stock photos, or upload file(s)" at bounding box center [224, 218] width 17 height 17
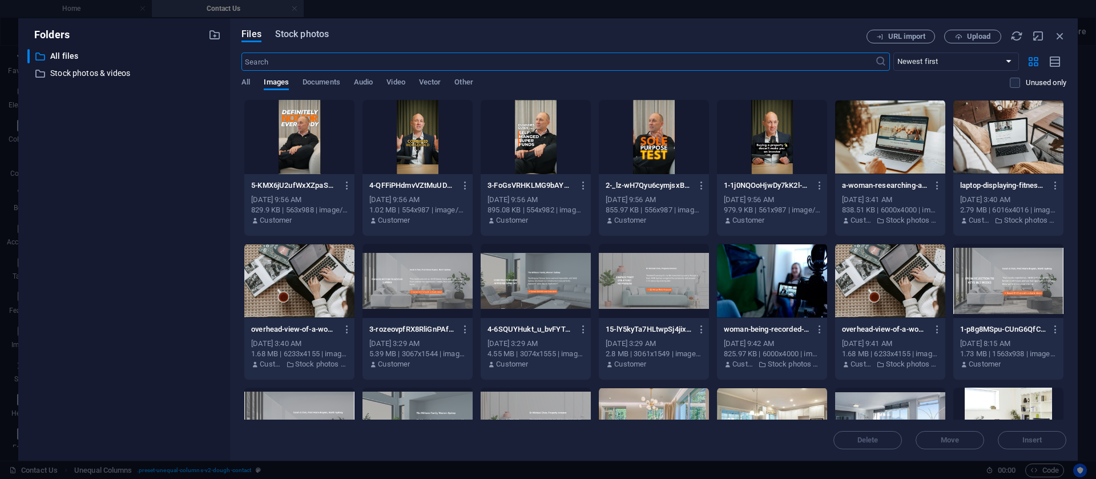
click at [312, 35] on span "Stock photos" at bounding box center [302, 34] width 54 height 14
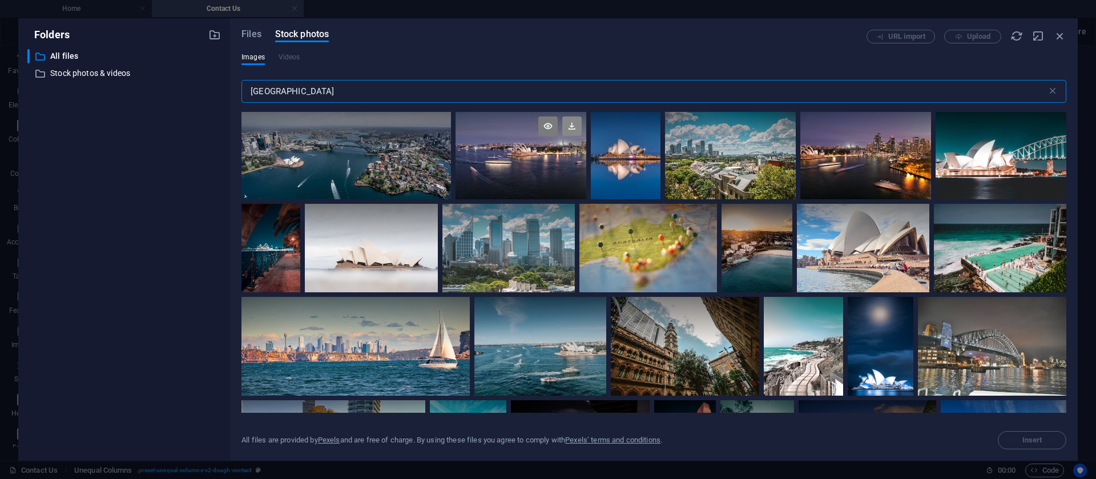
type input "[GEOGRAPHIC_DATA]"
click at [574, 127] on icon at bounding box center [571, 125] width 19 height 19
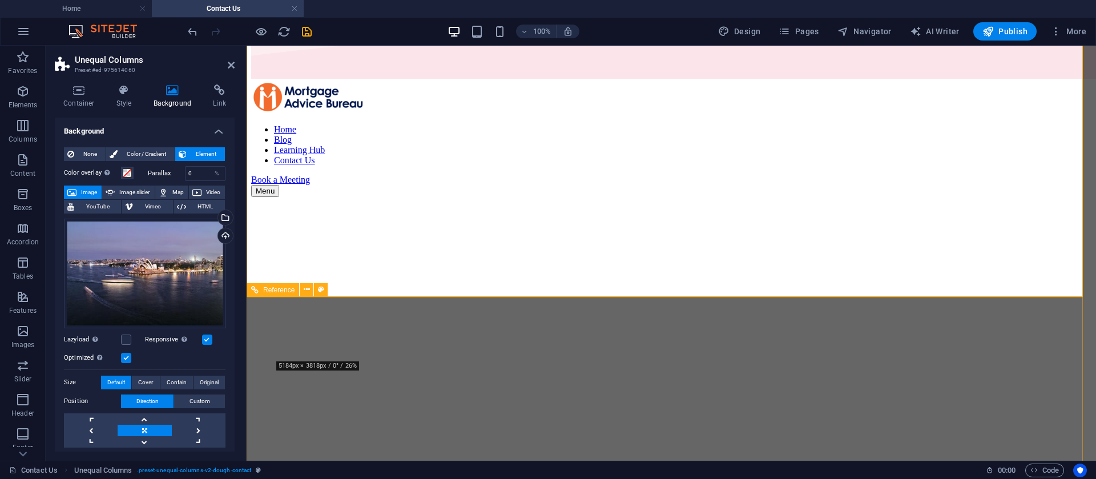
scroll to position [0, 0]
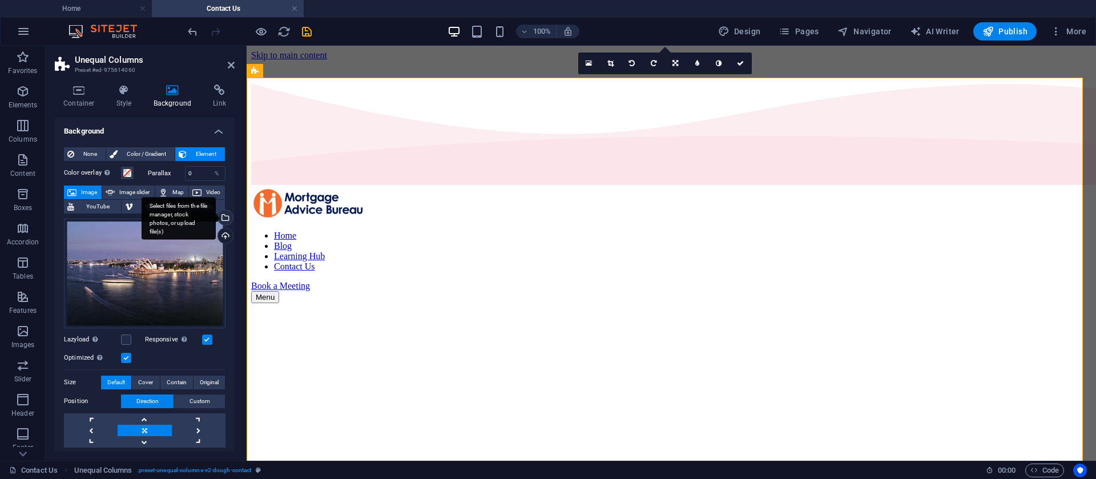
click at [222, 218] on div "Select files from the file manager, stock photos, or upload file(s)" at bounding box center [224, 218] width 17 height 17
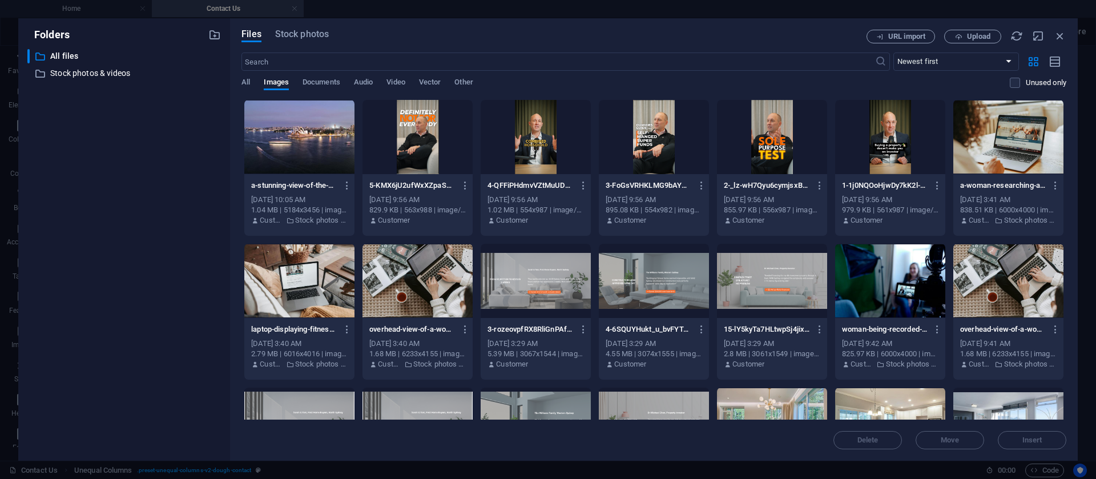
click at [315, 45] on div "Files Stock photos URL import Upload ​ Newest first Oldest first Name (A-Z) Nam…" at bounding box center [654, 240] width 825 height 420
click at [309, 35] on span "Stock photos" at bounding box center [302, 34] width 54 height 14
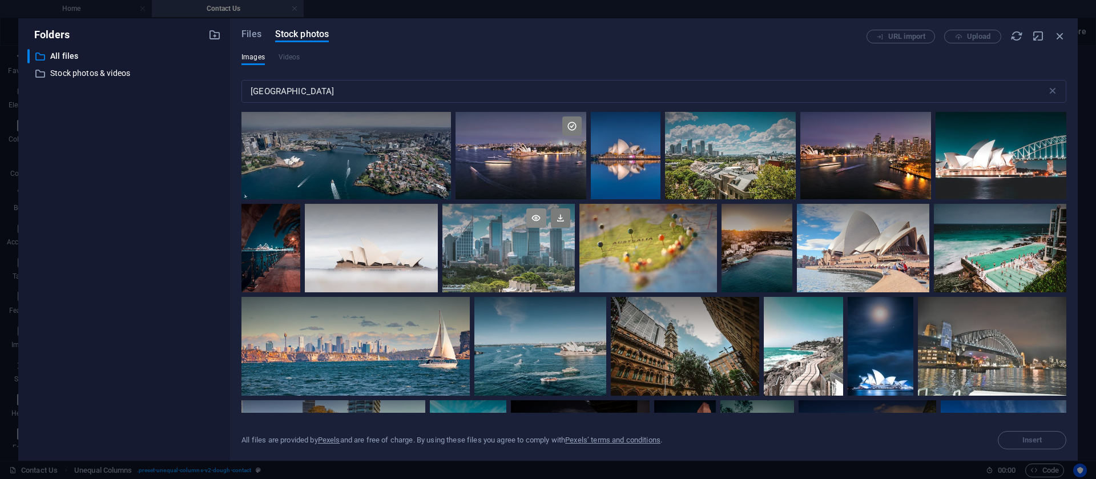
click at [537, 217] on icon at bounding box center [535, 217] width 19 height 19
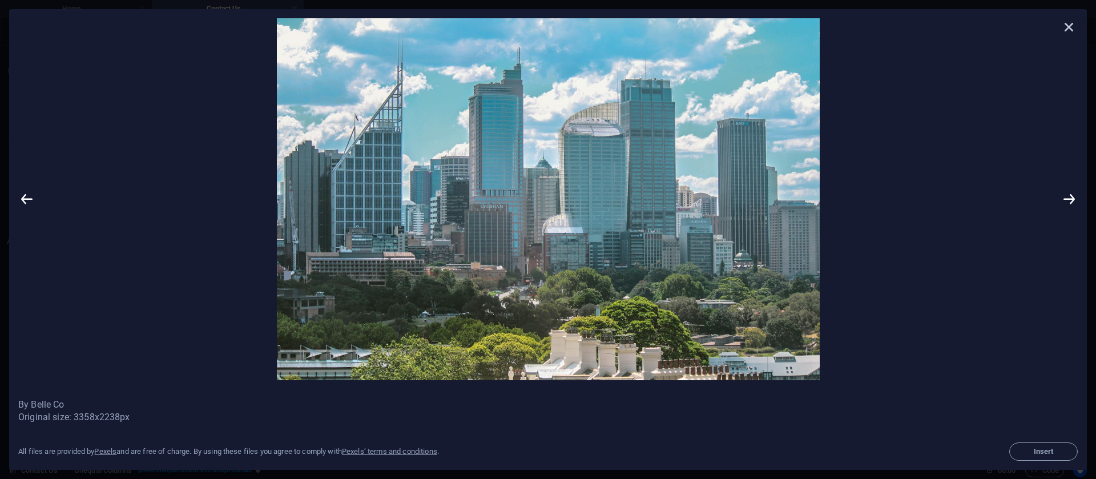
click at [1069, 28] on icon at bounding box center [1069, 26] width 17 height 17
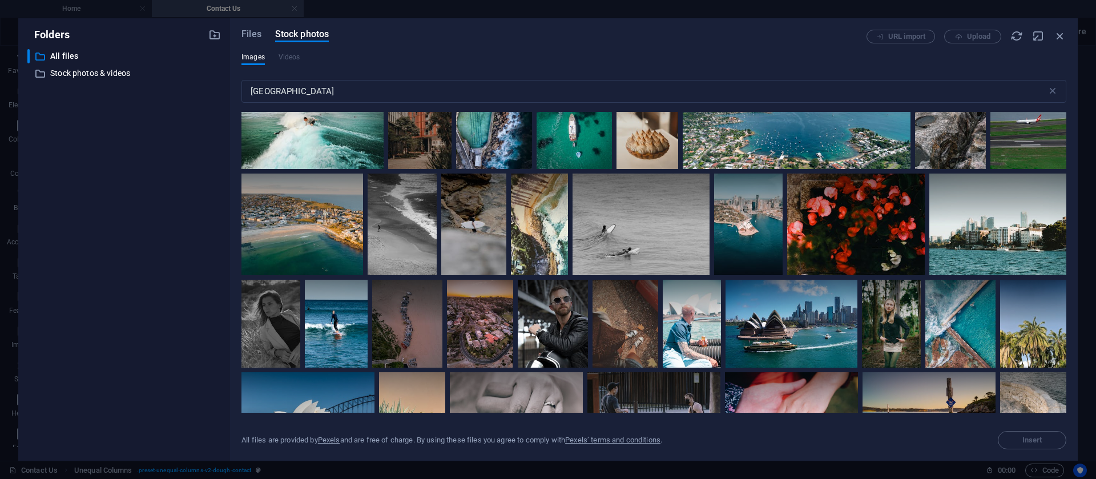
scroll to position [5139, 0]
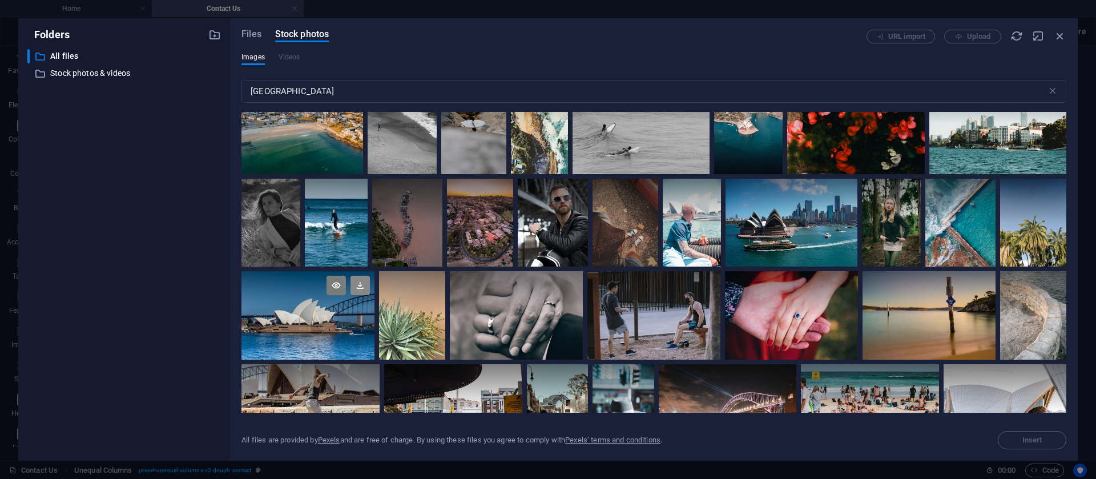
click at [358, 276] on icon at bounding box center [360, 285] width 19 height 19
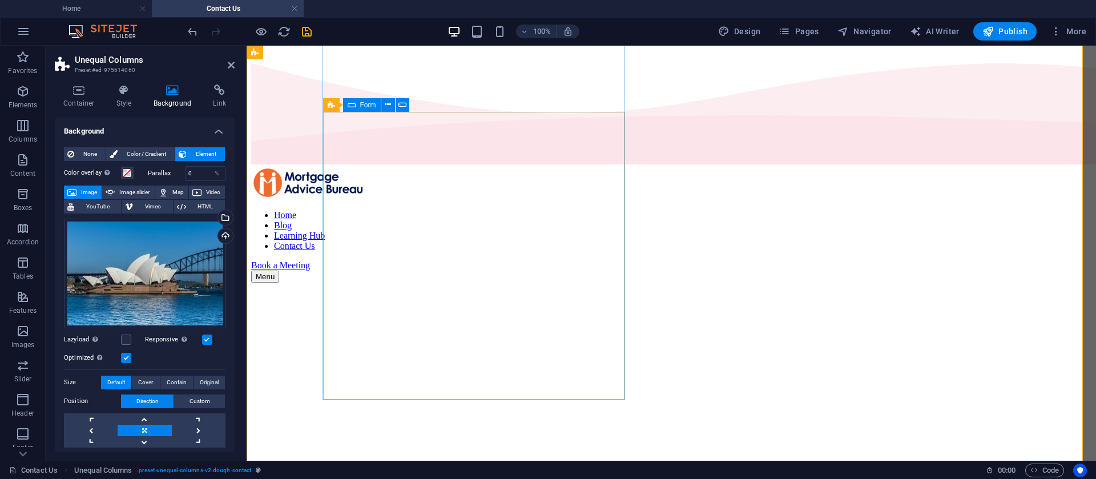
scroll to position [0, 0]
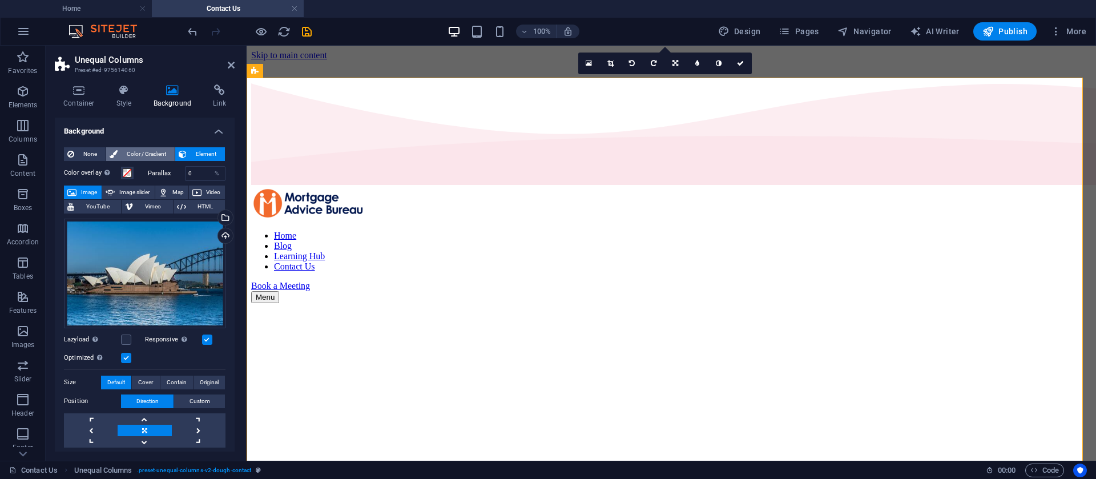
click at [130, 155] on span "Color / Gradient" at bounding box center [146, 154] width 50 height 14
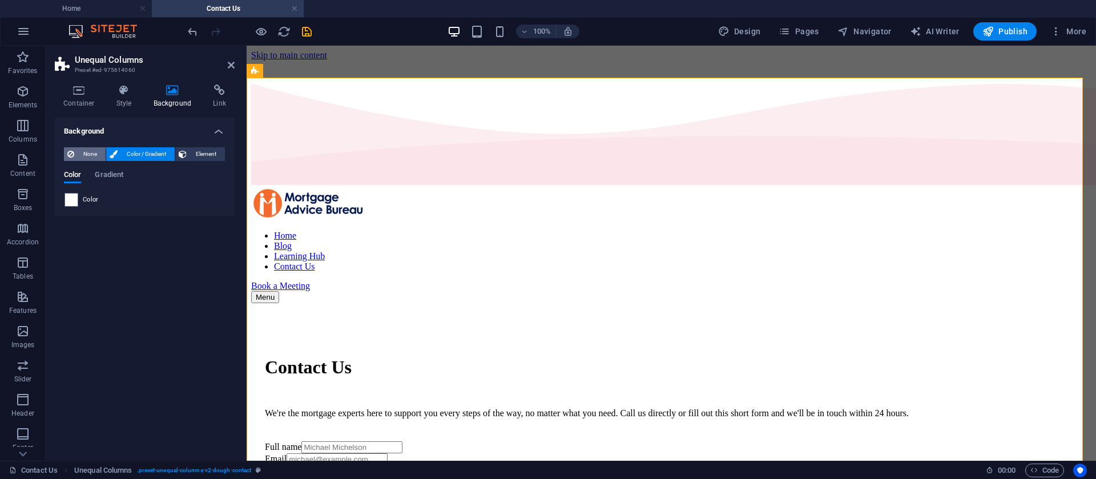
click at [80, 151] on span "None" at bounding box center [90, 154] width 25 height 14
click at [150, 153] on span "Color / Gradient" at bounding box center [146, 154] width 50 height 14
click at [84, 203] on span "Color" at bounding box center [91, 199] width 16 height 9
click at [232, 62] on icon at bounding box center [231, 65] width 7 height 9
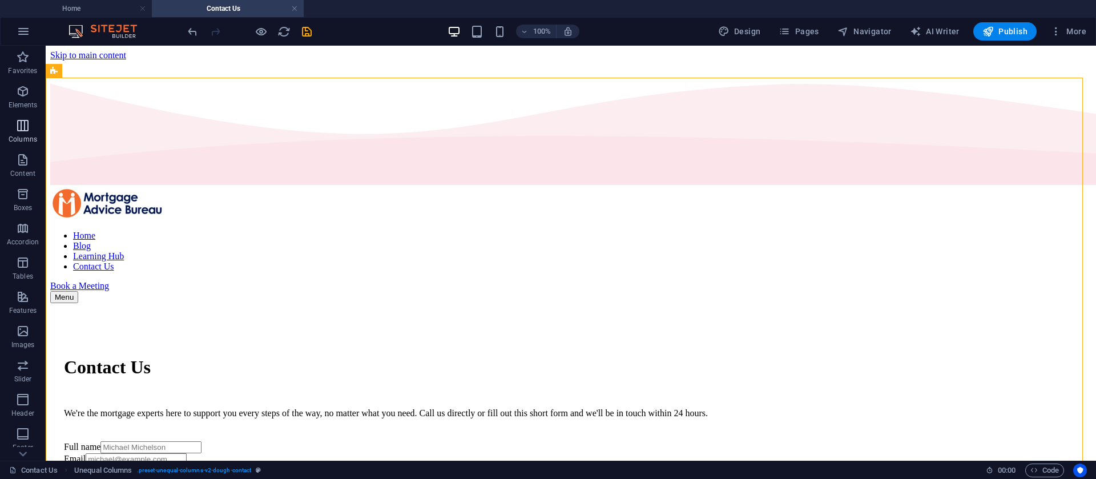
click at [23, 120] on icon "button" at bounding box center [23, 126] width 14 height 14
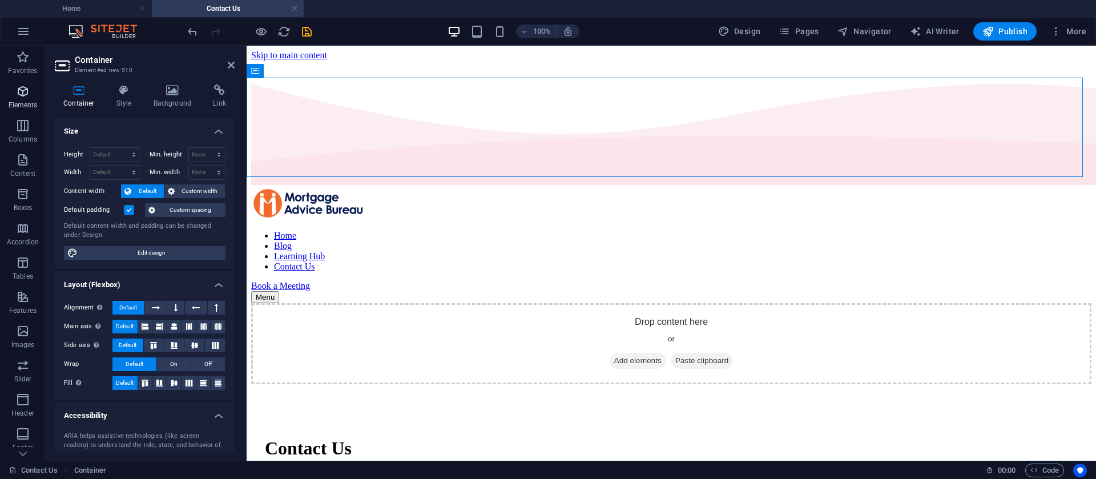
click at [24, 102] on p "Elements" at bounding box center [23, 104] width 29 height 9
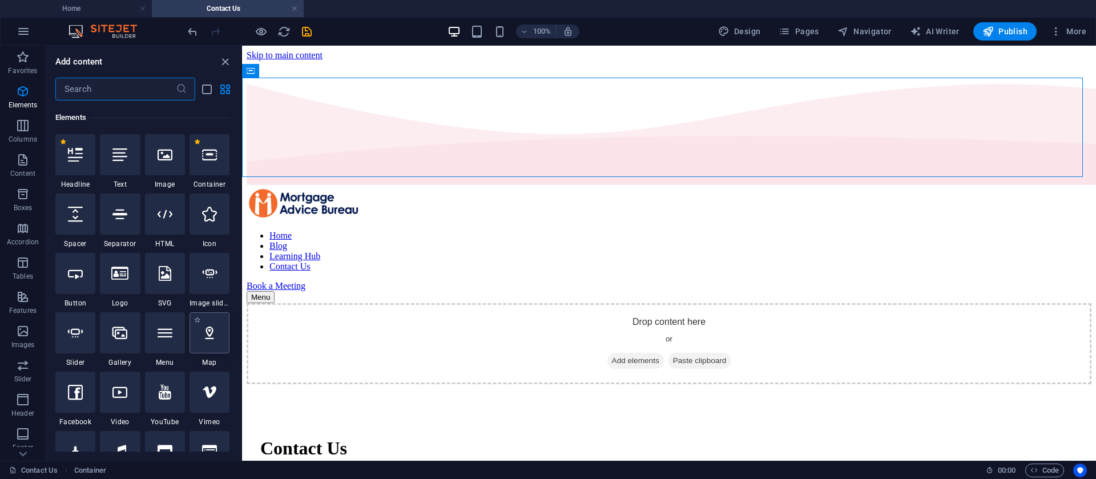
scroll to position [122, 0]
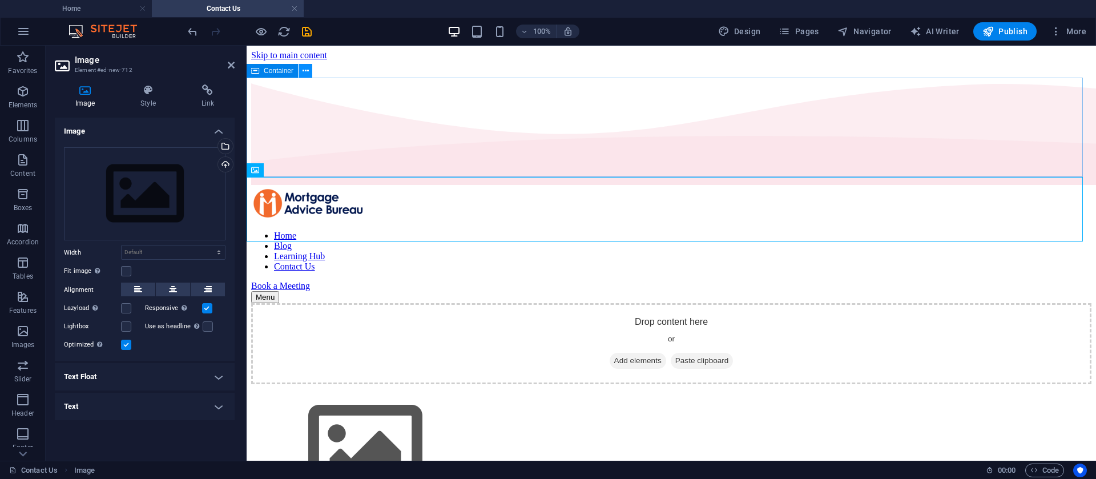
click at [304, 69] on icon at bounding box center [306, 71] width 6 height 12
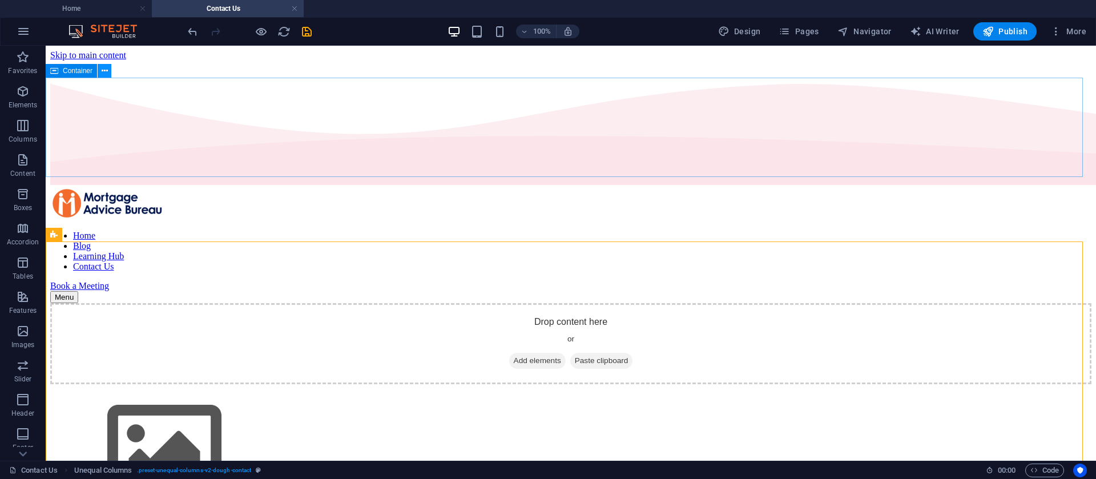
click at [104, 66] on icon at bounding box center [105, 71] width 6 height 12
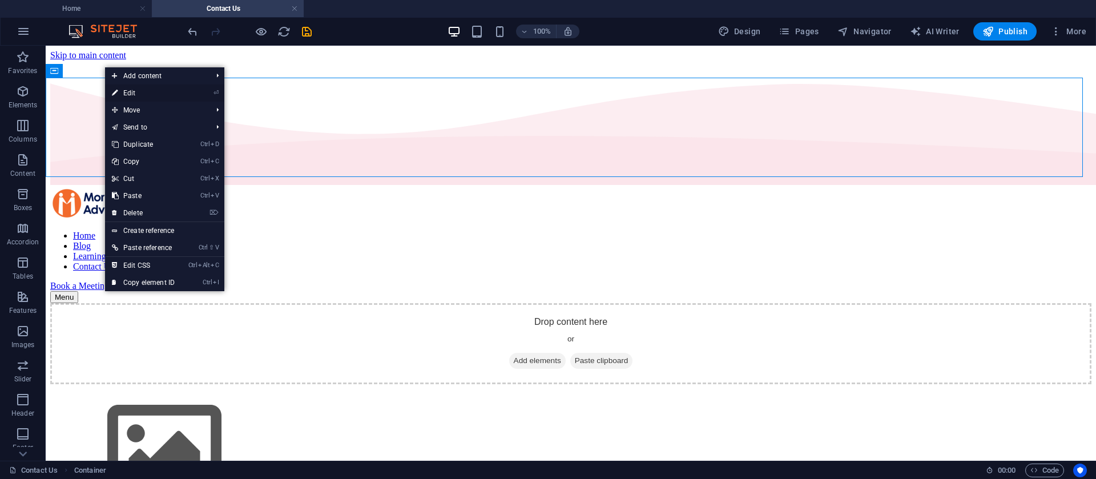
click at [196, 94] on li "⏎ Edit" at bounding box center [164, 93] width 119 height 17
click at [198, 87] on li "⏎ Edit" at bounding box center [164, 93] width 119 height 17
click at [126, 93] on link "⏎ Edit" at bounding box center [143, 93] width 77 height 17
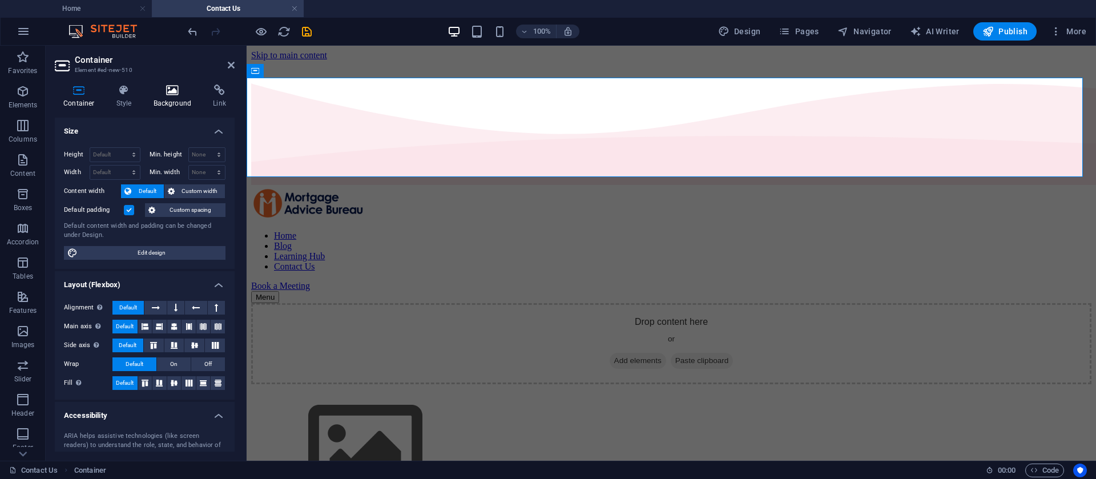
click at [163, 95] on icon at bounding box center [172, 90] width 55 height 11
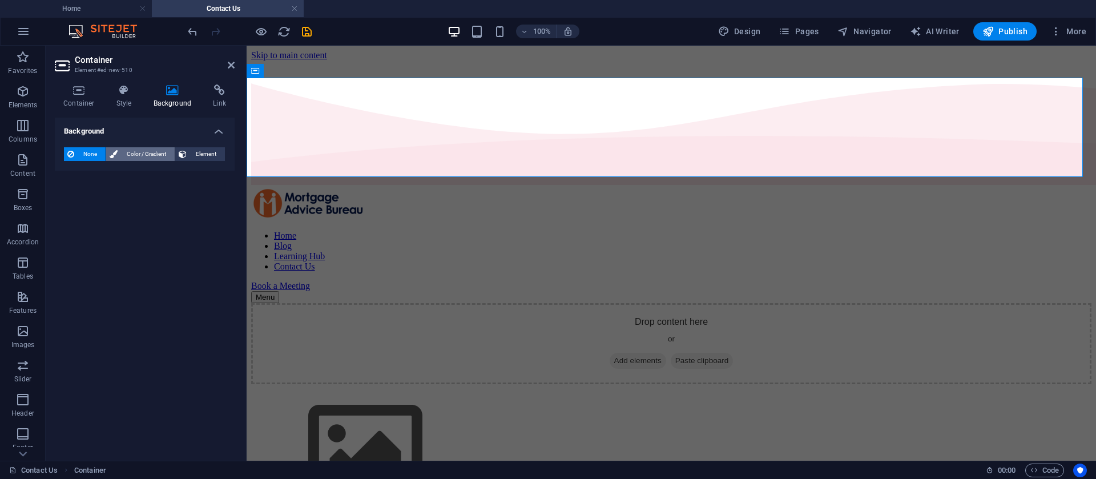
click at [148, 158] on span "Color / Gradient" at bounding box center [146, 154] width 50 height 14
click at [201, 153] on span "Element" at bounding box center [205, 154] width 31 height 14
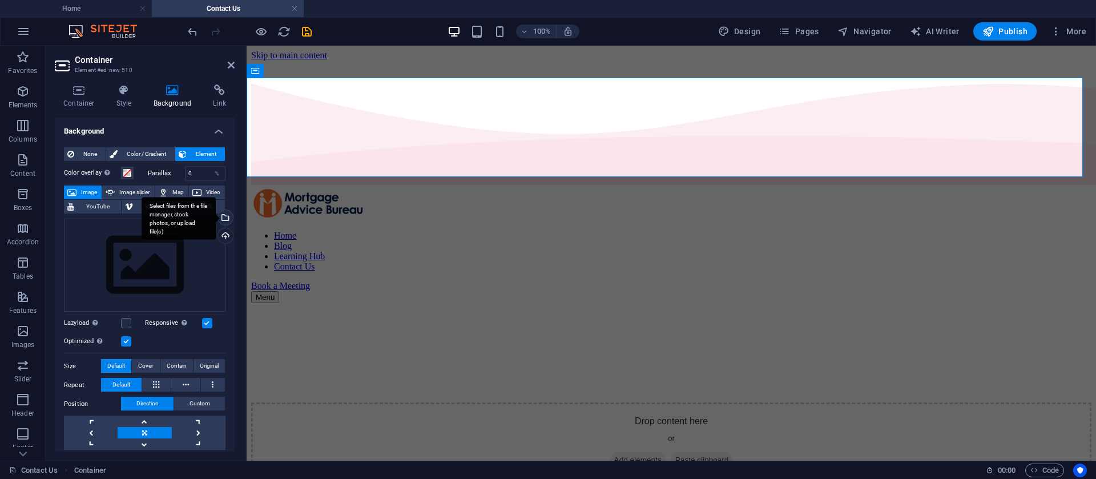
click at [224, 219] on div "Select files from the file manager, stock photos, or upload file(s)" at bounding box center [224, 218] width 17 height 17
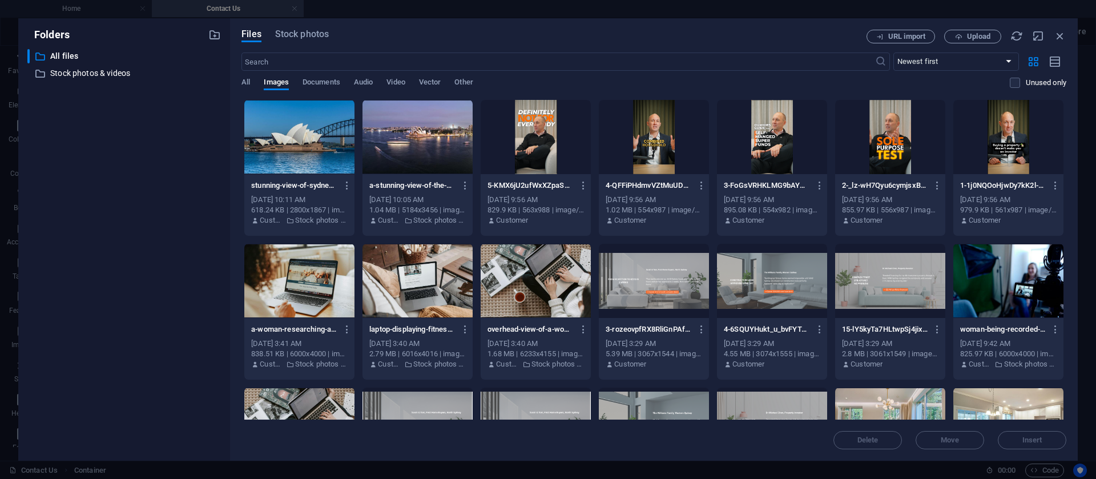
click at [433, 128] on div at bounding box center [418, 137] width 110 height 74
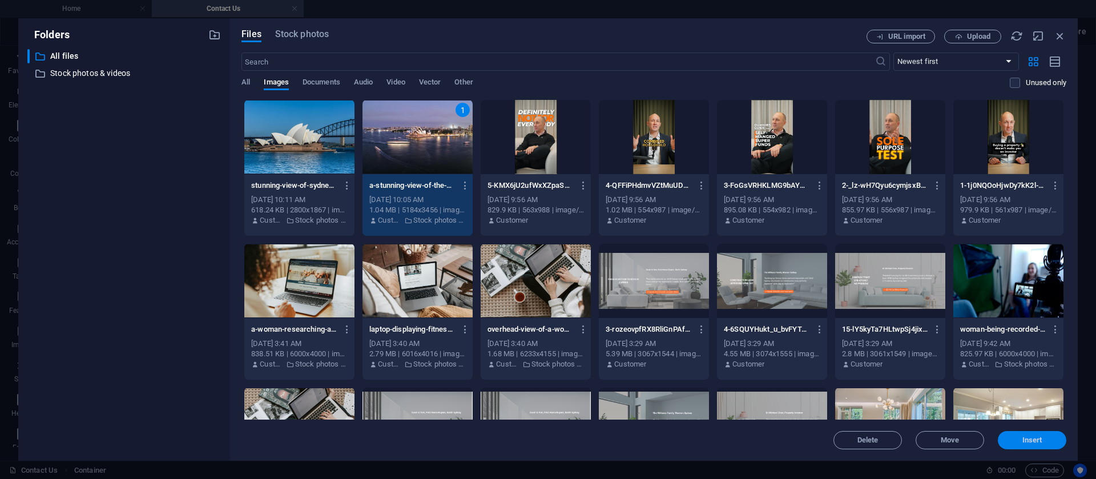
click at [1024, 434] on button "Insert" at bounding box center [1032, 440] width 69 height 18
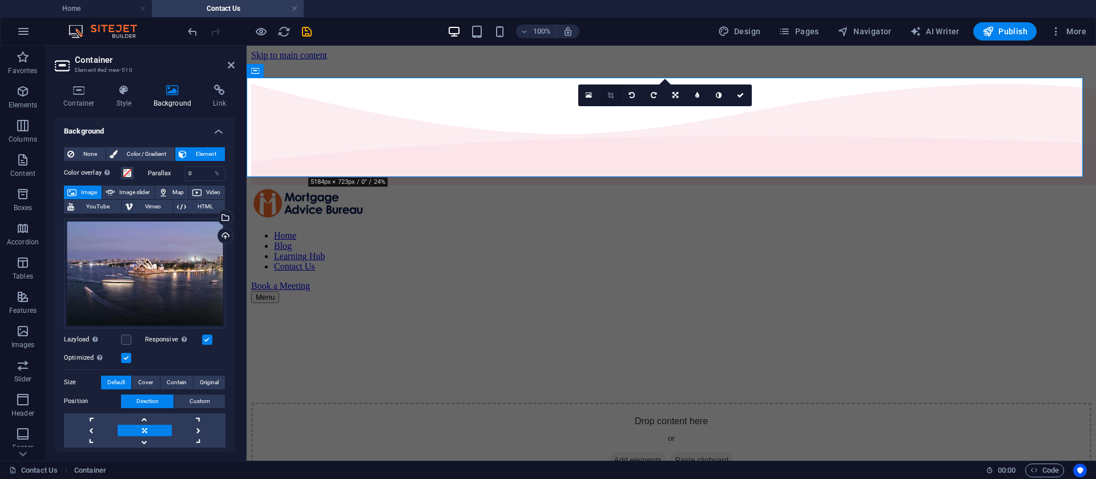
click at [610, 96] on icon at bounding box center [610, 95] width 6 height 7
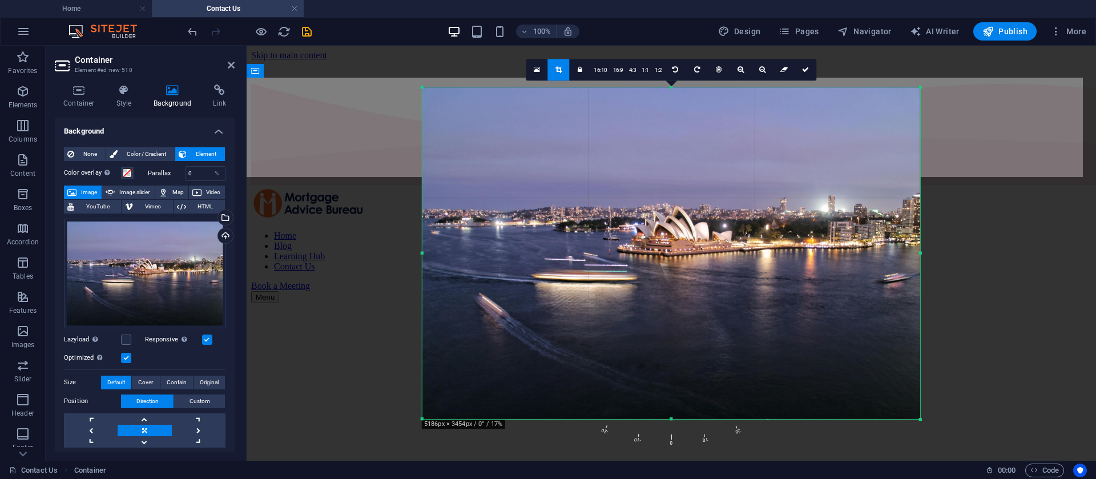
click at [815, 140] on div at bounding box center [672, 253] width 498 height 332
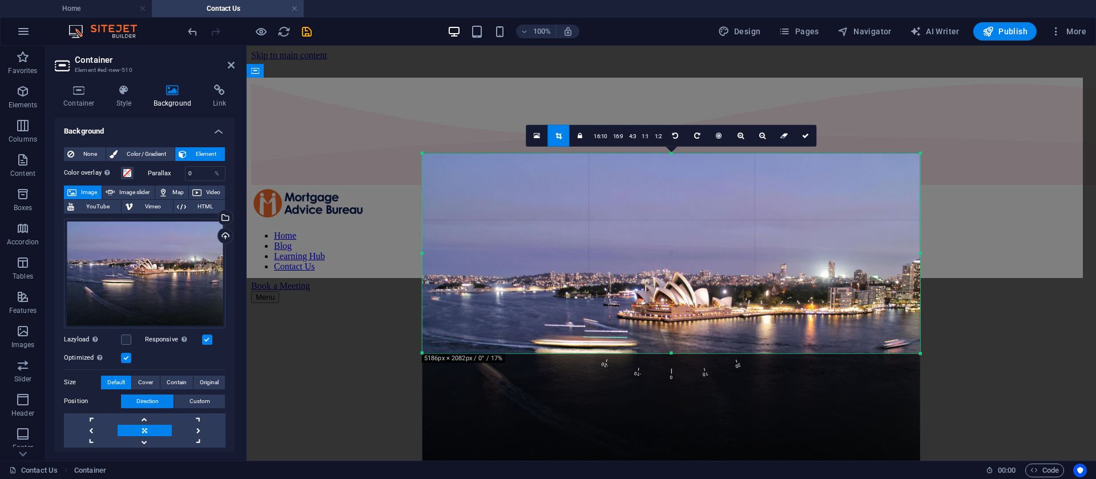
drag, startPoint x: 674, startPoint y: 419, endPoint x: 675, endPoint y: 287, distance: 131.9
click at [675, 287] on div "180 170 160 150 140 130 120 110 100 90 80 70 60 50 40 30 20 10 0 -10 -20 -30 -4…" at bounding box center [672, 253] width 498 height 200
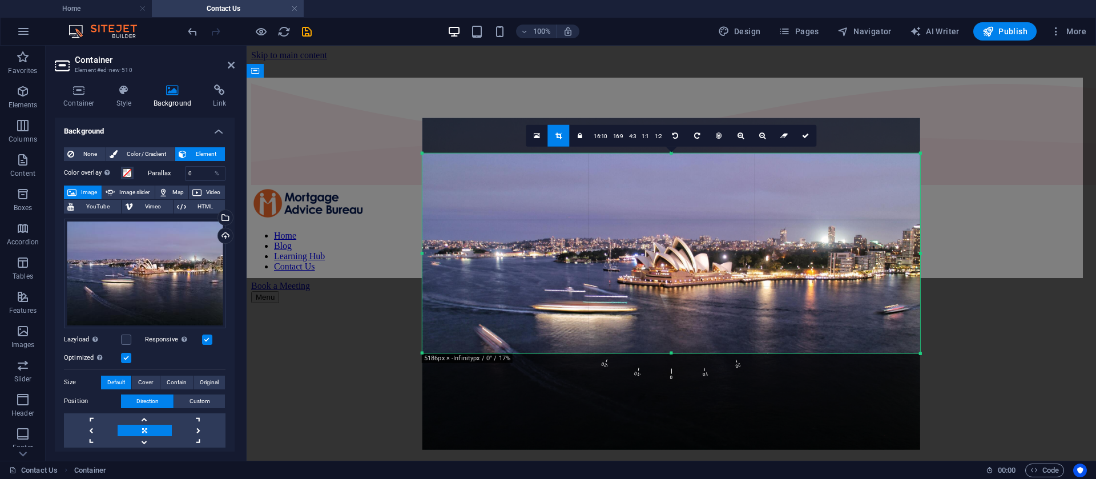
drag, startPoint x: 699, startPoint y: 291, endPoint x: 701, endPoint y: 256, distance: 34.9
click at [701, 256] on div at bounding box center [672, 284] width 498 height 332
click at [808, 144] on link at bounding box center [806, 135] width 22 height 22
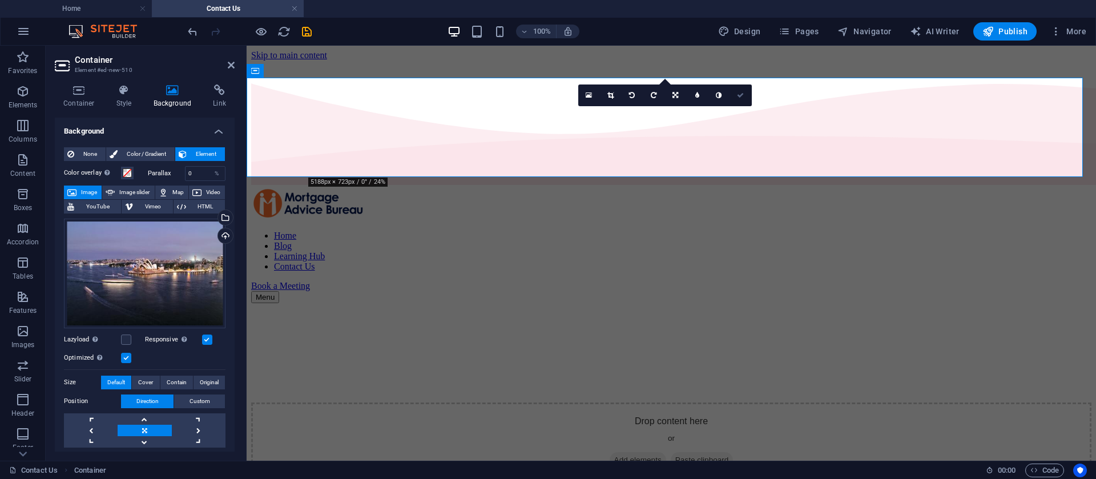
click at [746, 94] on link at bounding box center [741, 96] width 22 height 22
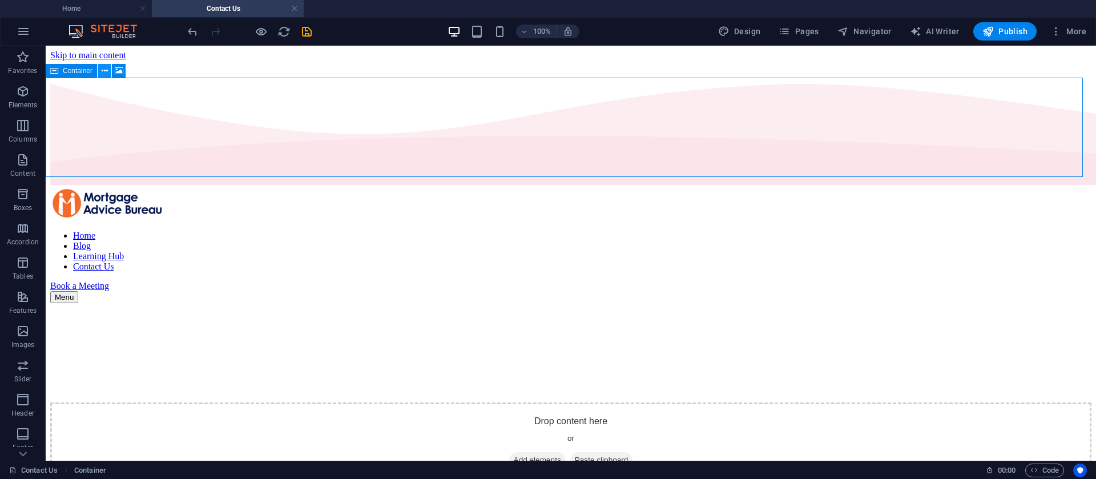
click at [107, 71] on icon at bounding box center [105, 71] width 6 height 12
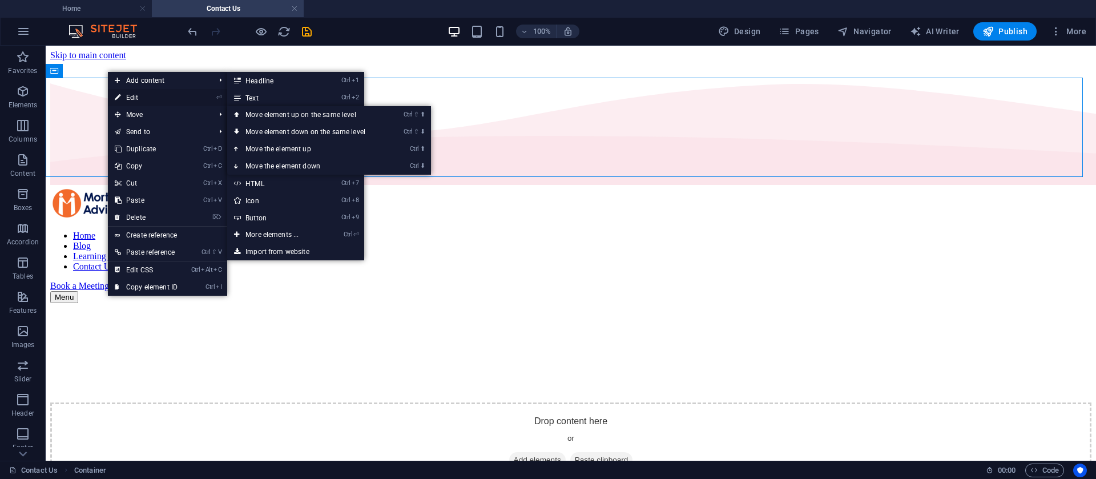
click at [141, 101] on link "⏎ Edit" at bounding box center [146, 97] width 77 height 17
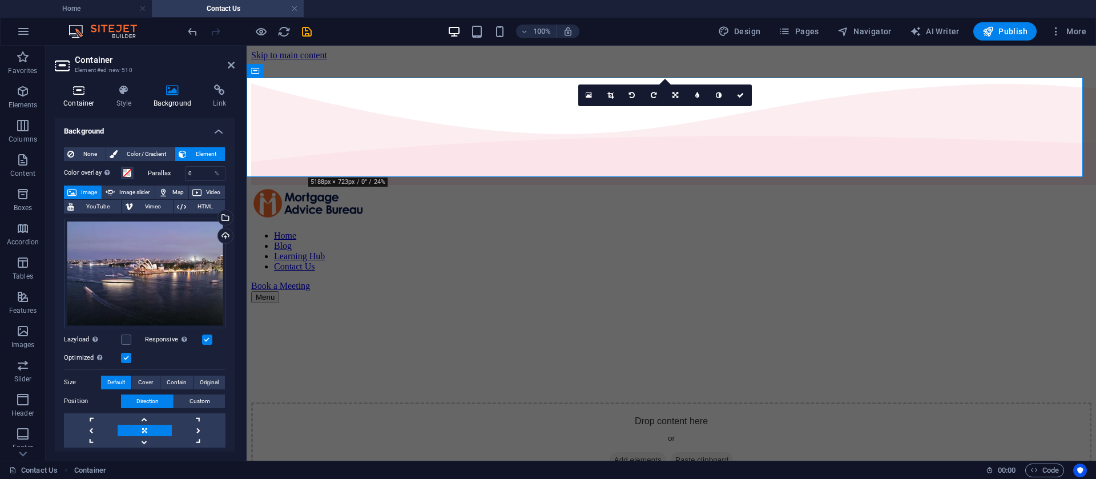
click at [80, 97] on h4 "Container" at bounding box center [81, 97] width 53 height 24
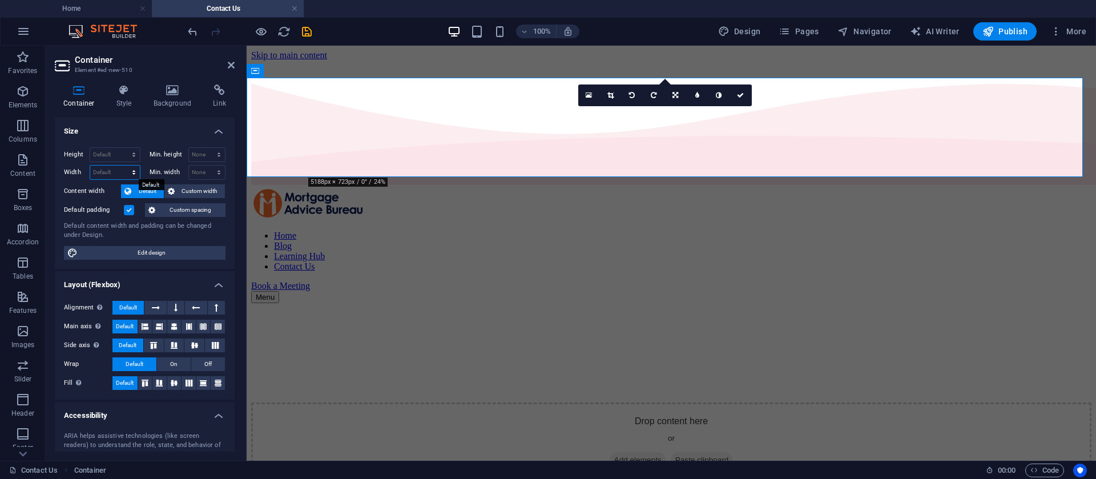
click at [108, 172] on select "Default px rem % em vh vw" at bounding box center [115, 173] width 50 height 14
click at [107, 150] on select "Default px rem % vh vw" at bounding box center [115, 155] width 50 height 14
select select "px"
click at [122, 148] on select "Default px rem % vh vw" at bounding box center [115, 155] width 50 height 14
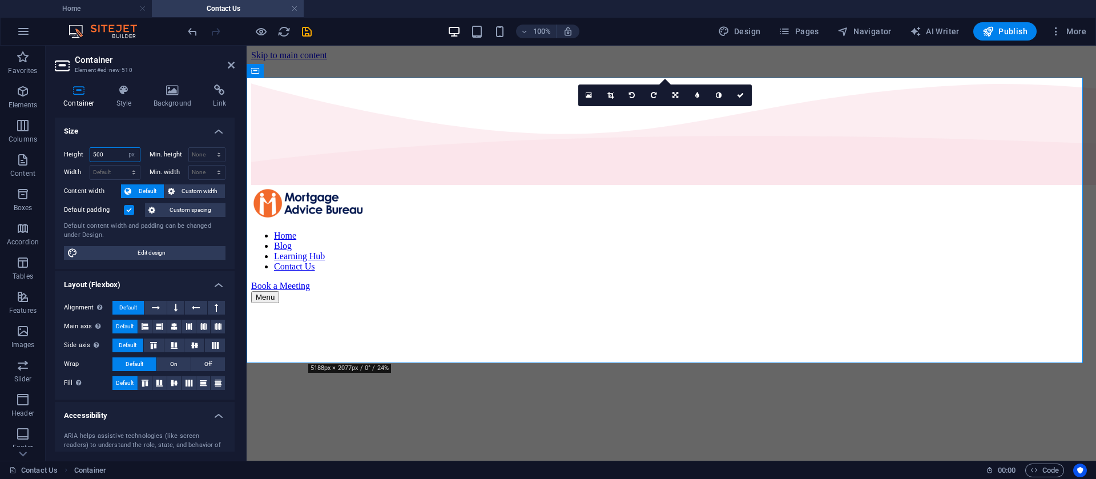
click at [108, 157] on input "500" at bounding box center [115, 155] width 50 height 14
type input "300"
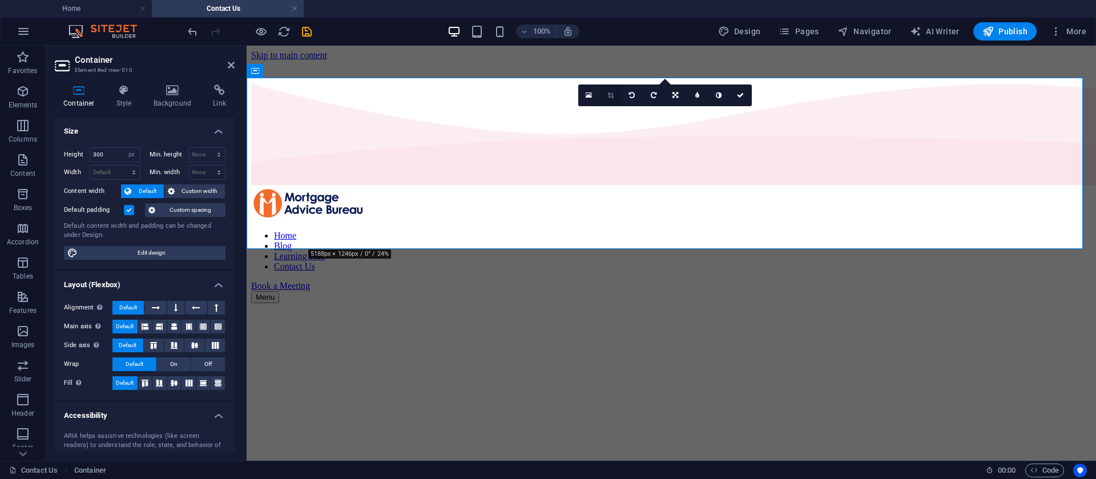
click at [606, 92] on link at bounding box center [611, 96] width 22 height 22
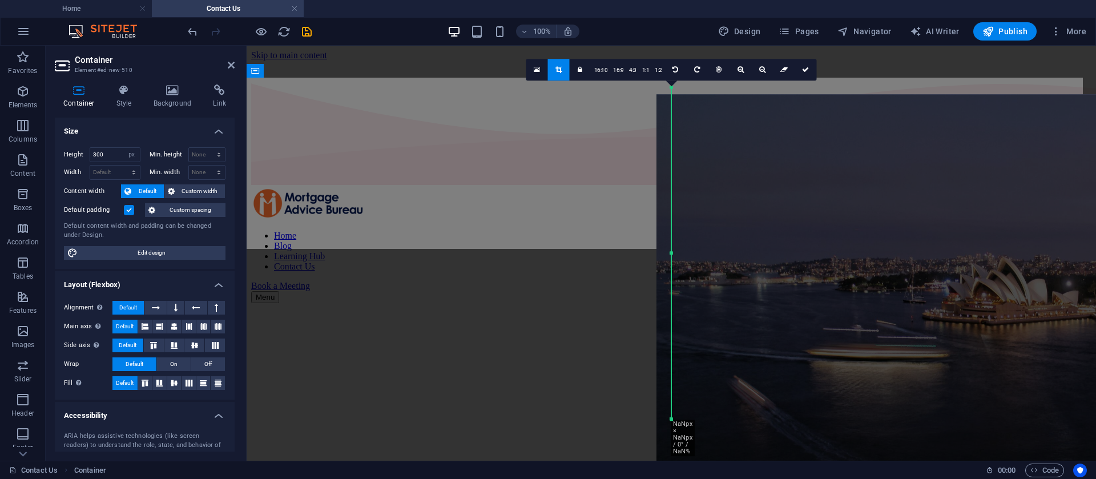
drag, startPoint x: 774, startPoint y: 178, endPoint x: 760, endPoint y: 178, distance: 13.7
click at [760, 179] on div at bounding box center [996, 320] width 679 height 453
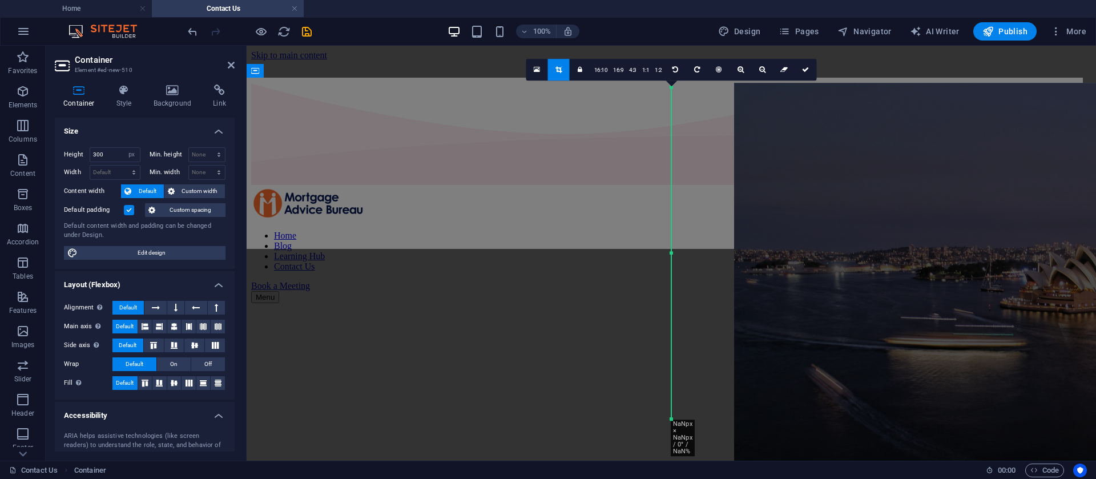
drag, startPoint x: 693, startPoint y: 311, endPoint x: 769, endPoint y: 307, distance: 76.6
click at [769, 307] on div at bounding box center [1073, 309] width 679 height 453
click at [536, 113] on div "Drag here to replace the existing content. Press “Ctrl” if you want to create a…" at bounding box center [672, 253] width 850 height 415
click at [810, 74] on link at bounding box center [806, 70] width 22 height 22
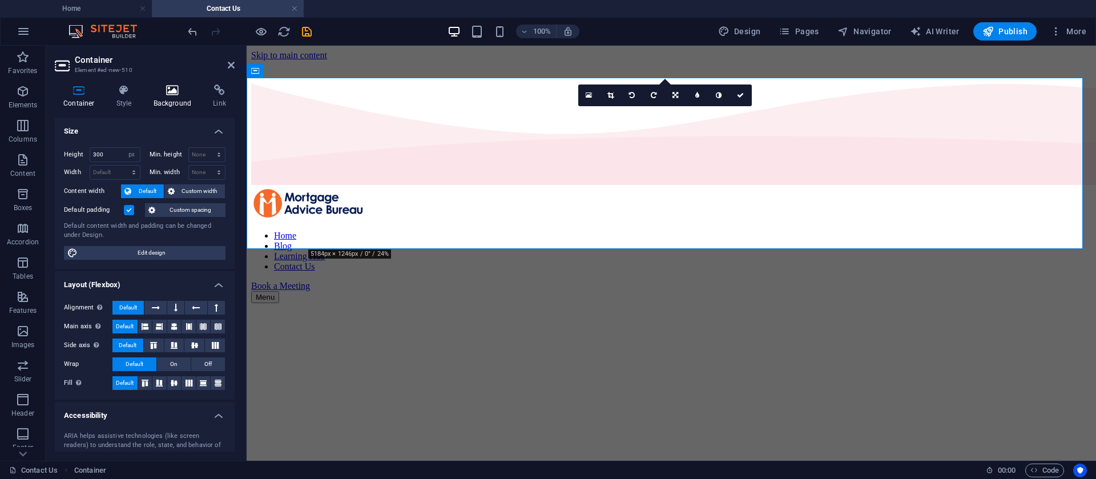
click at [172, 91] on icon at bounding box center [172, 90] width 55 height 11
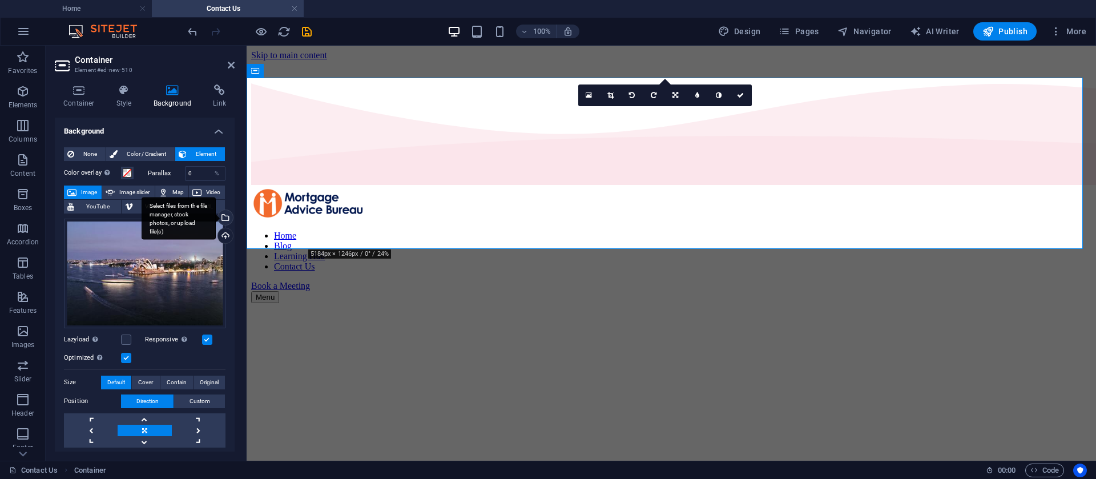
click at [223, 219] on div "Select files from the file manager, stock photos, or upload file(s)" at bounding box center [224, 218] width 17 height 17
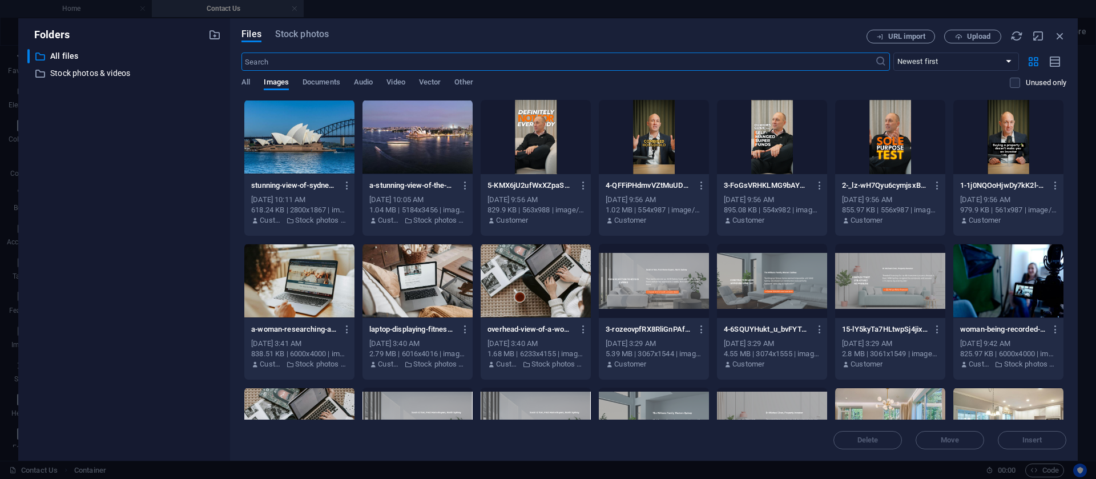
click at [305, 27] on div "Files Stock photos URL import Upload ​ Newest first Oldest first Name (A-Z) Nam…" at bounding box center [654, 239] width 848 height 442
click at [322, 38] on span "Stock photos" at bounding box center [302, 34] width 54 height 14
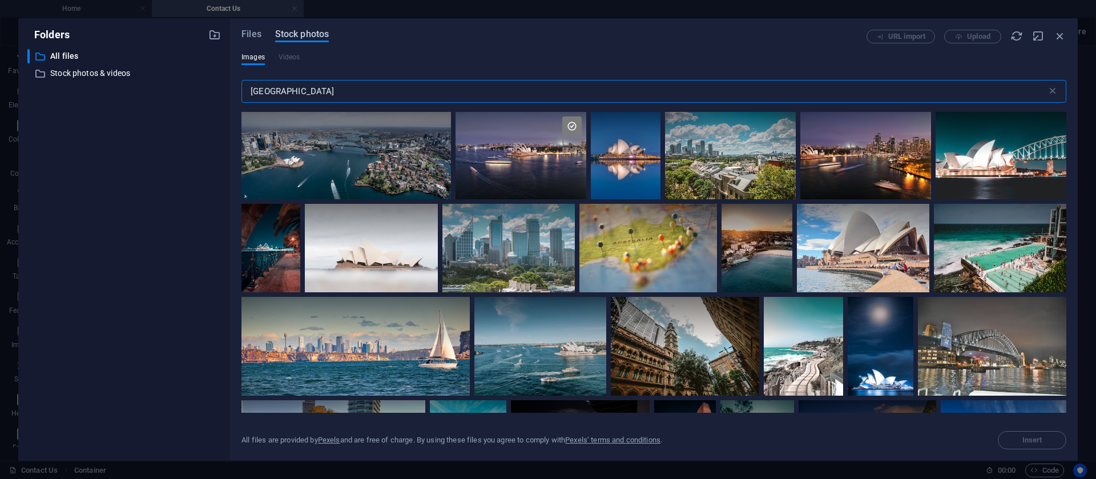
click at [313, 33] on span "Stock photos" at bounding box center [302, 34] width 54 height 14
click at [451, 307] on icon at bounding box center [455, 310] width 19 height 19
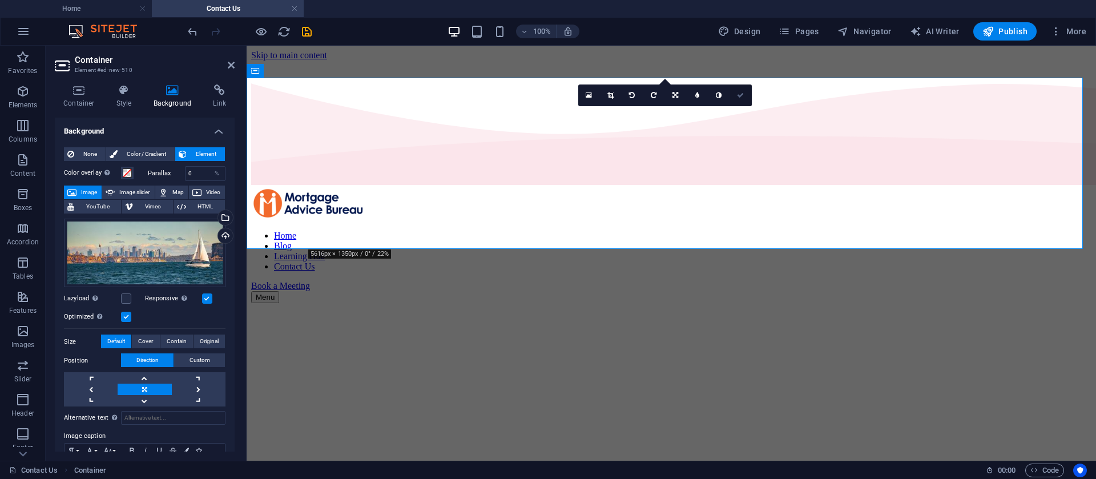
click at [735, 90] on link at bounding box center [741, 96] width 22 height 22
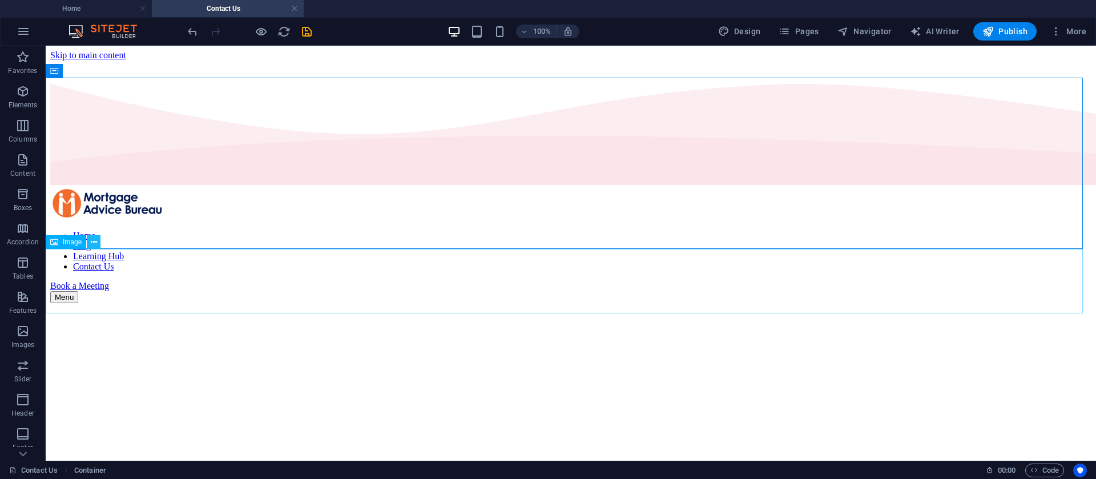
click at [98, 245] on button at bounding box center [94, 242] width 14 height 14
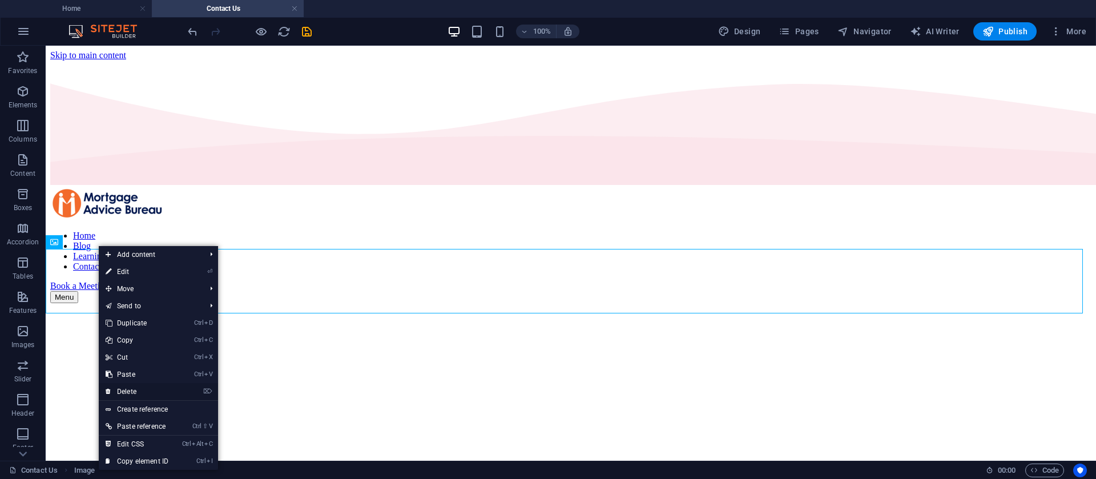
click at [136, 391] on link "⌦ Delete" at bounding box center [137, 391] width 77 height 17
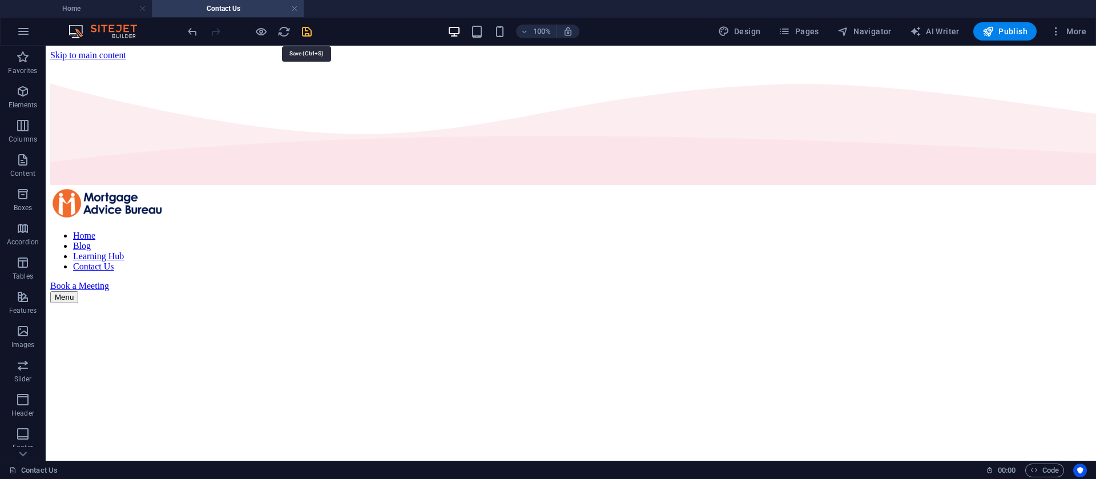
click at [311, 31] on icon "save" at bounding box center [306, 31] width 13 height 13
checkbox input "false"
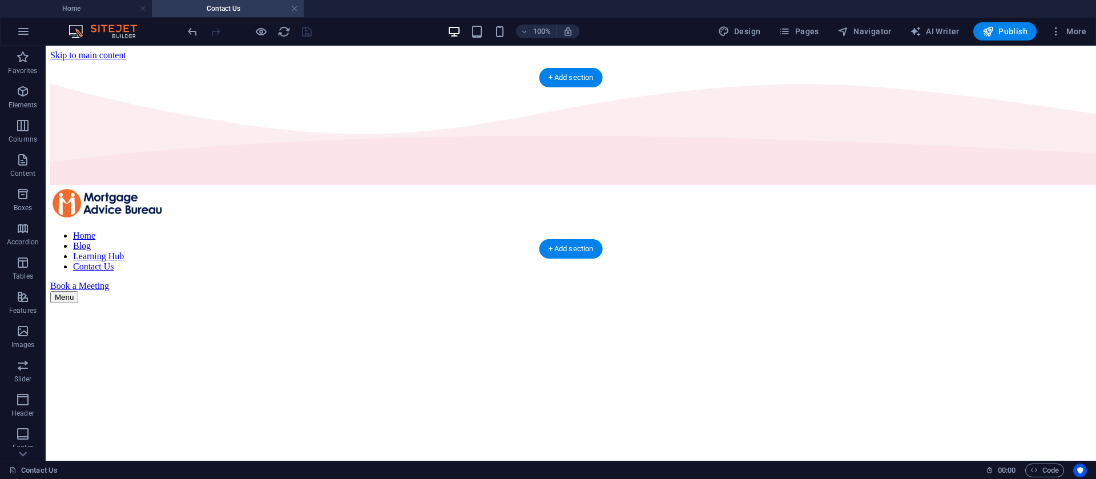
click at [82, 303] on figure at bounding box center [570, 303] width 1041 height 0
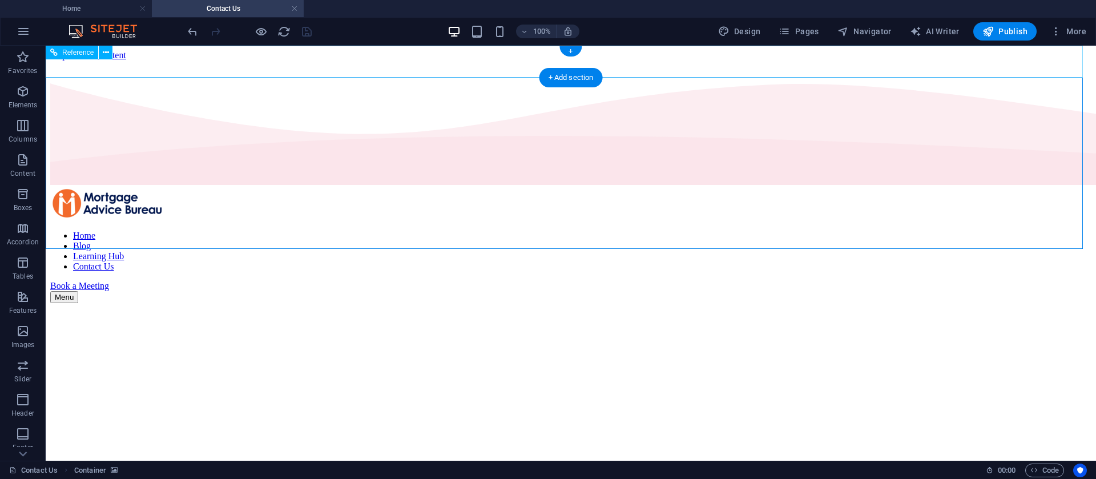
click at [50, 187] on div "Home Blog Learning Hub Contact Us Book a Meeting Menu" at bounding box center [570, 245] width 1041 height 116
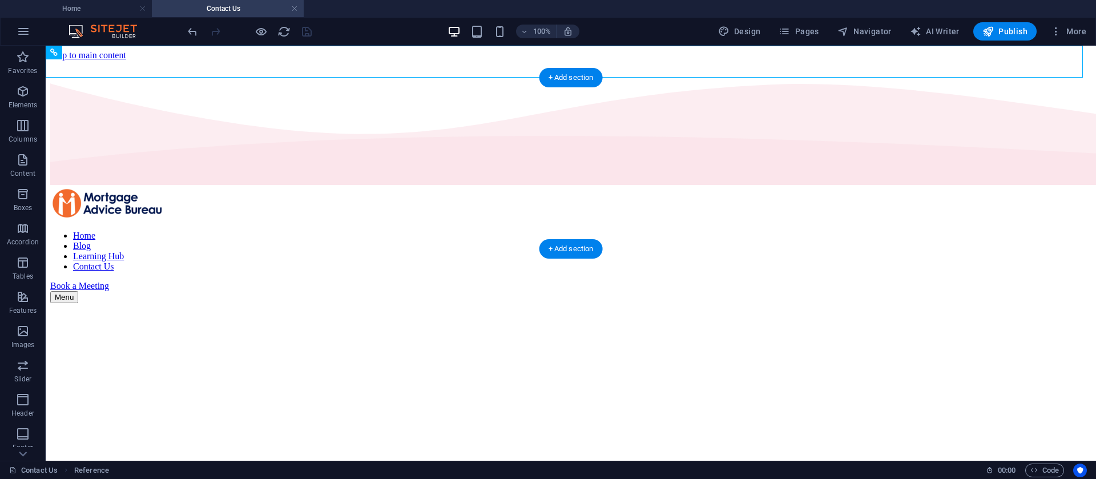
click at [65, 303] on figure at bounding box center [570, 303] width 1041 height 0
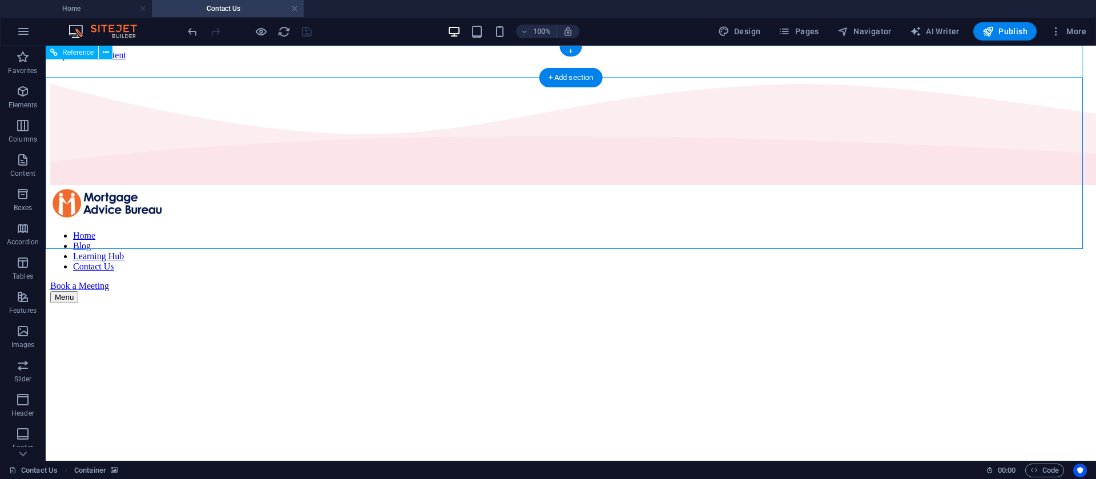
click at [59, 187] on div "Home Blog Learning Hub Contact Us Book a Meeting Menu" at bounding box center [570, 245] width 1041 height 116
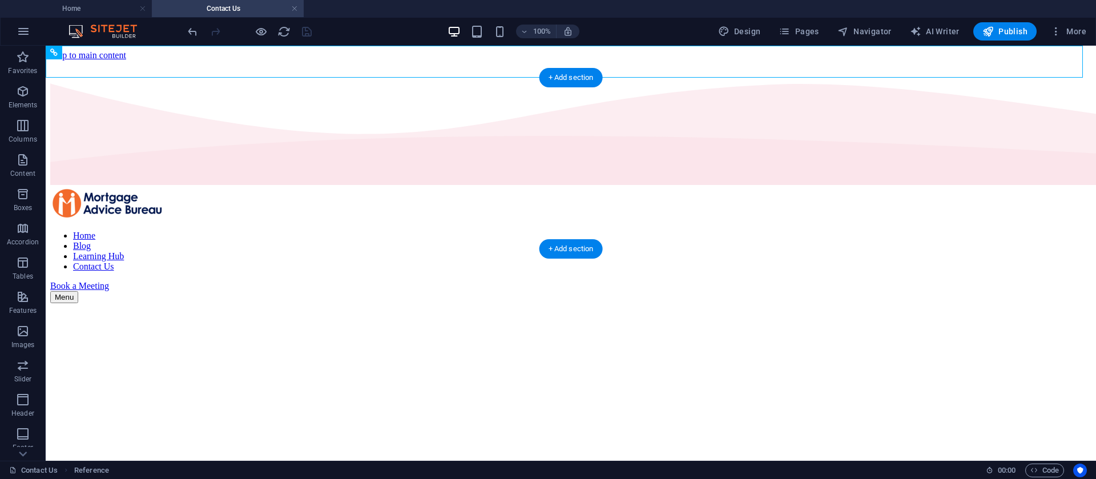
click at [126, 303] on figure at bounding box center [570, 303] width 1041 height 0
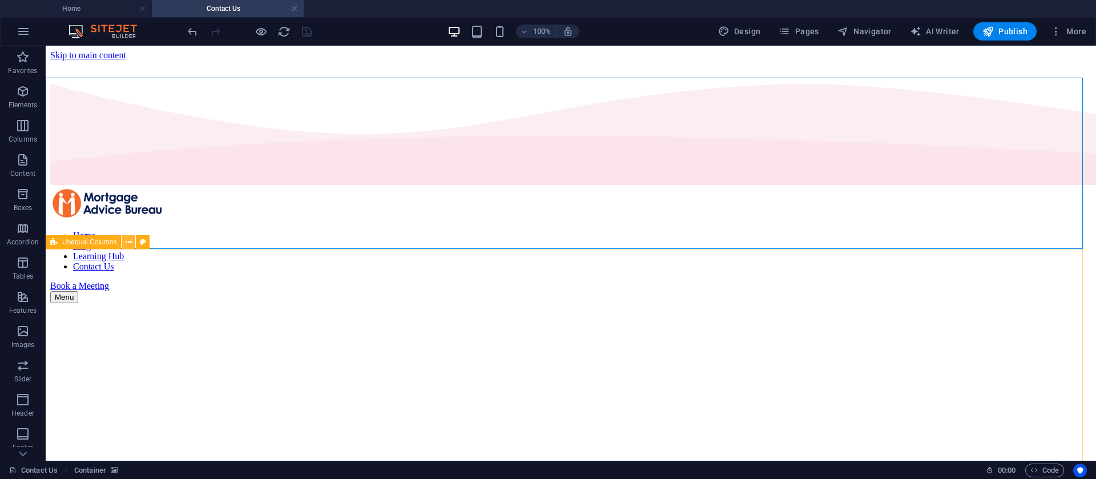
click at [130, 242] on icon at bounding box center [129, 242] width 6 height 12
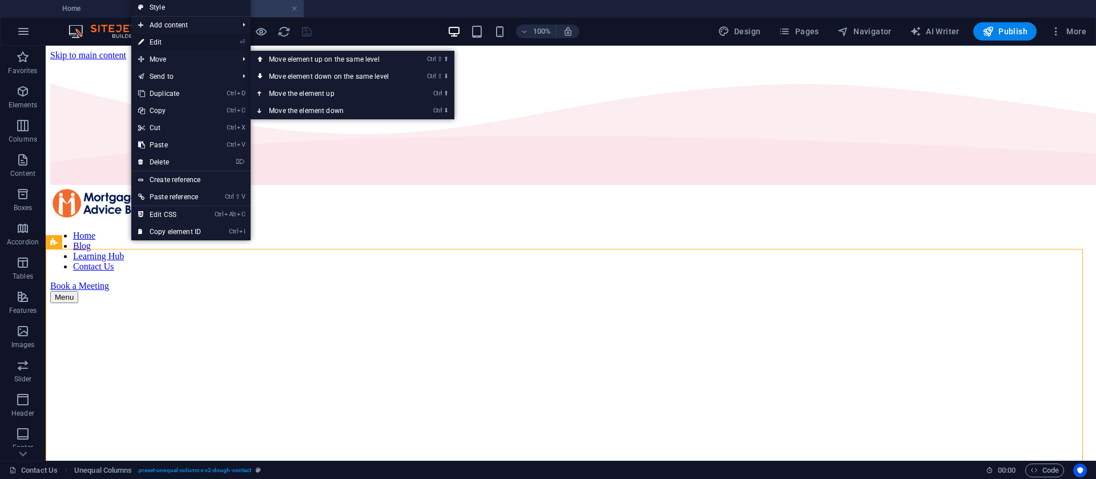
click at [170, 43] on link "⏎ Edit" at bounding box center [169, 42] width 77 height 17
select select "%"
select select "rem"
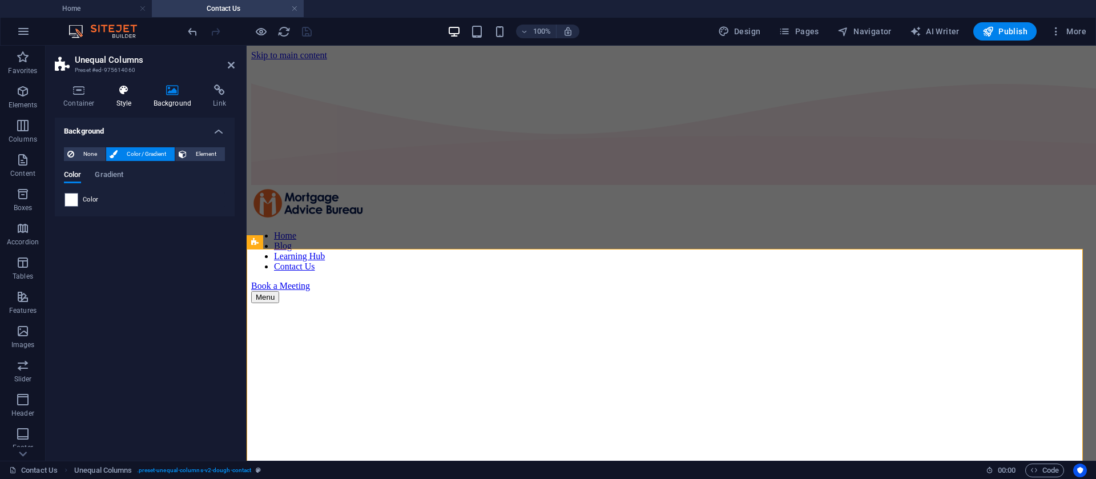
click at [119, 99] on h4 "Style" at bounding box center [126, 97] width 37 height 24
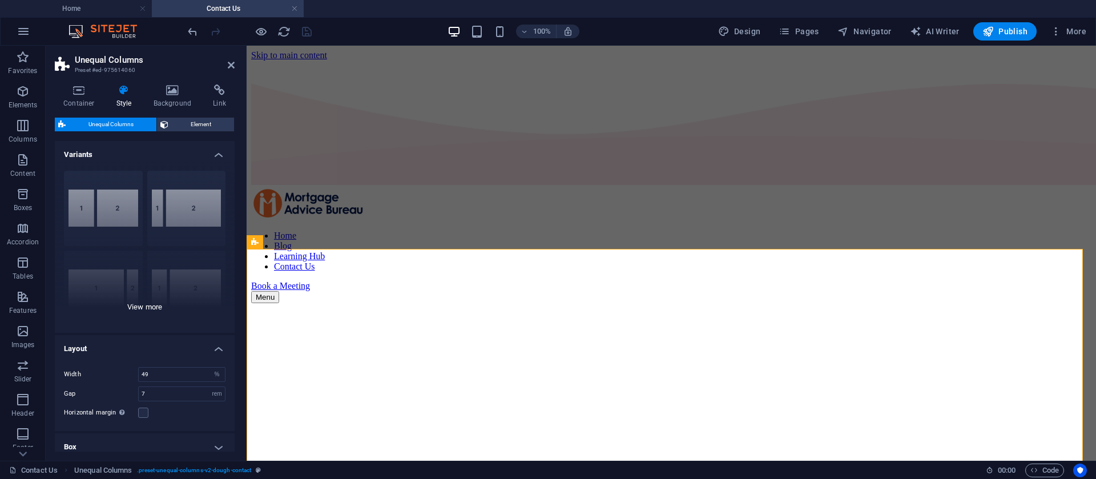
click at [140, 297] on div "40-60 20-80 80-20 30-70 70-30 Default" at bounding box center [145, 247] width 180 height 171
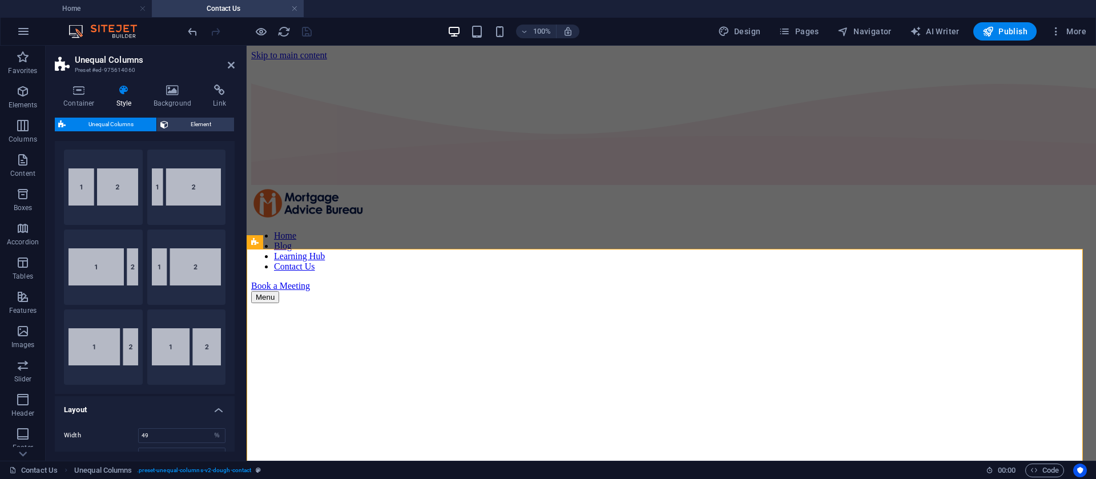
scroll to position [0, 0]
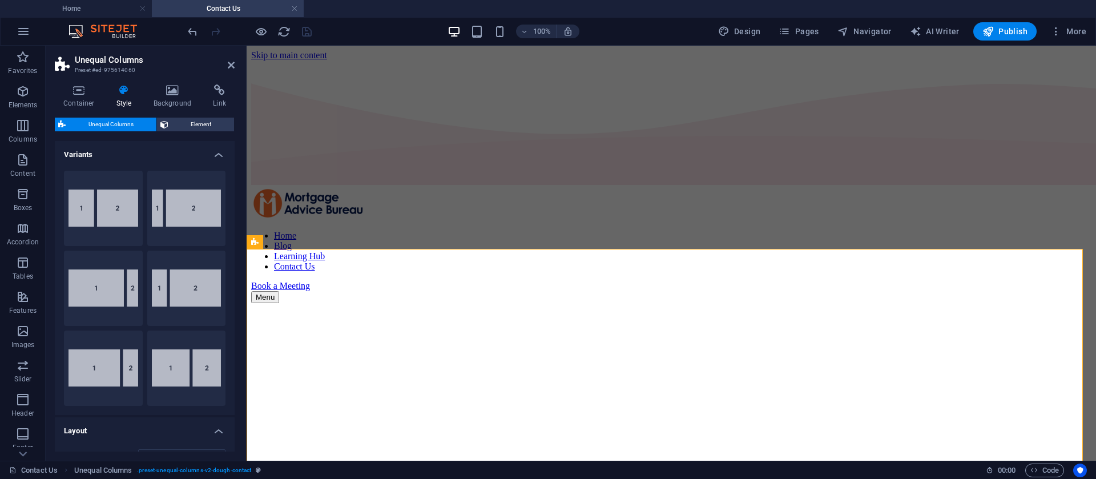
click at [121, 120] on span "Unequal Columns" at bounding box center [111, 125] width 84 height 14
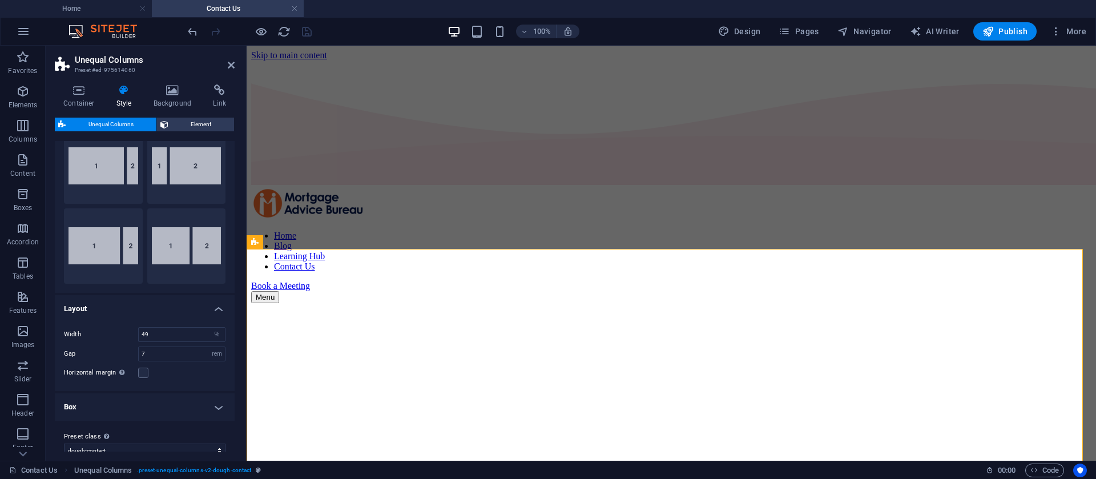
scroll to position [137, 0]
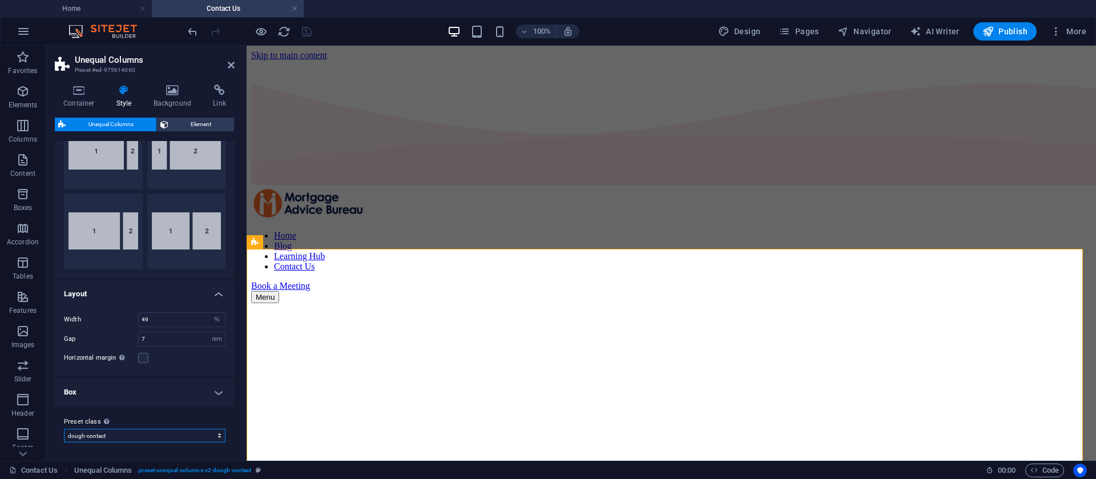
click at [159, 440] on select "dough dough-contact 1-40-60 Add preset class" at bounding box center [145, 436] width 162 height 14
select select "preset-unequal-columns-v2-1-40-60"
click at [64, 429] on select "dough dough-contact 1-40-60 Add preset class" at bounding box center [145, 436] width 162 height 14
type input "40"
select select "preset-unequal-columns-v2-1-40-60"
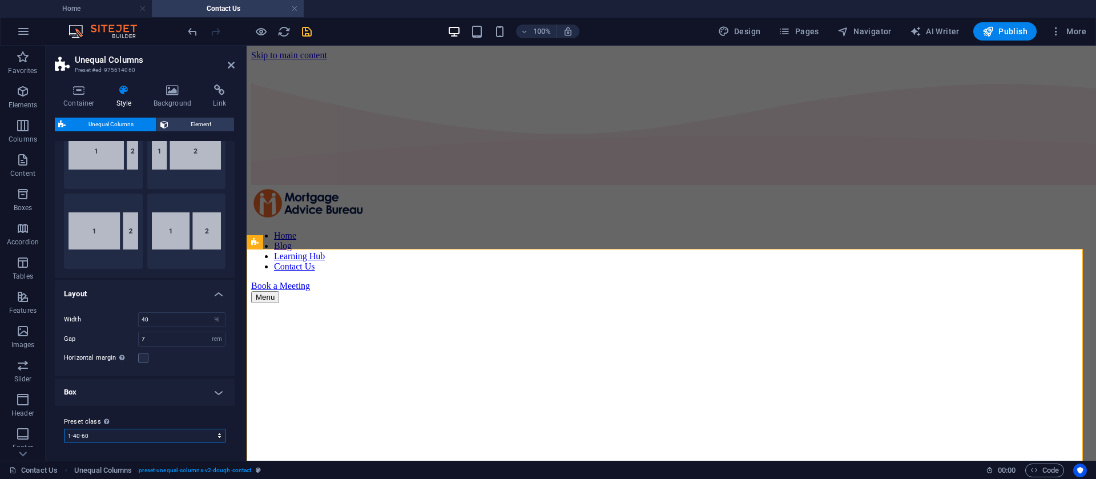
click at [152, 441] on select "dough dough-contact 1-40-60 Add preset class" at bounding box center [145, 436] width 162 height 14
click at [64, 429] on select "dough dough-contact 1-40-60 Add preset class" at bounding box center [145, 436] width 162 height 14
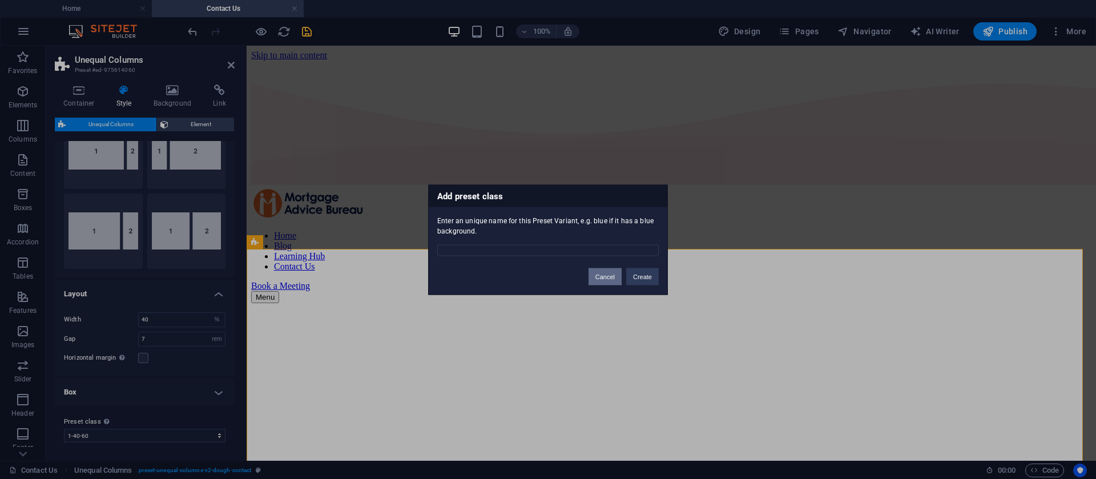
click at [594, 276] on button "Cancel" at bounding box center [605, 276] width 33 height 17
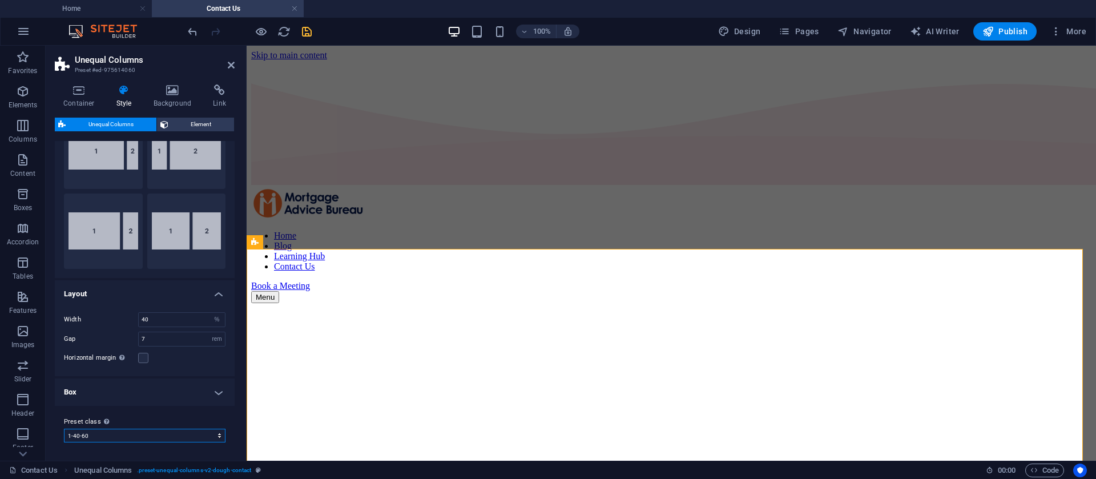
click at [101, 440] on select "dough dough-contact 1-40-60 Add preset class" at bounding box center [145, 436] width 162 height 14
select select "preset-unequal-columns-v2-dough"
click at [64, 429] on select "dough dough-contact 1-40-60 Add preset class" at bounding box center [145, 436] width 162 height 14
type input "55"
type input "8.25"
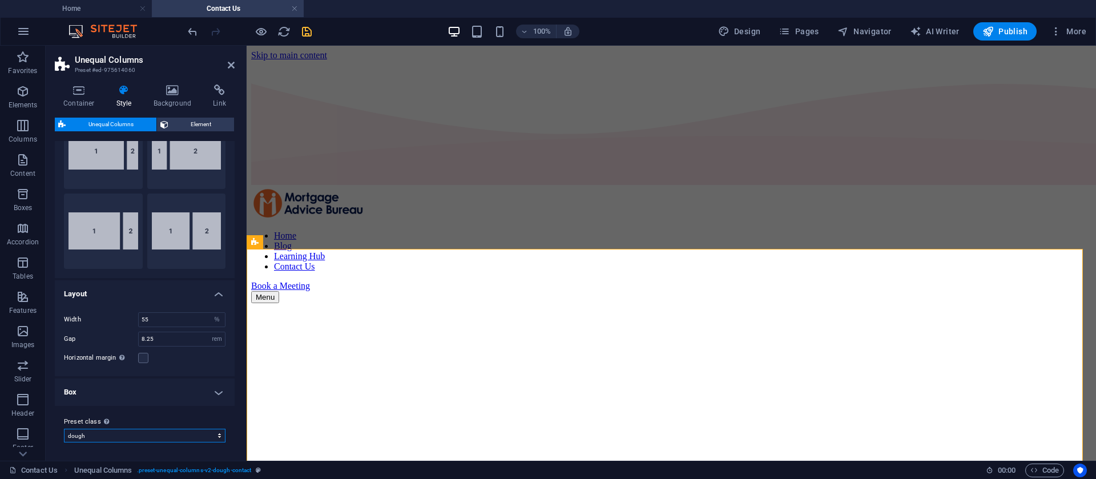
click at [107, 436] on select "dough dough-contact 1-40-60 Add preset class" at bounding box center [145, 436] width 162 height 14
select select "preset-unequal-columns-v2-dough-contact"
click at [64, 429] on select "dough dough-contact 1-40-60 Add preset class" at bounding box center [145, 436] width 162 height 14
type input "49"
type input "7"
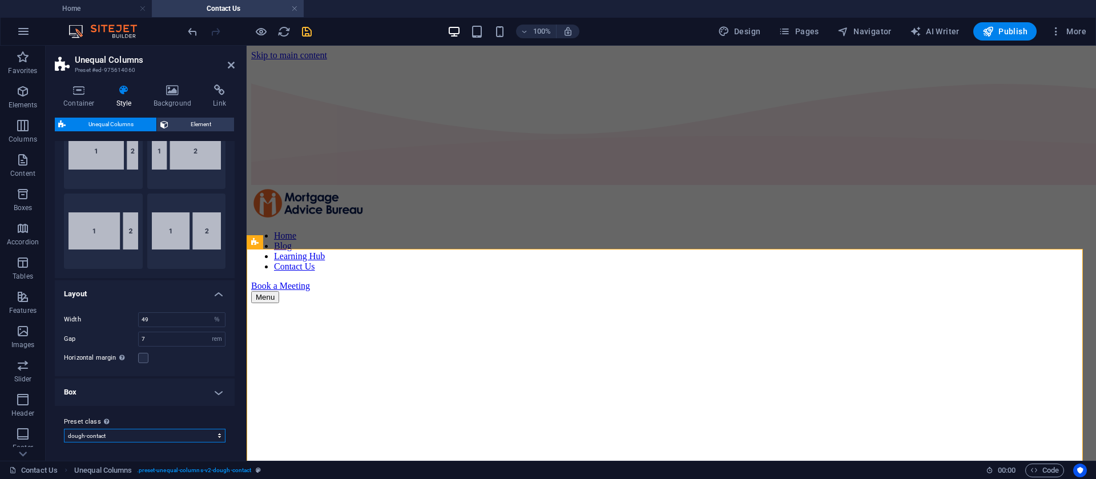
select select "preset-unequal-columns-v2-dough-contact"
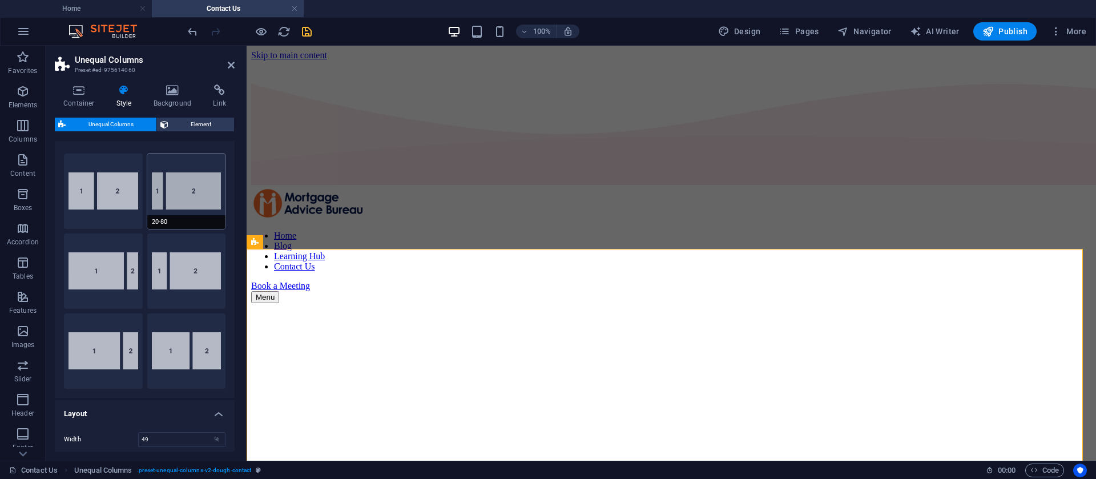
scroll to position [0, 0]
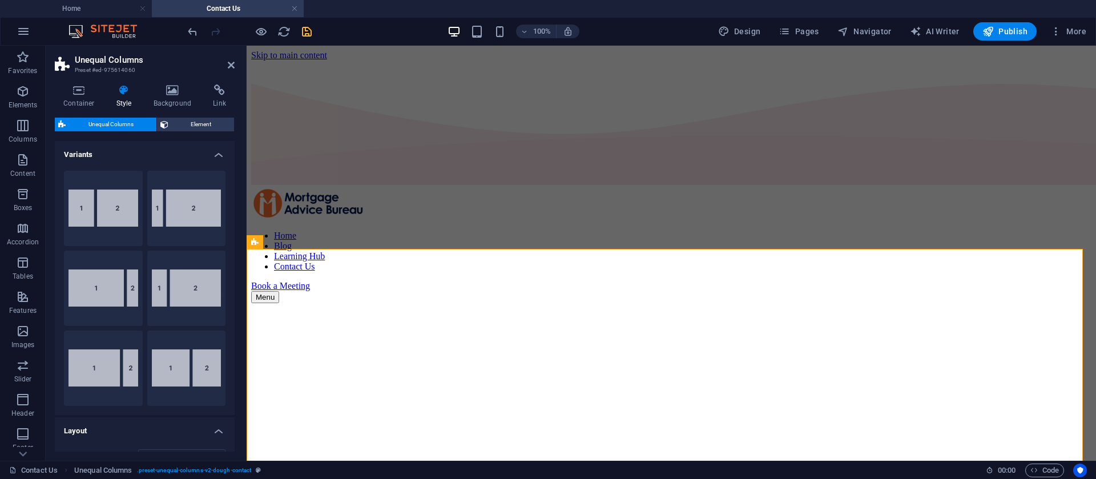
click at [212, 150] on h4 "Variants" at bounding box center [145, 151] width 180 height 21
click at [212, 151] on h4 "Variants" at bounding box center [145, 151] width 180 height 21
click at [216, 160] on h4 "Variants" at bounding box center [145, 151] width 180 height 21
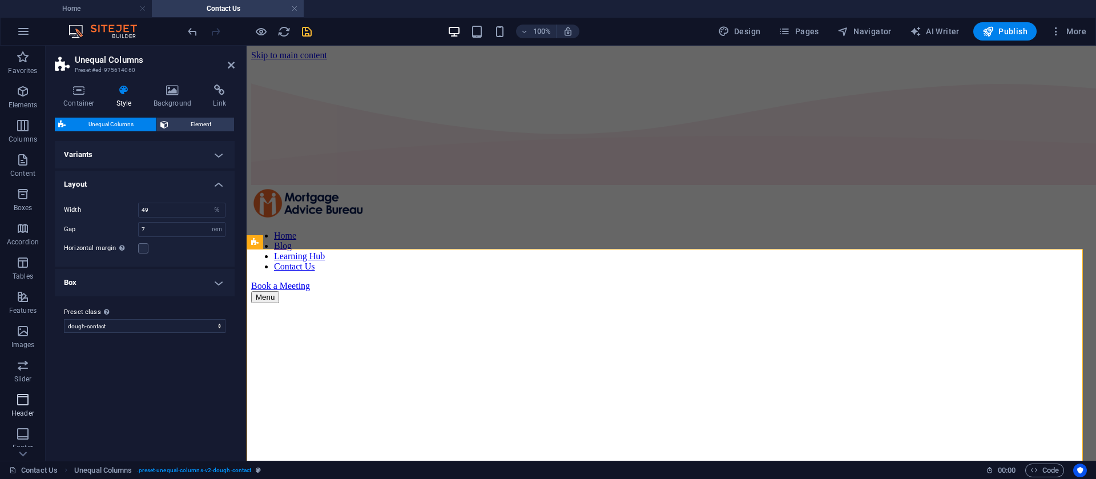
click at [24, 400] on icon "button" at bounding box center [23, 400] width 14 height 14
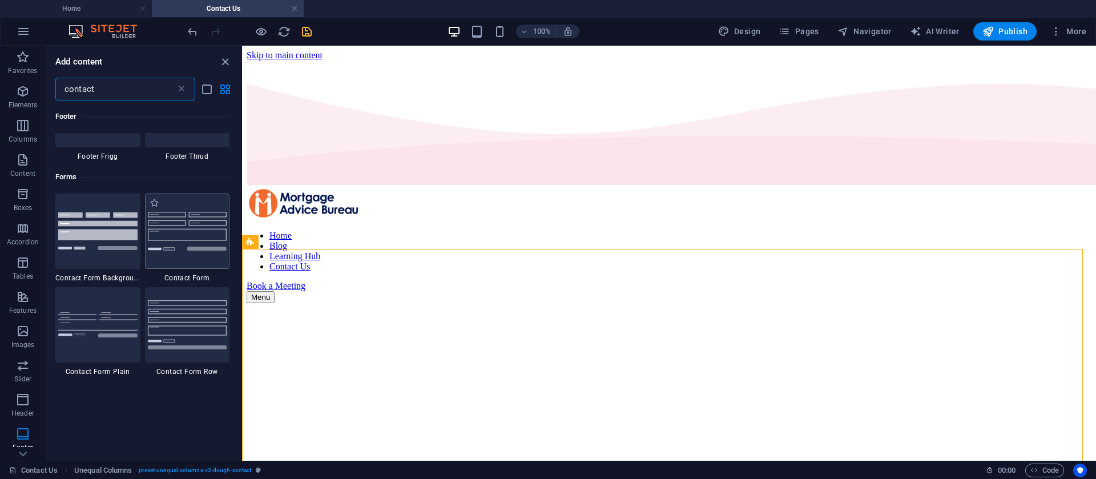
scroll to position [771, 0]
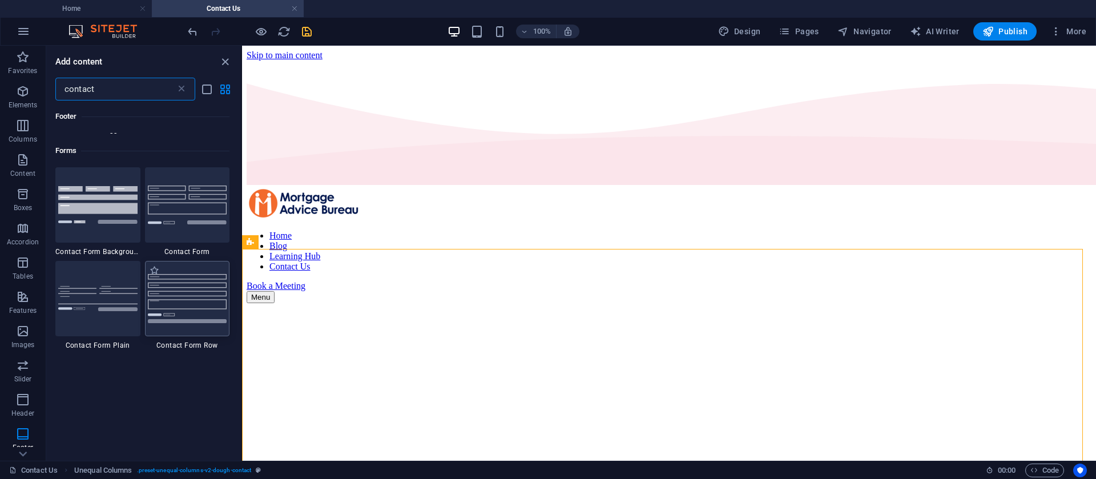
type input "contact"
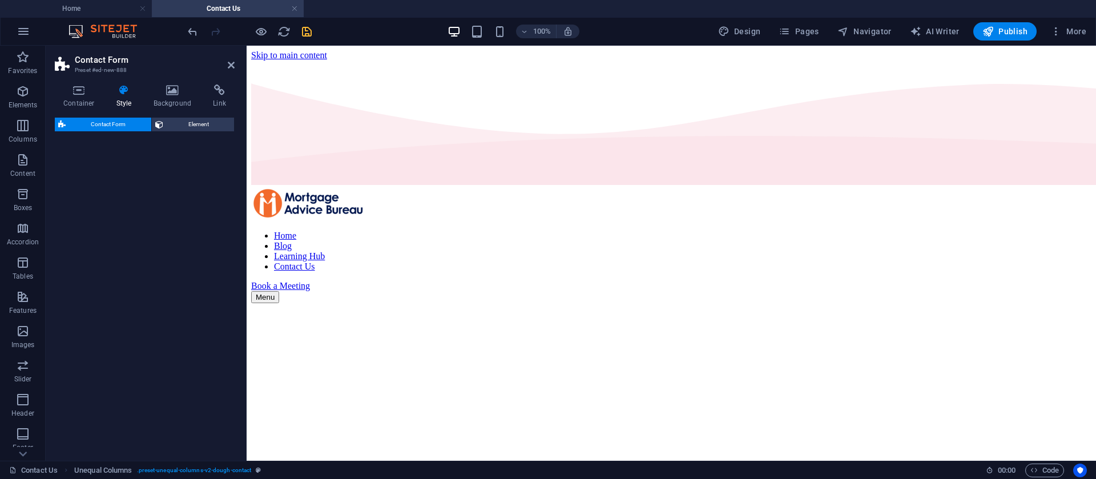
select select "rem"
select select "preset-contact-form-v3-row"
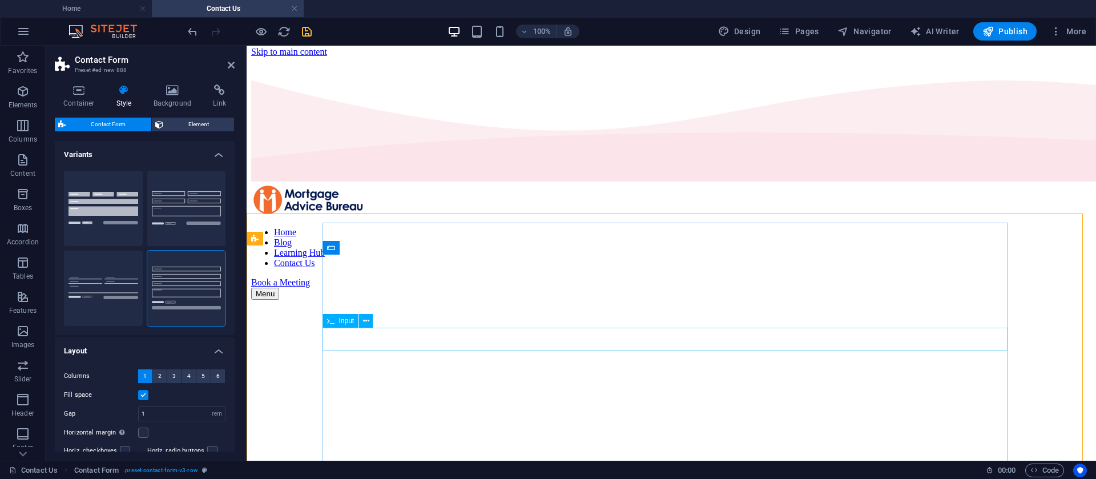
scroll to position [0, 0]
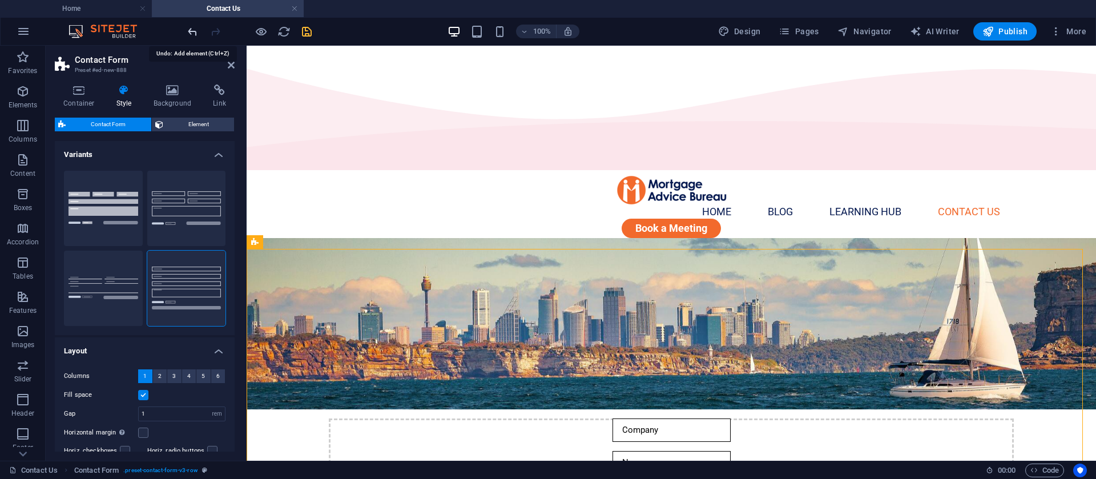
click at [192, 28] on icon "undo" at bounding box center [192, 31] width 13 height 13
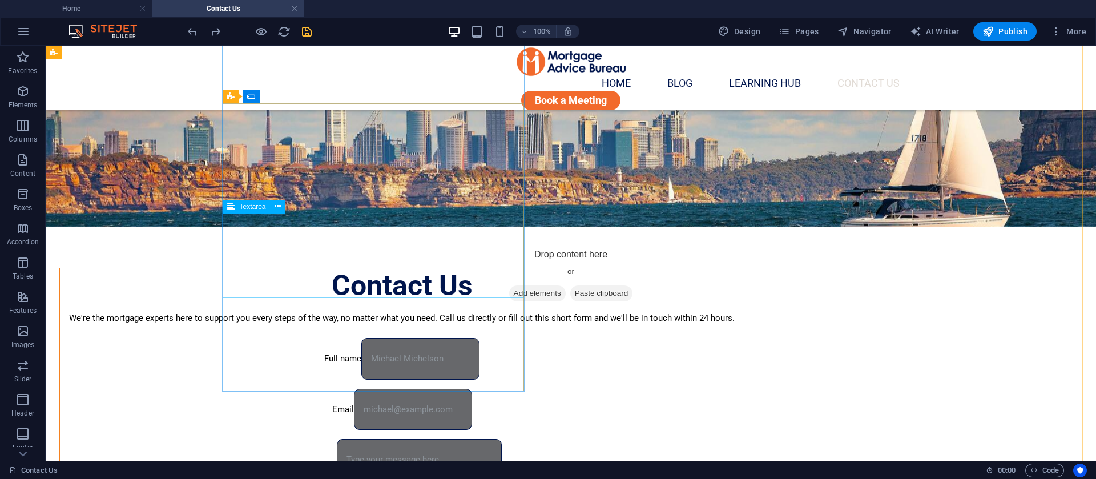
scroll to position [86, 0]
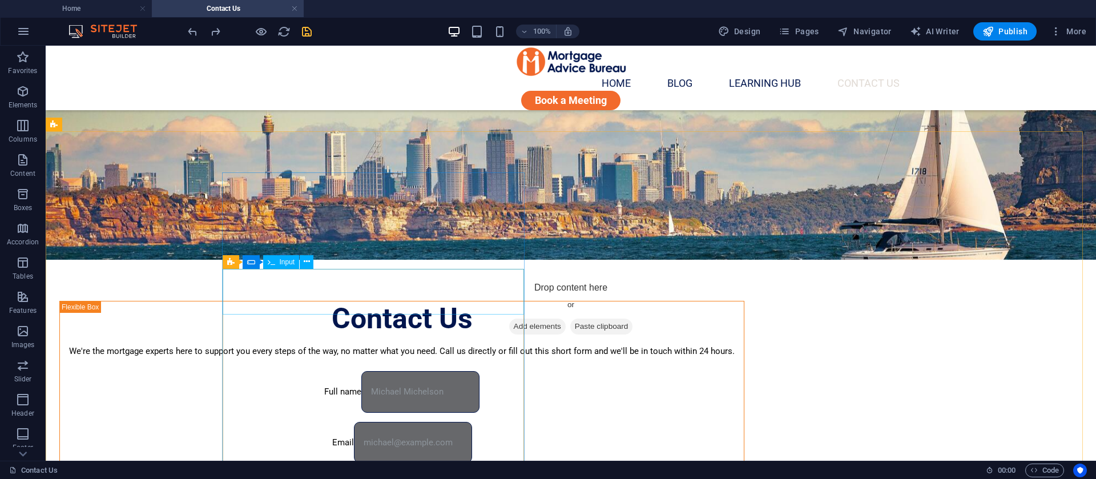
click at [275, 262] on icon at bounding box center [271, 262] width 7 height 14
click at [308, 256] on icon at bounding box center [307, 262] width 6 height 12
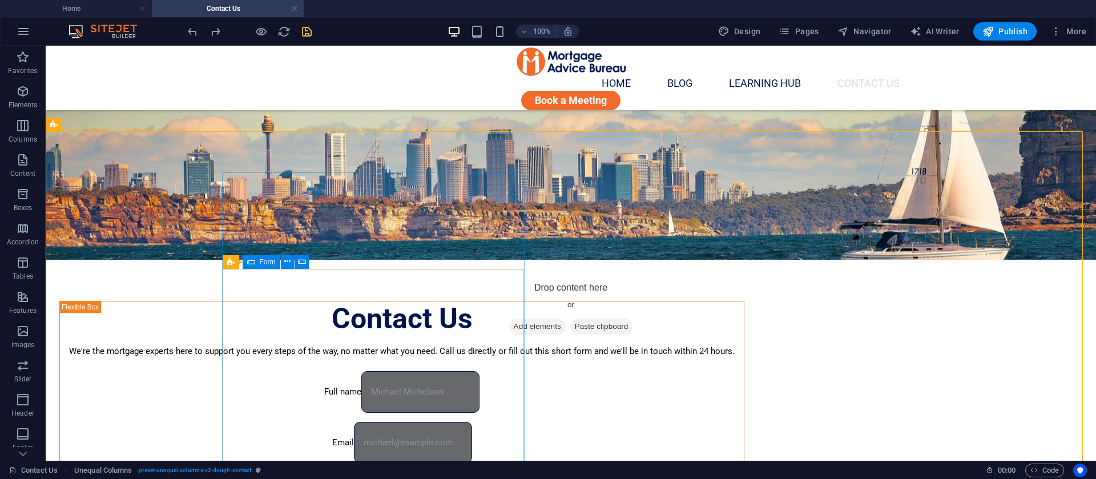
click at [250, 264] on icon at bounding box center [251, 262] width 8 height 14
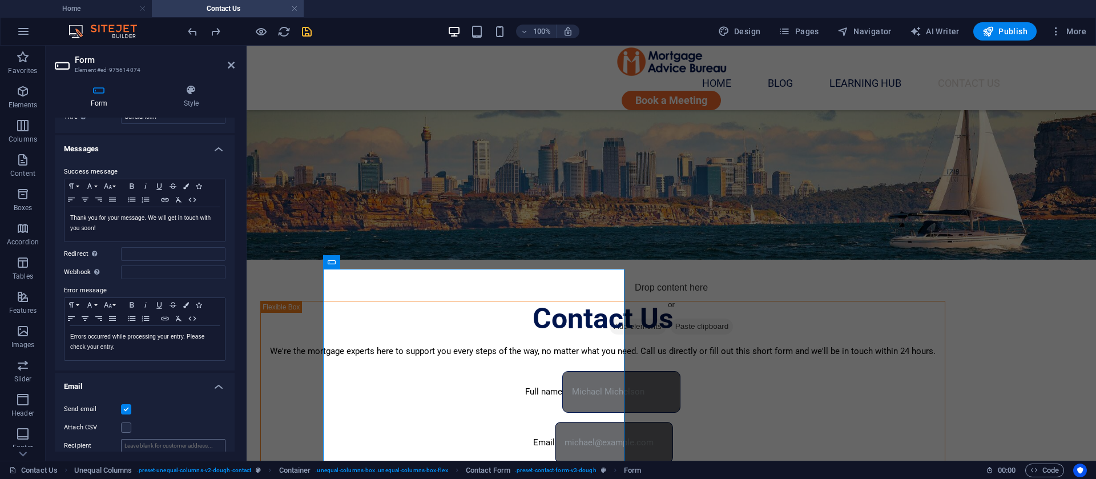
scroll to position [0, 0]
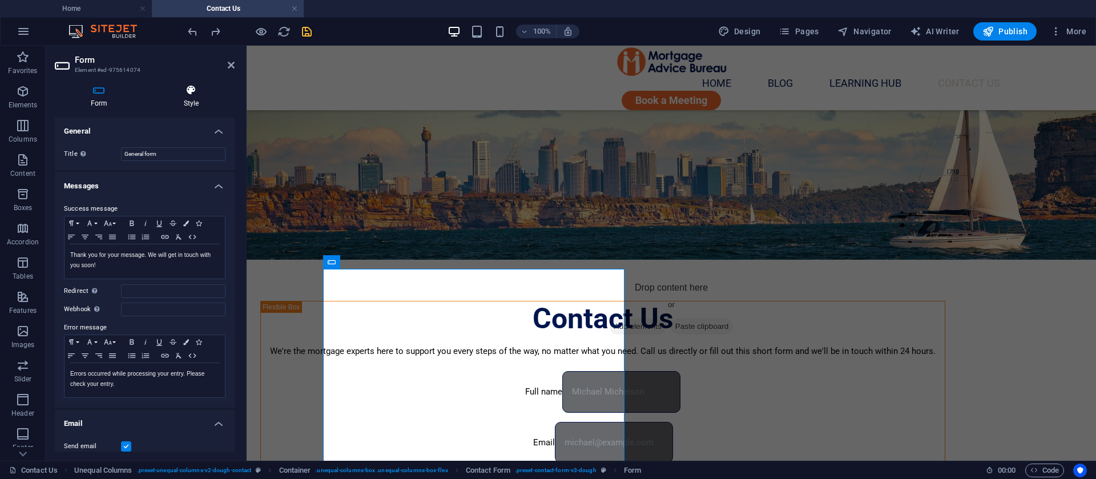
click at [197, 100] on h4 "Style" at bounding box center [191, 97] width 87 height 24
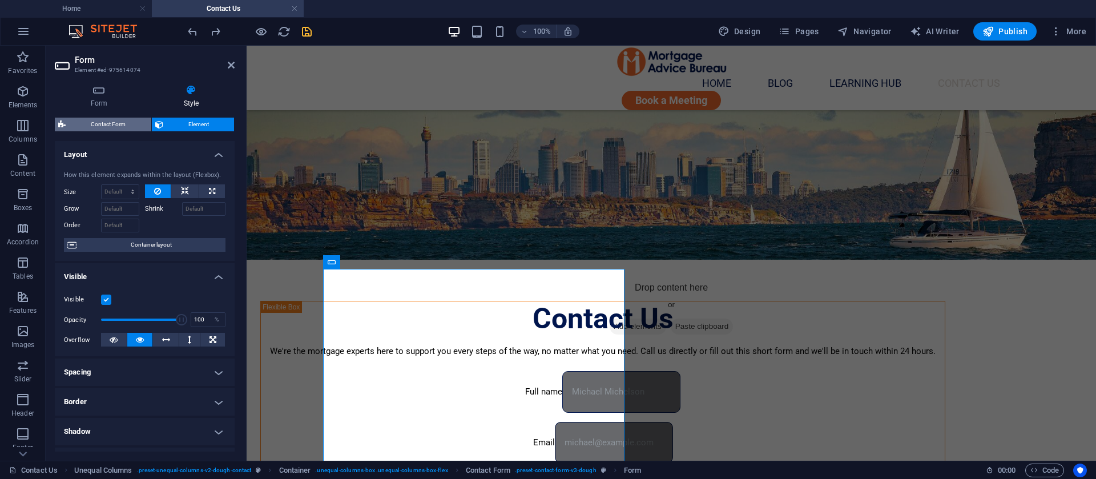
click at [112, 122] on span "Contact Form" at bounding box center [108, 125] width 79 height 14
select select "rem"
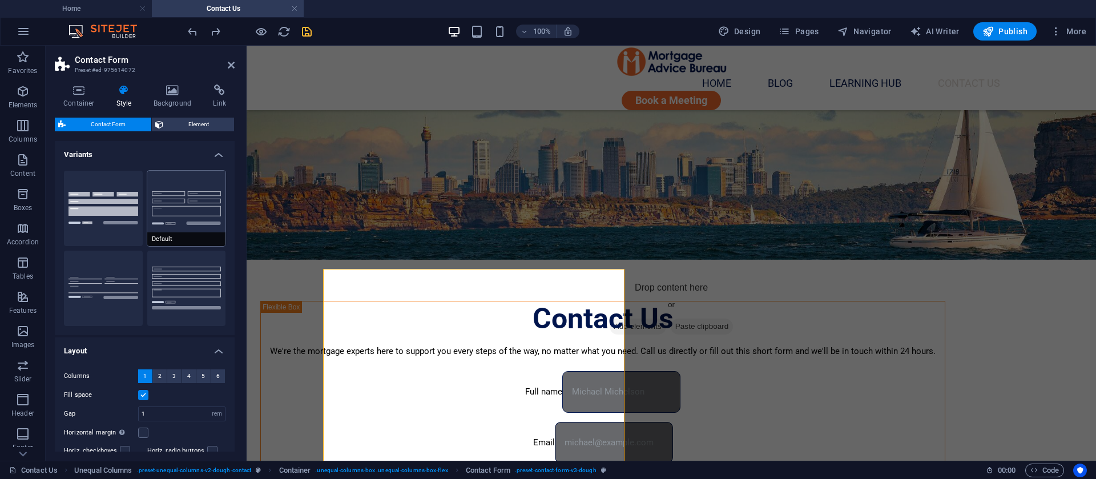
drag, startPoint x: 186, startPoint y: 373, endPoint x: 156, endPoint y: 219, distance: 157.5
click at [156, 219] on button "Default" at bounding box center [186, 208] width 79 height 75
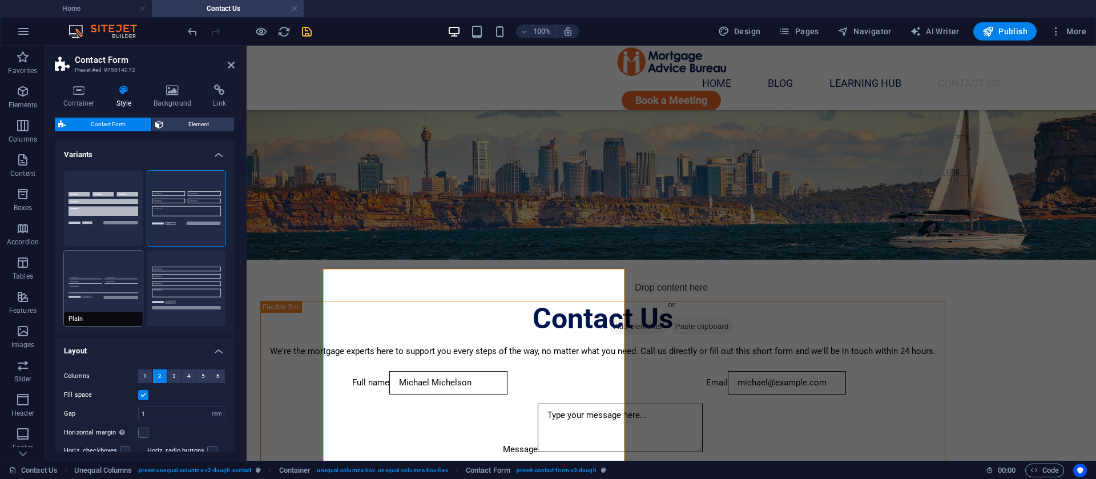
drag, startPoint x: 181, startPoint y: 298, endPoint x: 134, endPoint y: 309, distance: 48.6
drag, startPoint x: 134, startPoint y: 309, endPoint x: 97, endPoint y: 313, distance: 36.8
drag, startPoint x: 97, startPoint y: 313, endPoint x: 79, endPoint y: 306, distance: 19.0
click at [79, 306] on button "Plain" at bounding box center [103, 288] width 79 height 75
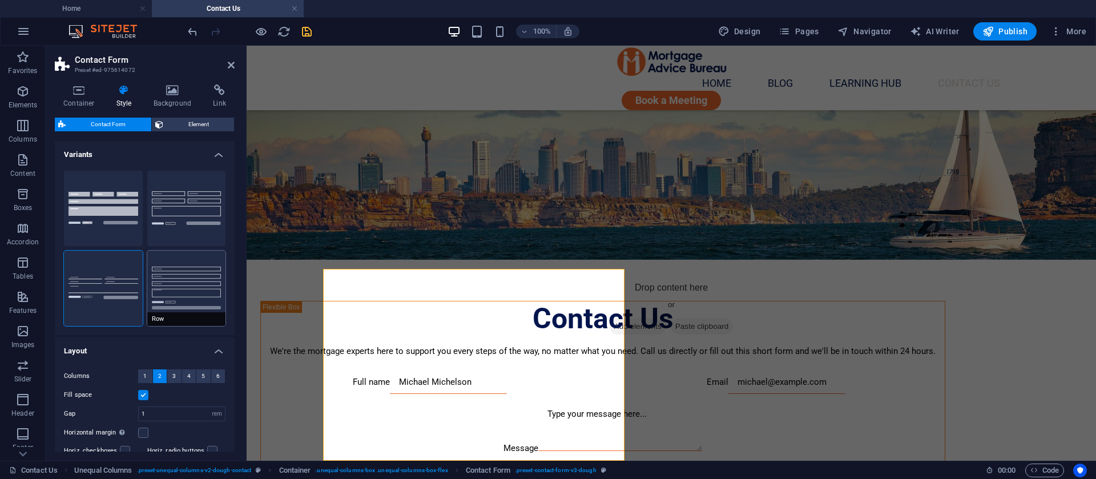
click at [186, 299] on button "Row" at bounding box center [186, 288] width 79 height 75
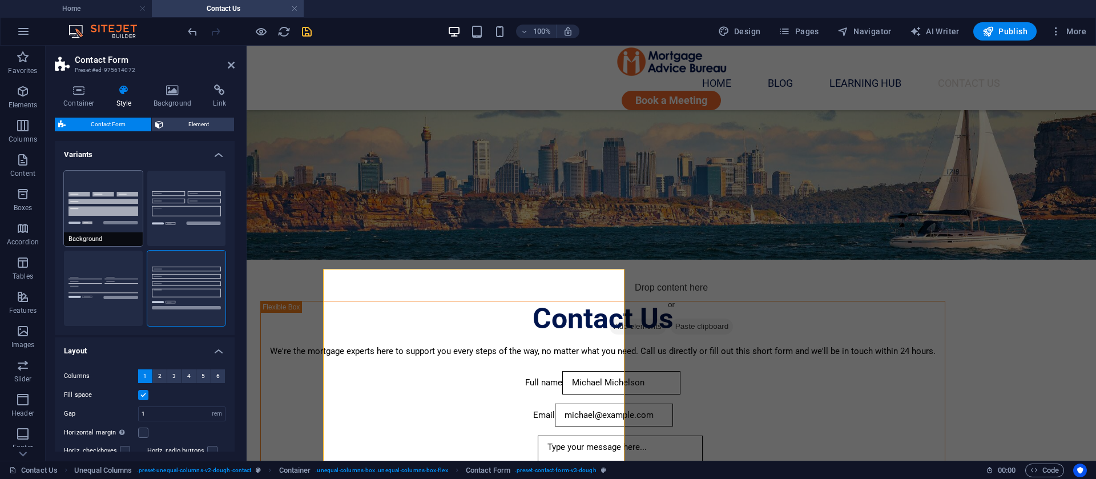
click at [107, 228] on button "Background" at bounding box center [103, 208] width 79 height 75
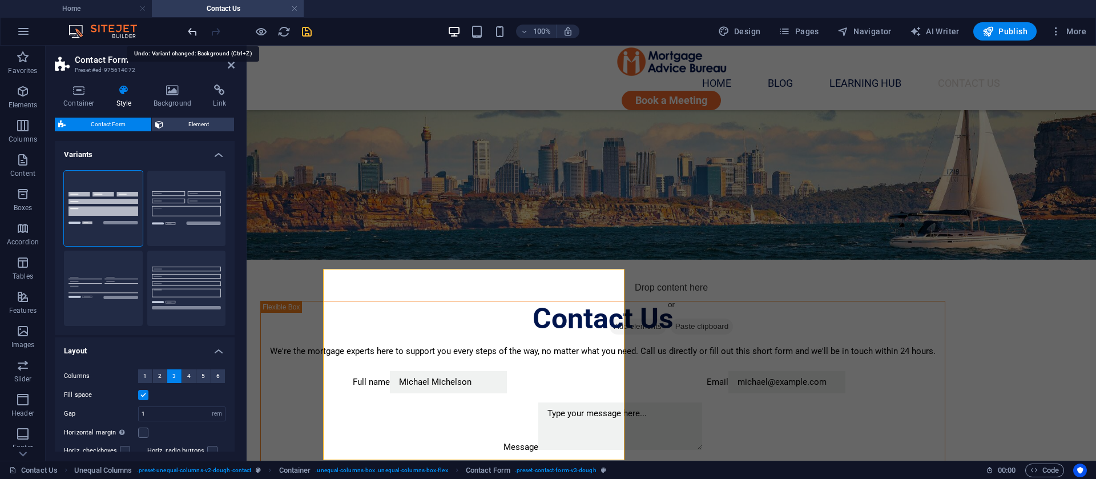
click at [193, 33] on icon "undo" at bounding box center [192, 31] width 13 height 13
click at [230, 70] on link at bounding box center [231, 66] width 7 height 10
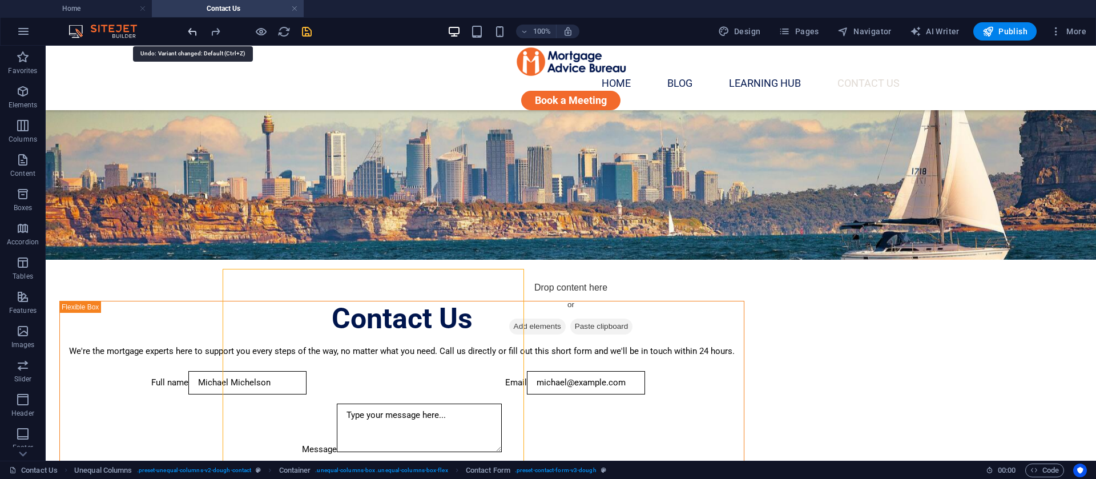
click at [189, 31] on icon "undo" at bounding box center [192, 31] width 13 height 13
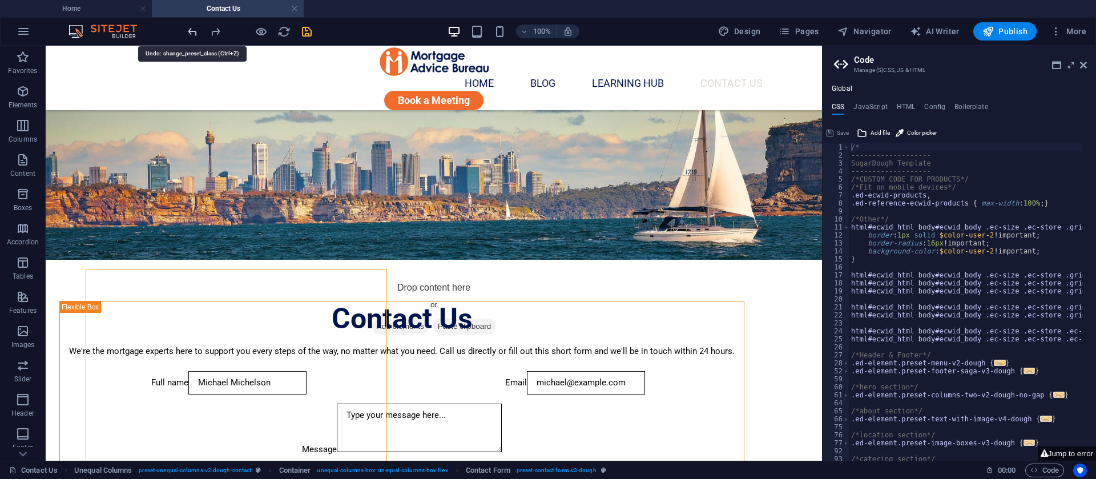
click at [189, 31] on icon "undo" at bounding box center [192, 31] width 13 height 13
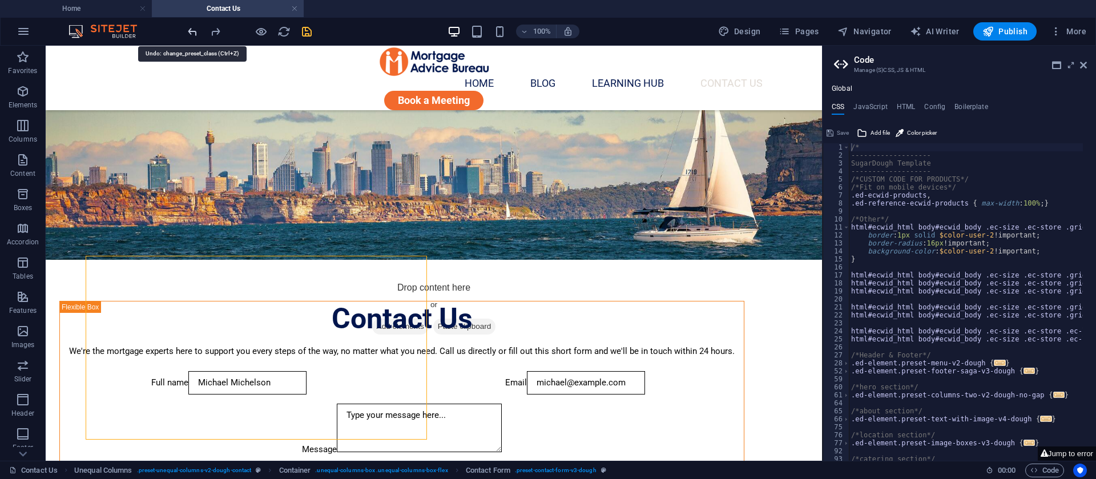
click at [194, 33] on icon "undo" at bounding box center [192, 31] width 13 height 13
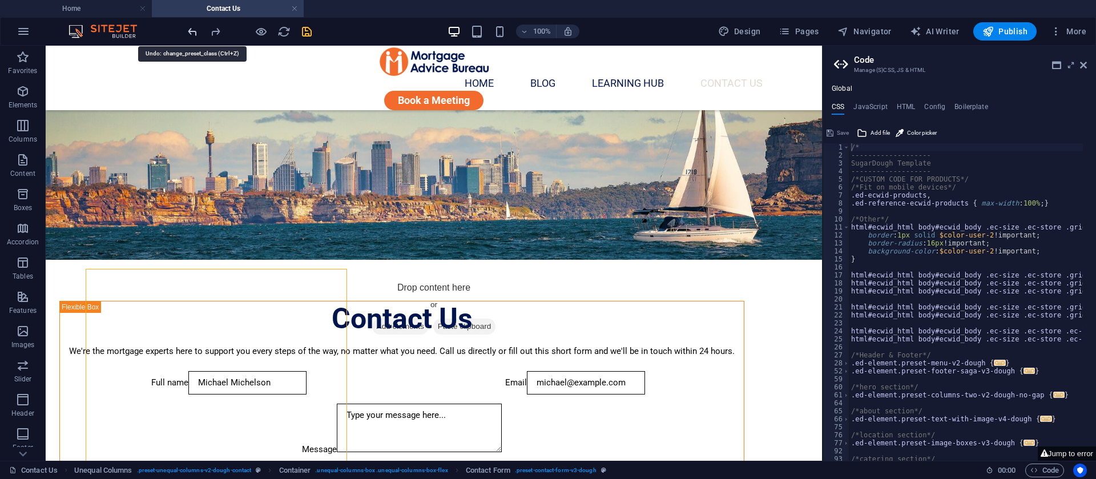
click at [194, 33] on icon "undo" at bounding box center [192, 31] width 13 height 13
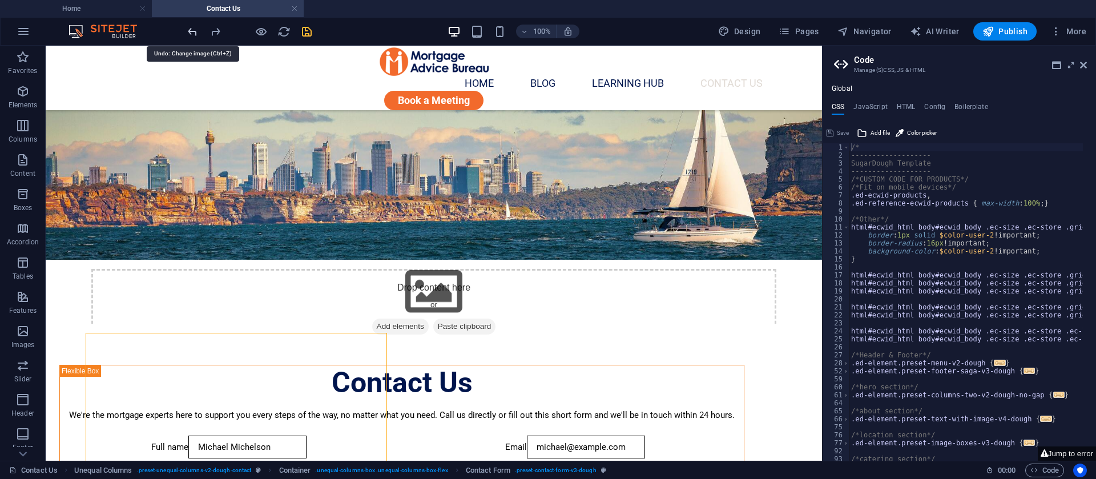
click at [194, 33] on icon "undo" at bounding box center [192, 31] width 13 height 13
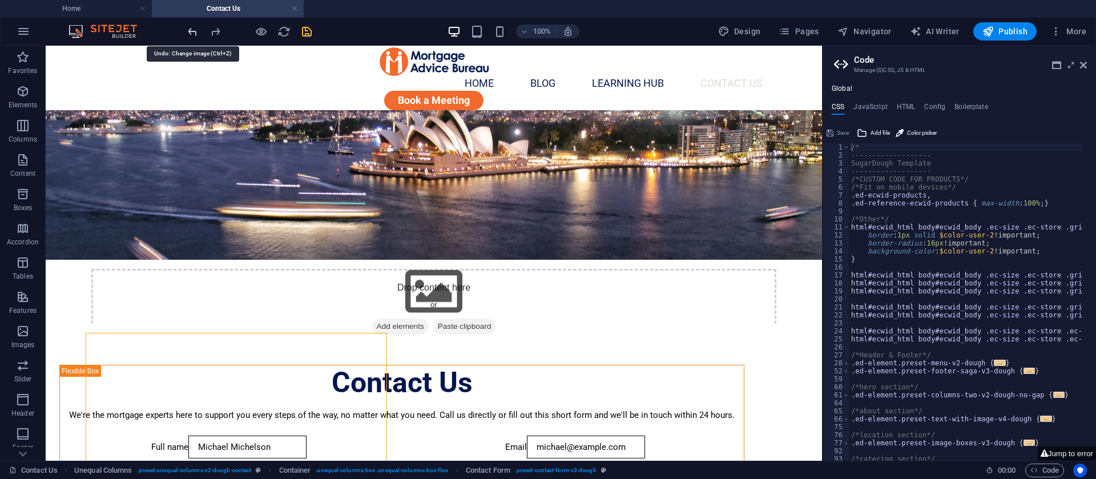
click at [194, 33] on icon "undo" at bounding box center [192, 31] width 13 height 13
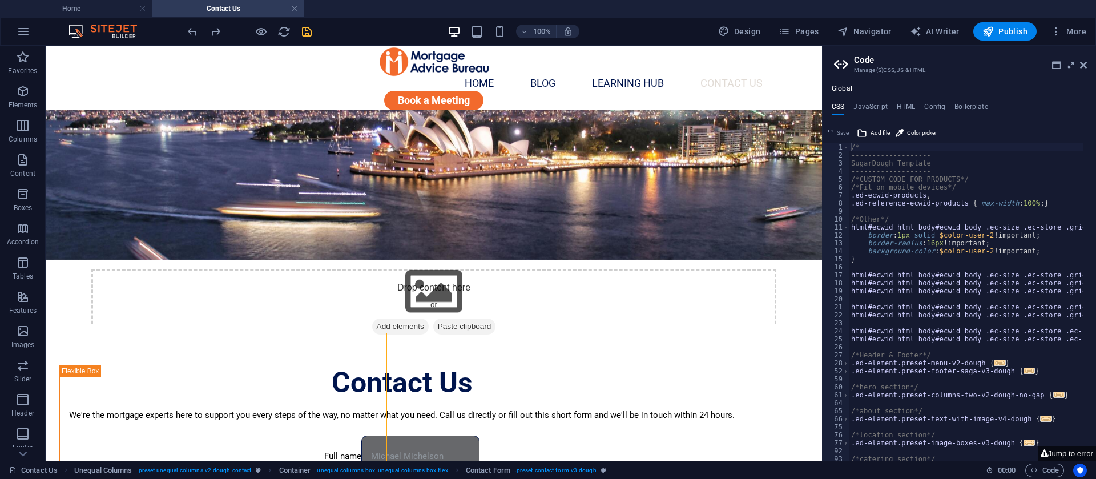
click at [1089, 66] on aside "Code Manage (S)CSS, JS & HTML Global CSS JavaScript HTML Config Boilerplate /* …" at bounding box center [959, 253] width 274 height 415
click at [1083, 66] on icon at bounding box center [1083, 65] width 7 height 9
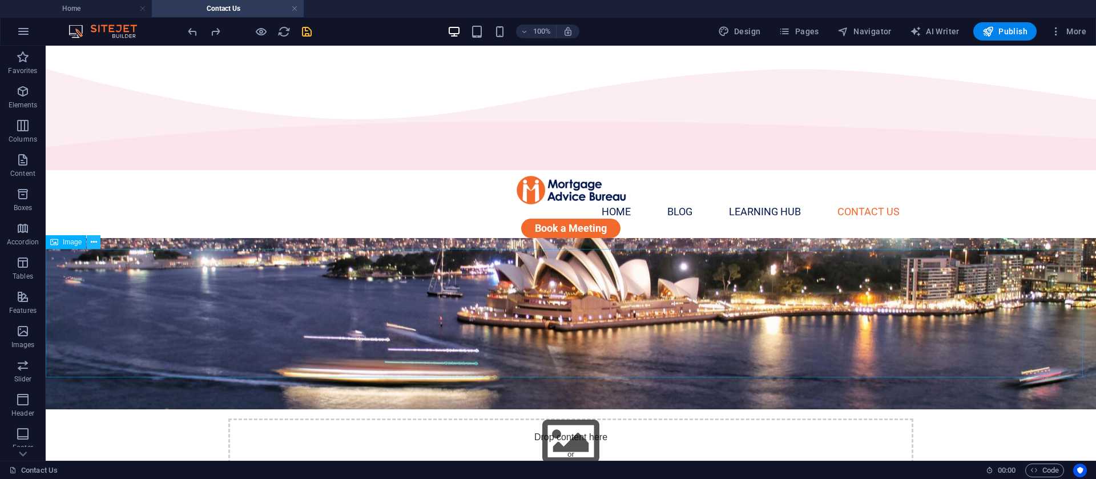
click at [95, 243] on icon at bounding box center [94, 242] width 6 height 12
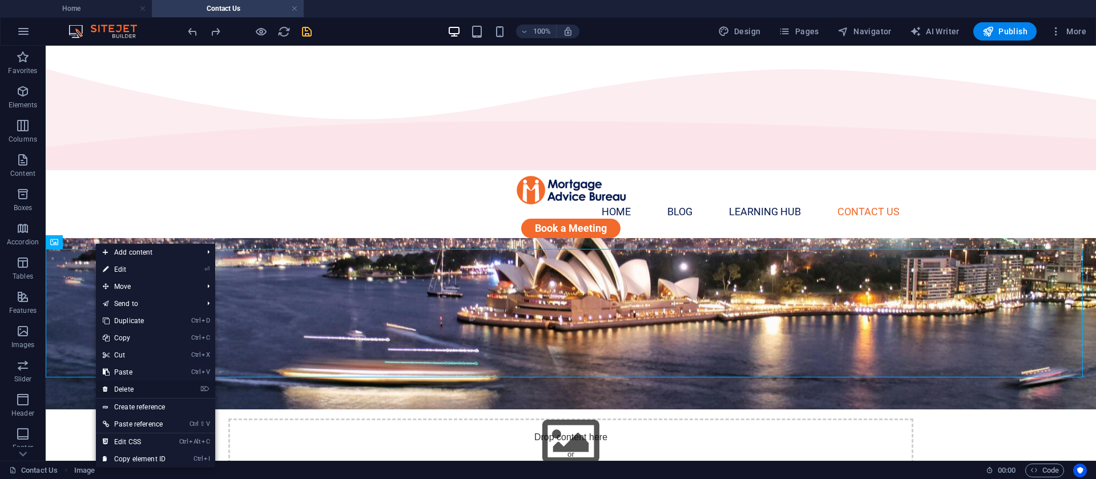
click at [135, 386] on link "⌦ Delete" at bounding box center [134, 389] width 77 height 17
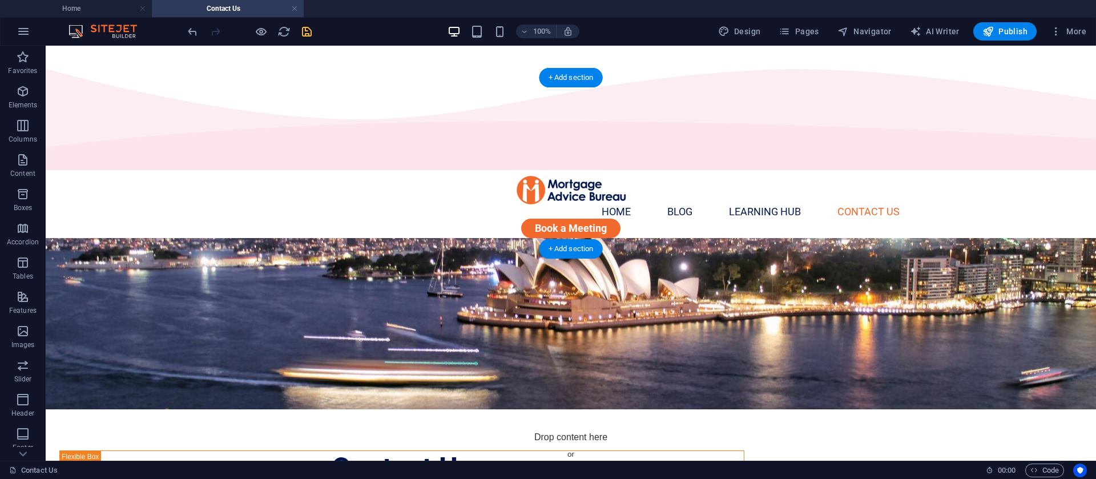
click at [65, 238] on figure at bounding box center [571, 323] width 1051 height 171
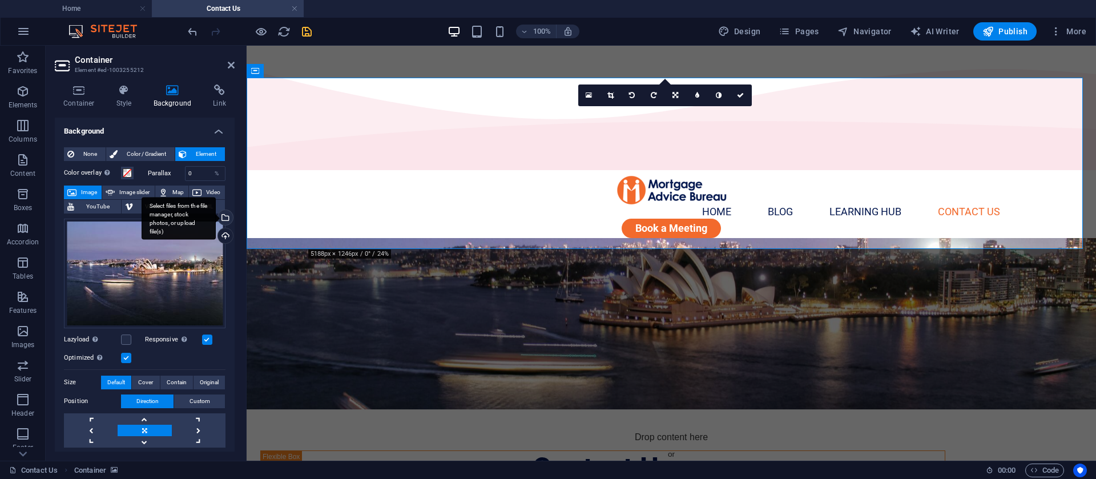
click at [223, 218] on div "Select files from the file manager, stock photos, or upload file(s)" at bounding box center [224, 218] width 17 height 17
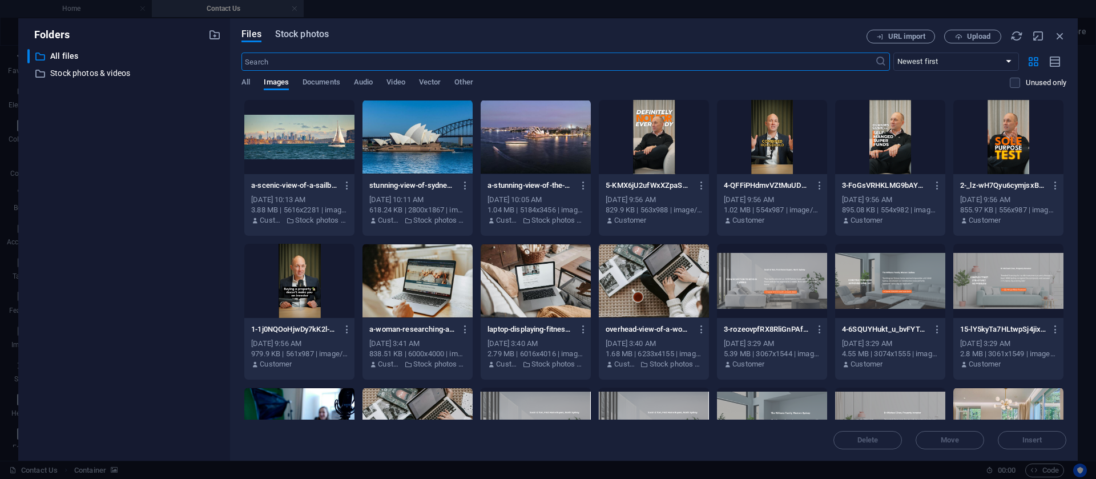
click at [304, 37] on span "Stock photos" at bounding box center [302, 34] width 54 height 14
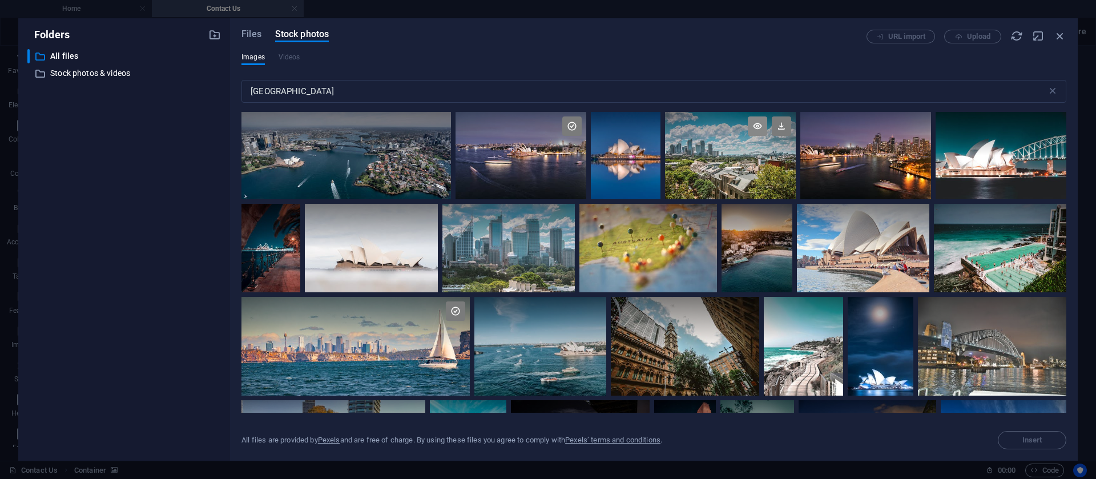
click at [758, 129] on icon at bounding box center [757, 125] width 19 height 19
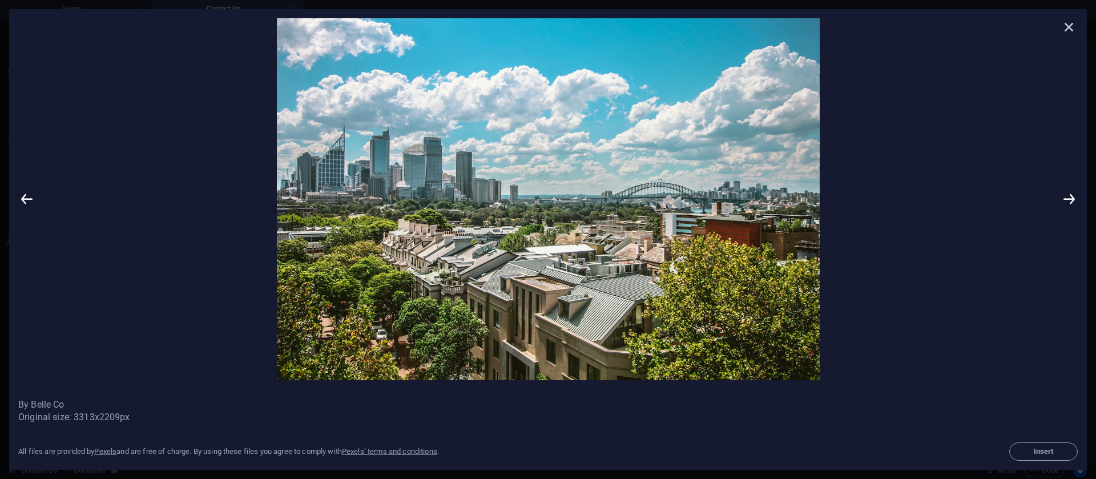
click at [1070, 30] on icon at bounding box center [1069, 26] width 17 height 17
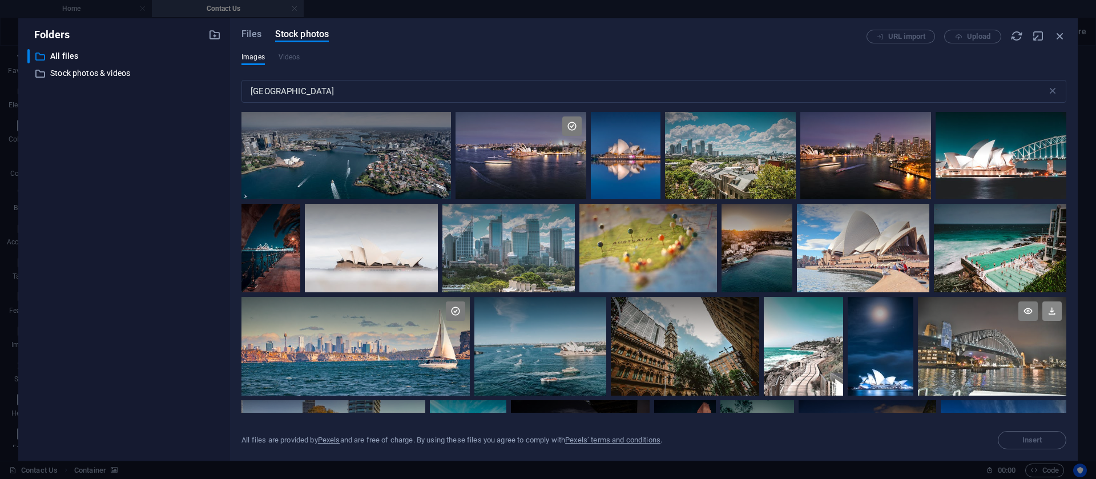
click at [1049, 309] on icon at bounding box center [1052, 310] width 19 height 19
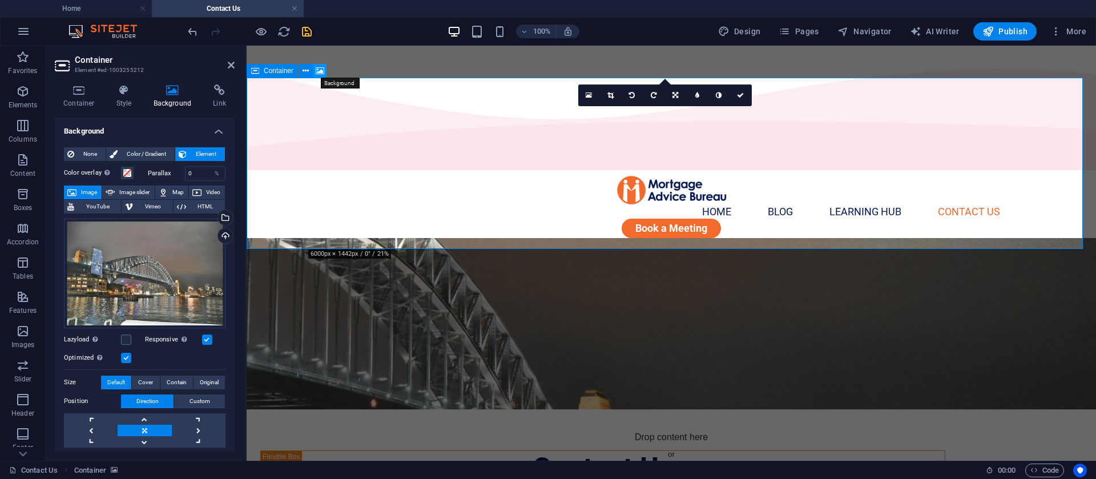
click at [320, 71] on icon at bounding box center [320, 71] width 9 height 12
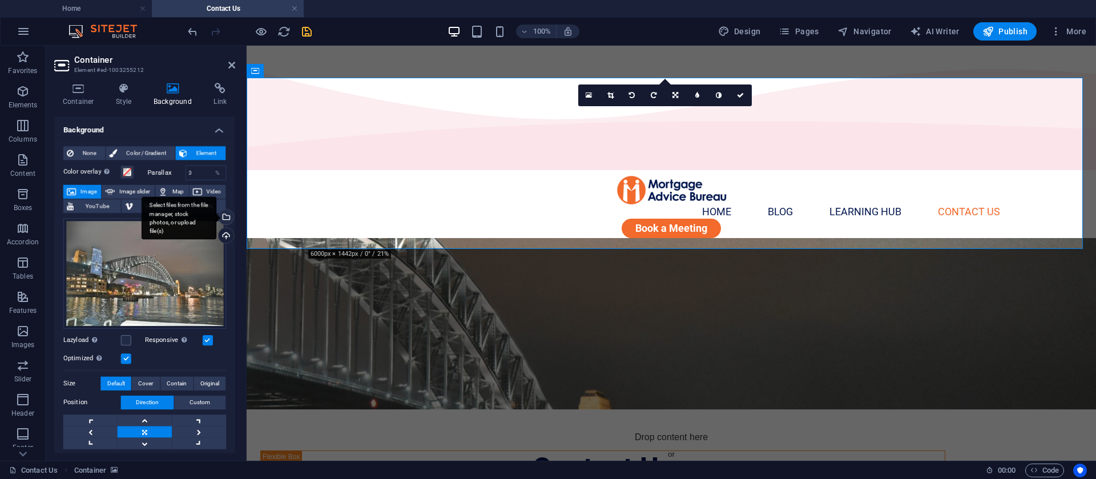
click at [225, 223] on div "Select files from the file manager, stock photos, or upload file(s)" at bounding box center [224, 218] width 17 height 17
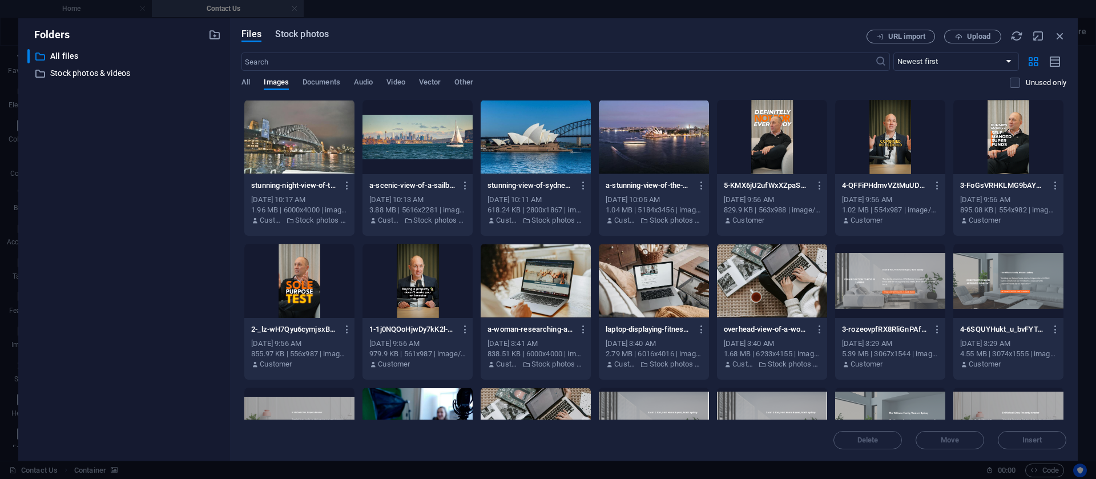
click at [299, 35] on span "Stock photos" at bounding box center [302, 34] width 54 height 14
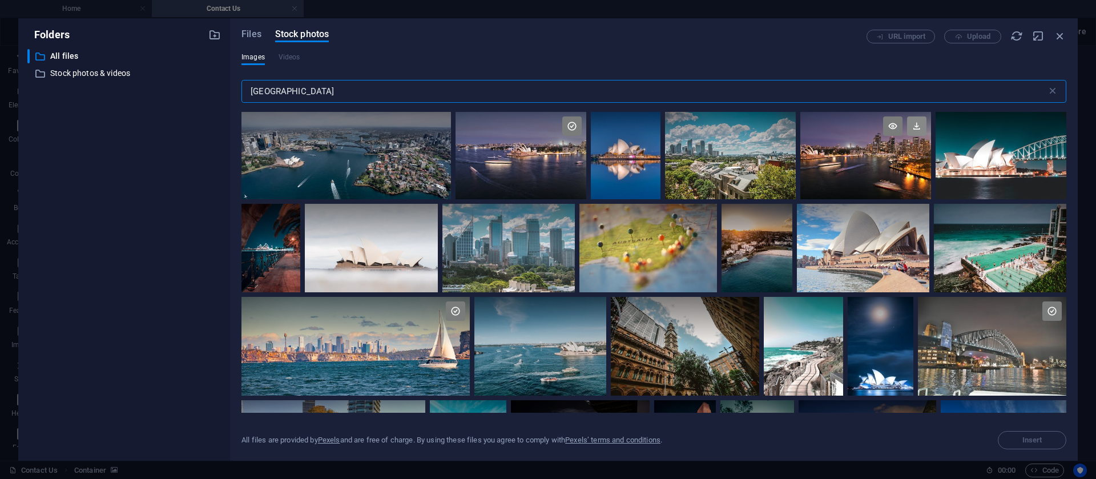
click at [917, 124] on icon at bounding box center [916, 125] width 19 height 19
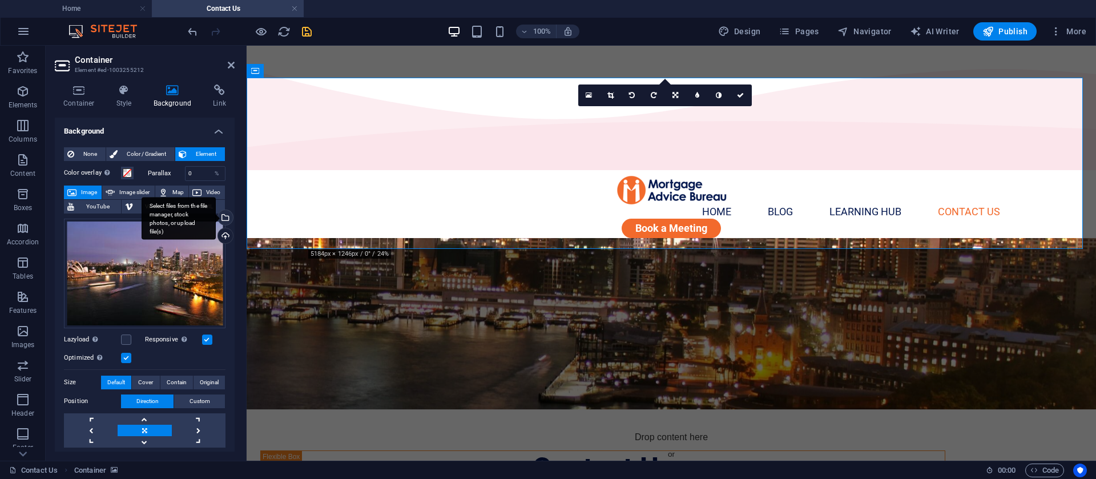
click at [224, 219] on div "Select files from the file manager, stock photos, or upload file(s)" at bounding box center [224, 218] width 17 height 17
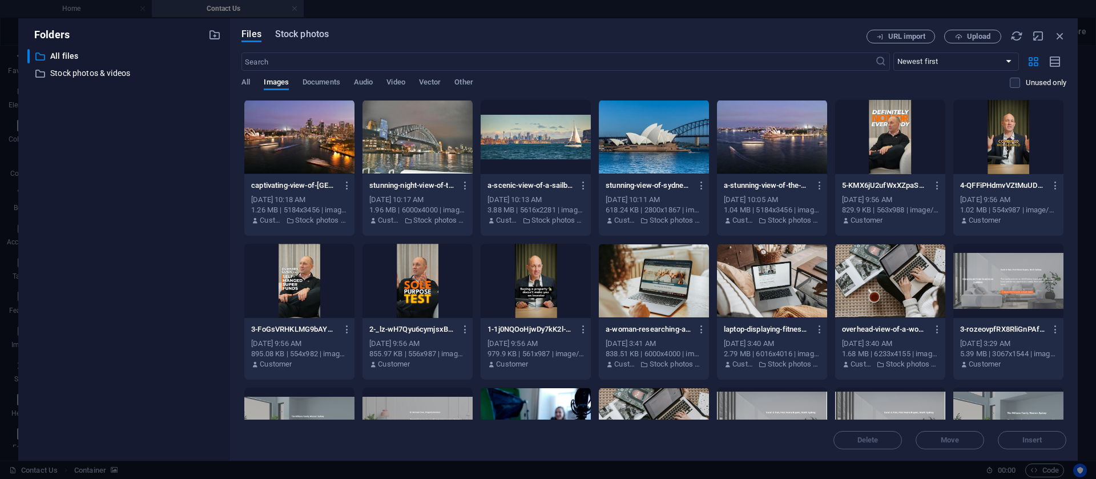
click at [311, 37] on span "Stock photos" at bounding box center [302, 34] width 54 height 14
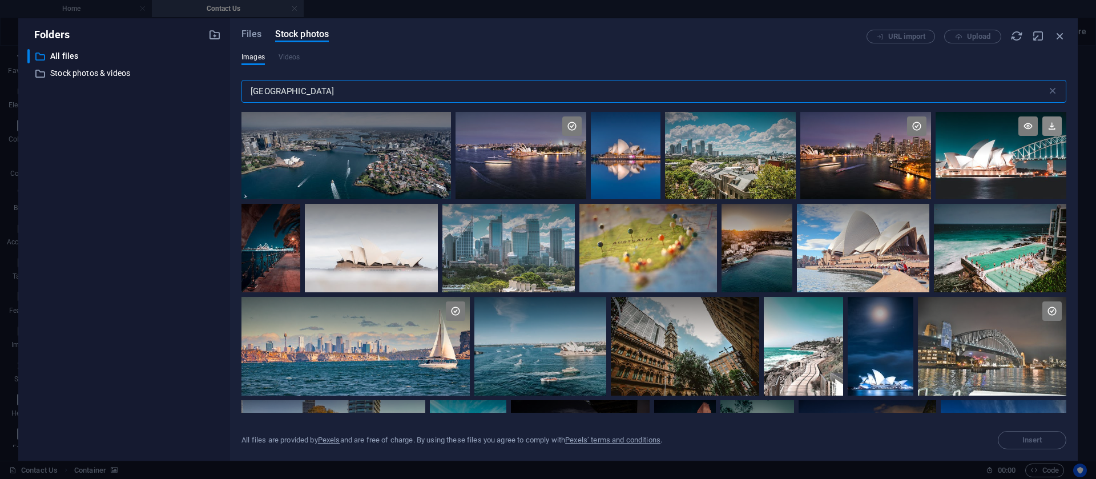
click at [1052, 126] on icon at bounding box center [1052, 125] width 19 height 19
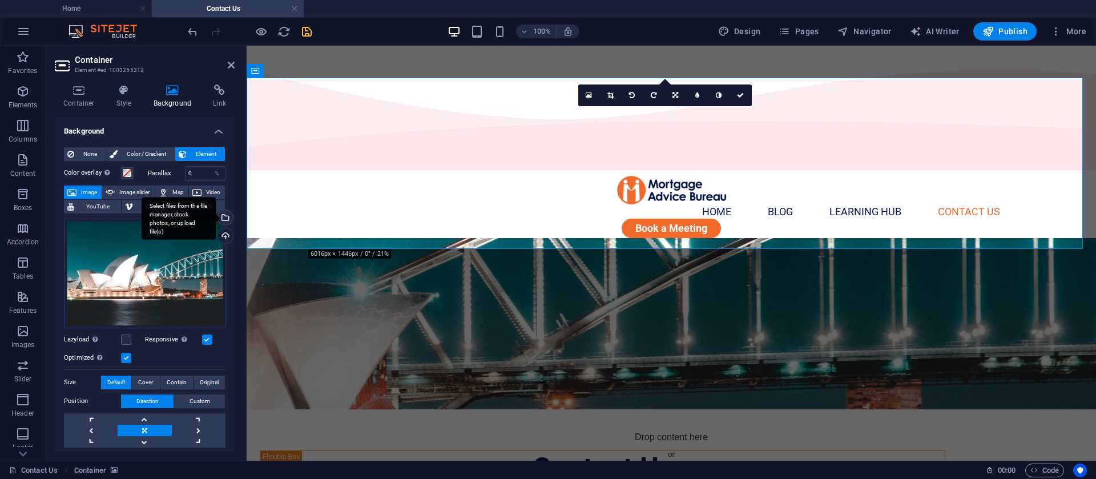
click at [223, 215] on div "Select files from the file manager, stock photos, or upload file(s)" at bounding box center [224, 218] width 17 height 17
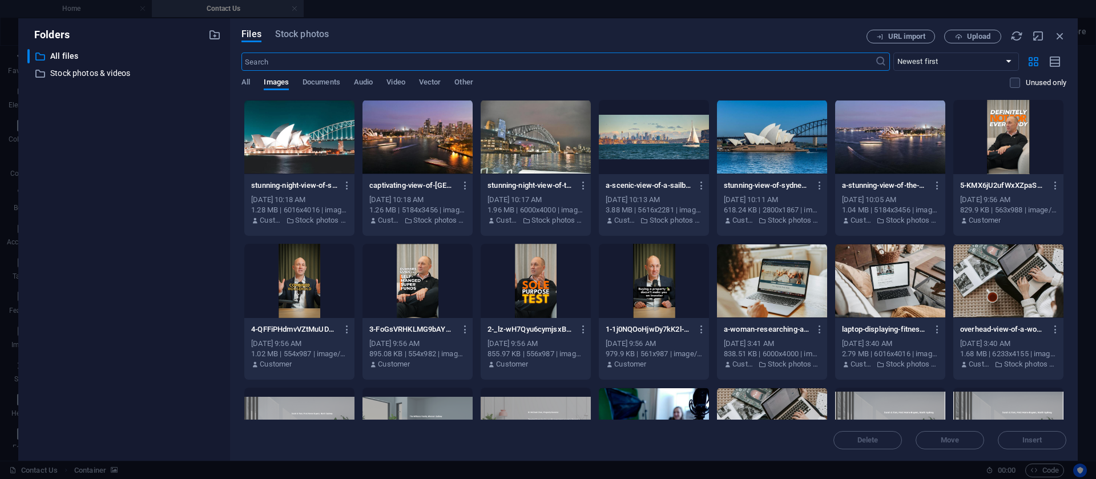
click at [669, 144] on div at bounding box center [654, 137] width 110 height 74
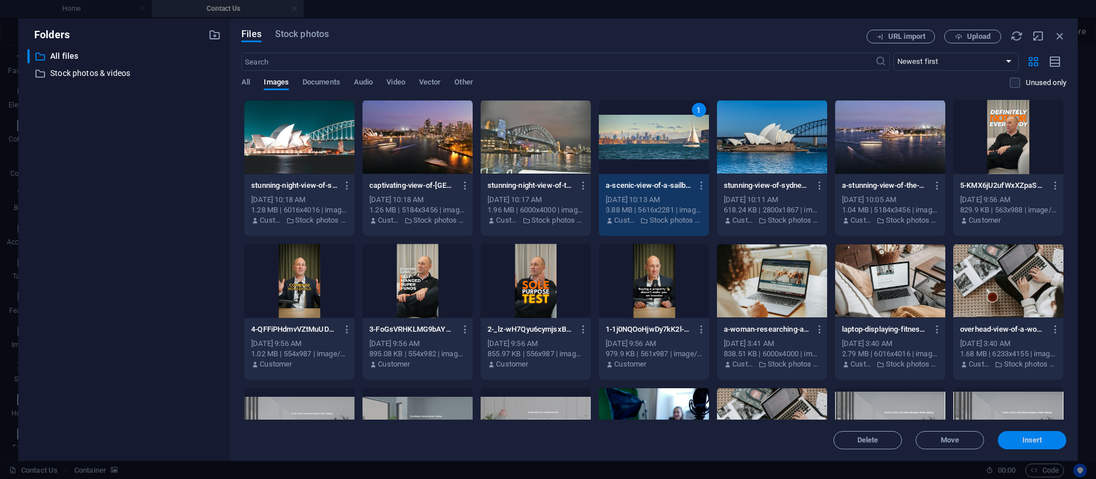
click at [1018, 433] on button "Insert" at bounding box center [1032, 440] width 69 height 18
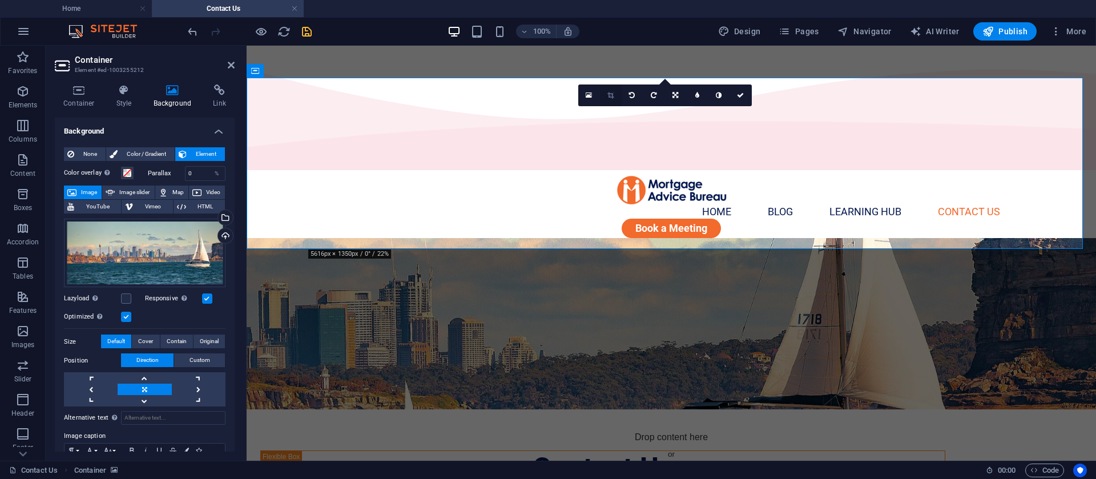
click at [615, 93] on link at bounding box center [611, 96] width 22 height 22
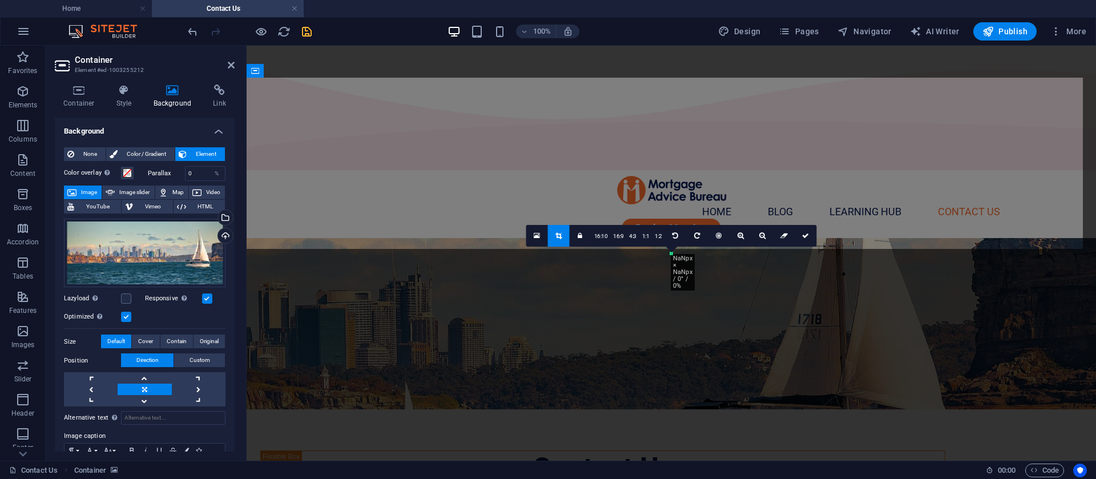
drag, startPoint x: 653, startPoint y: 194, endPoint x: 657, endPoint y: 111, distance: 83.5
click at [657, 111] on div "Drag here to replace the existing content. Press “Ctrl” if you want to create a…" at bounding box center [672, 253] width 850 height 415
drag, startPoint x: 461, startPoint y: 215, endPoint x: 489, endPoint y: 123, distance: 95.4
click at [489, 124] on div "Drag here to replace the existing content. Press “Ctrl” if you want to create a…" at bounding box center [672, 253] width 850 height 415
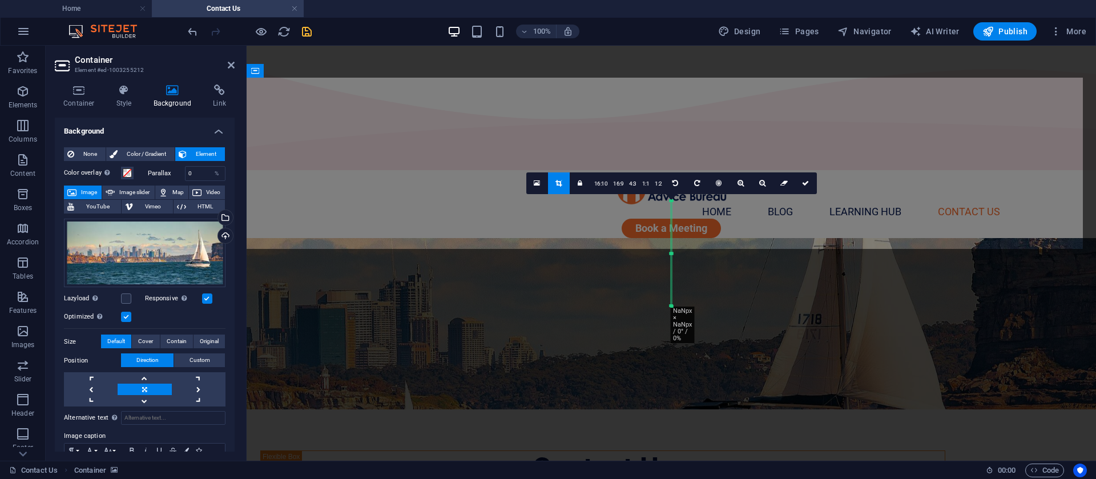
drag, startPoint x: 673, startPoint y: 256, endPoint x: 665, endPoint y: 361, distance: 105.4
click at [665, 361] on div "Drag here to replace the existing content. Press “Ctrl” if you want to create a…" at bounding box center [672, 253] width 850 height 415
drag, startPoint x: 489, startPoint y: 215, endPoint x: 506, endPoint y: 171, distance: 47.4
click at [506, 171] on div "Drag here to replace the existing content. Press “Ctrl” if you want to create a…" at bounding box center [672, 253] width 850 height 415
drag, startPoint x: 674, startPoint y: 251, endPoint x: 196, endPoint y: 284, distance: 478.5
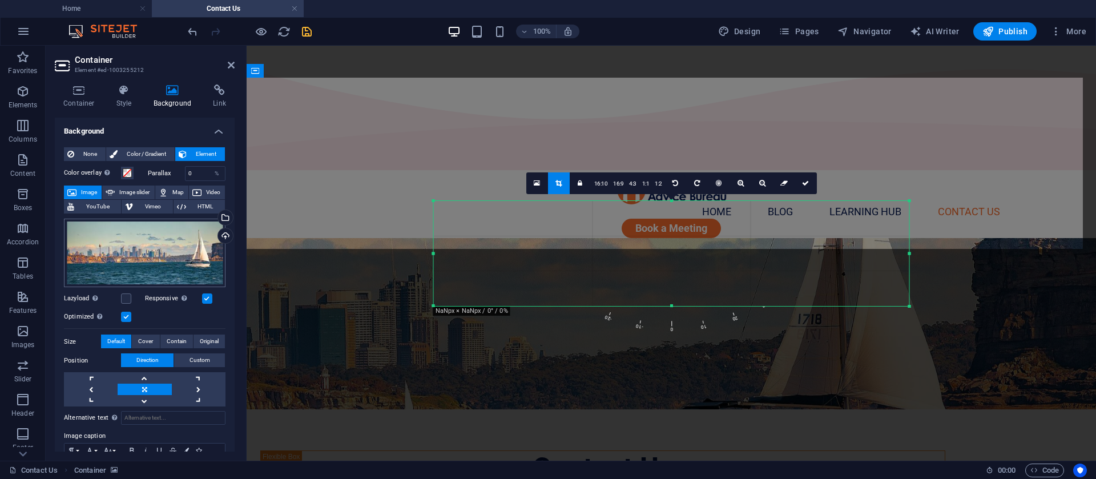
click at [196, 284] on div "Container Element #ed-1003255212 Container Style Background Link Size Height 30…" at bounding box center [571, 253] width 1051 height 415
drag, startPoint x: 577, startPoint y: 245, endPoint x: 601, endPoint y: 195, distance: 55.2
click at [601, 195] on div "Drag here to replace the existing content. Press “Ctrl” if you want to create a…" at bounding box center [672, 253] width 850 height 415
click at [839, 163] on div "Drag here to replace the existing content. Press “Ctrl” if you want to create a…" at bounding box center [672, 253] width 850 height 415
click at [551, 178] on link at bounding box center [559, 183] width 22 height 22
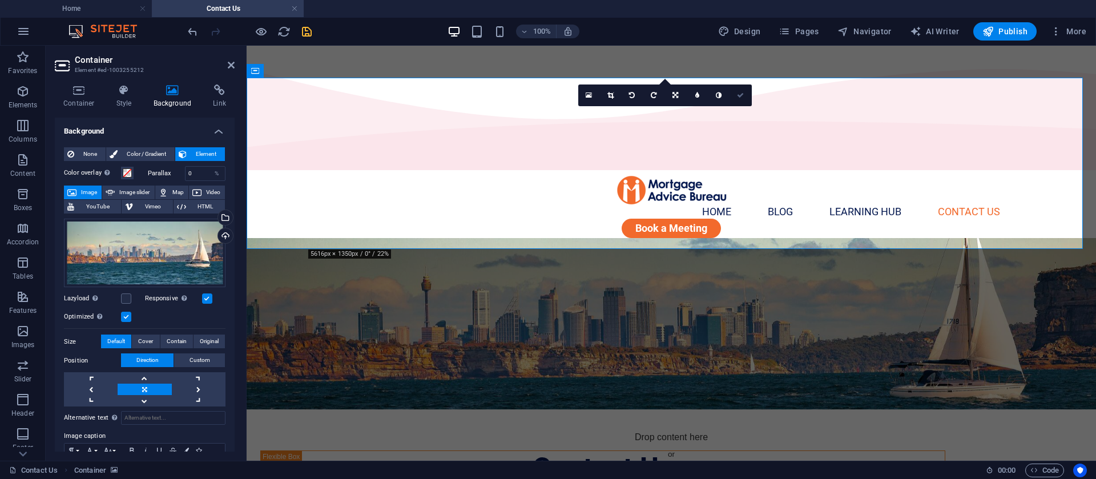
click at [745, 94] on link at bounding box center [741, 96] width 22 height 22
click at [946, 419] on div "Drop content here or Add elements Paste clipboard" at bounding box center [671, 459] width 685 height 81
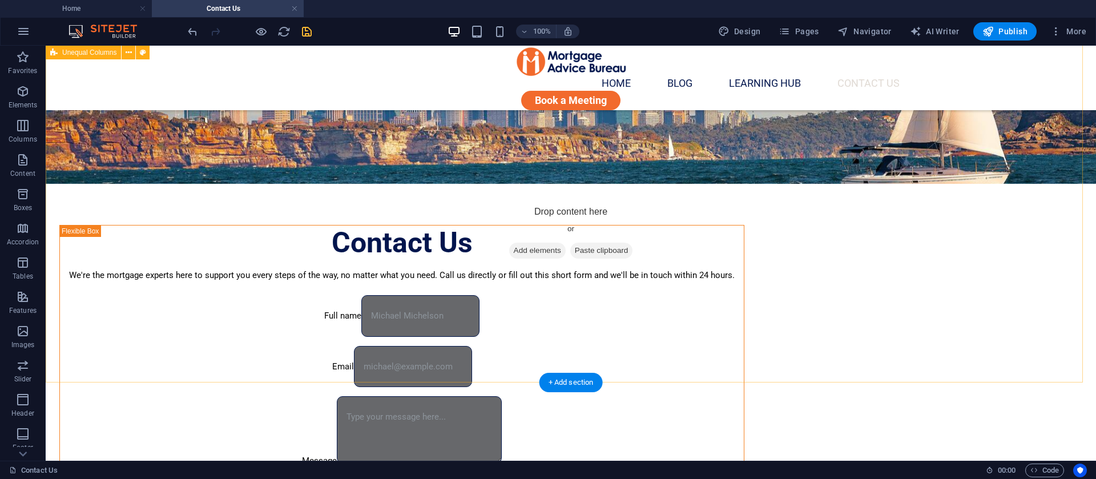
scroll to position [86, 0]
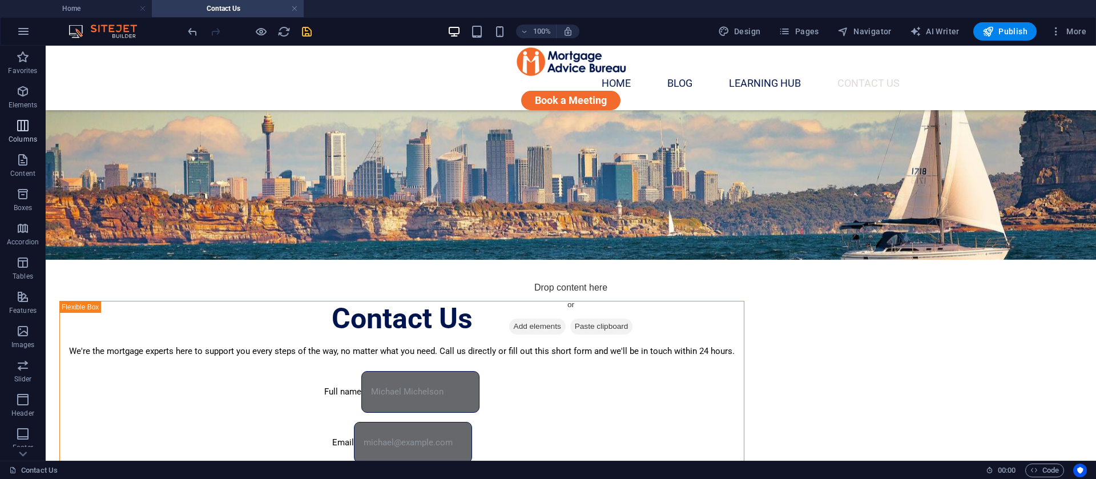
click at [5, 127] on span "Columns" at bounding box center [23, 132] width 46 height 27
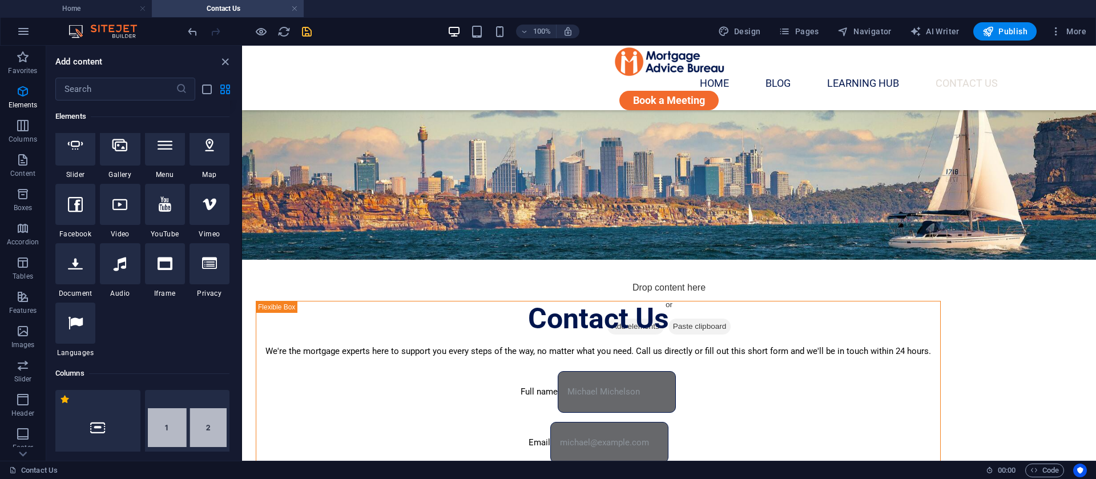
scroll to position [394, 0]
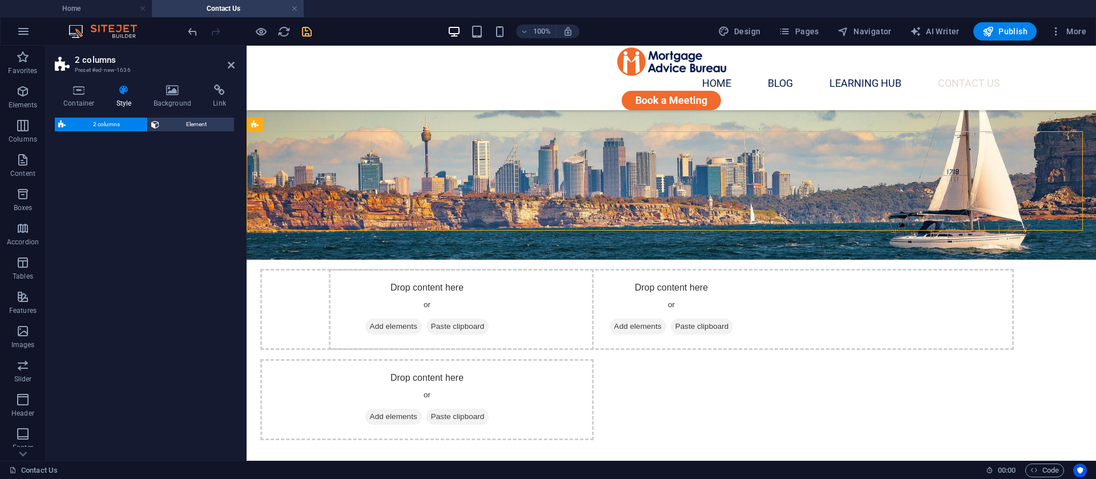
select select "rem"
select select "preset-columns-two-v2-default"
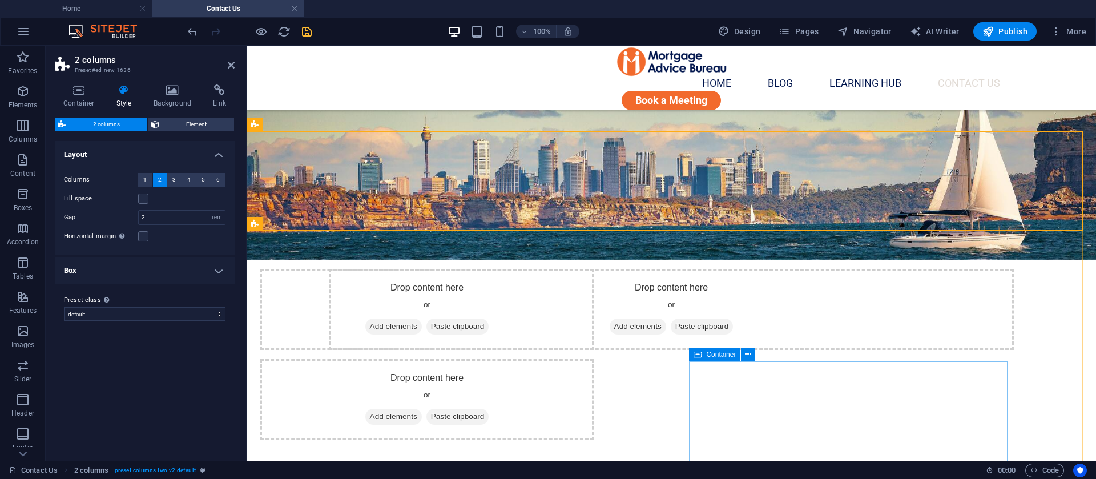
click at [696, 356] on icon at bounding box center [698, 355] width 8 height 14
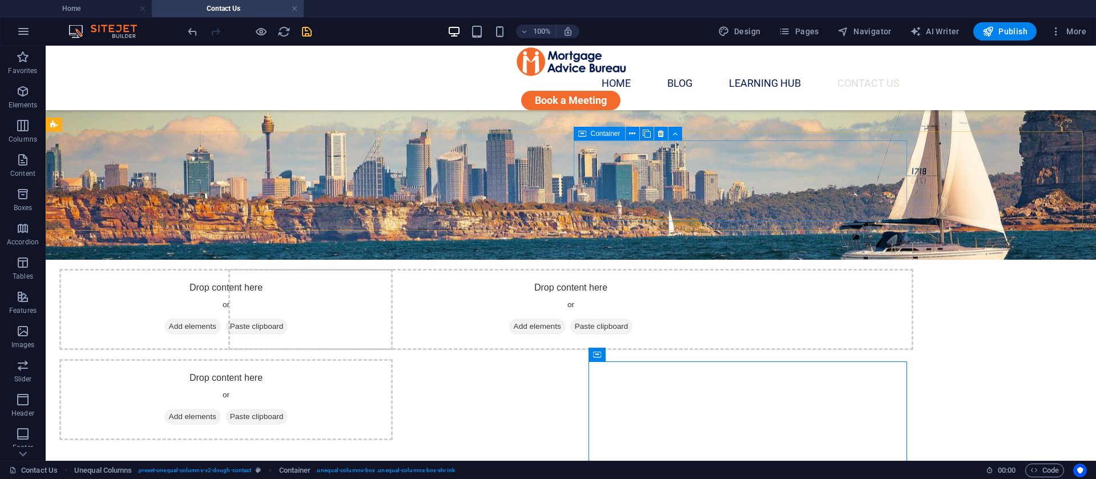
drag, startPoint x: 742, startPoint y: 401, endPoint x: 702, endPoint y: 168, distance: 235.7
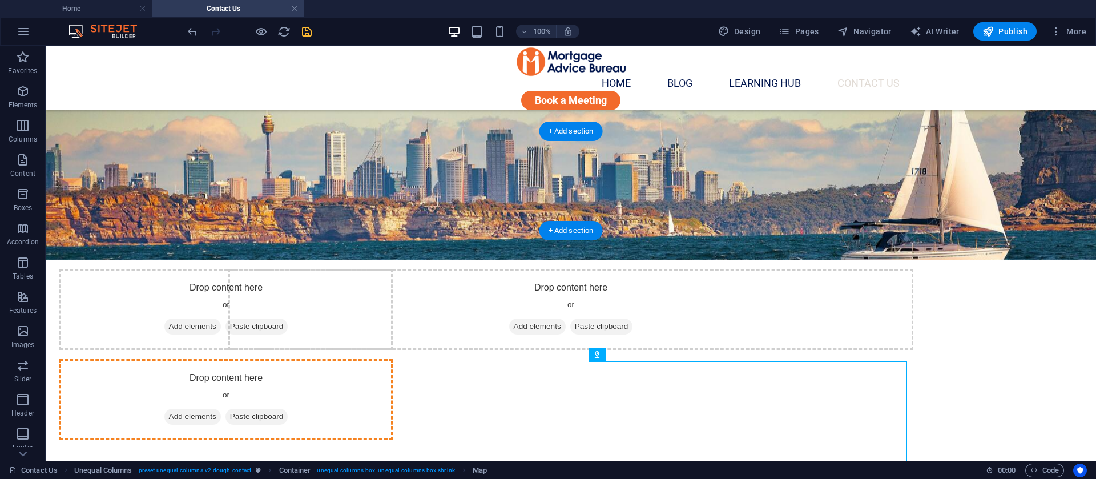
drag, startPoint x: 665, startPoint y: 403, endPoint x: 614, endPoint y: 155, distance: 252.9
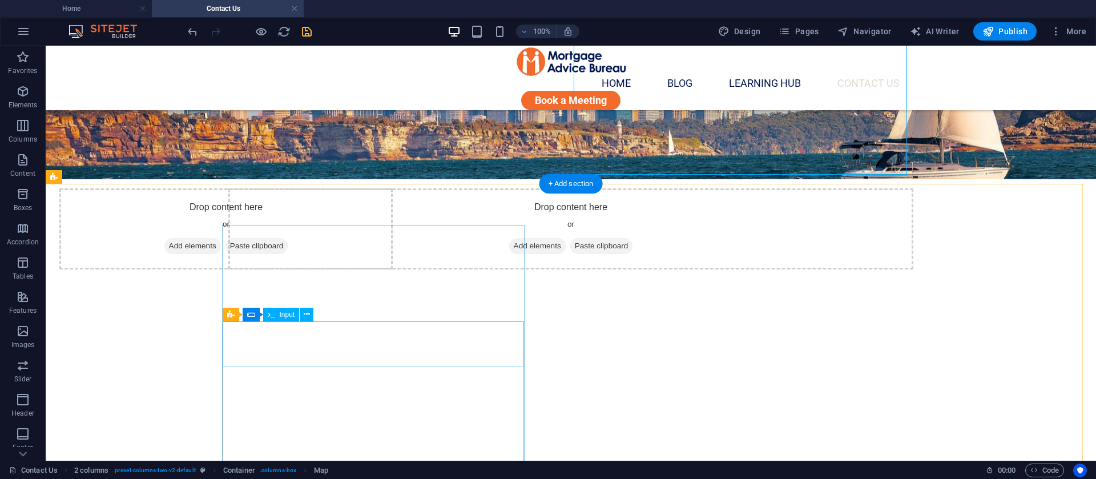
scroll to position [86, 0]
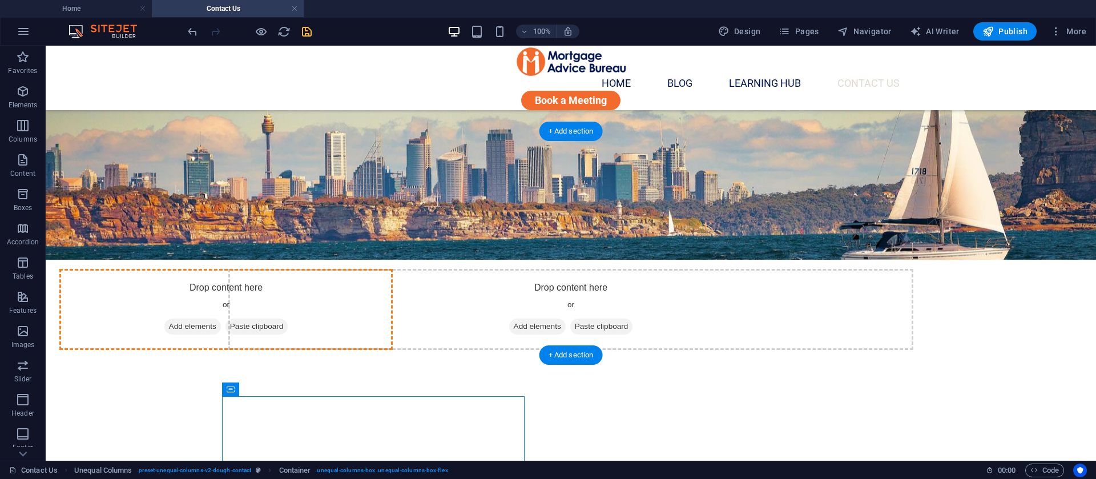
drag, startPoint x: 291, startPoint y: 436, endPoint x: 274, endPoint y: 162, distance: 275.2
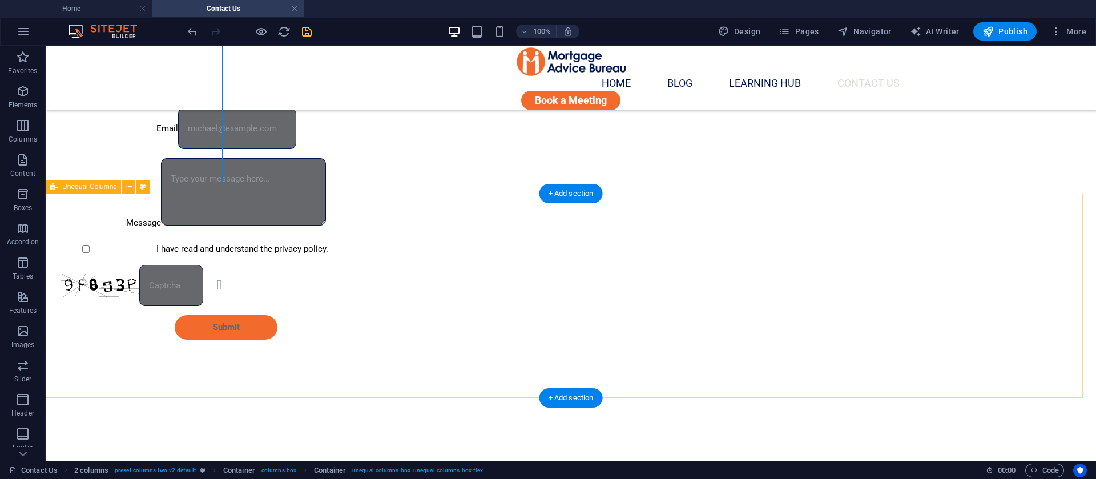
scroll to position [428, 0]
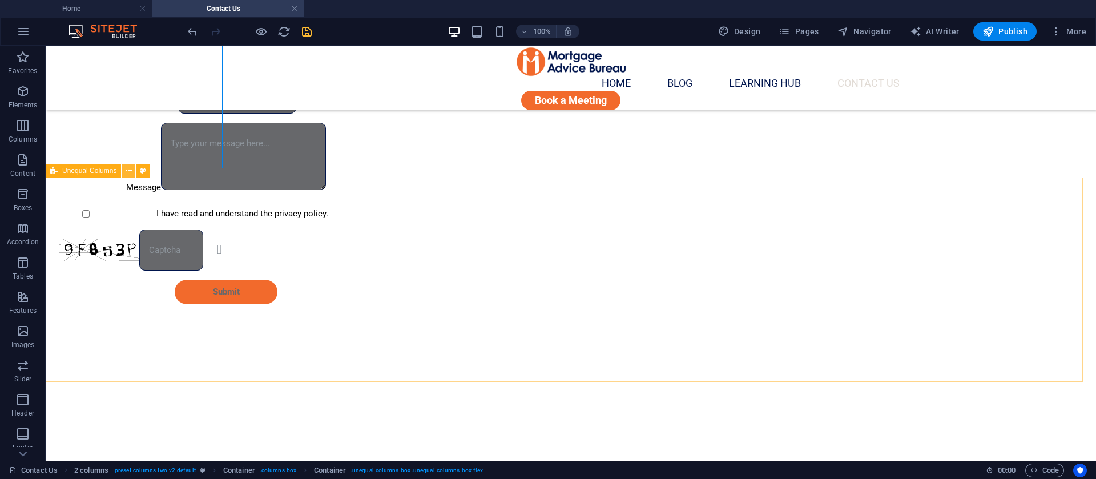
click at [124, 170] on button at bounding box center [129, 171] width 14 height 14
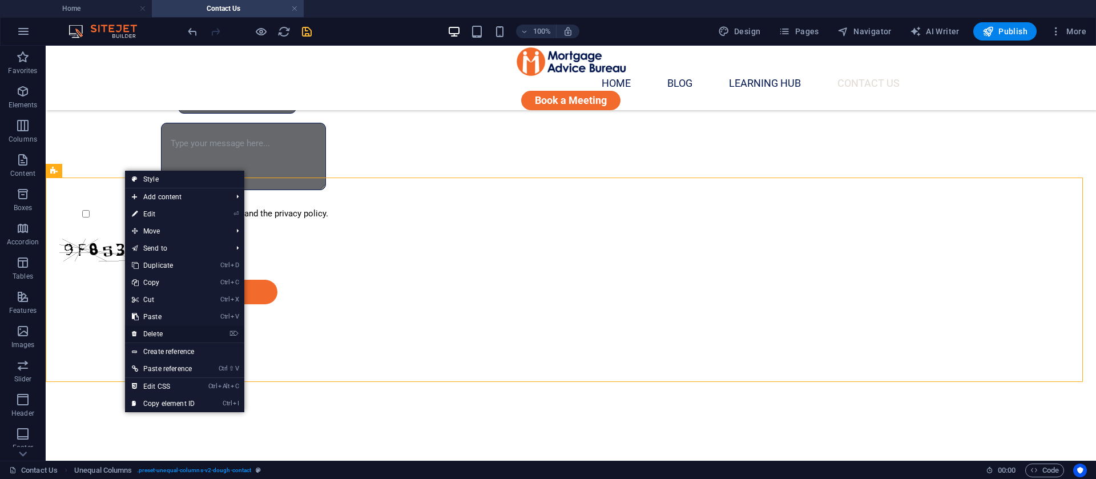
click at [171, 329] on link "⌦ Delete" at bounding box center [163, 333] width 77 height 17
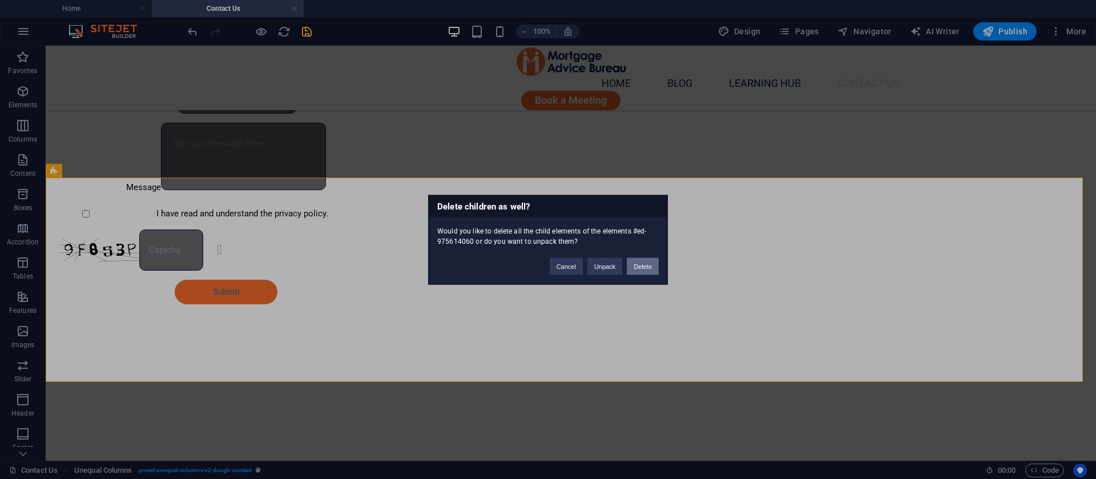
click at [642, 260] on button "Delete" at bounding box center [643, 265] width 32 height 17
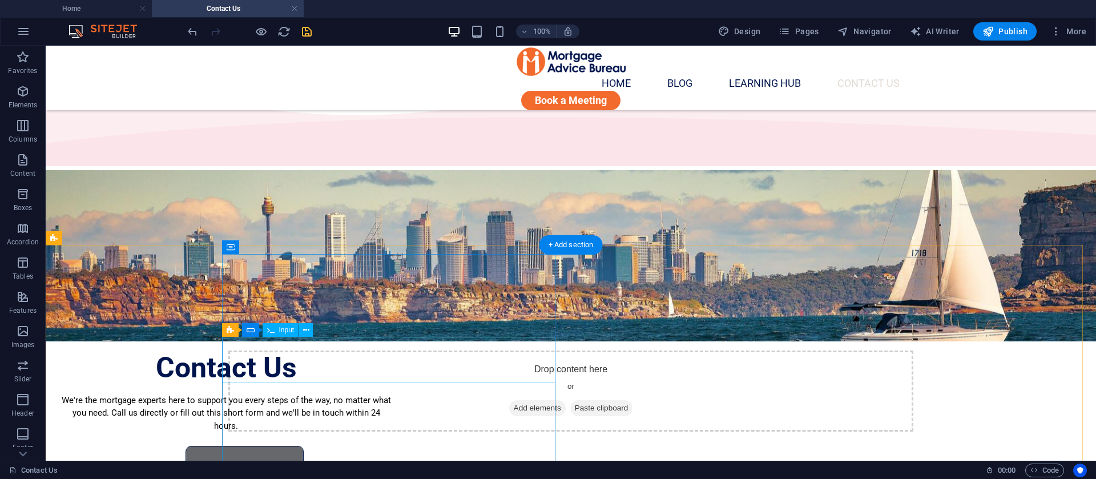
scroll to position [0, 0]
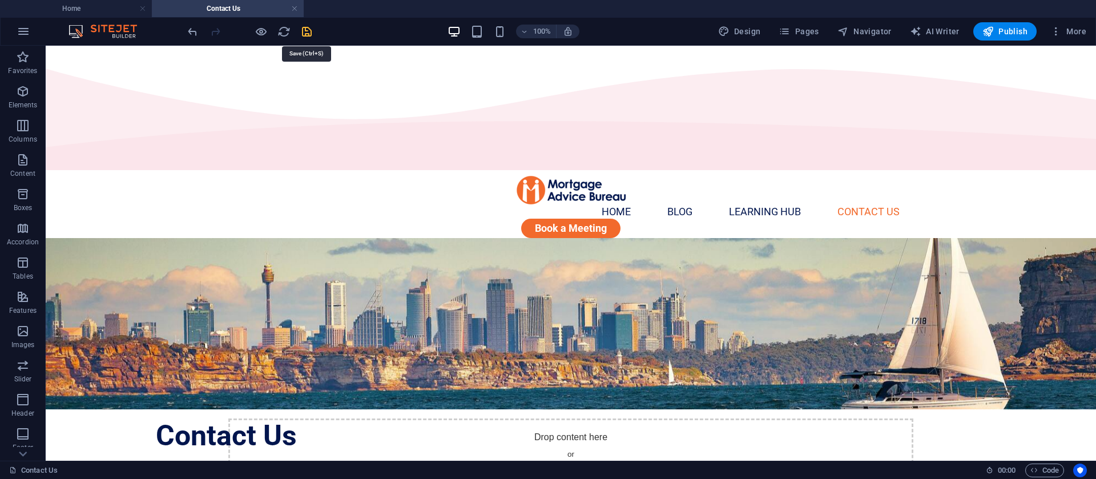
click at [307, 34] on icon "save" at bounding box center [306, 31] width 13 height 13
click at [307, 34] on div at bounding box center [250, 31] width 128 height 18
checkbox input "false"
click at [17, 272] on p "Tables" at bounding box center [23, 276] width 21 height 9
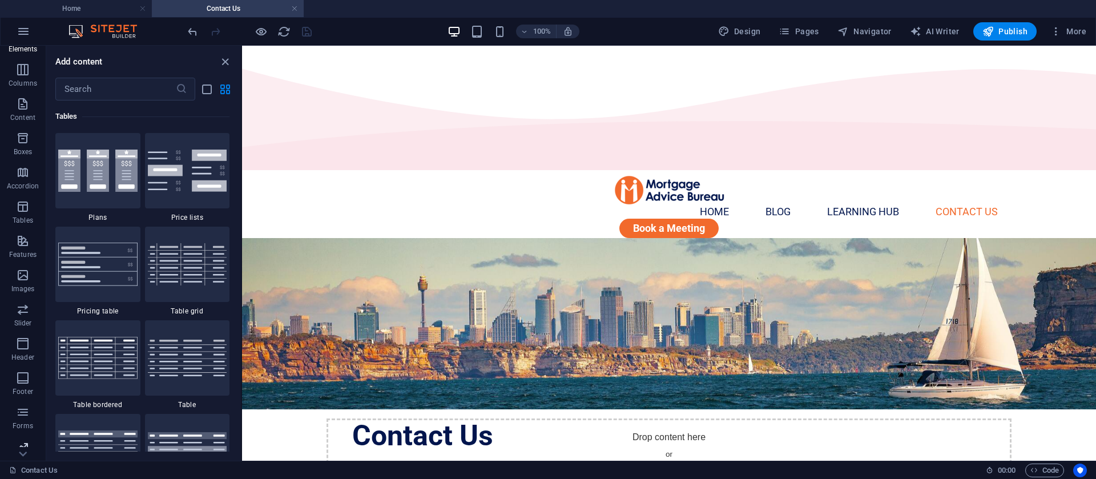
scroll to position [99, 0]
click at [23, 341] on icon "button" at bounding box center [23, 335] width 14 height 14
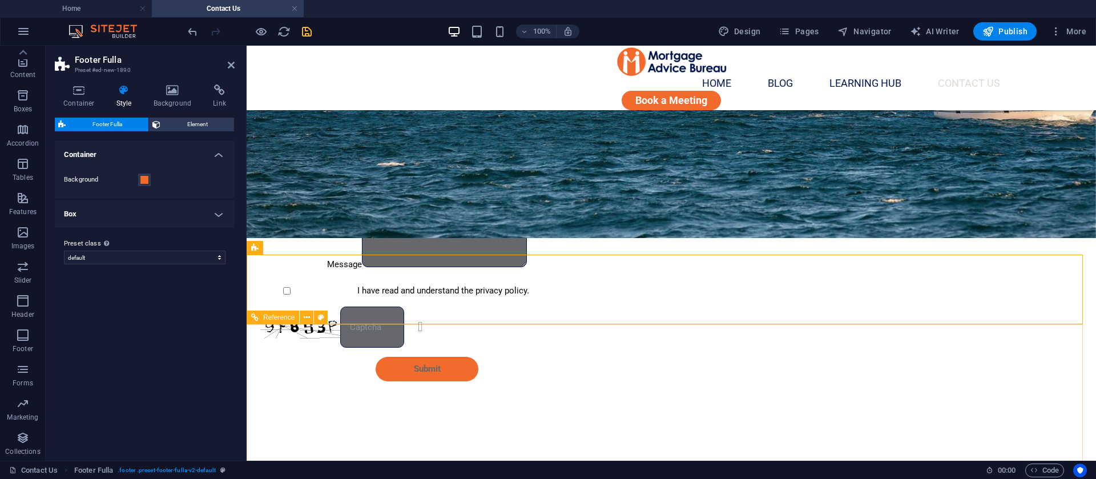
scroll to position [421, 0]
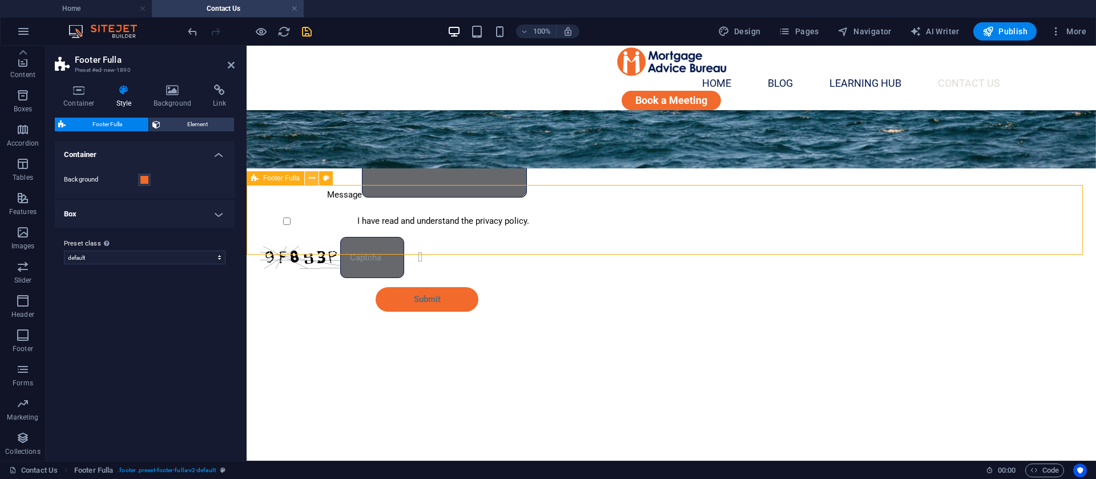
click at [313, 179] on icon at bounding box center [312, 178] width 6 height 12
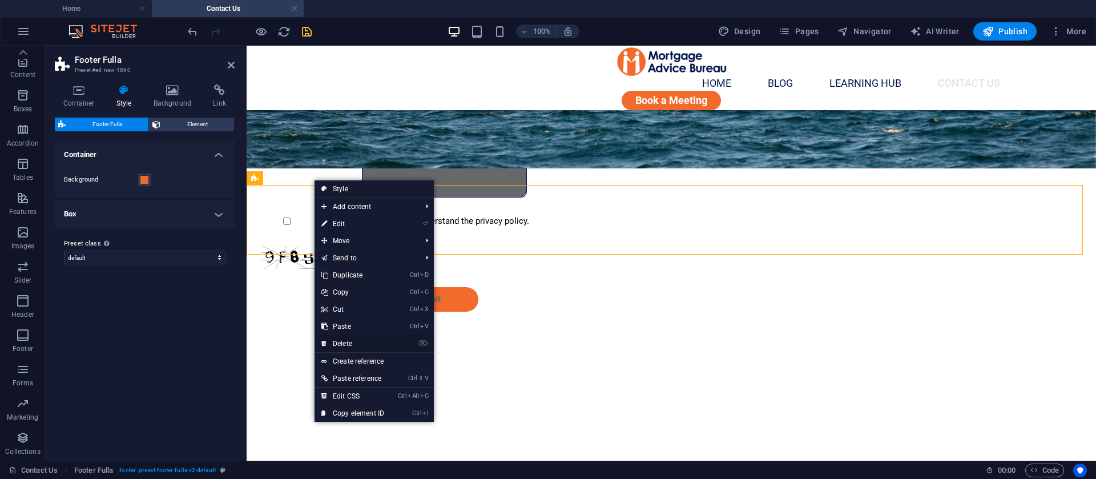
click at [350, 345] on link "⌦ Delete" at bounding box center [353, 343] width 77 height 17
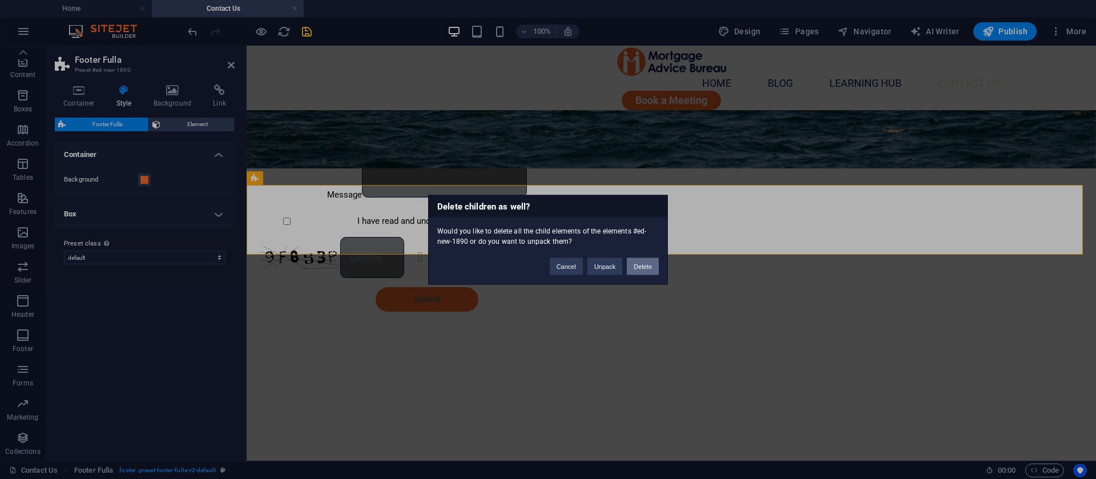
click at [643, 264] on button "Delete" at bounding box center [643, 265] width 32 height 17
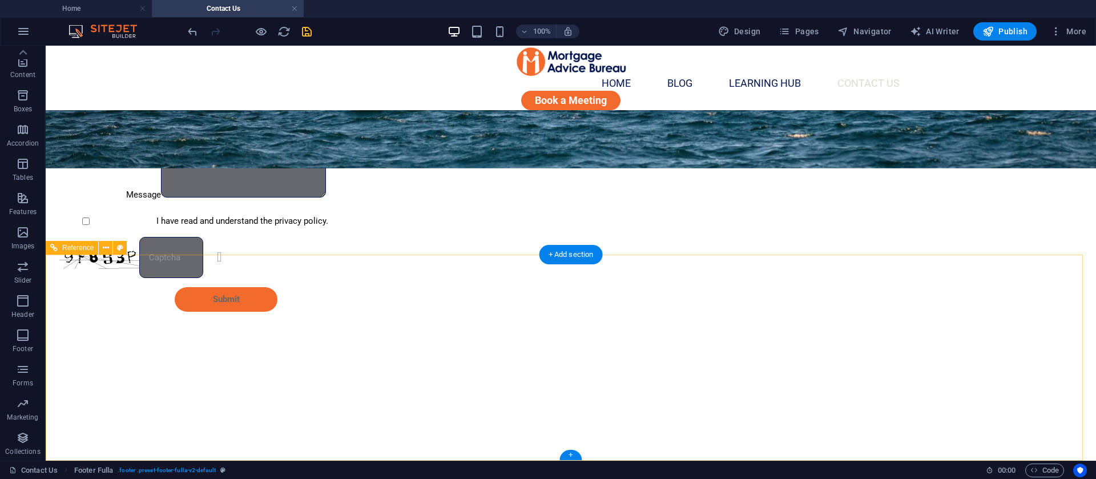
scroll to position [351, 0]
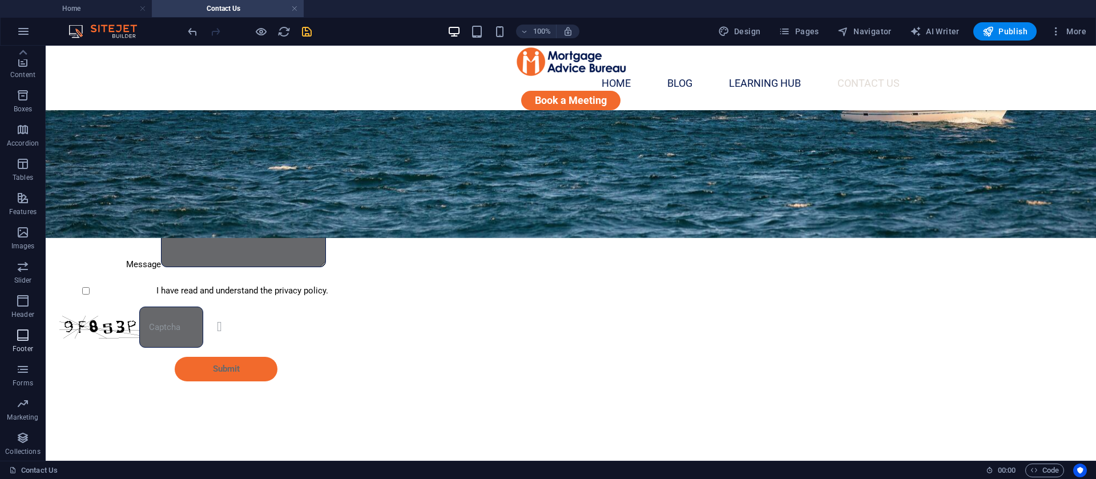
click at [23, 340] on icon "button" at bounding box center [23, 335] width 14 height 14
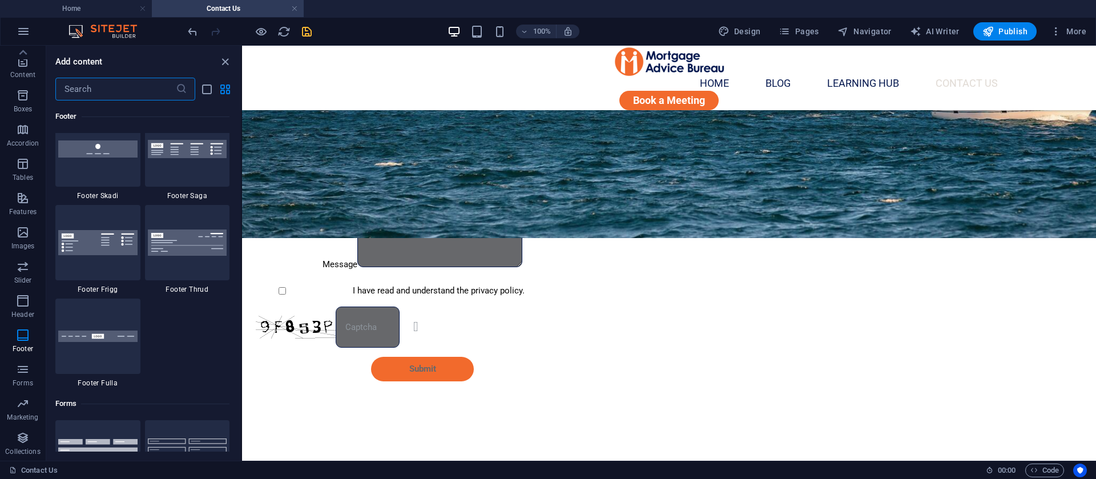
scroll to position [8073, 0]
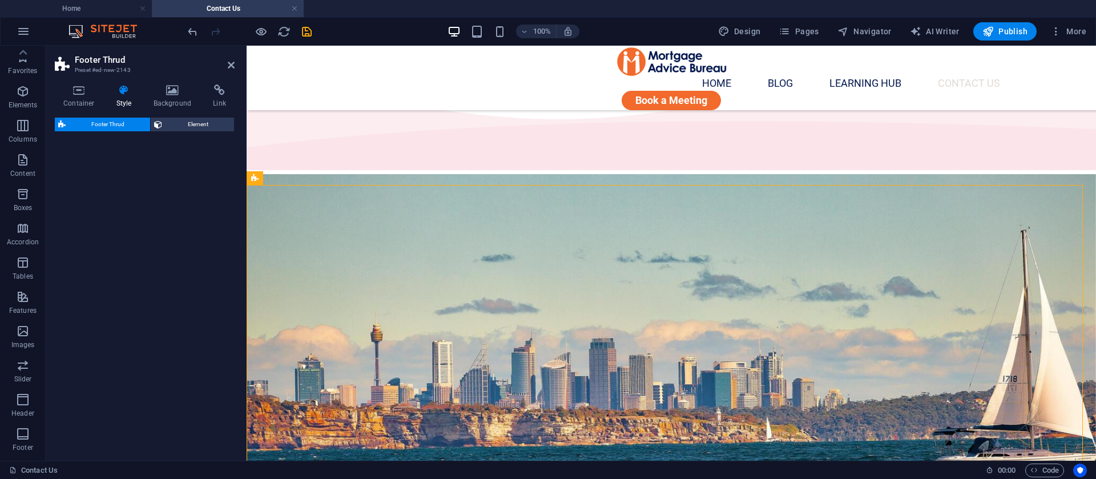
scroll to position [421, 0]
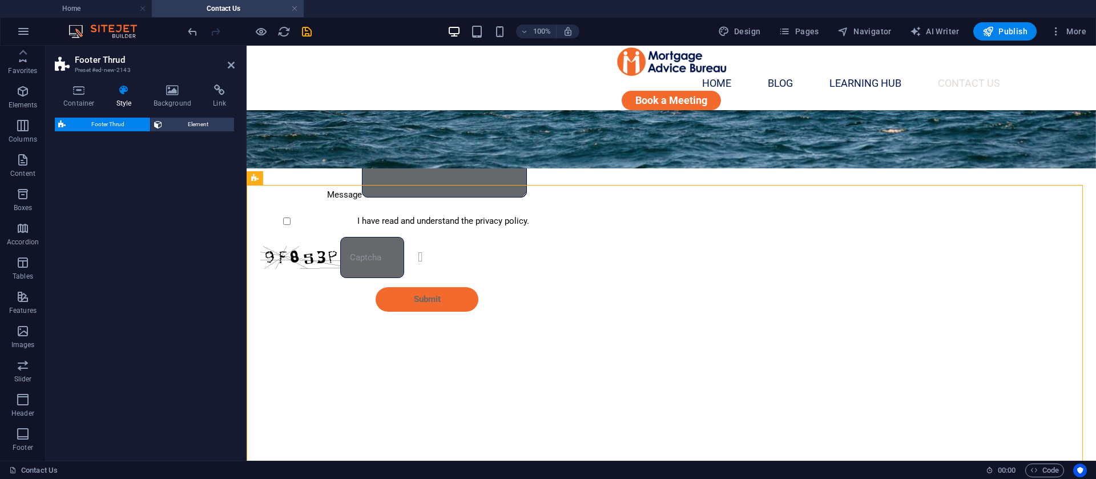
select select "rem"
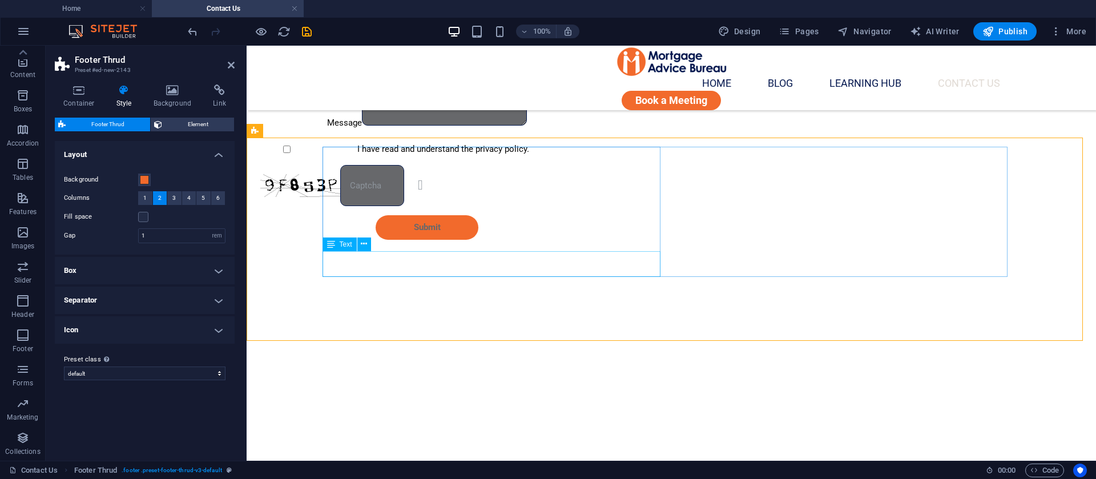
scroll to position [468, 0]
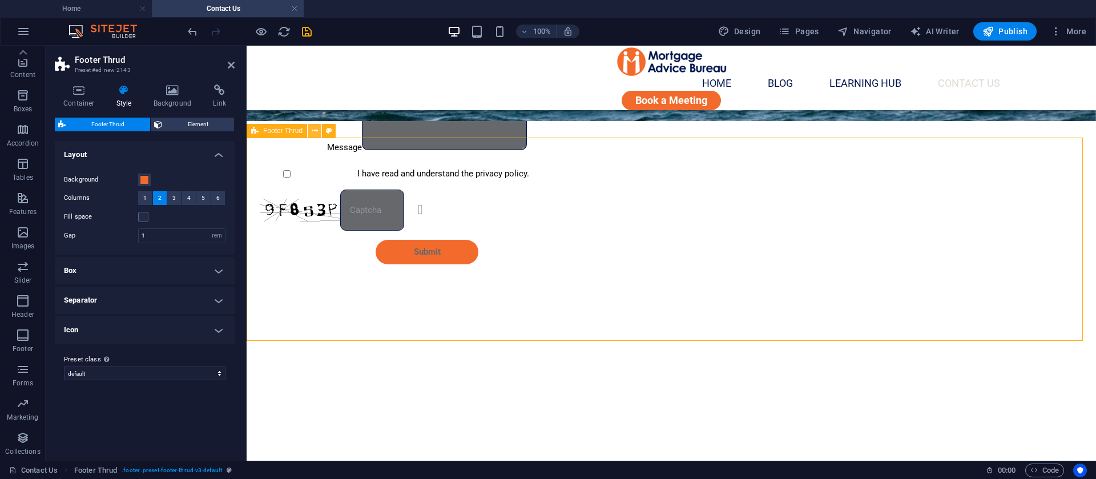
click at [312, 128] on icon at bounding box center [315, 131] width 6 height 12
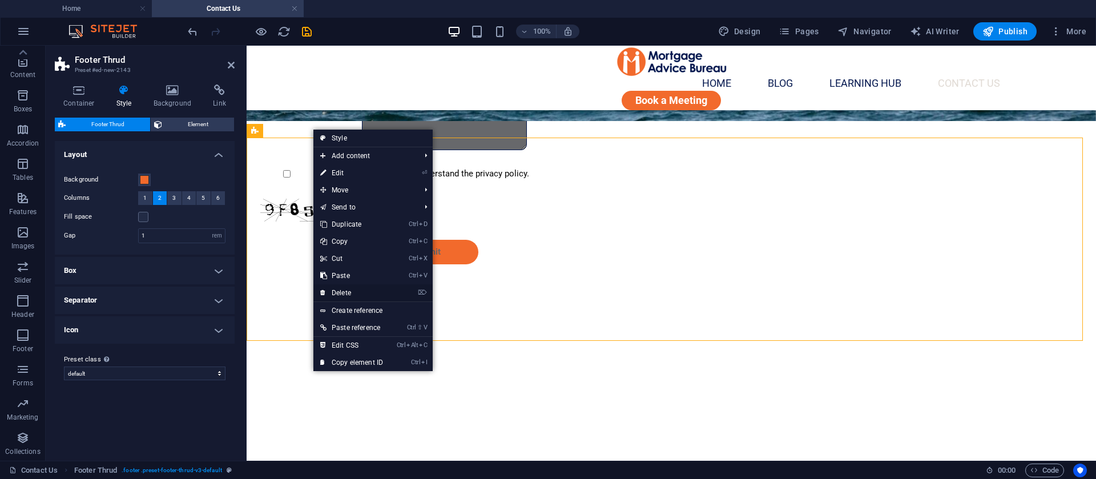
click at [341, 293] on link "⌦ Delete" at bounding box center [351, 292] width 77 height 17
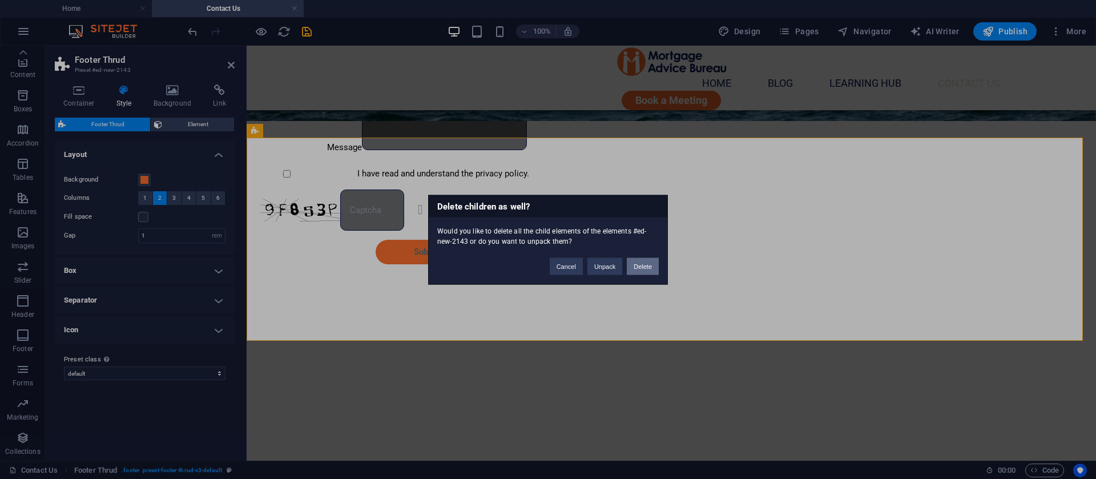
click at [654, 271] on button "Delete" at bounding box center [643, 265] width 32 height 17
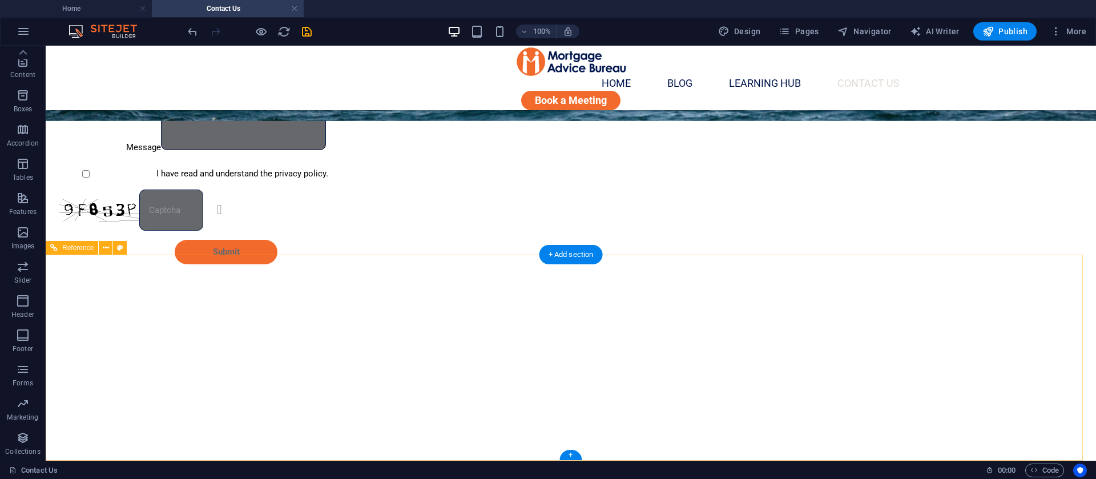
scroll to position [351, 0]
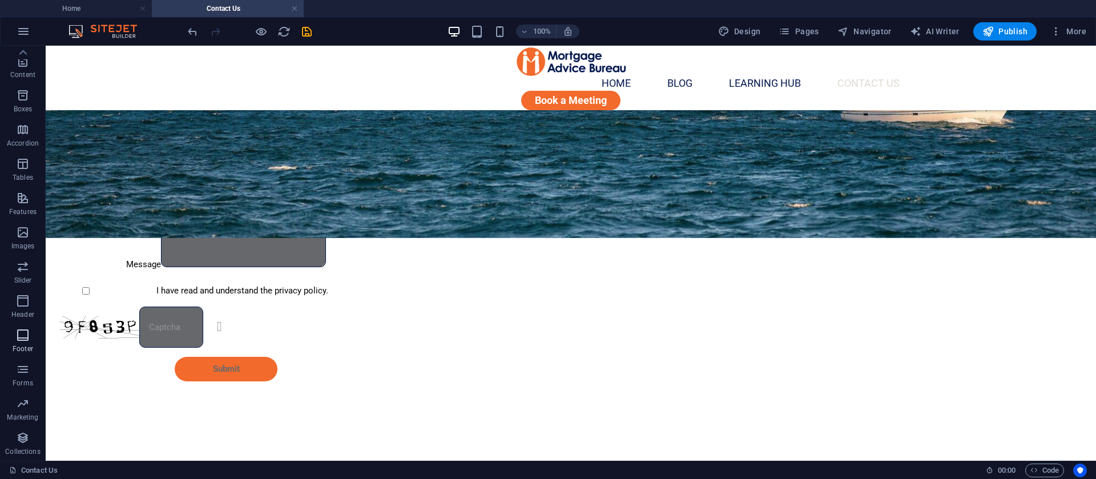
click at [11, 342] on span "Footer" at bounding box center [23, 341] width 46 height 27
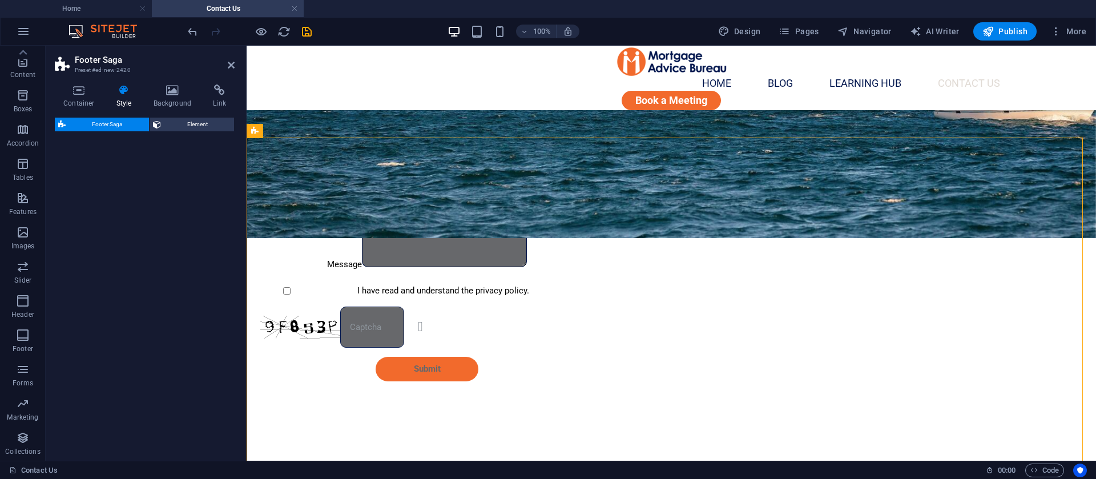
scroll to position [468, 0]
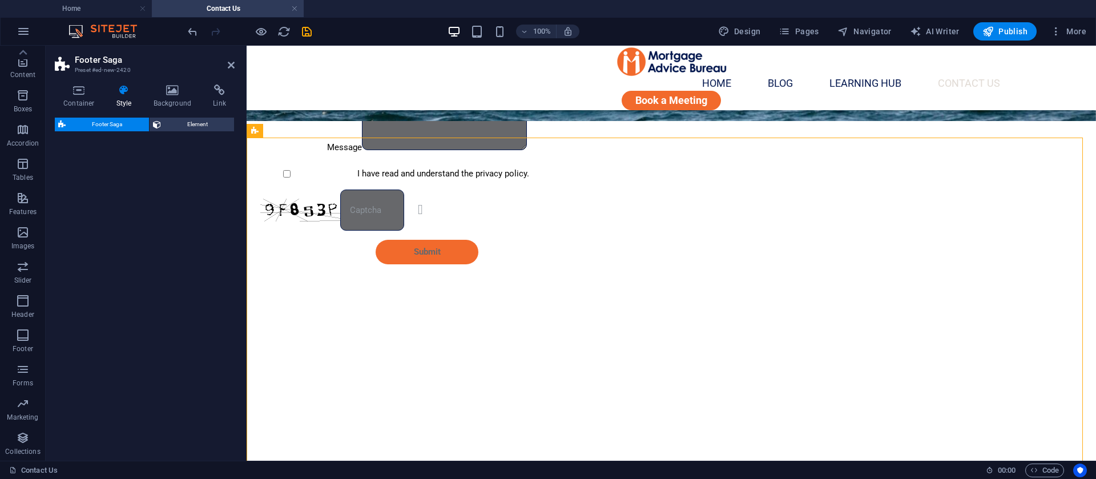
select select "rem"
select select "preset-footer-saga-v3-default"
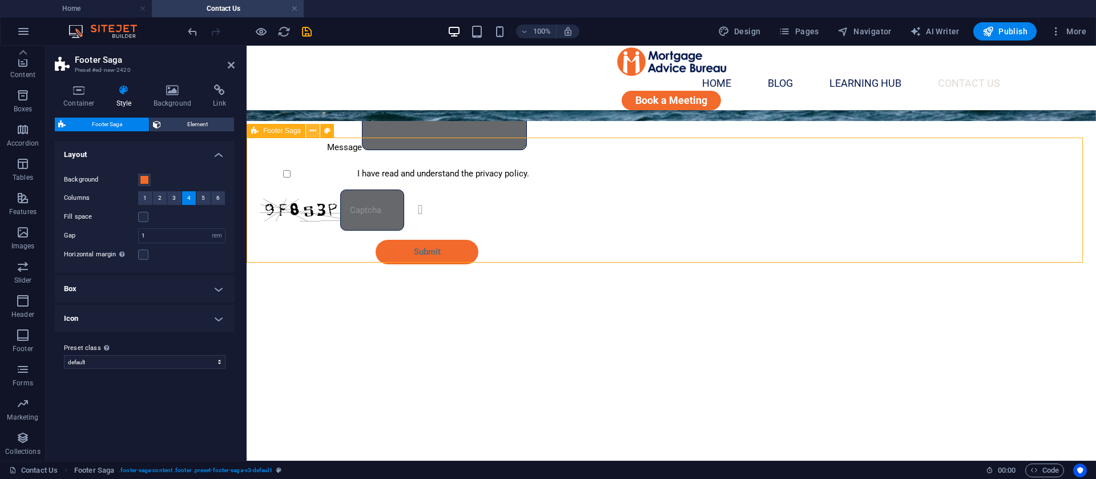
click at [312, 128] on icon at bounding box center [313, 131] width 6 height 12
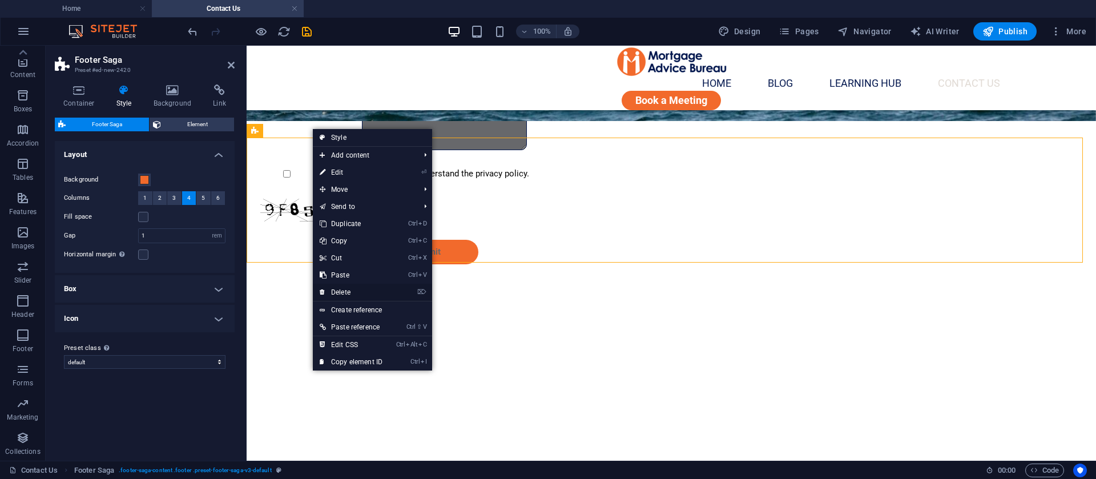
click at [348, 288] on link "⌦ Delete" at bounding box center [351, 292] width 77 height 17
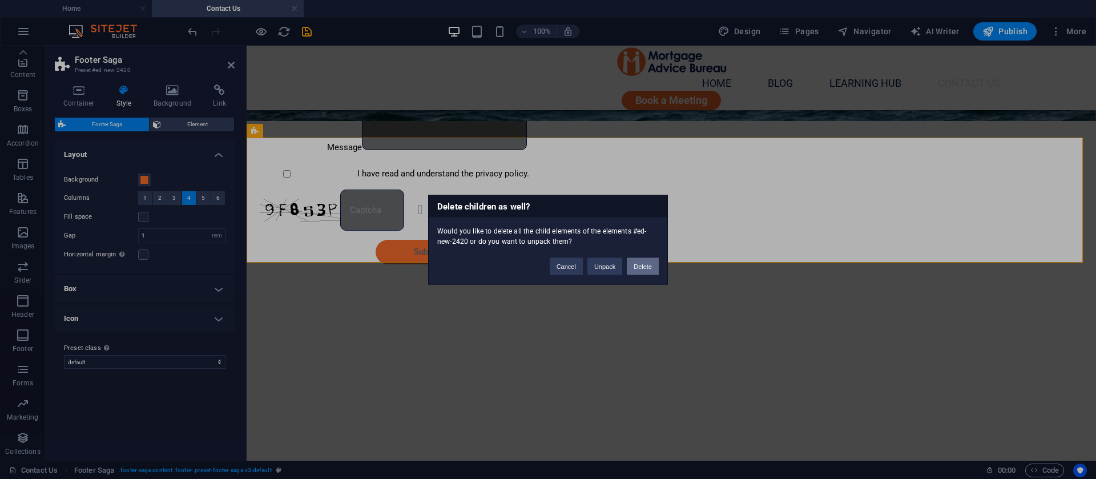
click at [649, 271] on button "Delete" at bounding box center [643, 265] width 32 height 17
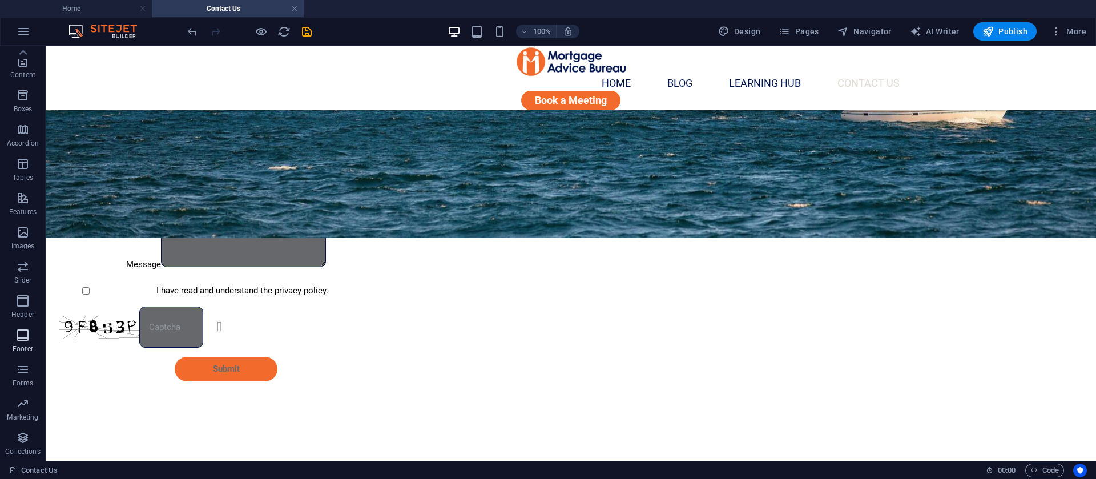
click at [17, 340] on icon "button" at bounding box center [23, 335] width 14 height 14
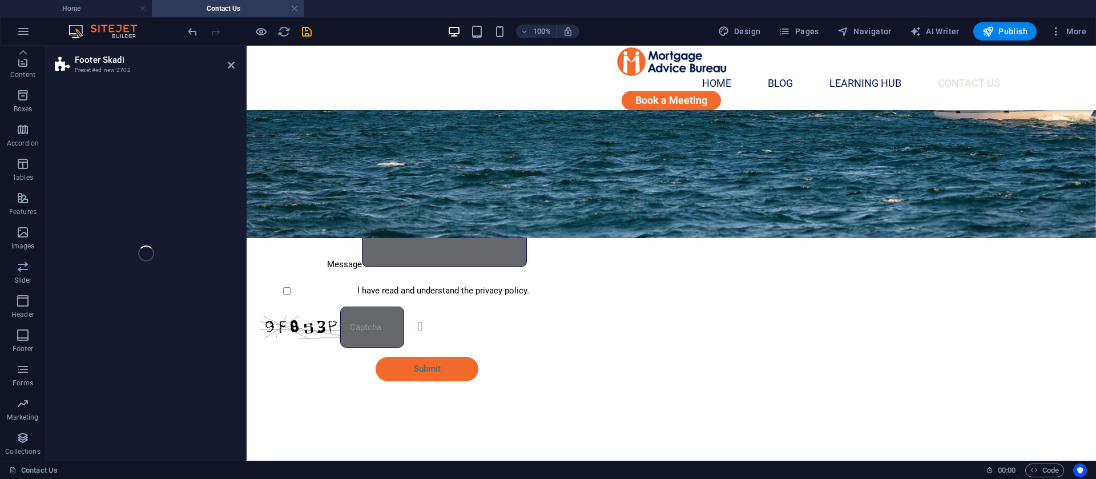
scroll to position [428, 0]
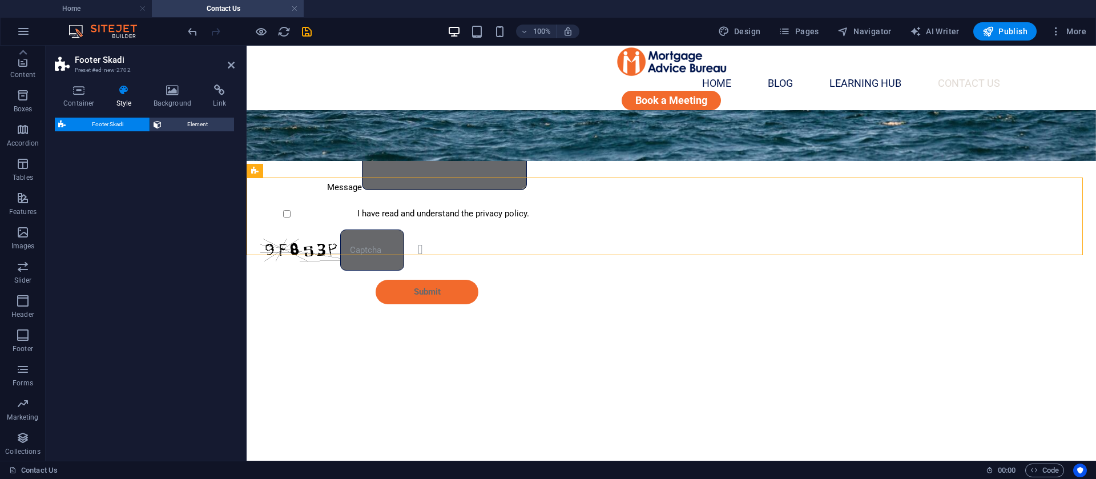
select select "rem"
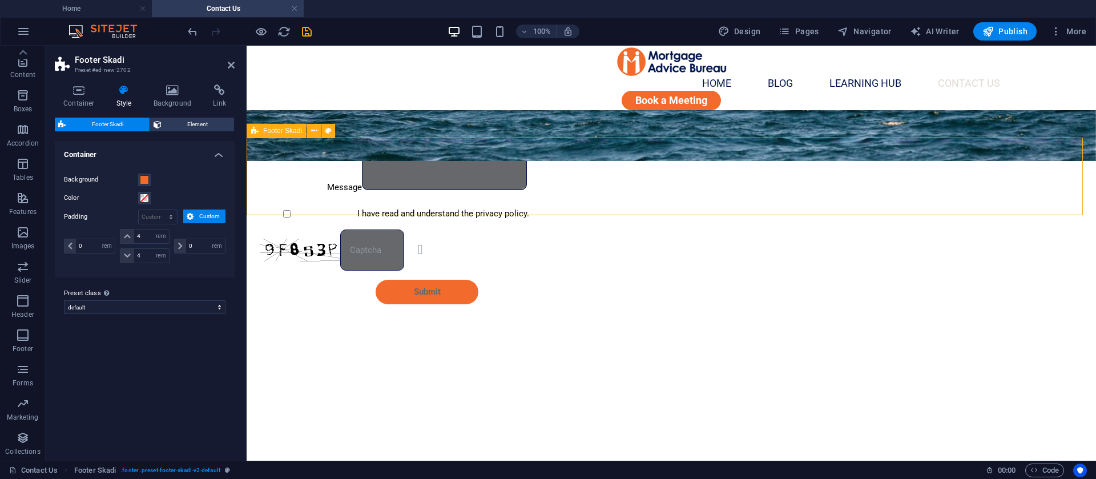
scroll to position [468, 0]
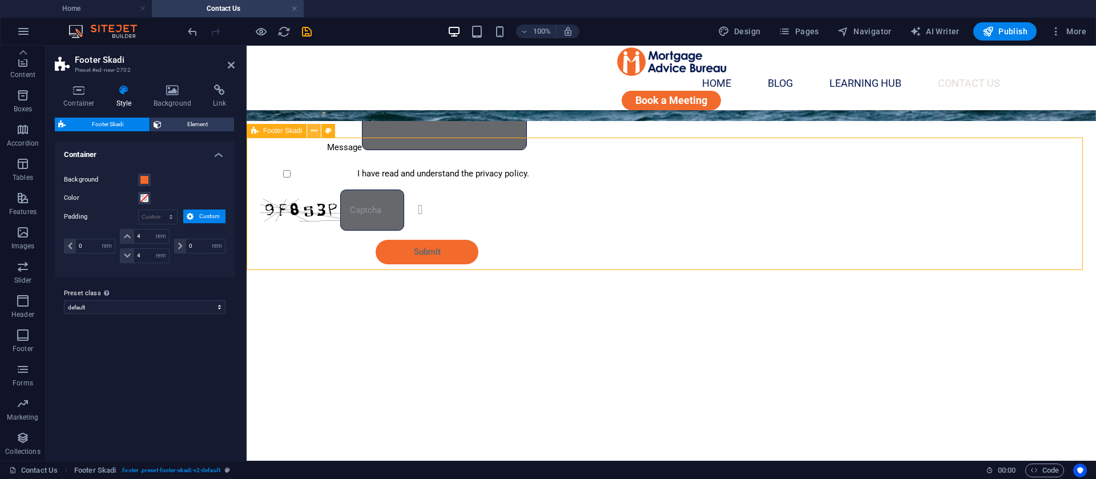
click at [312, 131] on icon at bounding box center [314, 131] width 6 height 12
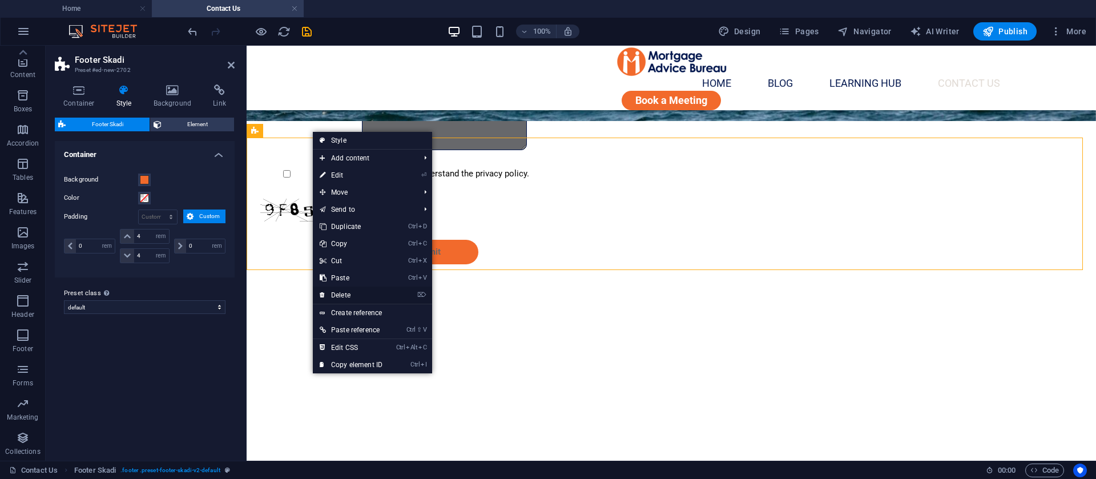
click at [344, 293] on link "⌦ Delete" at bounding box center [351, 295] width 77 height 17
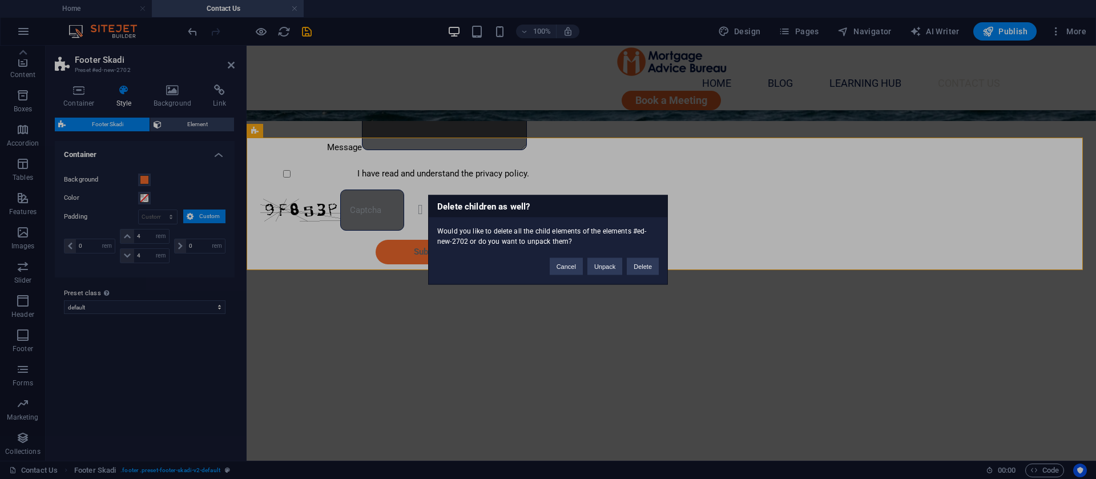
click at [344, 293] on div "Delete children as well? Would you like to delete all the child elements of the…" at bounding box center [548, 239] width 1096 height 479
click at [645, 267] on button "Delete" at bounding box center [643, 265] width 32 height 17
drag, startPoint x: 891, startPoint y: 312, endPoint x: 846, endPoint y: 267, distance: 64.6
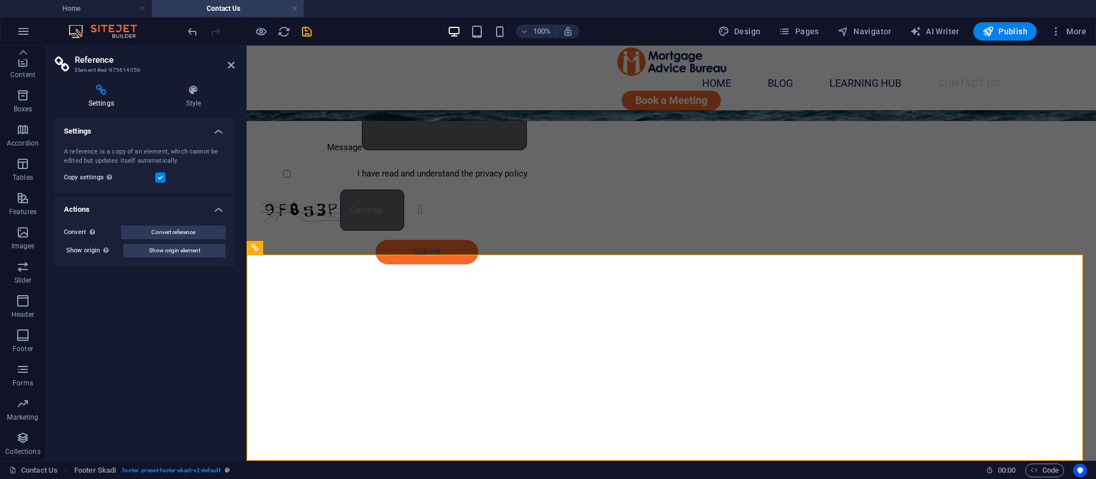
scroll to position [351, 0]
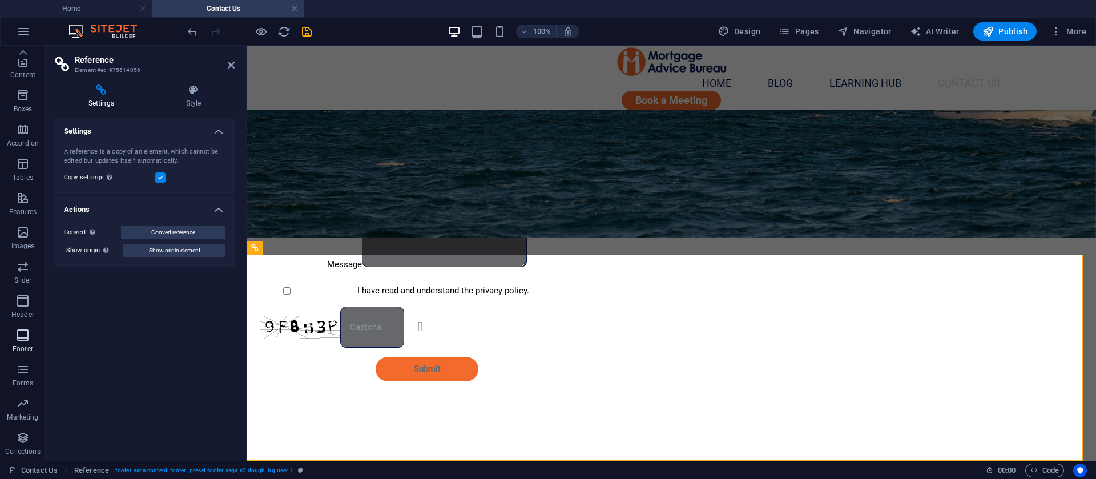
click at [27, 343] on span "Footer" at bounding box center [23, 341] width 46 height 27
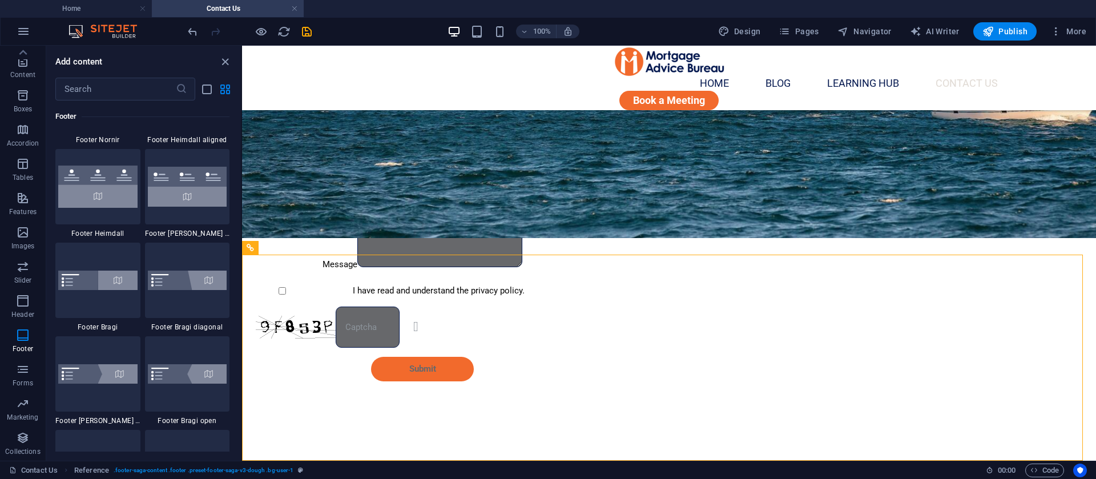
scroll to position [7816, 0]
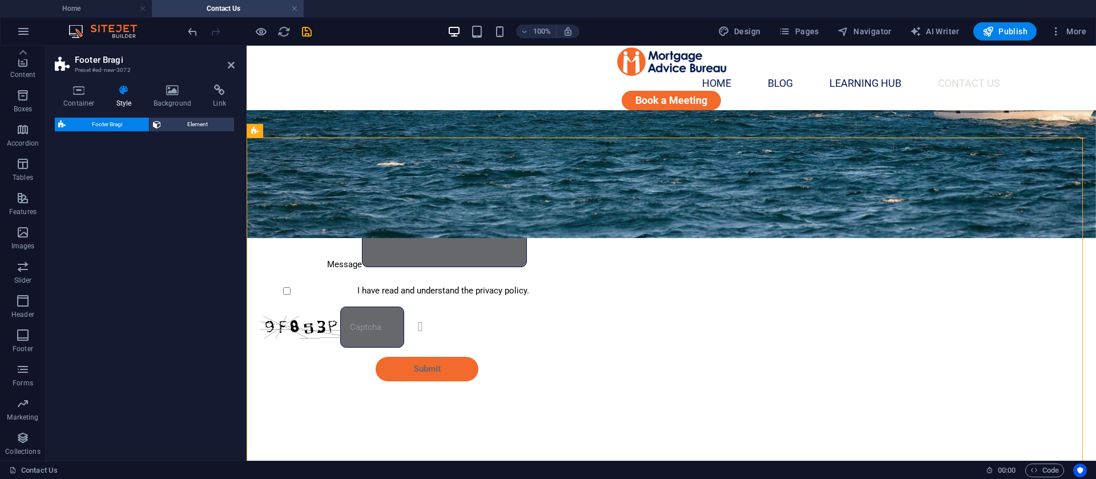
select select "%"
select select "rem"
select select "px"
select select "rem"
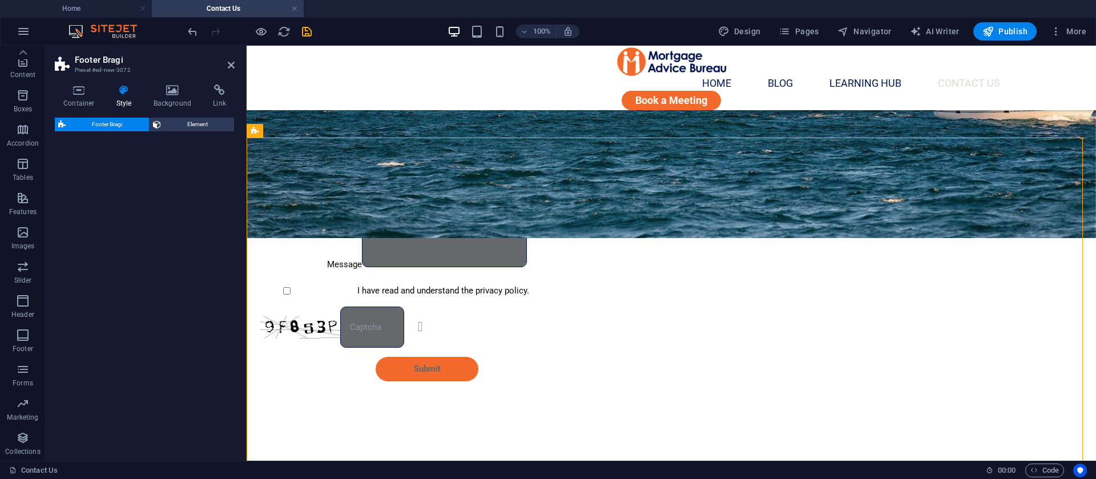
select select "rem"
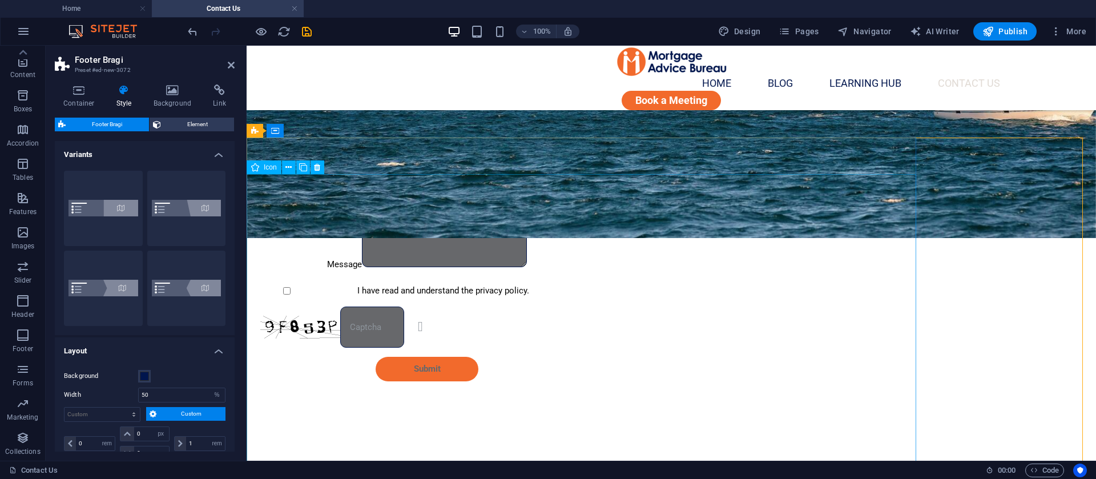
scroll to position [468, 0]
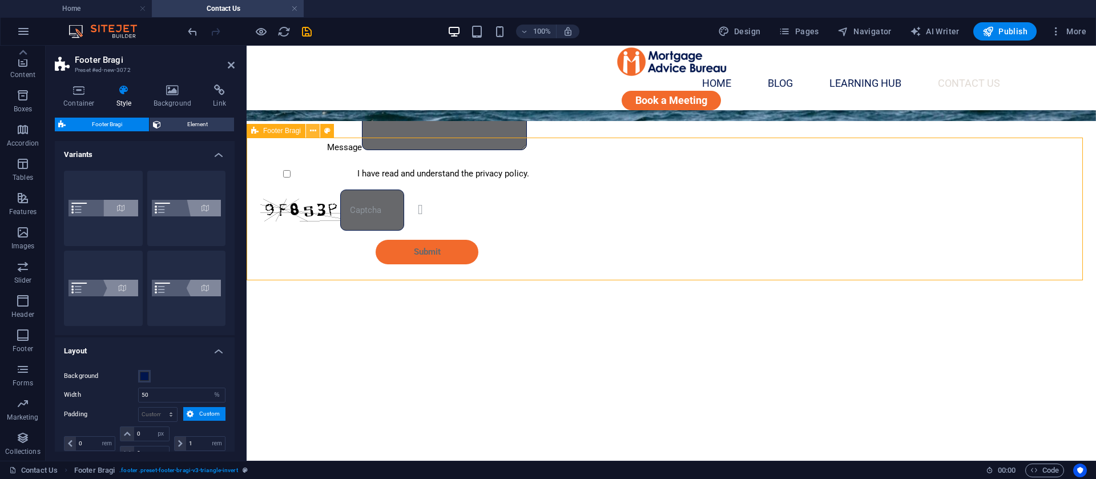
click at [311, 129] on icon at bounding box center [313, 131] width 6 height 12
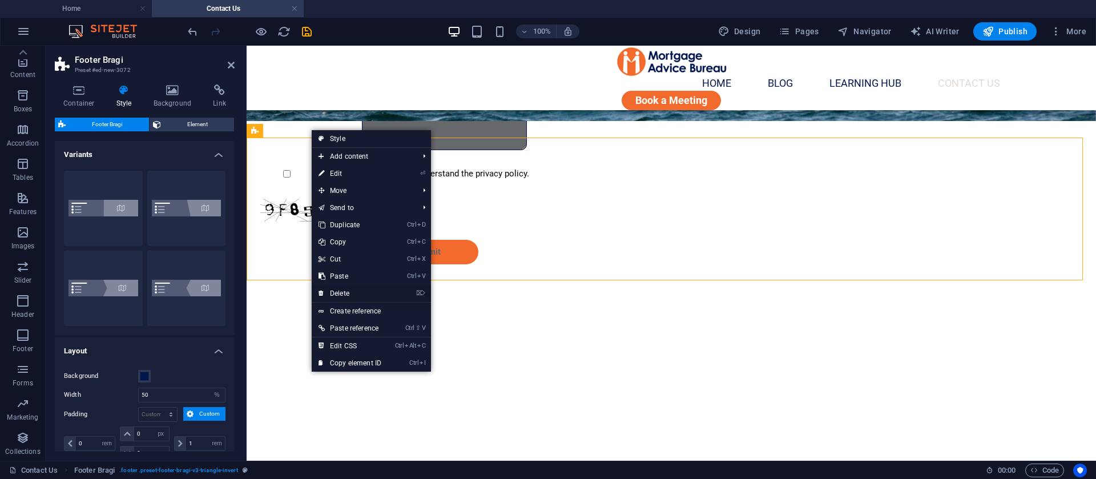
click at [325, 287] on link "⌦ Delete" at bounding box center [350, 293] width 77 height 17
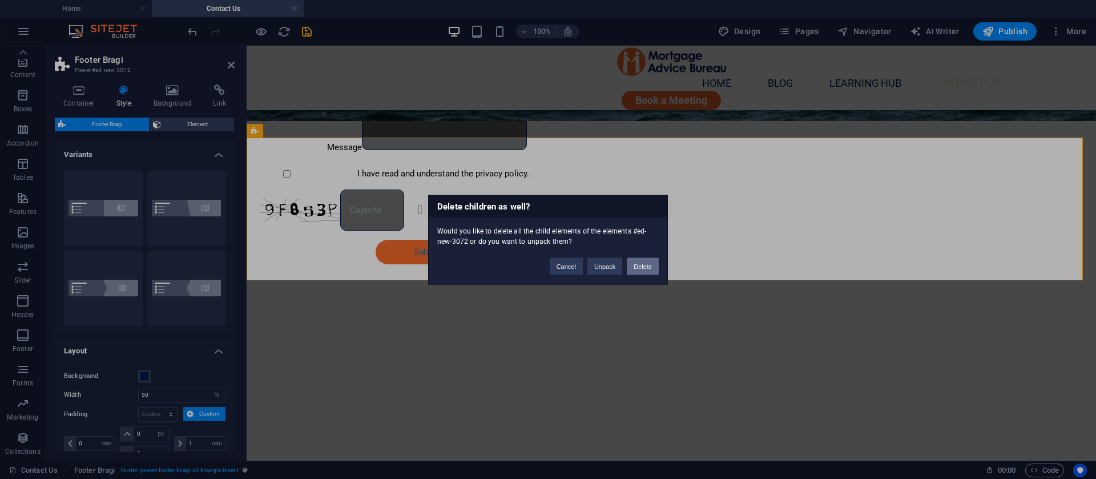
click at [643, 268] on button "Delete" at bounding box center [643, 265] width 32 height 17
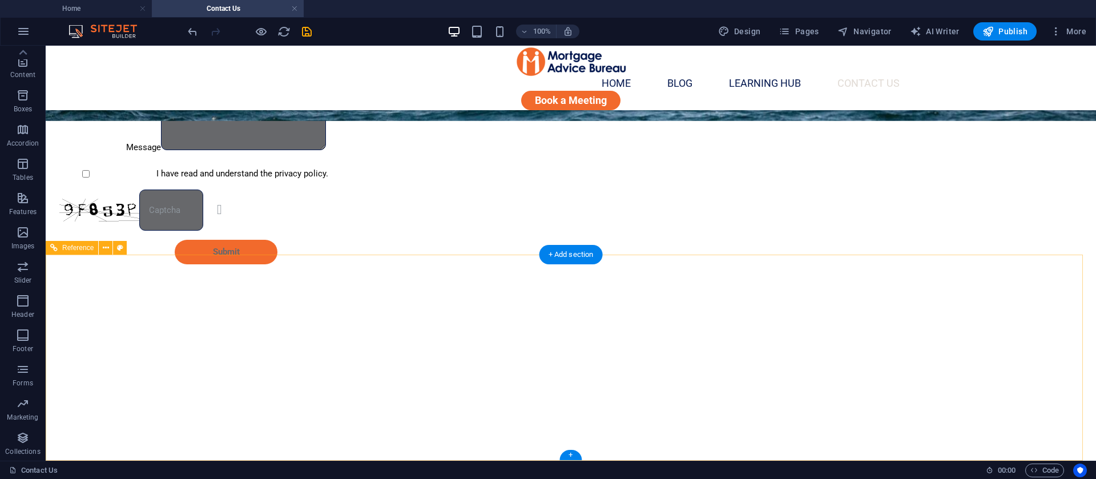
scroll to position [351, 0]
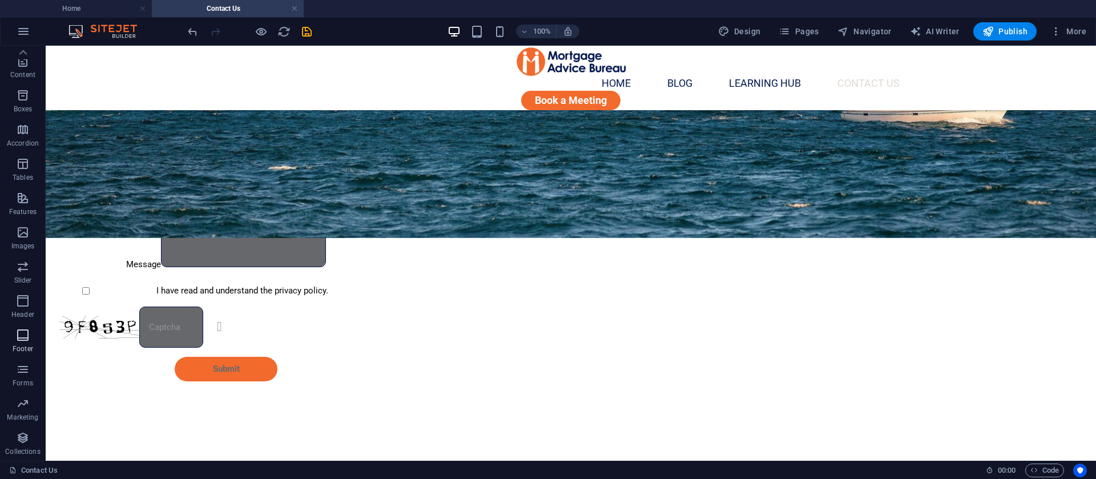
click at [19, 348] on p "Footer" at bounding box center [23, 348] width 21 height 9
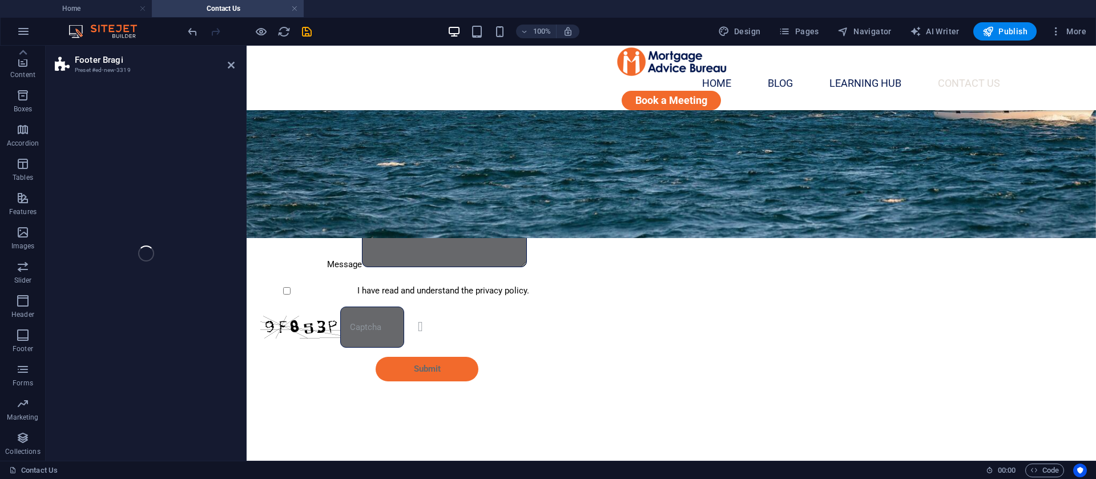
scroll to position [468, 0]
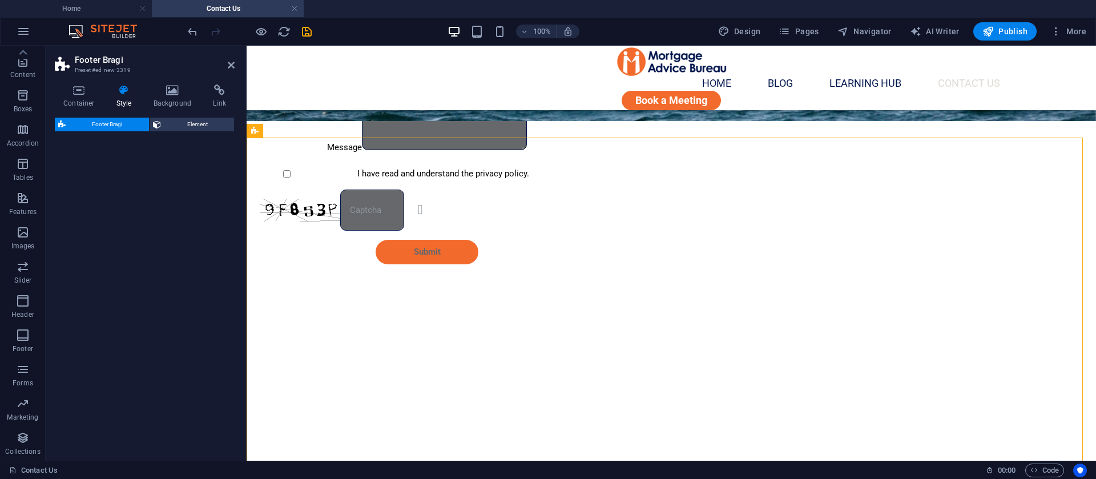
select select "%"
select select "rem"
select select "px"
select select "rem"
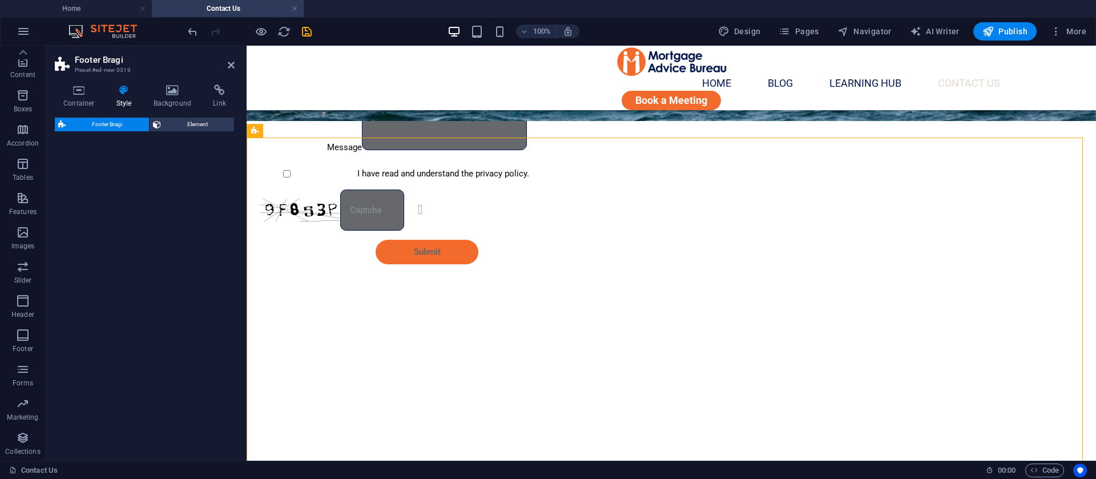
select select "preset-footer-bragi-v3-default"
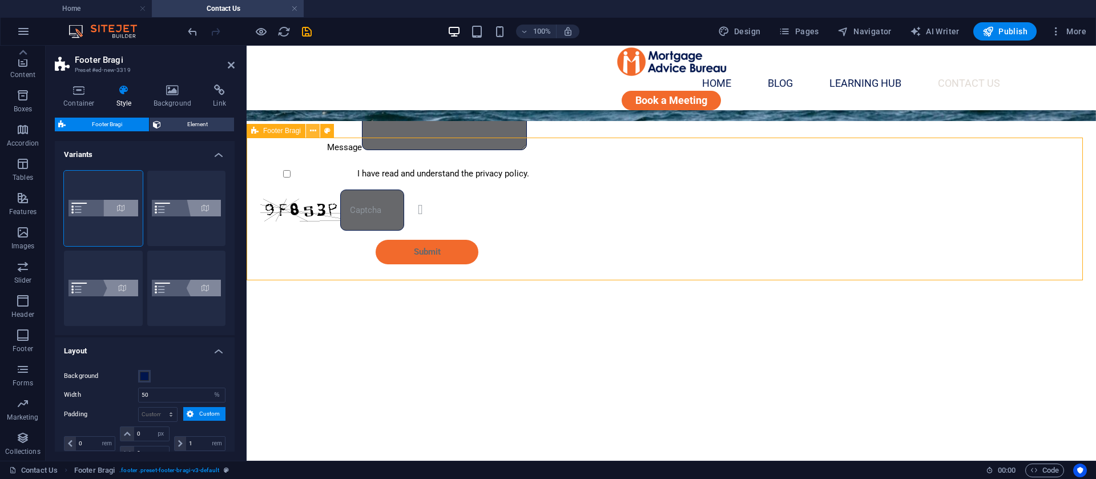
click at [314, 128] on icon at bounding box center [313, 131] width 6 height 12
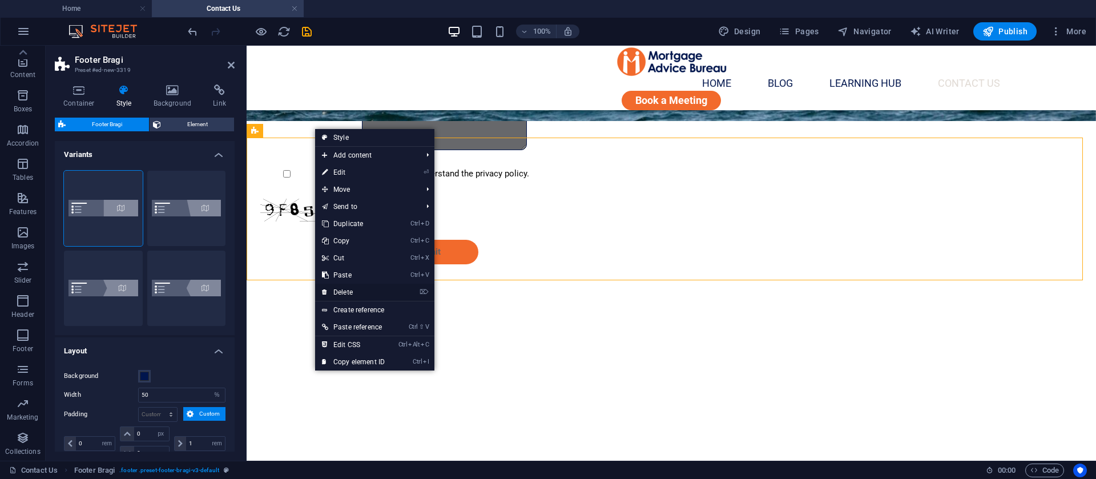
click at [345, 288] on link "⌦ Delete" at bounding box center [353, 292] width 77 height 17
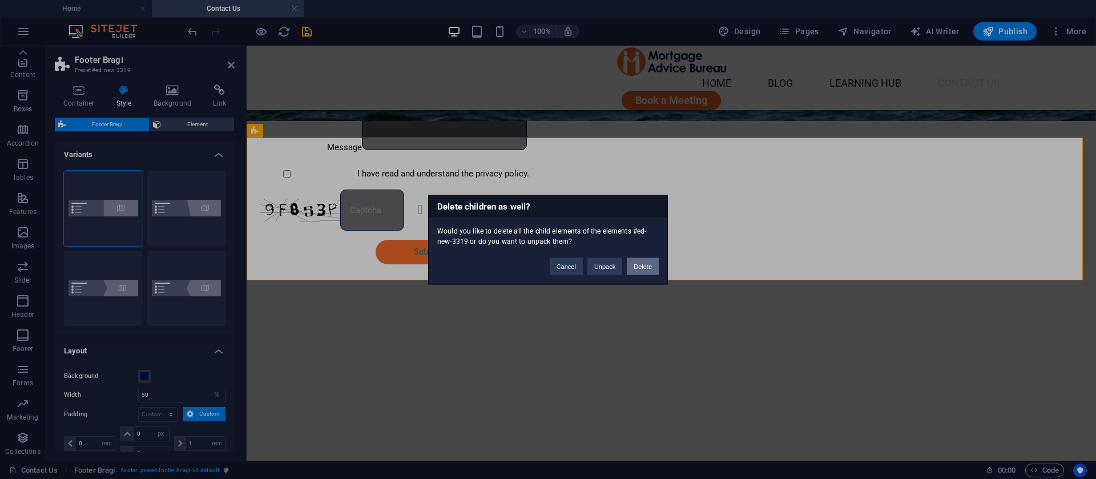
click at [638, 259] on button "Delete" at bounding box center [643, 265] width 32 height 17
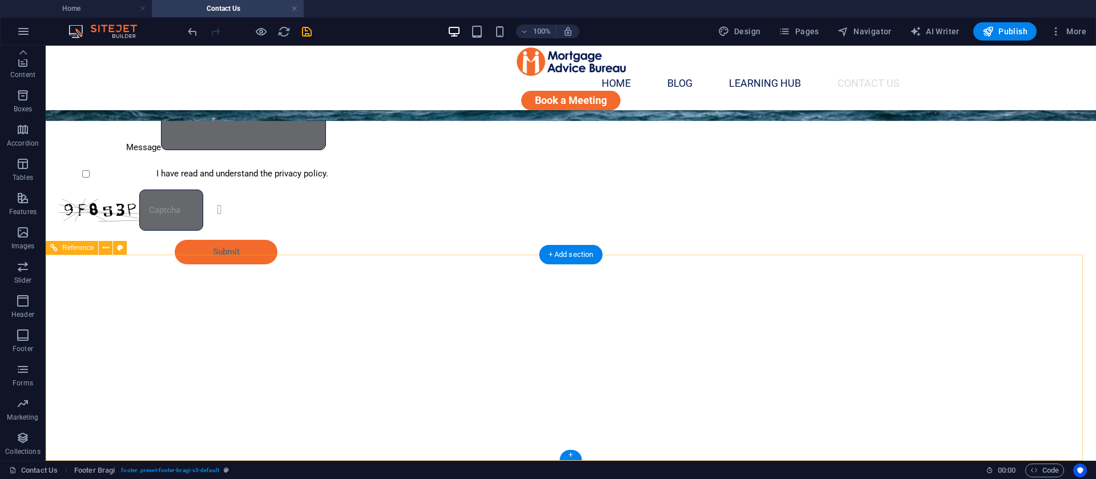
scroll to position [351, 0]
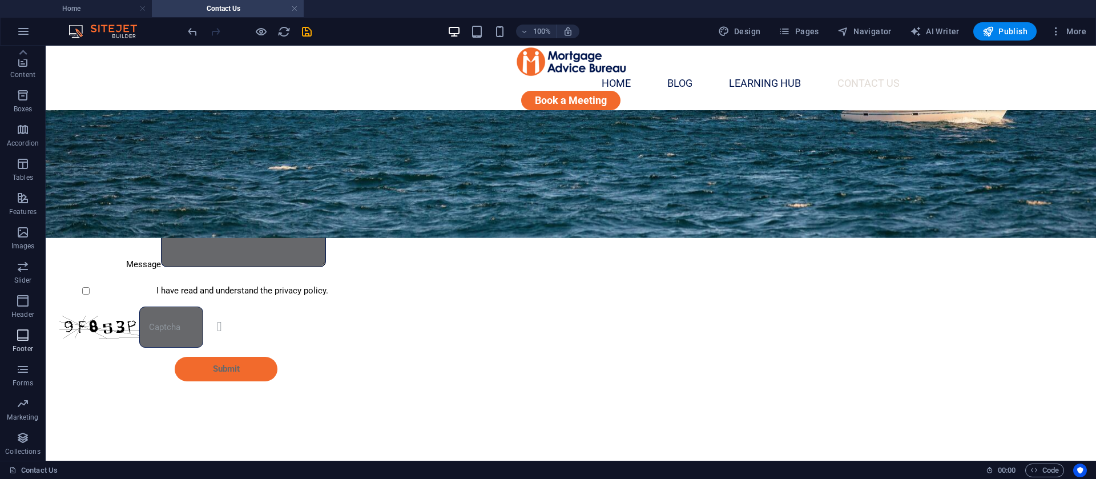
click at [23, 345] on p "Footer" at bounding box center [23, 348] width 21 height 9
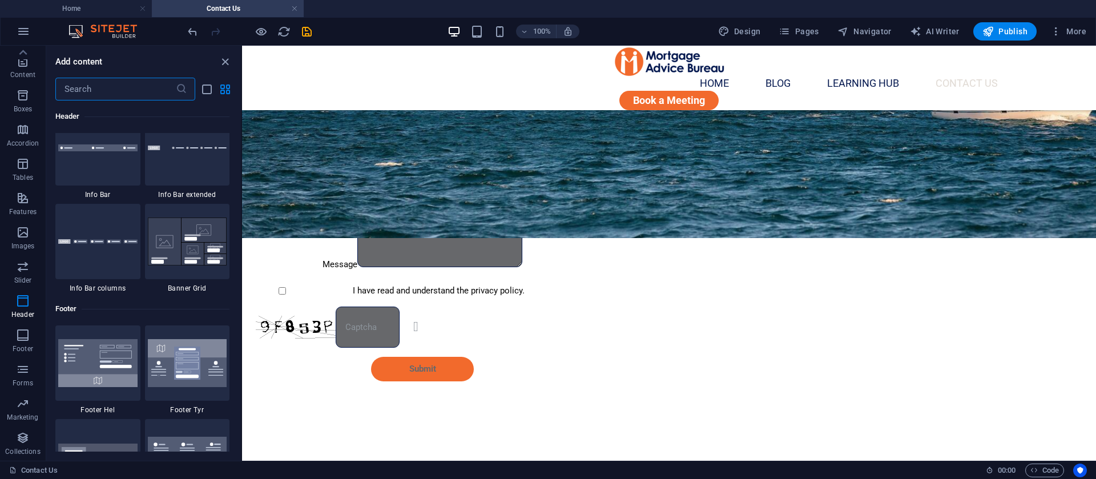
scroll to position [7388, 0]
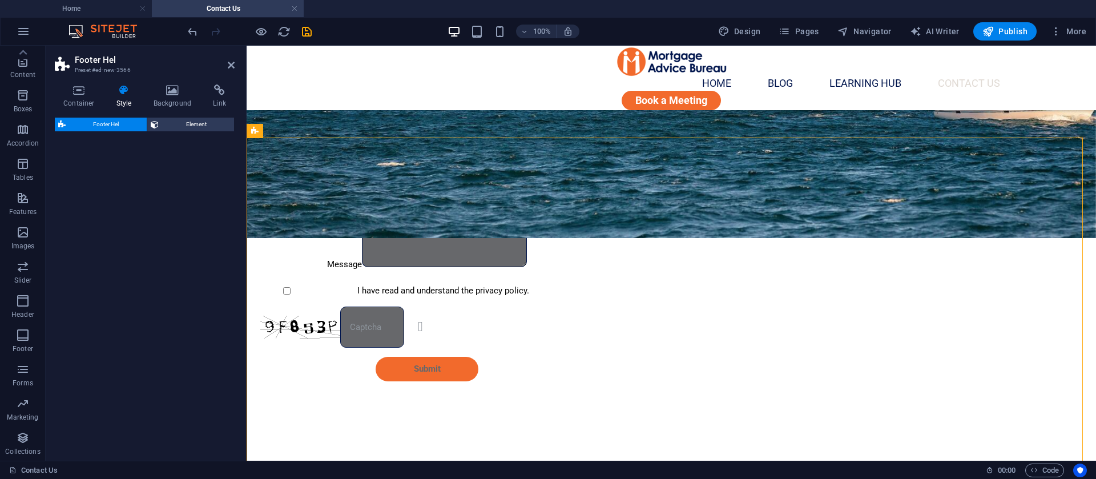
select select "%"
select select "rem"
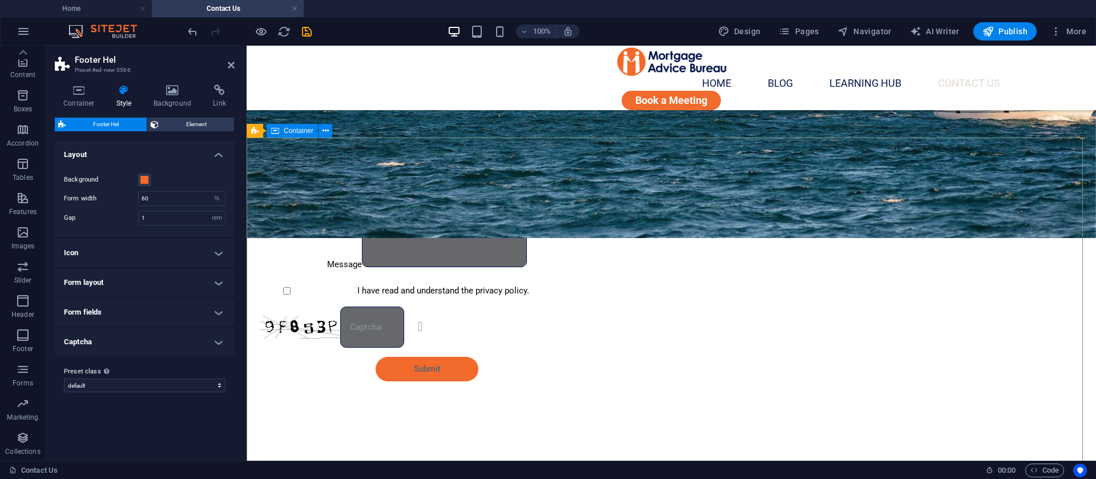
scroll to position [468, 0]
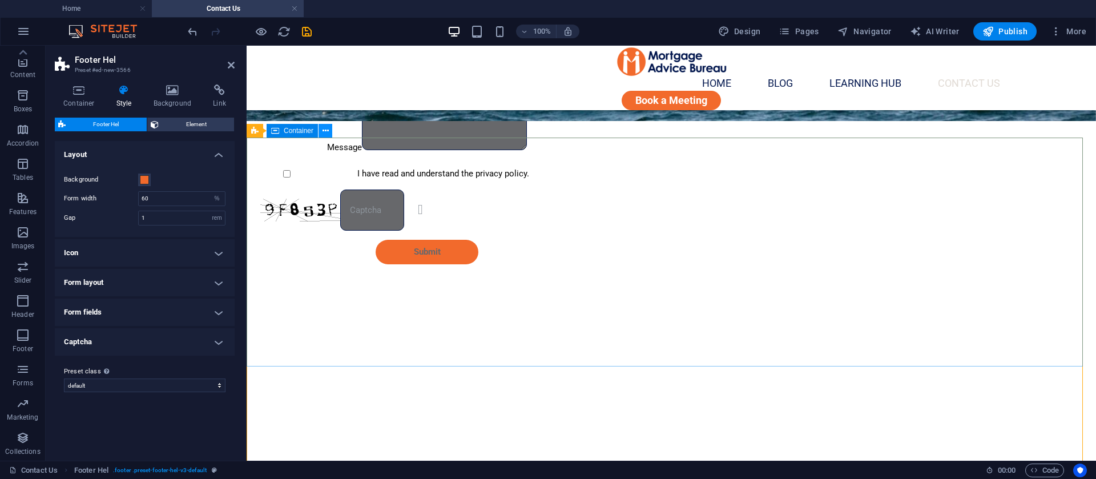
click at [321, 130] on button at bounding box center [326, 131] width 14 height 14
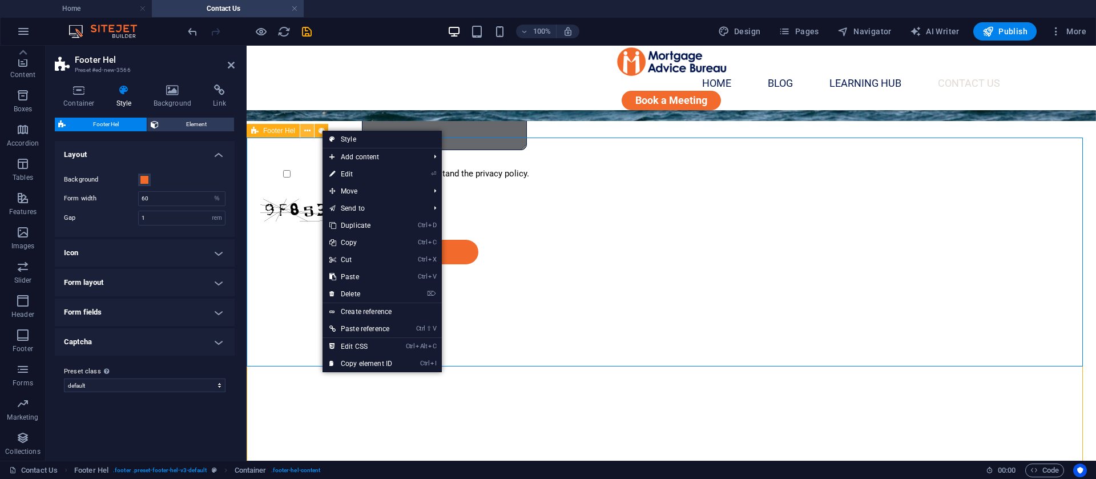
click at [312, 131] on button at bounding box center [307, 131] width 14 height 14
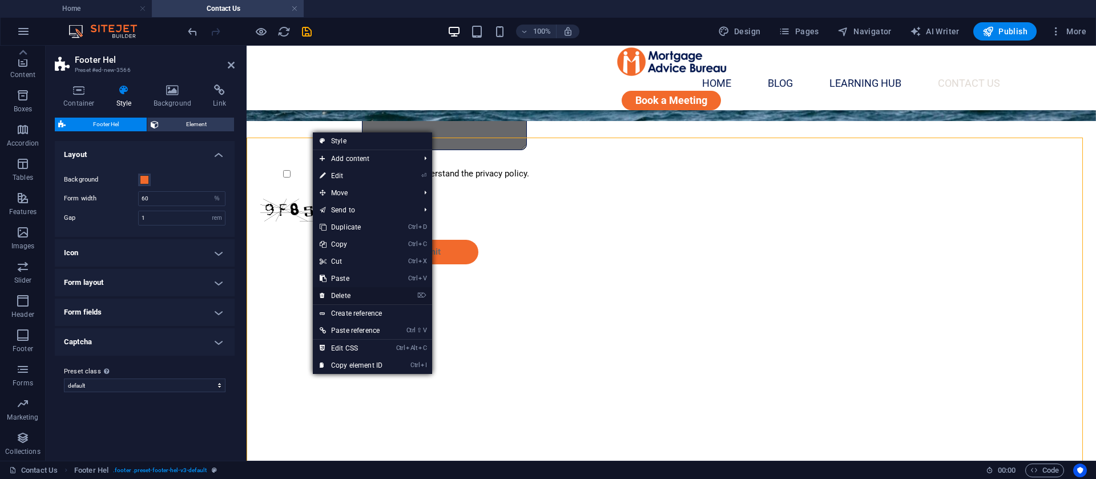
click at [348, 293] on link "⌦ Delete" at bounding box center [351, 295] width 77 height 17
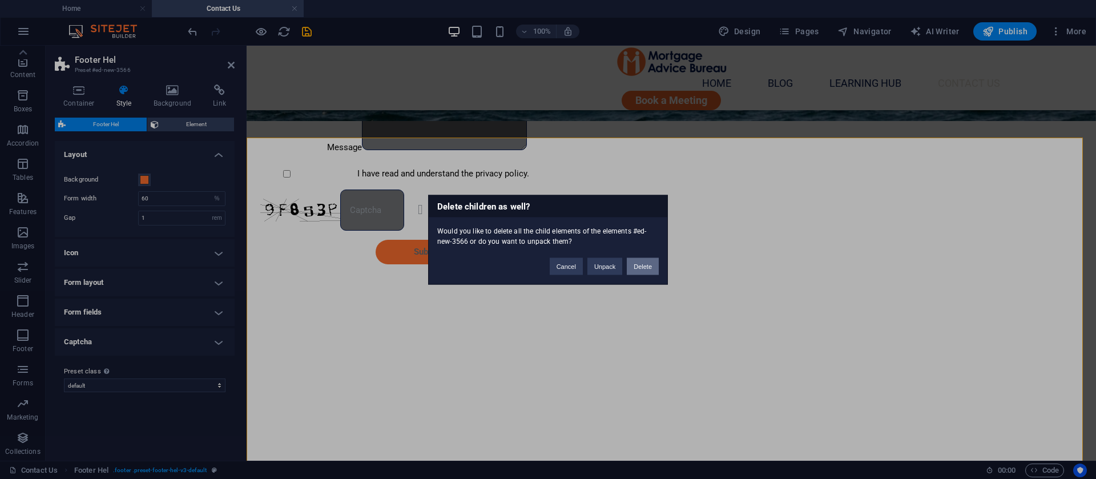
click at [634, 263] on button "Delete" at bounding box center [643, 265] width 32 height 17
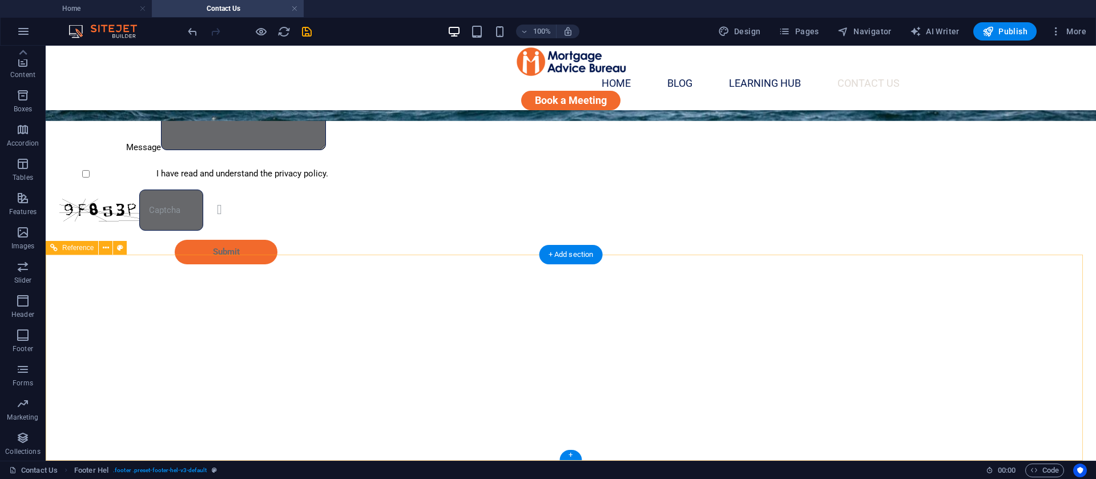
scroll to position [351, 0]
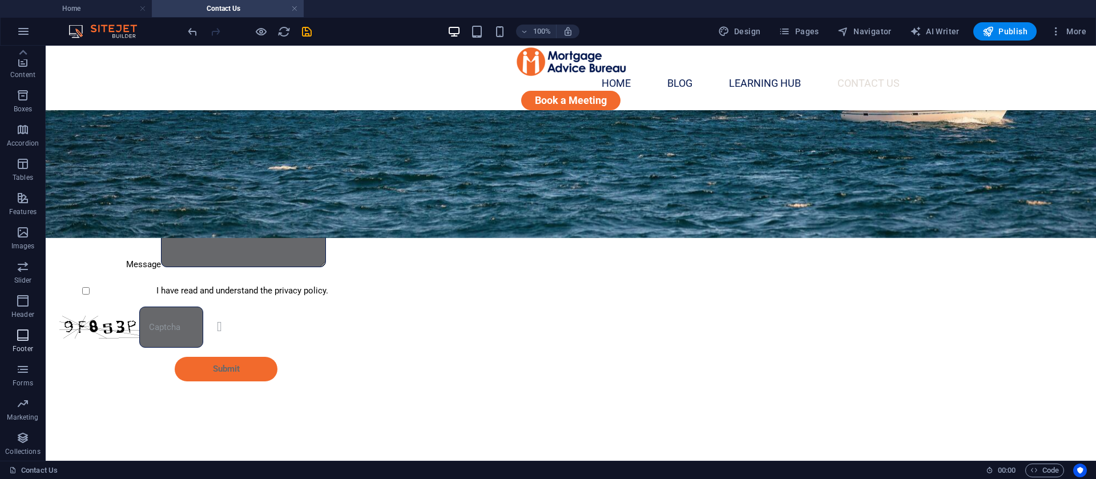
click at [33, 348] on span "Footer" at bounding box center [23, 341] width 46 height 27
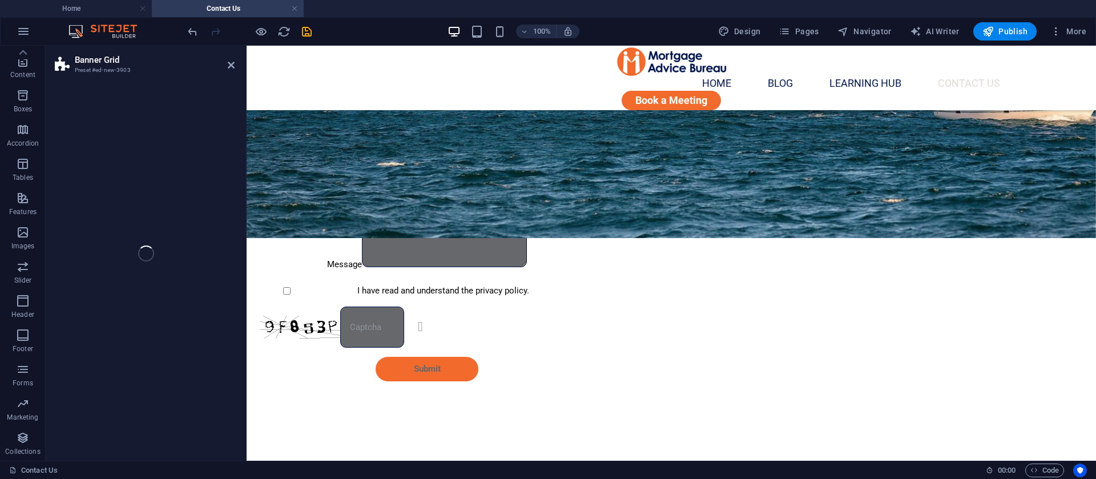
scroll to position [468, 0]
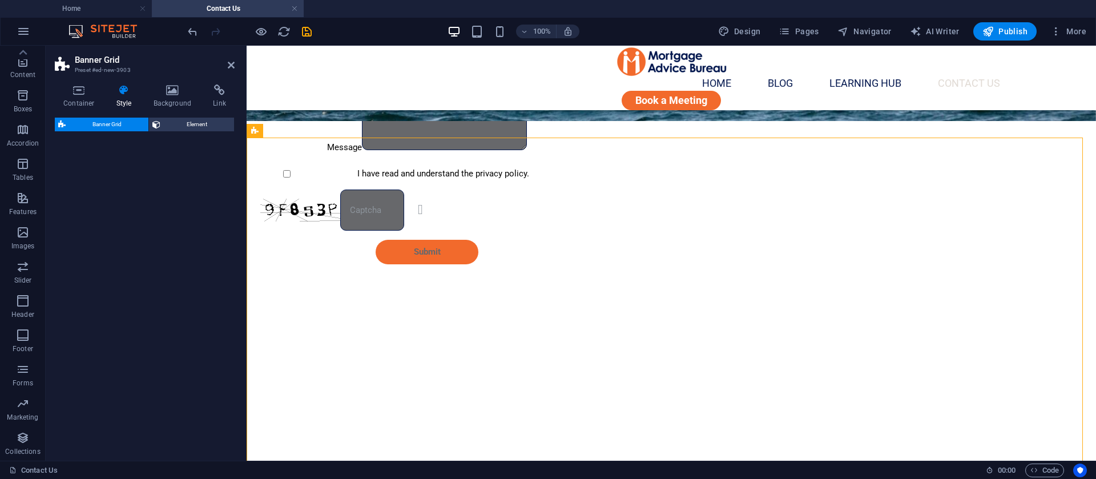
select select "vh"
select select "rem"
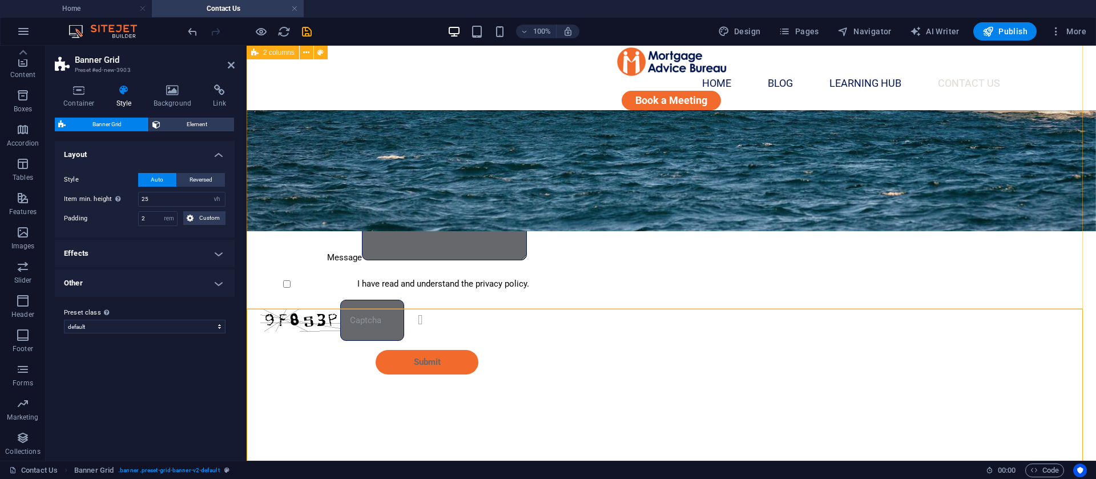
scroll to position [297, 0]
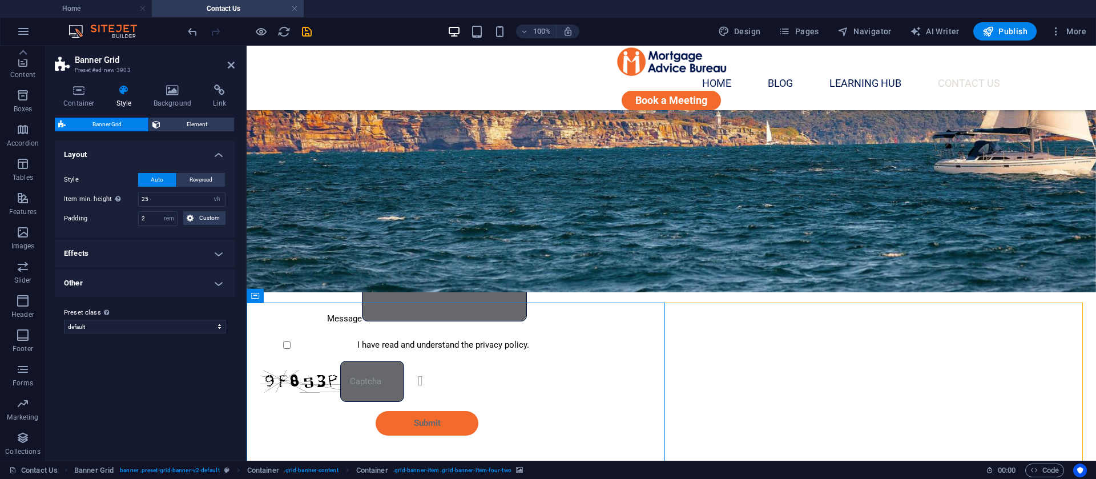
scroll to position [468, 0]
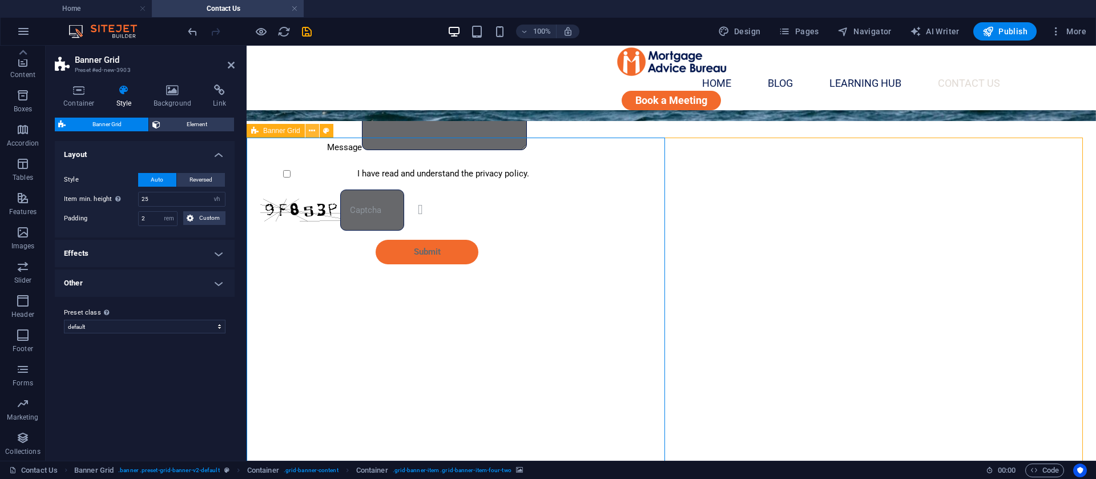
click at [313, 134] on icon at bounding box center [312, 131] width 6 height 12
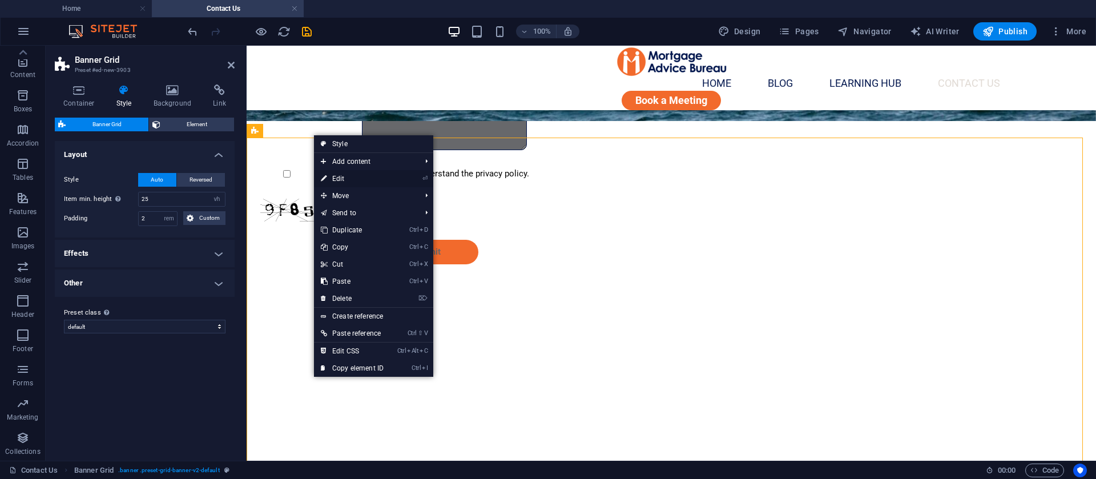
click at [344, 180] on link "⏎ Edit" at bounding box center [352, 178] width 77 height 17
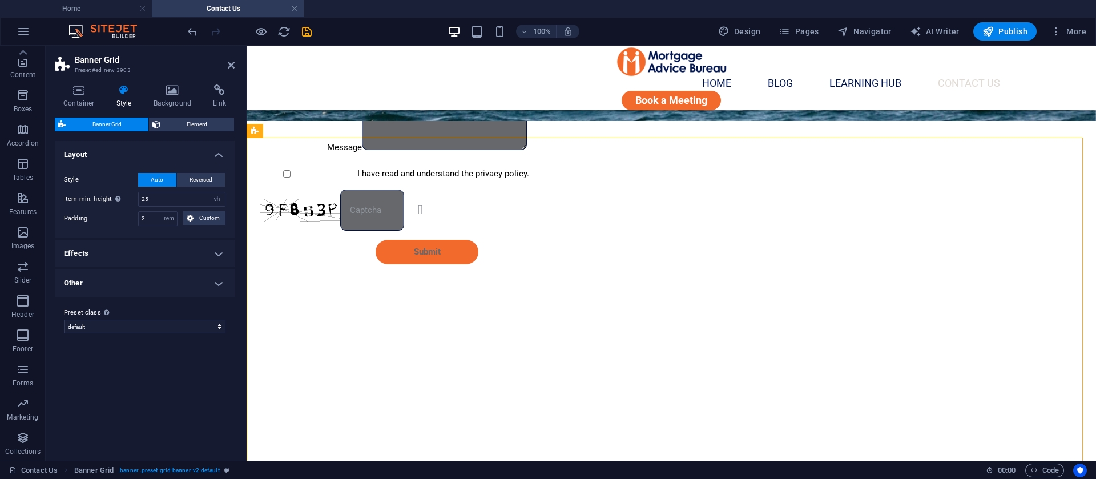
click at [151, 248] on h4 "Effects" at bounding box center [145, 253] width 180 height 27
click at [214, 250] on h4 "Effects" at bounding box center [145, 250] width 180 height 21
click at [311, 131] on icon at bounding box center [312, 131] width 6 height 12
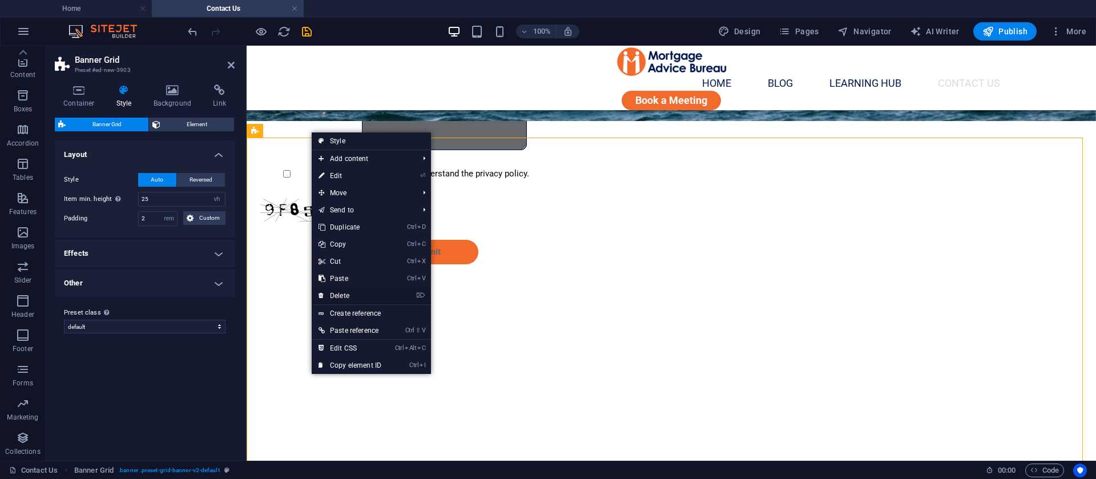
click at [356, 300] on link "⌦ Delete" at bounding box center [350, 295] width 77 height 17
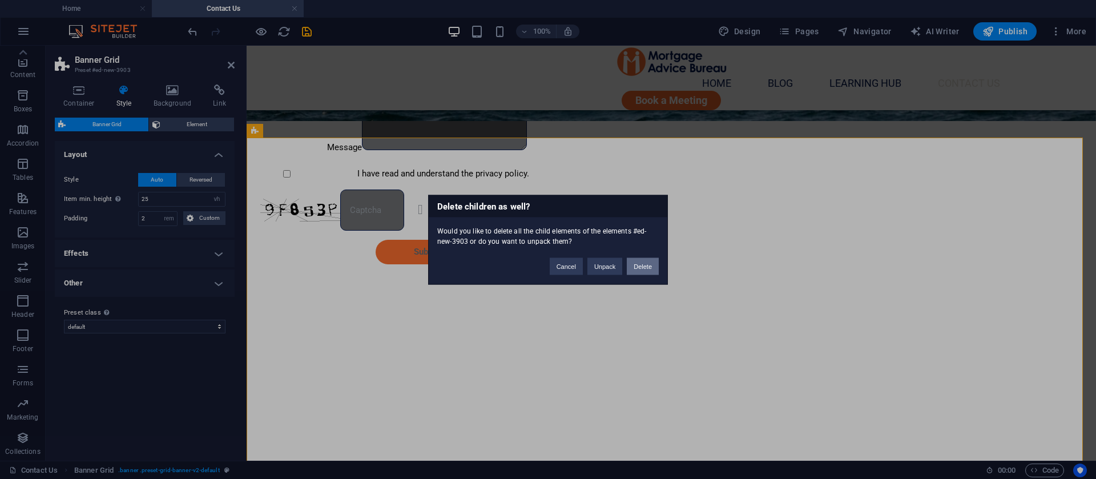
click at [640, 264] on button "Delete" at bounding box center [643, 265] width 32 height 17
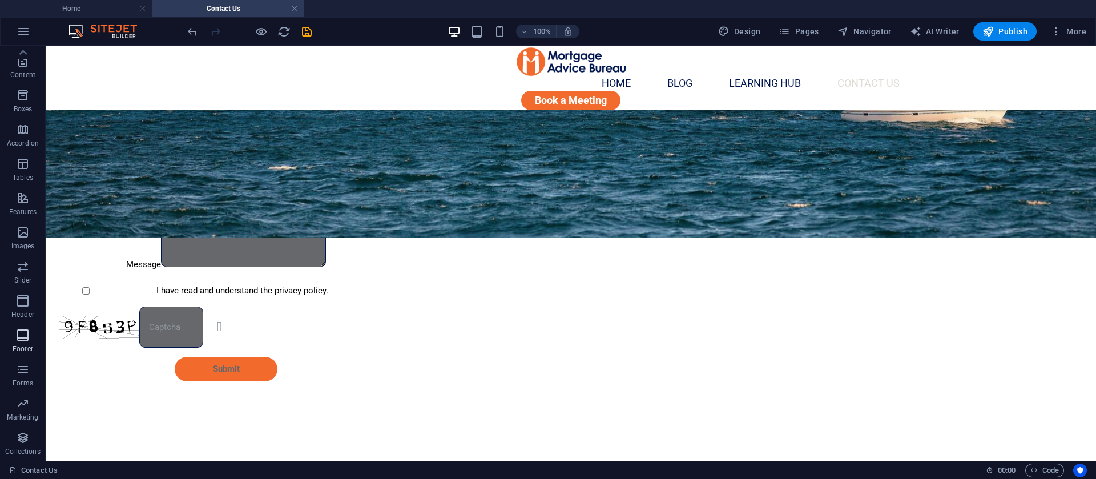
click at [25, 339] on icon "button" at bounding box center [23, 335] width 14 height 14
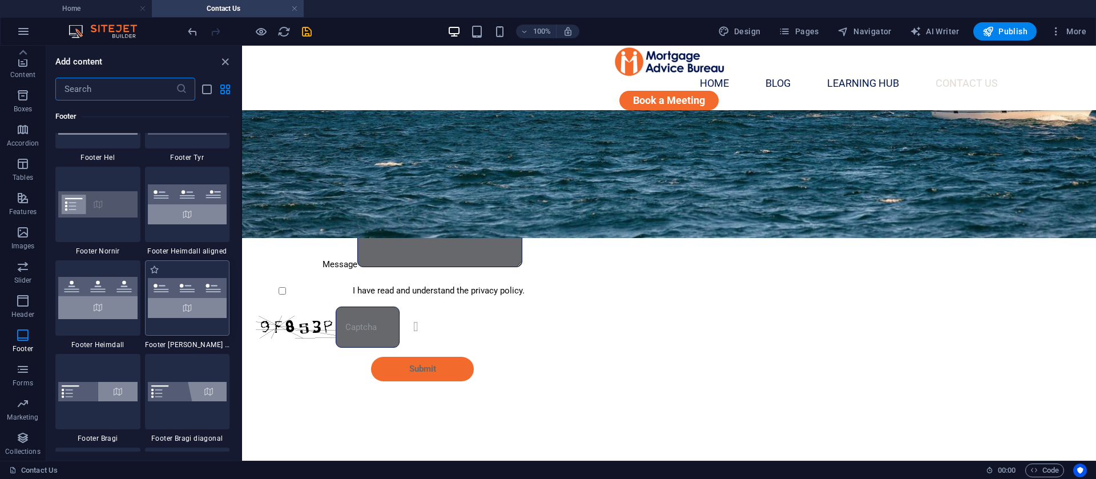
scroll to position [7644, 0]
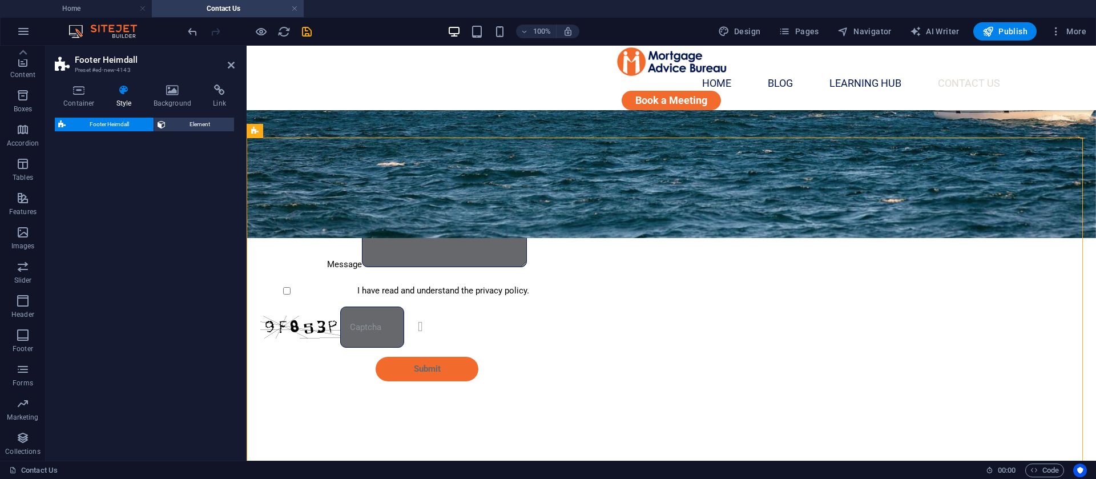
select select "rem"
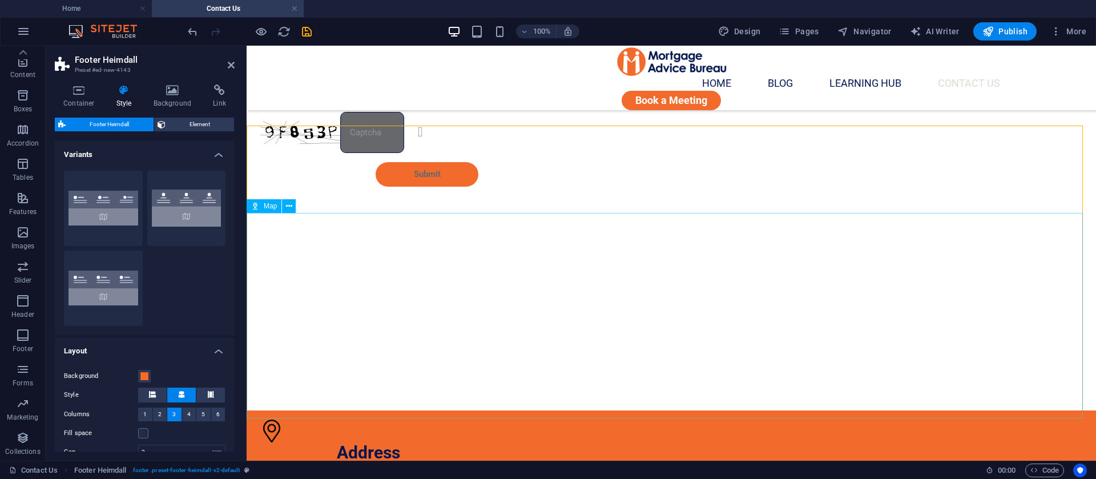
scroll to position [468, 0]
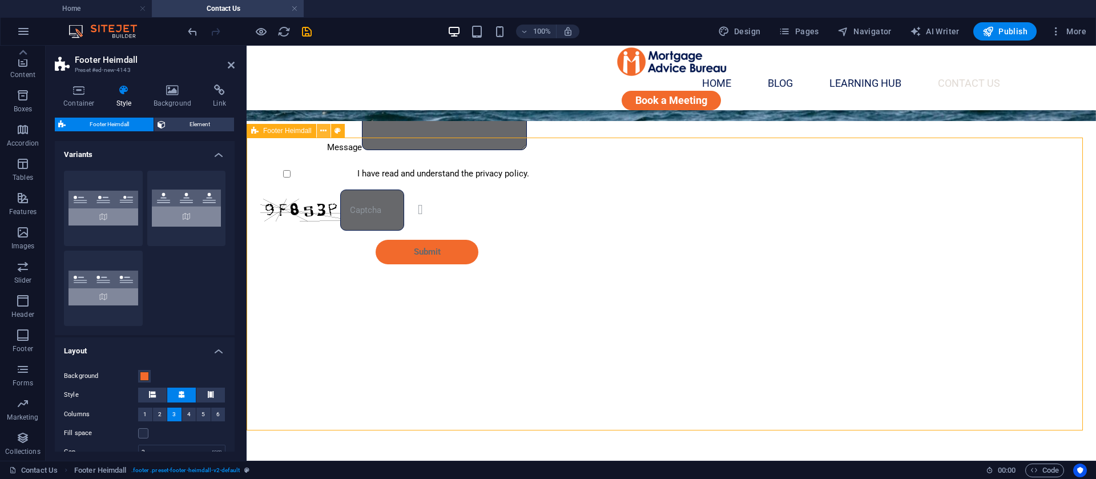
click at [327, 130] on icon at bounding box center [323, 131] width 6 height 12
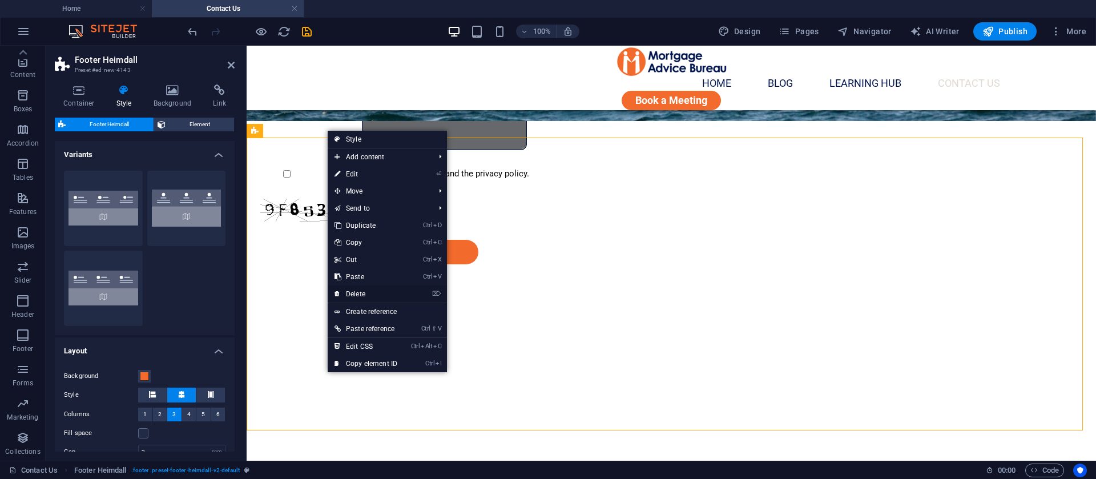
click at [363, 292] on link "⌦ Delete" at bounding box center [366, 293] width 77 height 17
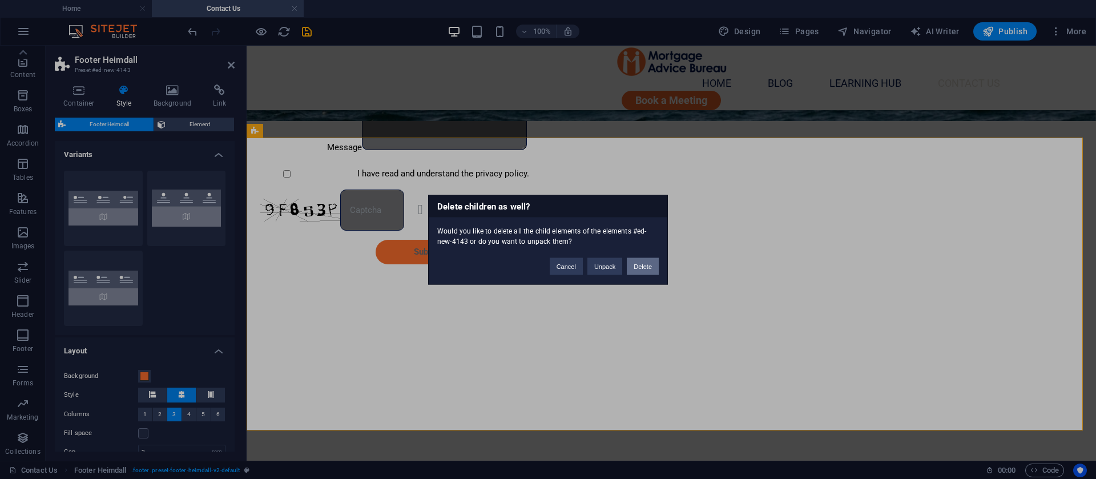
click at [643, 267] on button "Delete" at bounding box center [643, 265] width 32 height 17
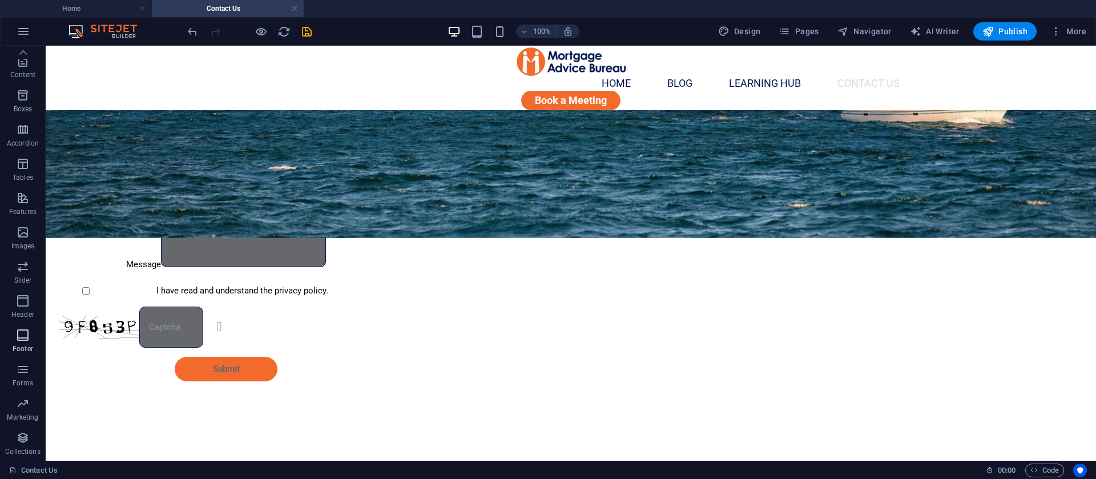
click at [21, 335] on icon "button" at bounding box center [23, 335] width 14 height 14
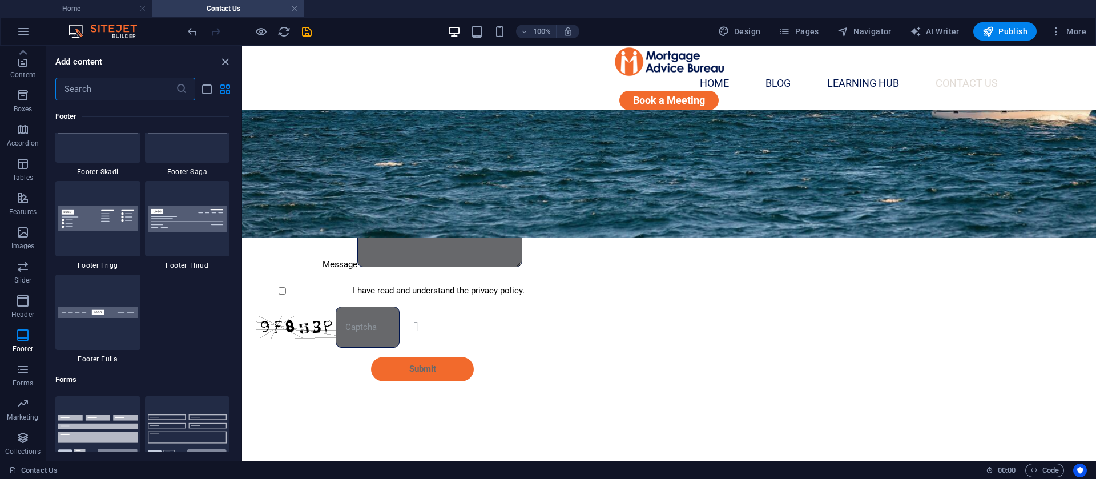
scroll to position [7987, 0]
